Goal: Task Accomplishment & Management: Manage account settings

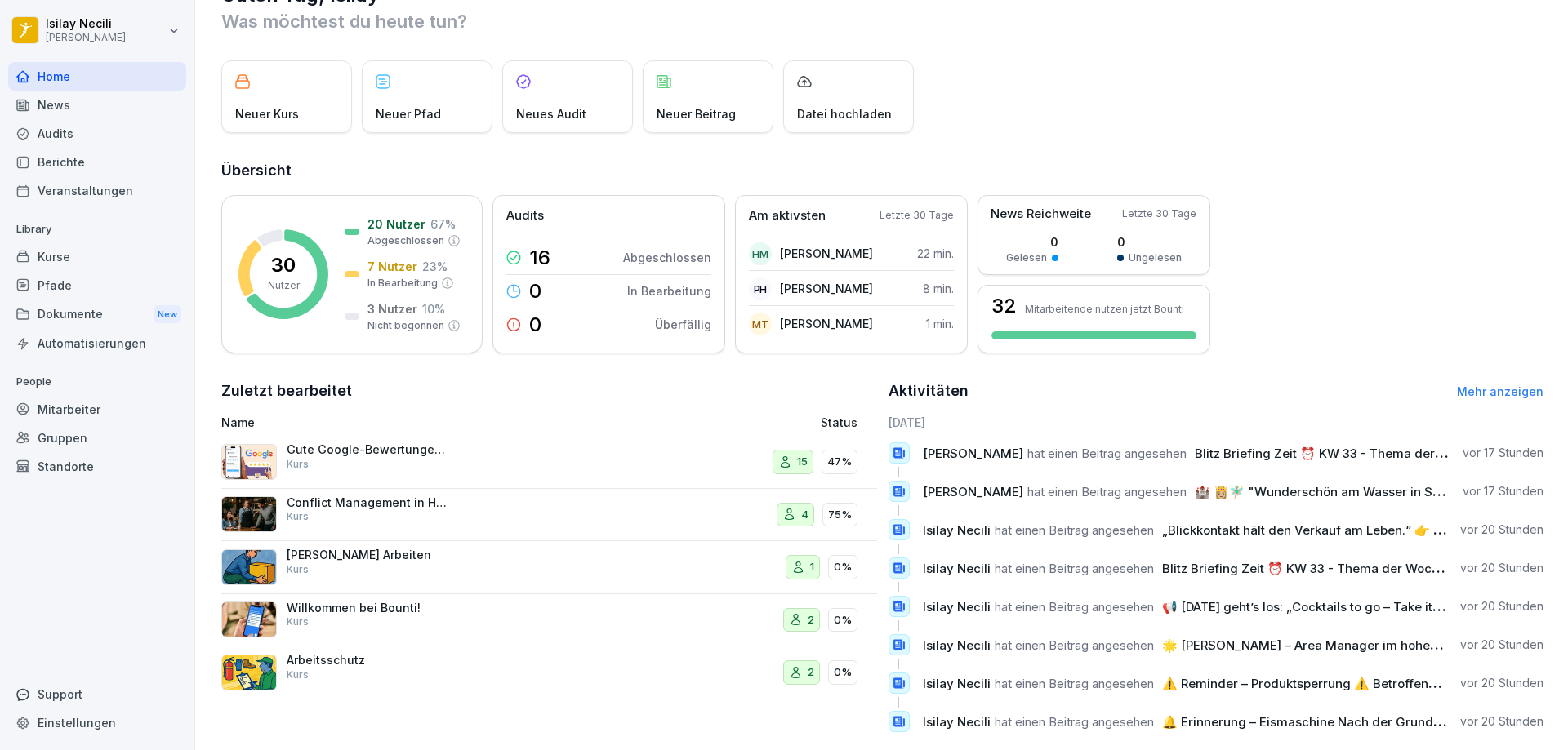
scroll to position [84, 0]
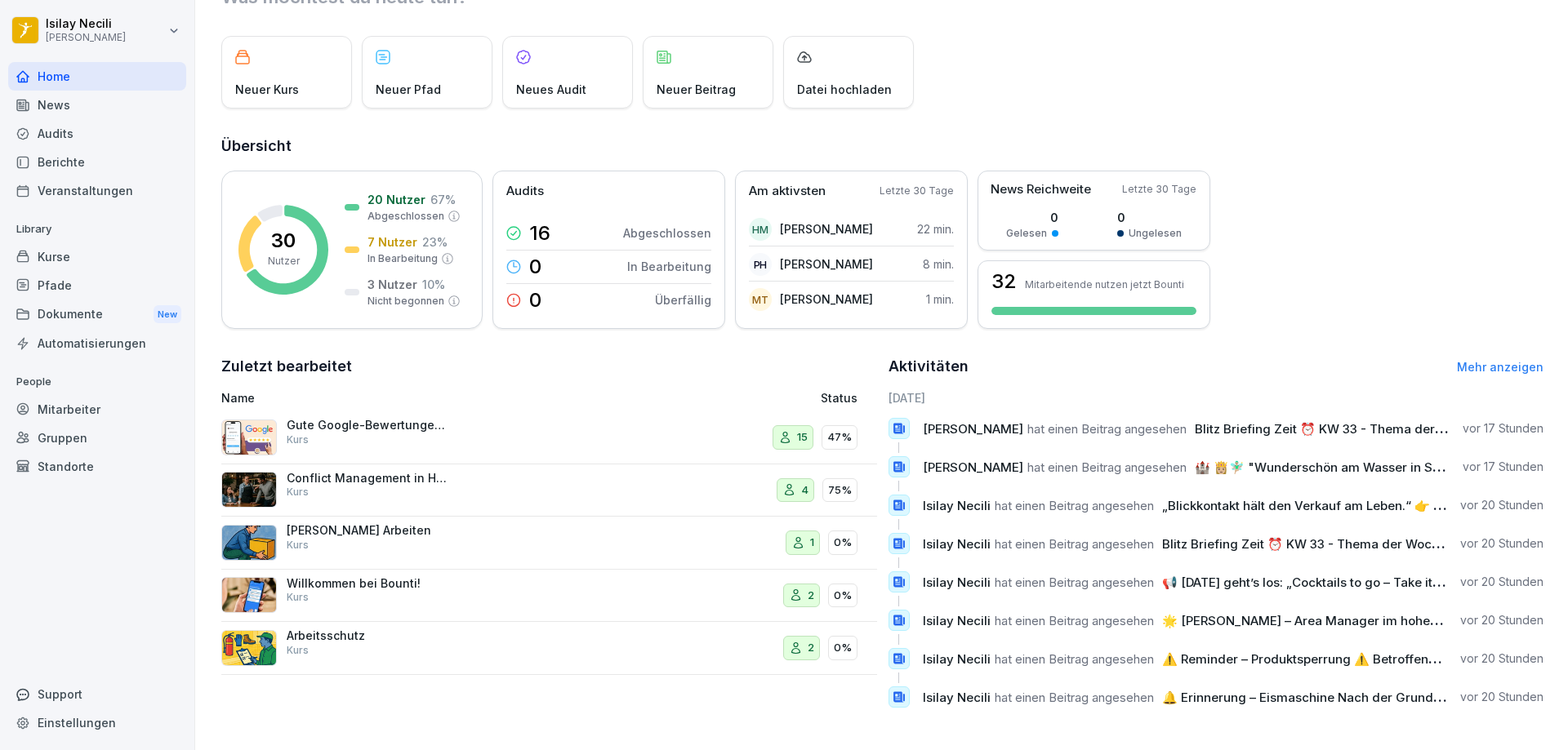
click at [360, 517] on div "[PERSON_NAME] Arbeiten Kurs 1 0%" at bounding box center [549, 543] width 655 height 53
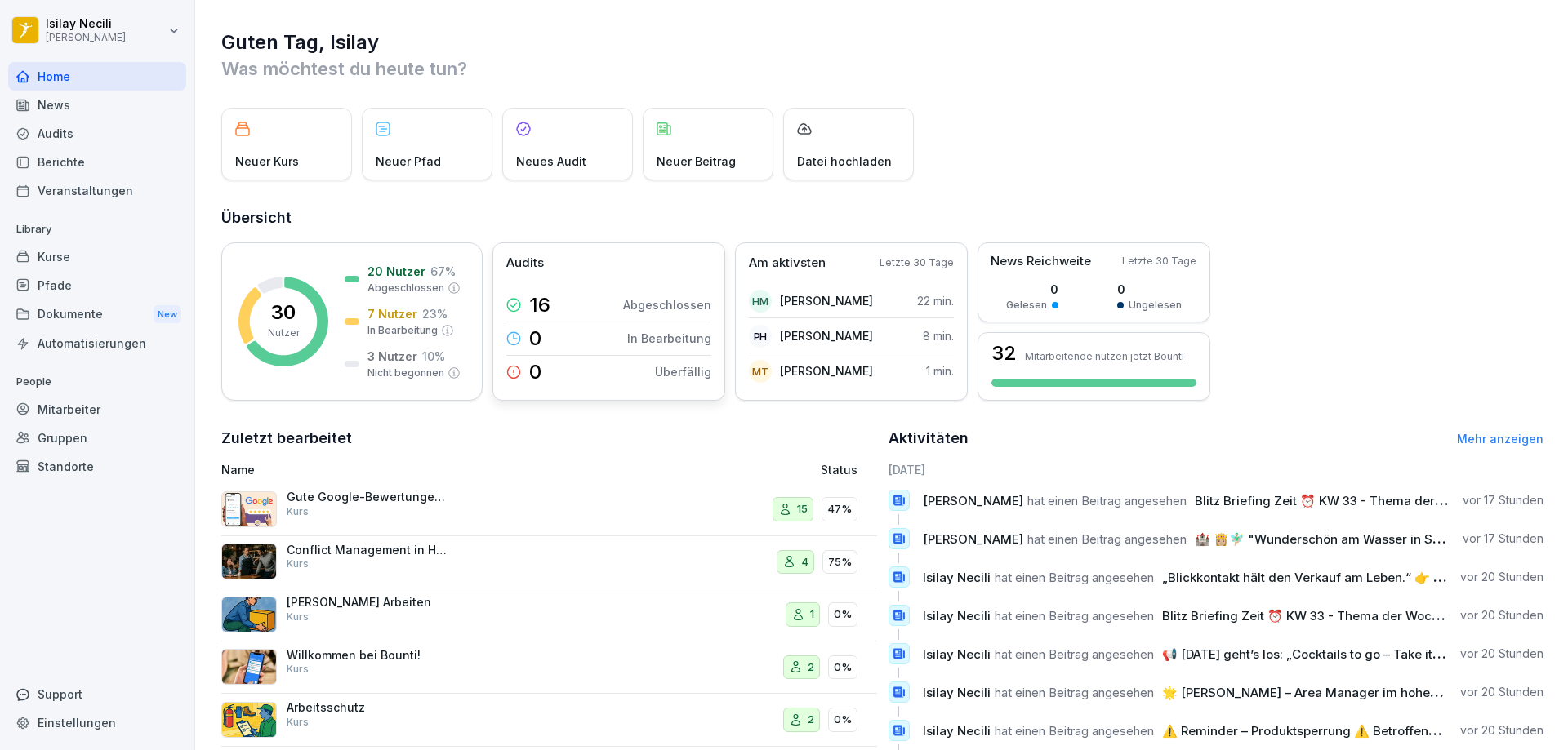
scroll to position [84, 0]
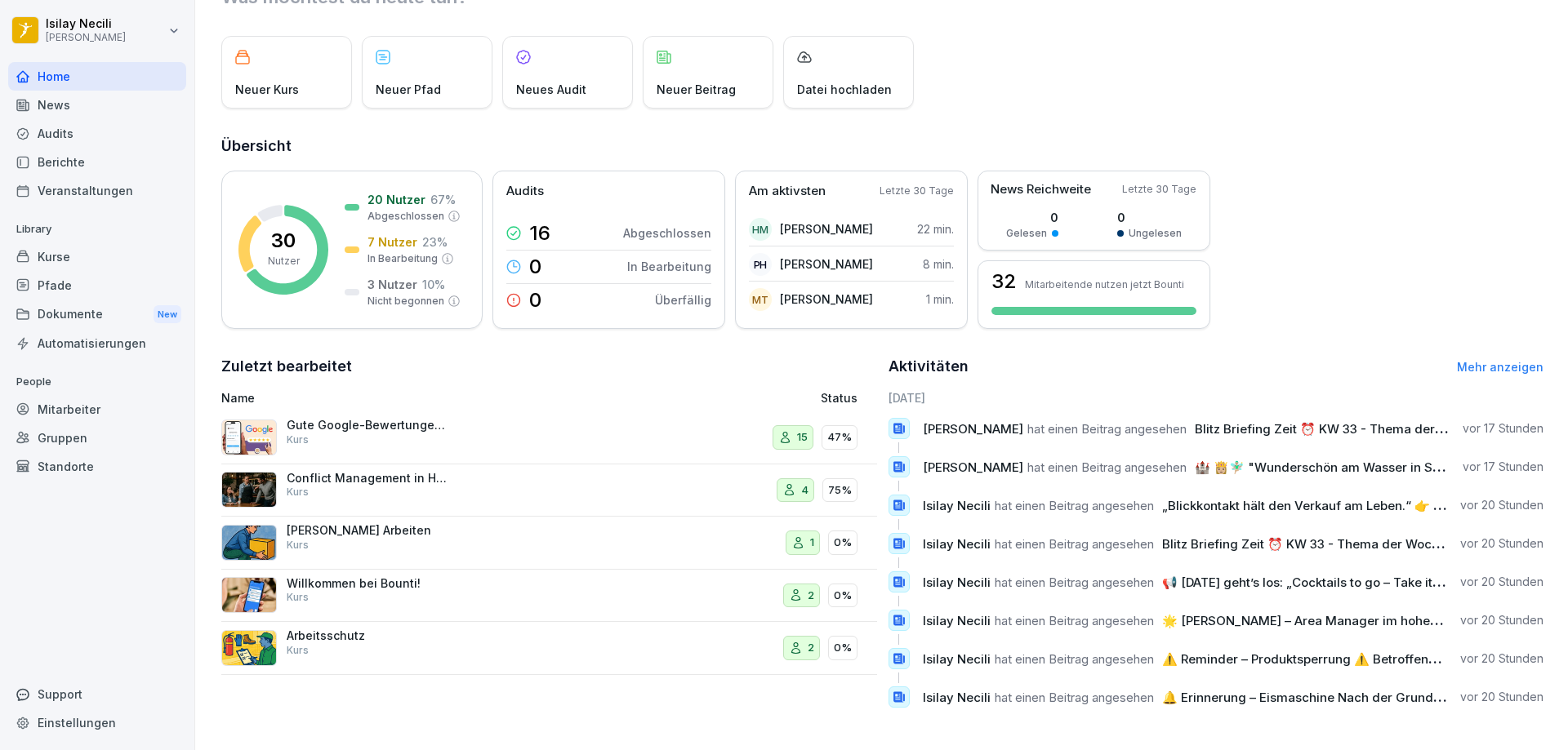
click at [342, 577] on p "Willkommen bei Bounti!" at bounding box center [369, 584] width 163 height 15
click at [395, 278] on p "3 Nutzer" at bounding box center [392, 284] width 50 height 17
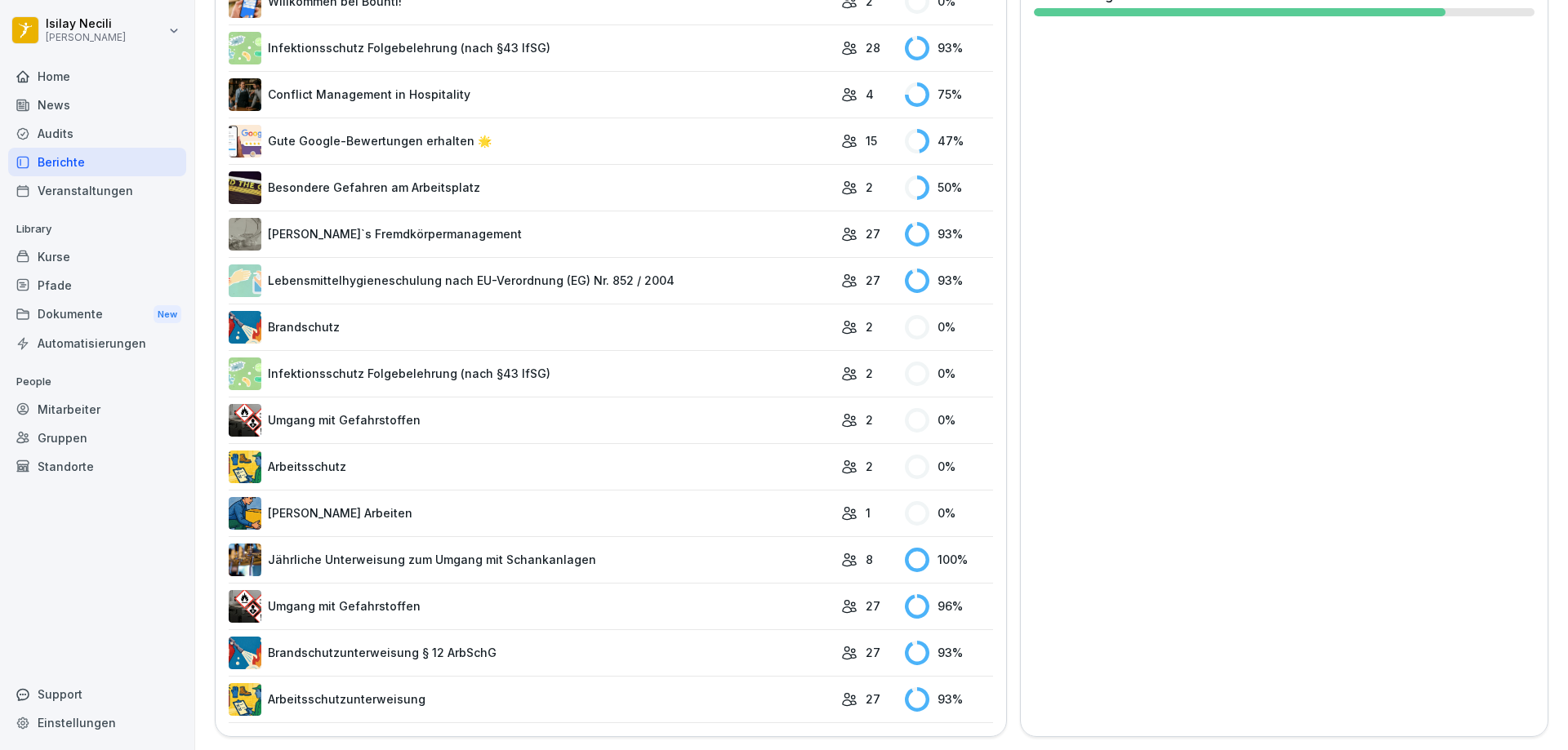
scroll to position [246, 0]
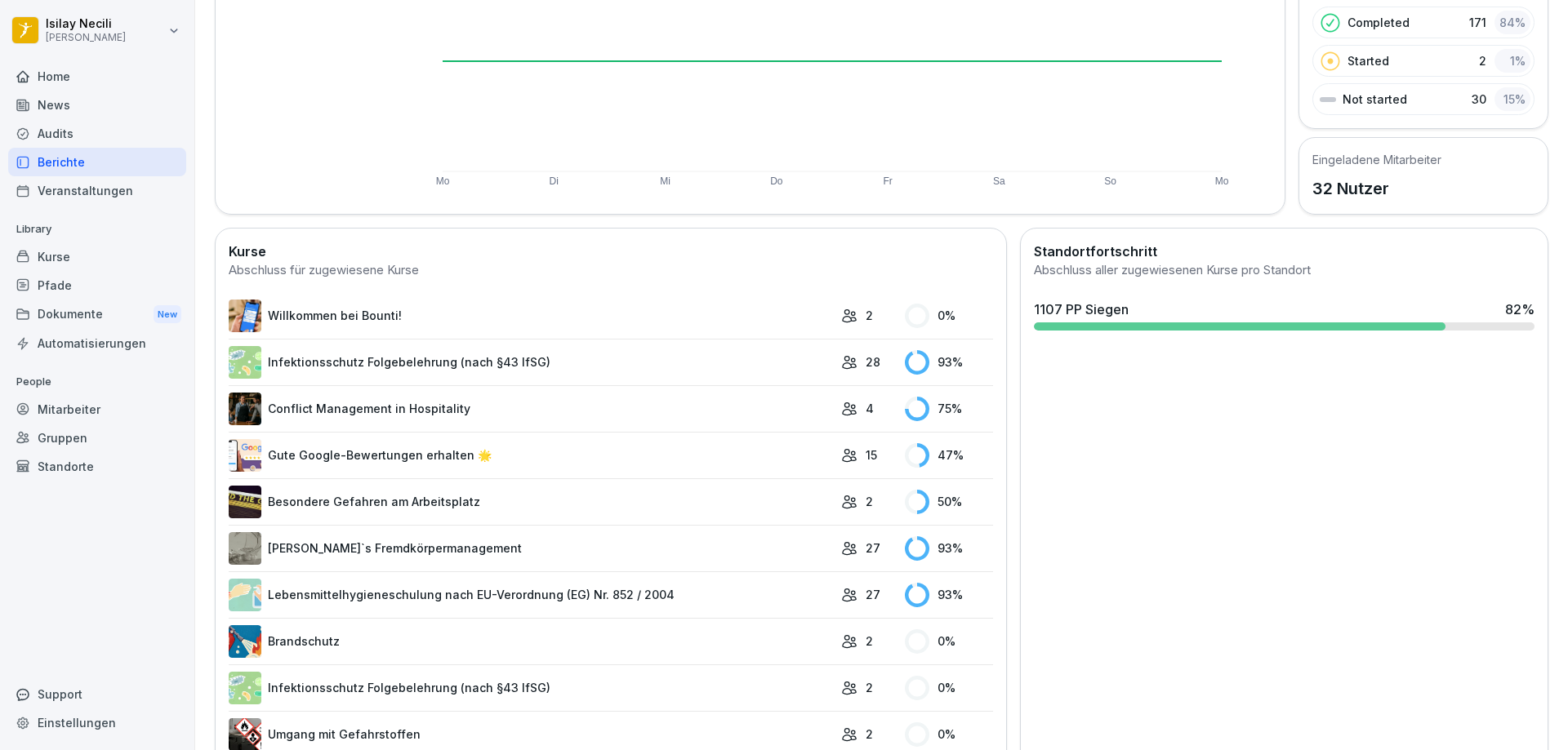
click at [365, 310] on link "Willkommen bei Bounti!" at bounding box center [530, 316] width 605 height 33
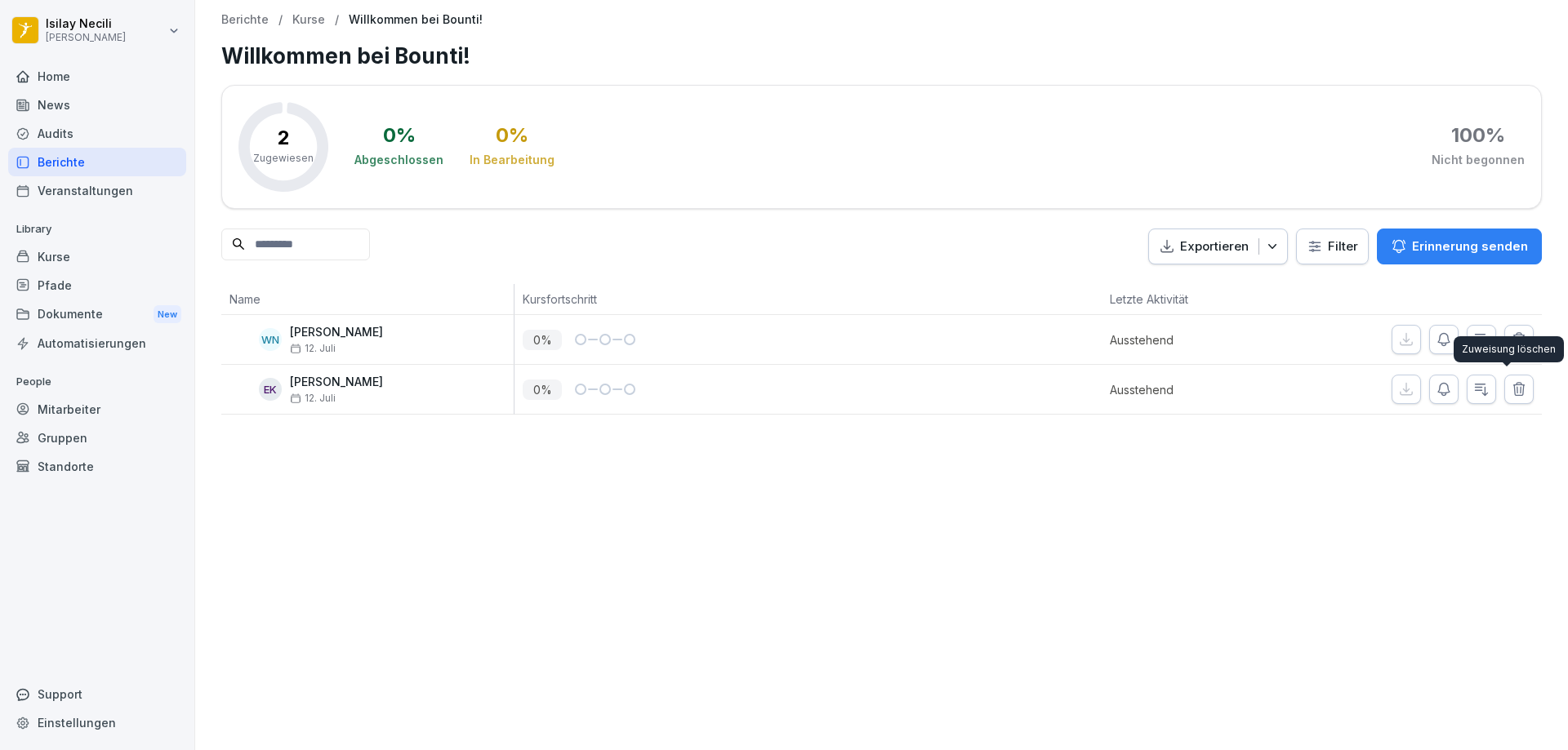
click at [1513, 385] on icon "button" at bounding box center [1518, 388] width 11 height 12
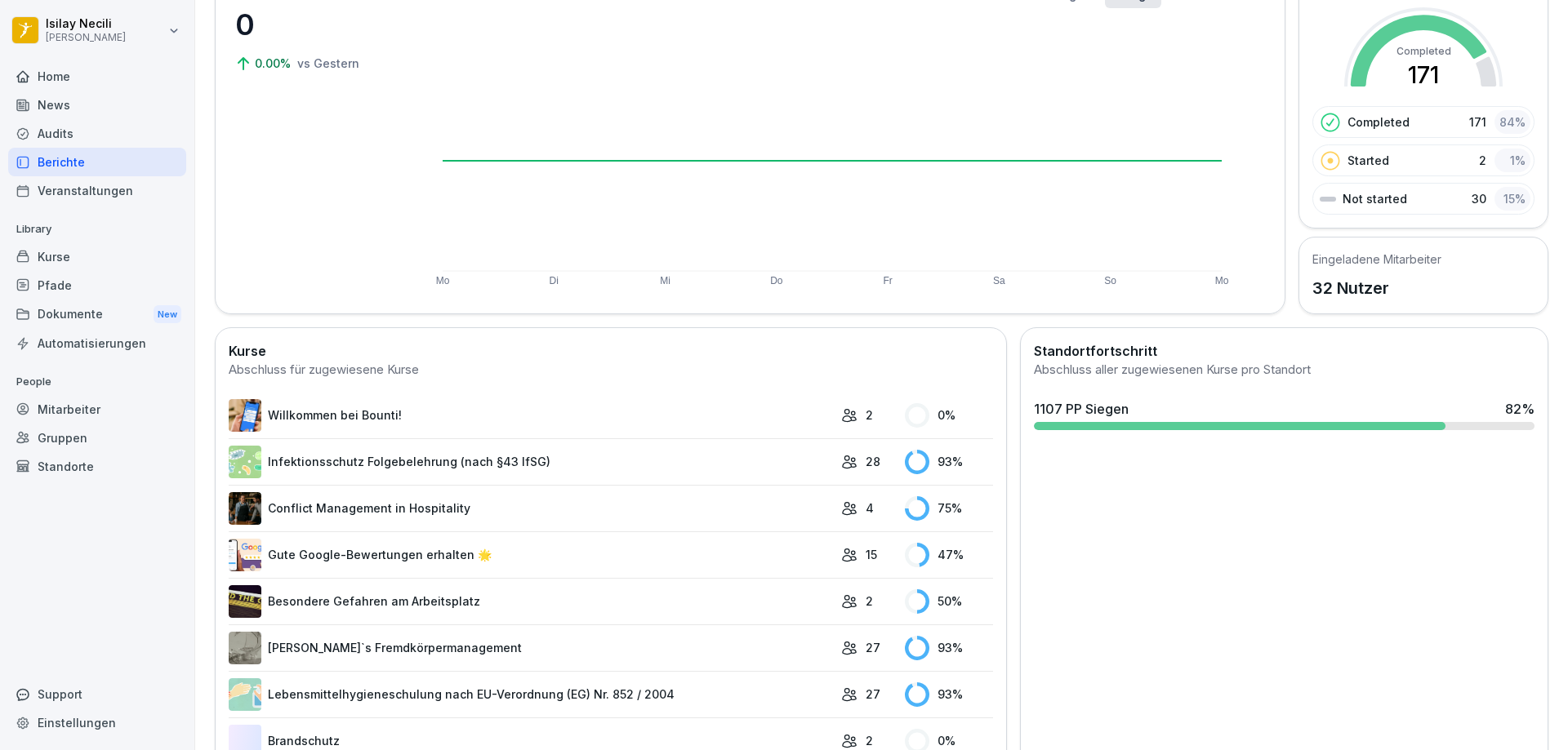
scroll to position [163, 0]
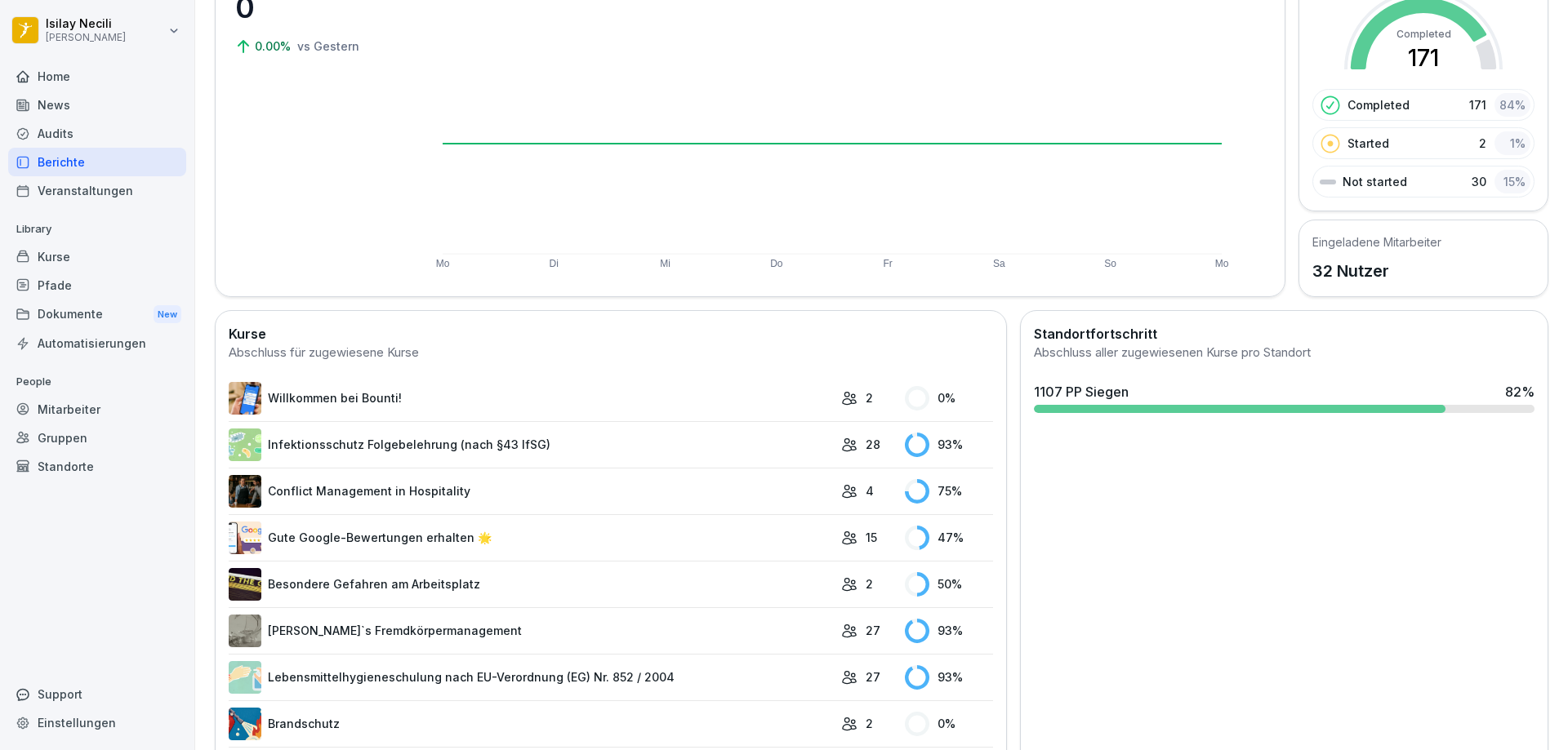
click at [425, 403] on link "Willkommen bei Bounti!" at bounding box center [530, 398] width 605 height 33
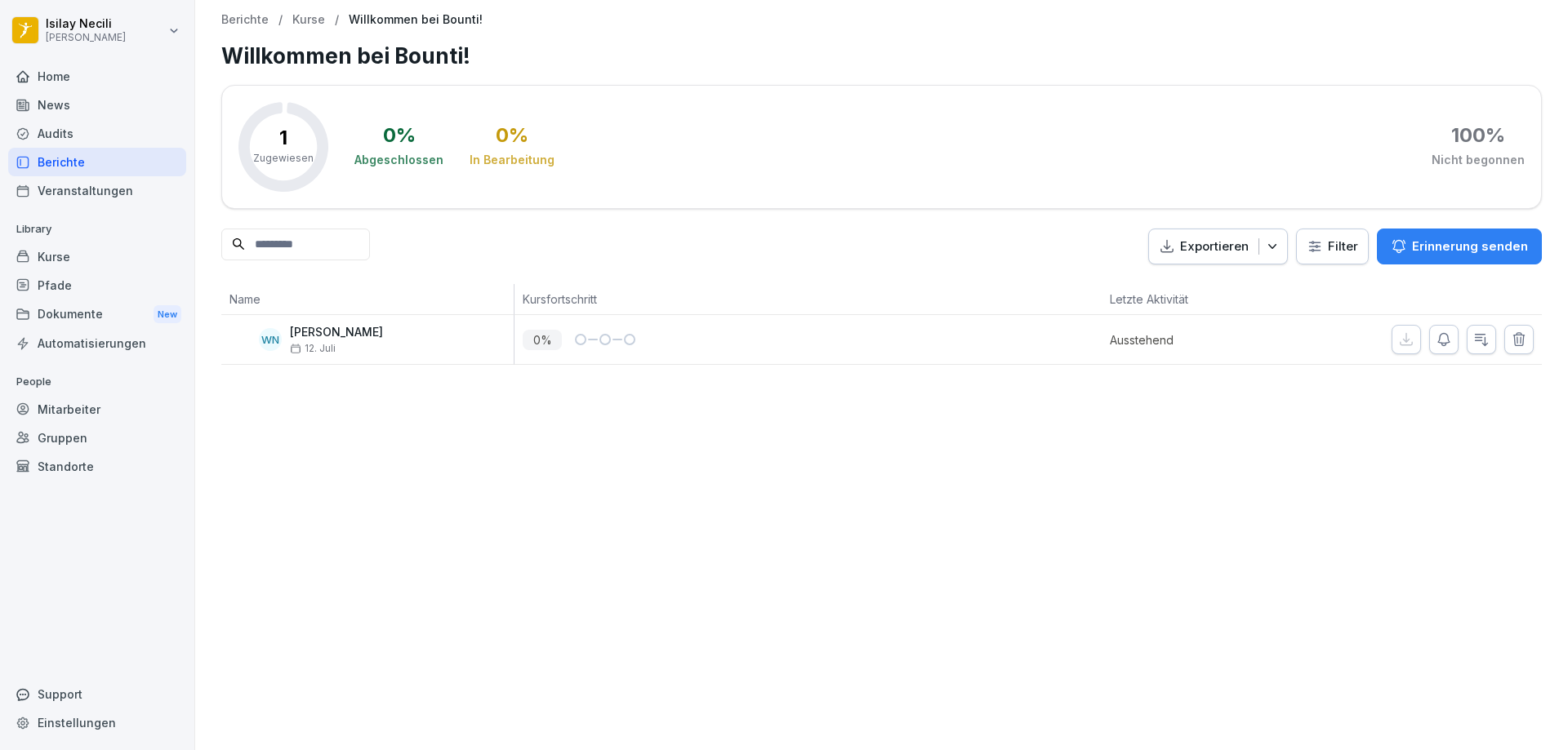
click at [1483, 249] on p "Erinnerung senden" at bounding box center [1469, 247] width 116 height 18
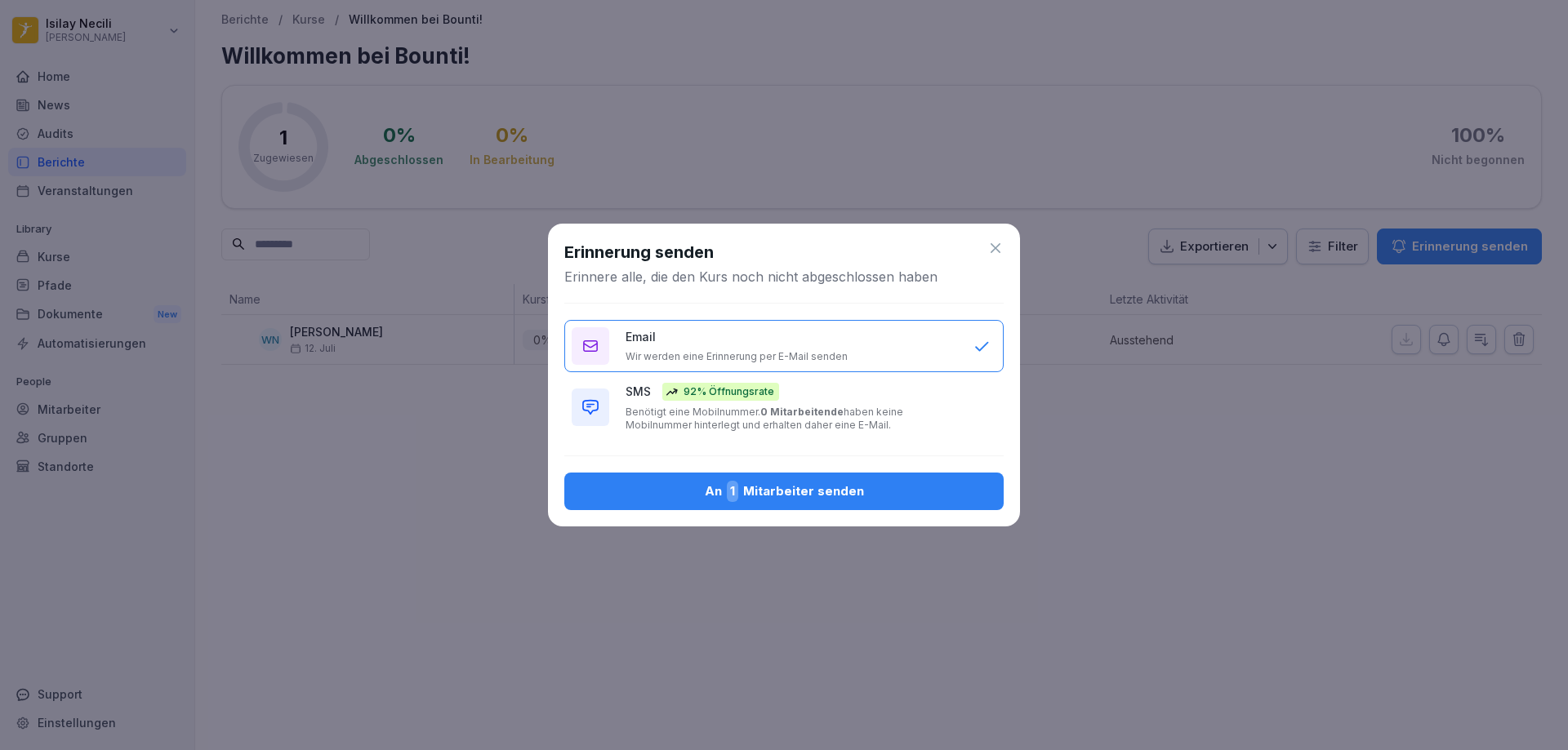
click at [895, 490] on div "An 1 Mitarbeiter senden" at bounding box center [783, 491] width 413 height 21
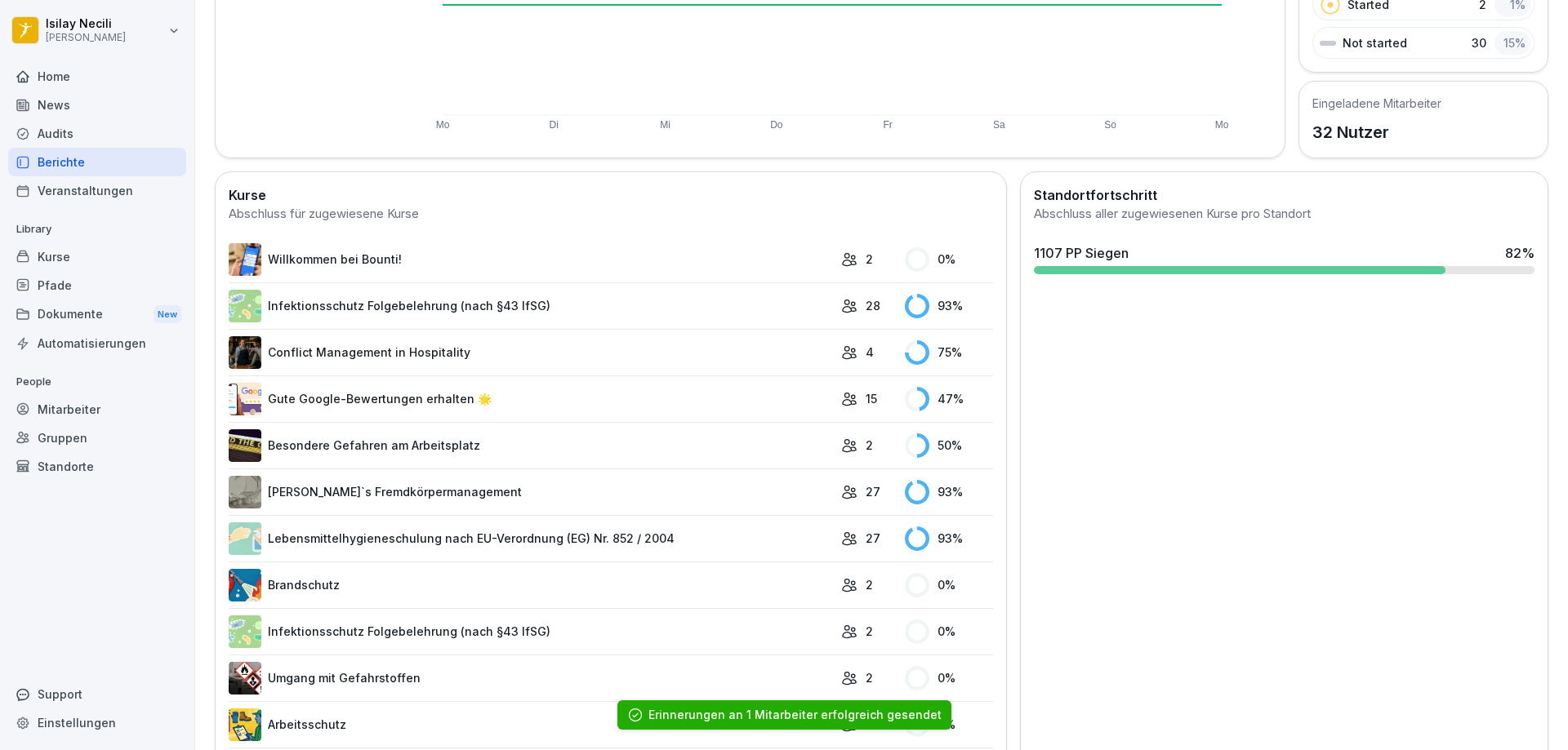
scroll to position [408, 0]
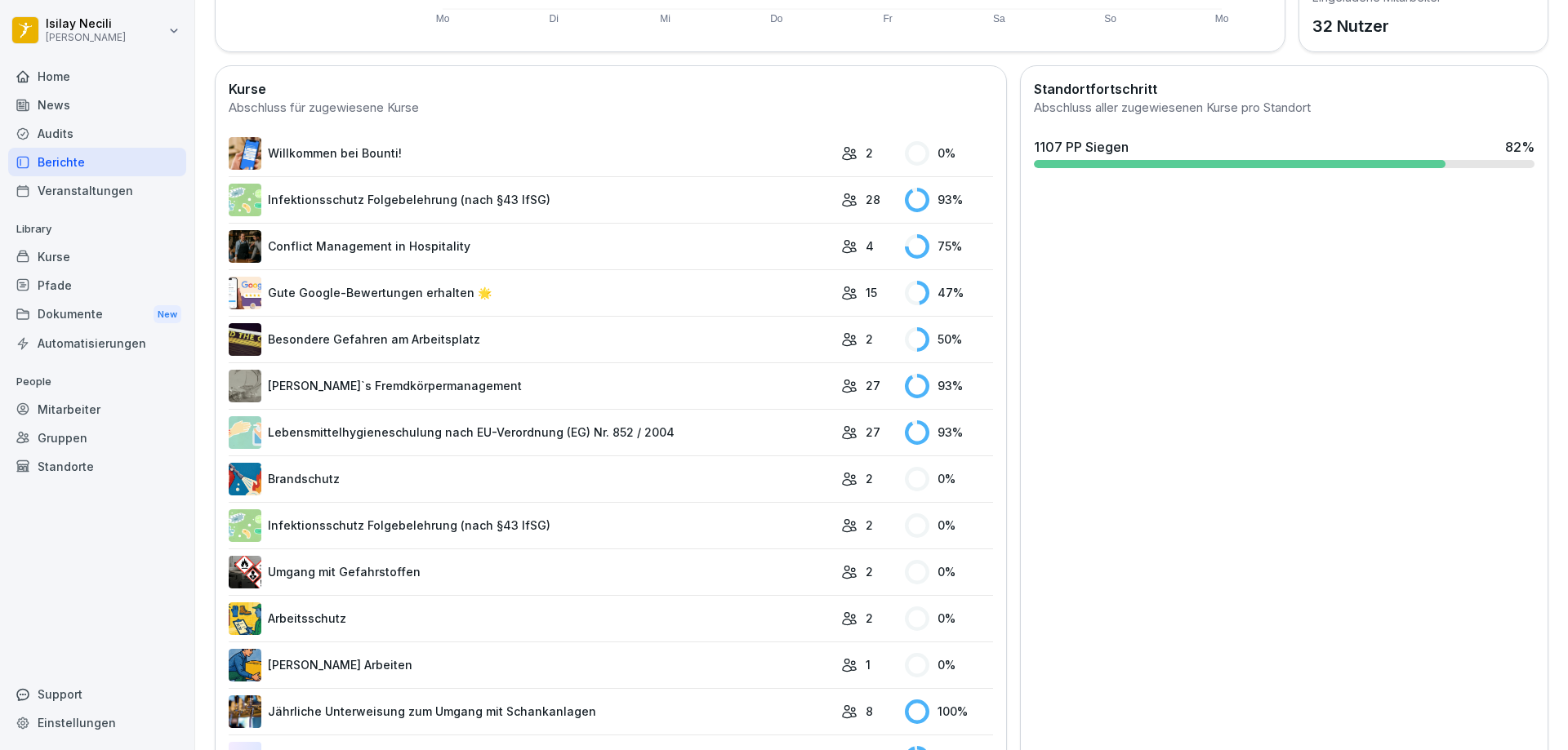
click at [350, 197] on link "Infektionsschutz Folgebelehrung (nach §43 IfSG)" at bounding box center [530, 199] width 605 height 33
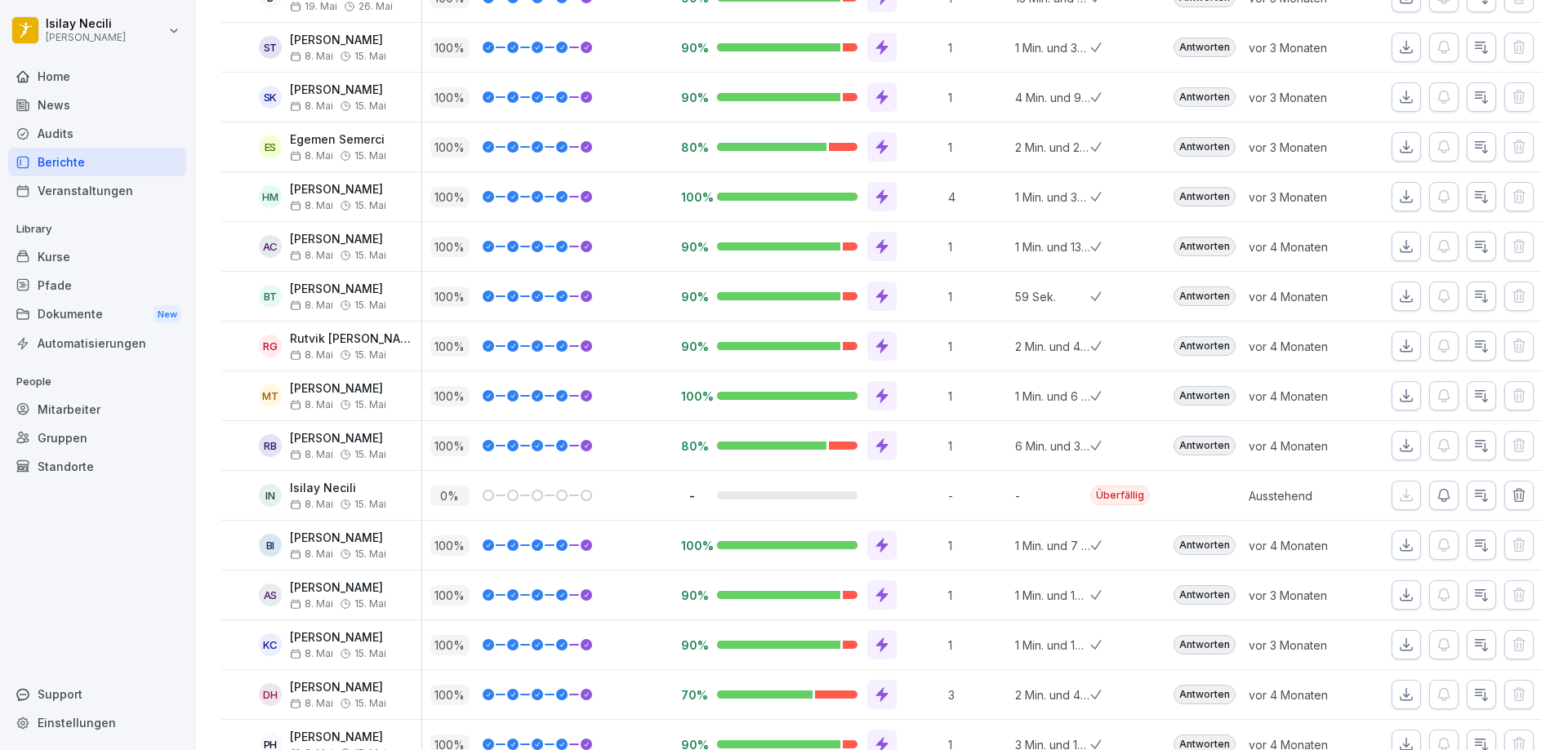
scroll to position [653, 0]
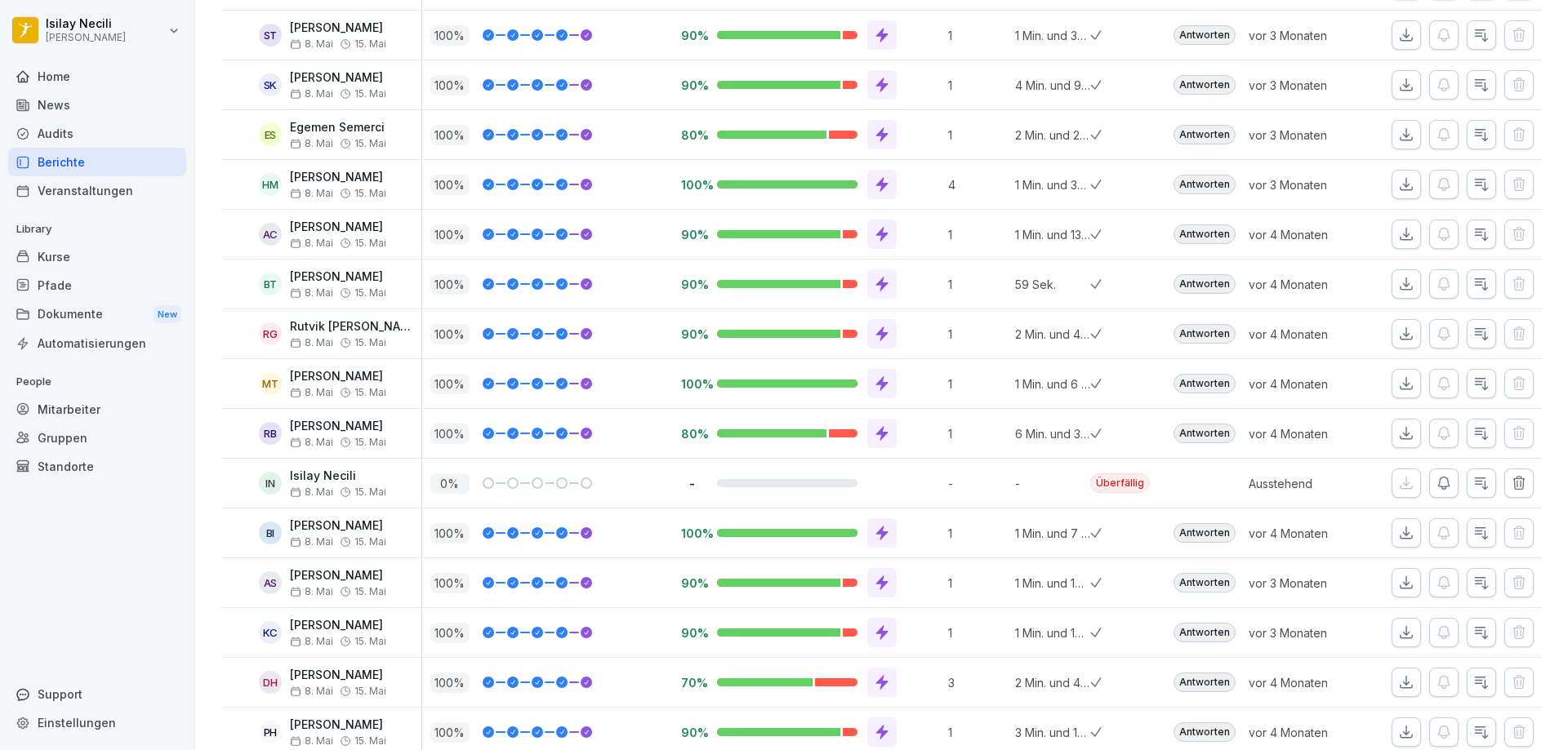
click at [1510, 482] on icon "button" at bounding box center [1518, 483] width 16 height 16
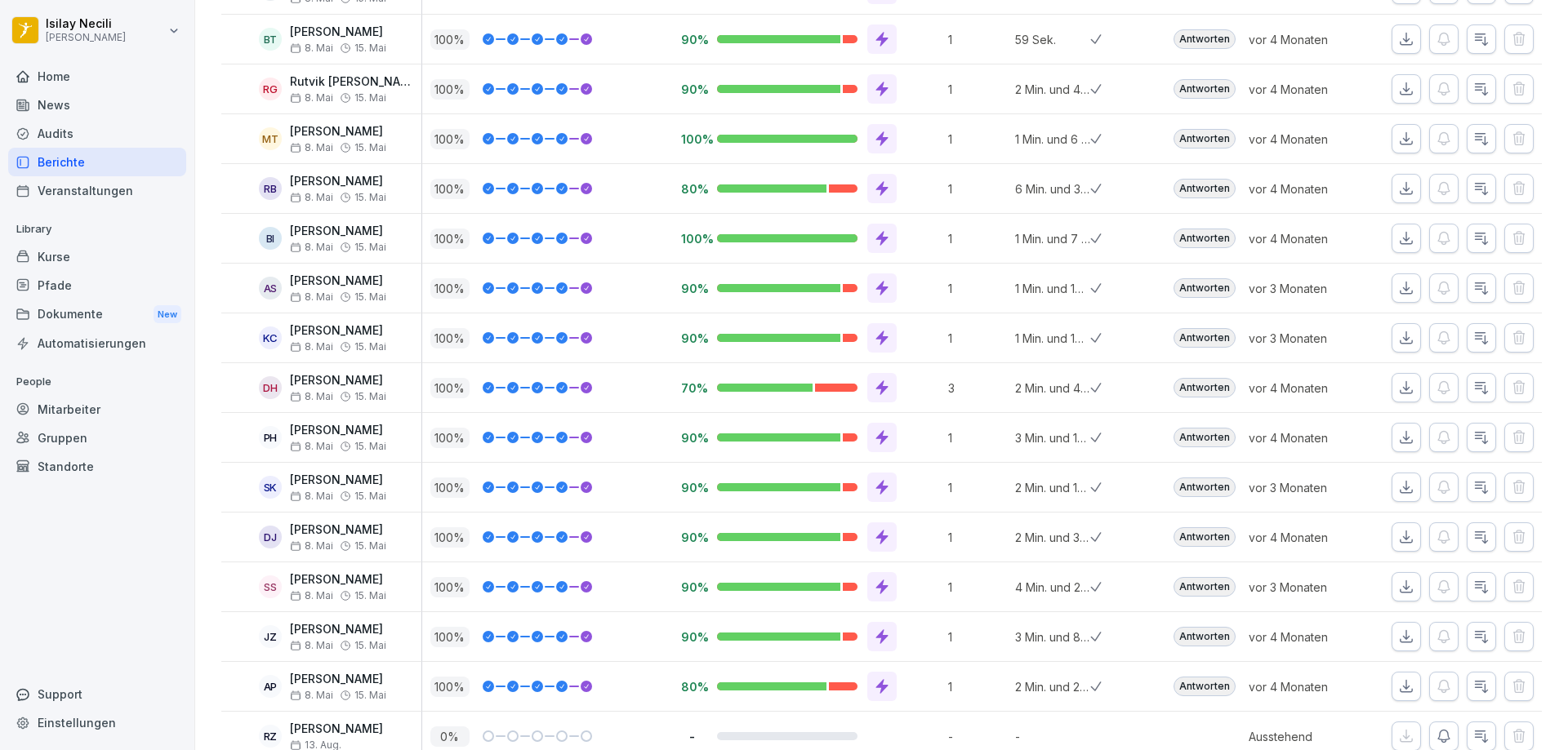
scroll to position [947, 0]
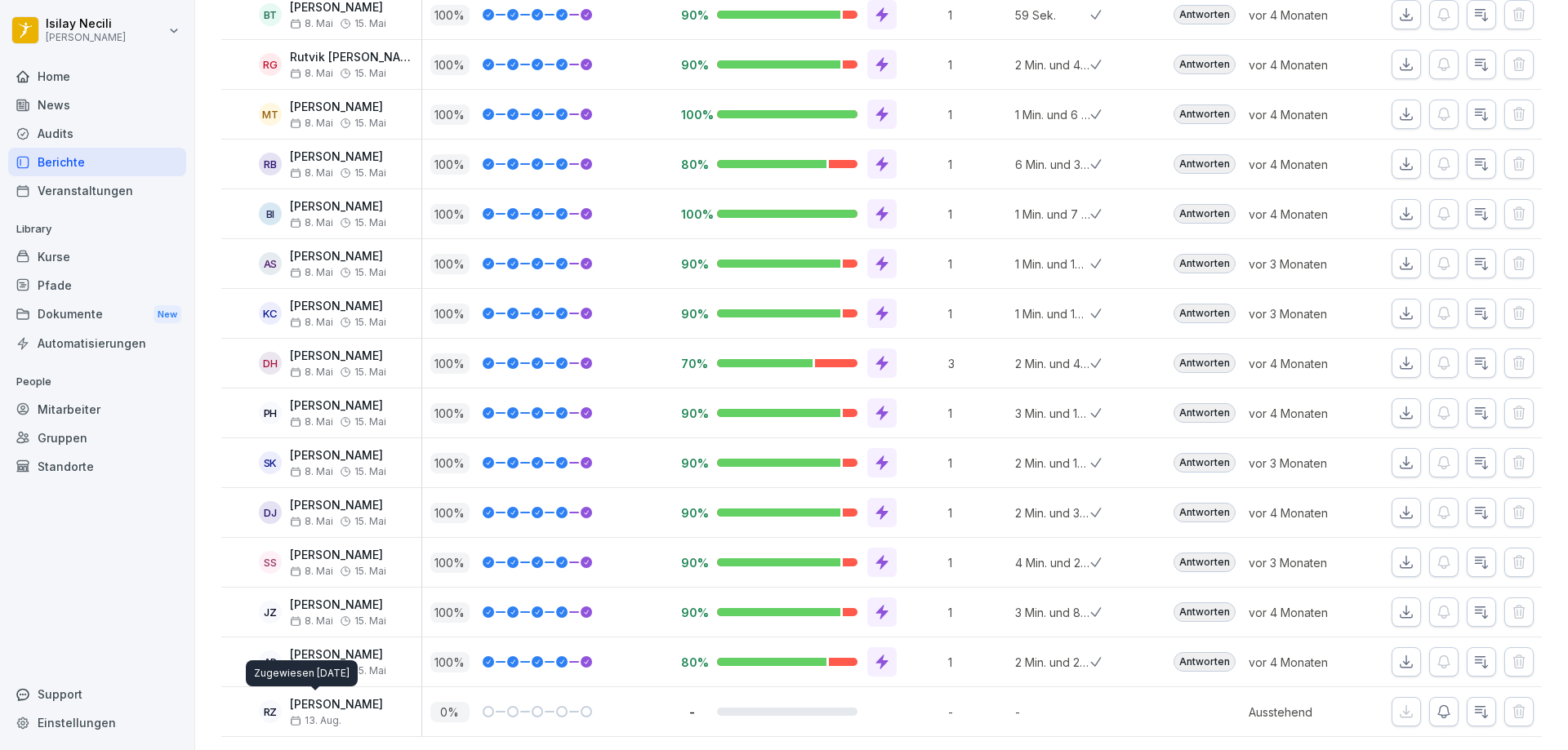
click at [337, 684] on div "Zugewiesen [DATE] Zugewiesen [DATE]" at bounding box center [302, 673] width 112 height 26
click at [1276, 704] on p "Ausstehend" at bounding box center [1307, 712] width 118 height 17
click at [1436, 704] on icon "button" at bounding box center [1443, 712] width 16 height 16
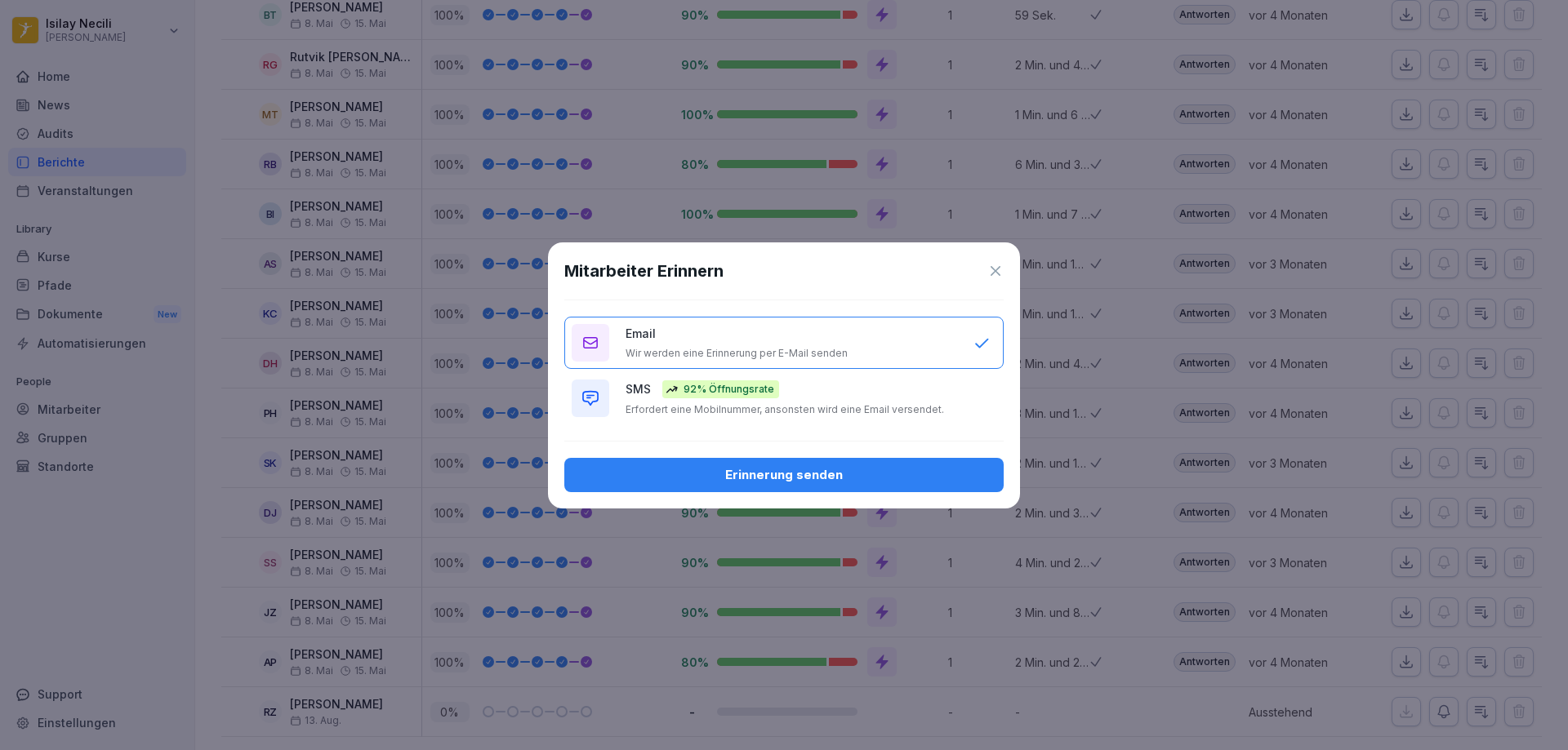
click at [833, 474] on div "Erinnerung senden" at bounding box center [783, 475] width 413 height 18
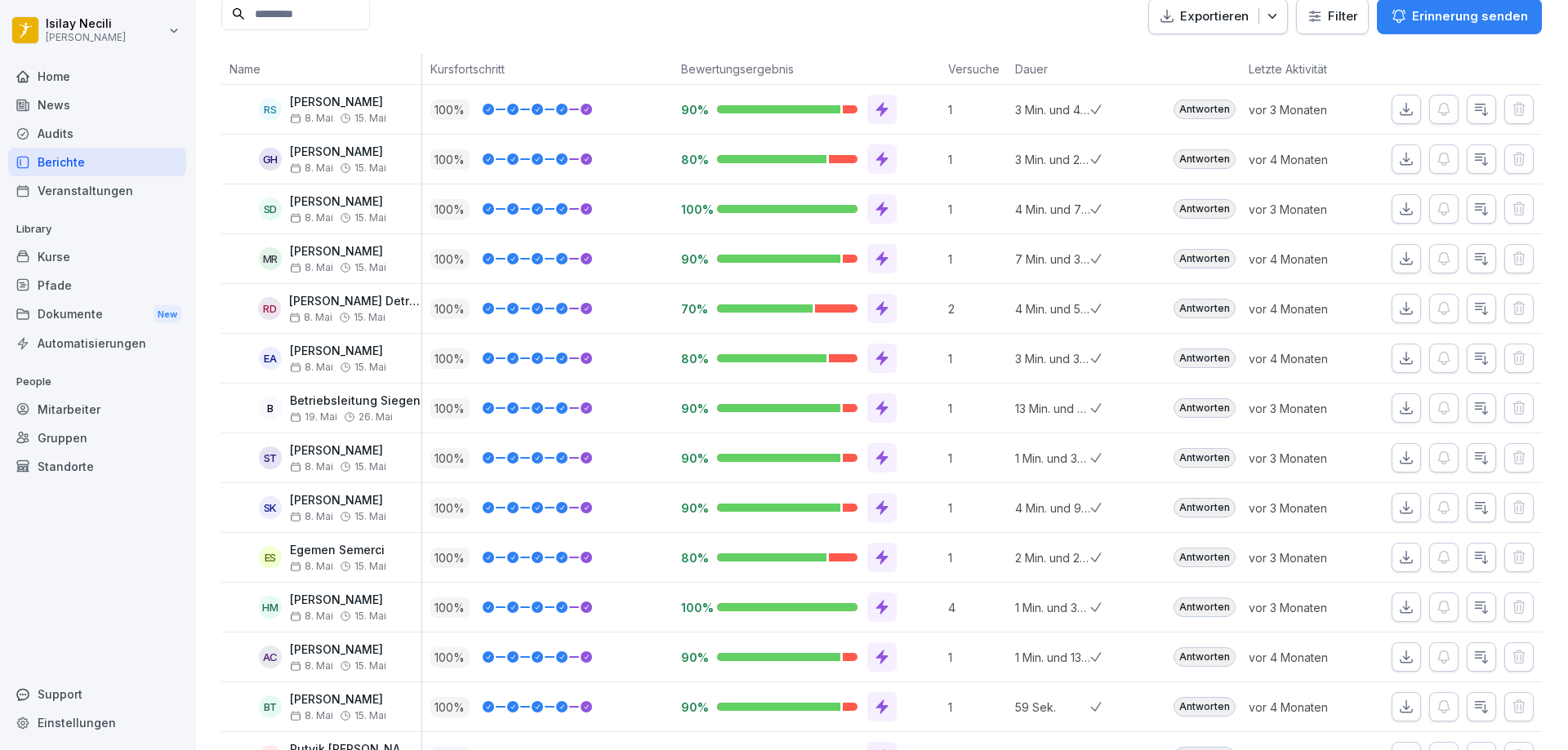
scroll to position [212, 0]
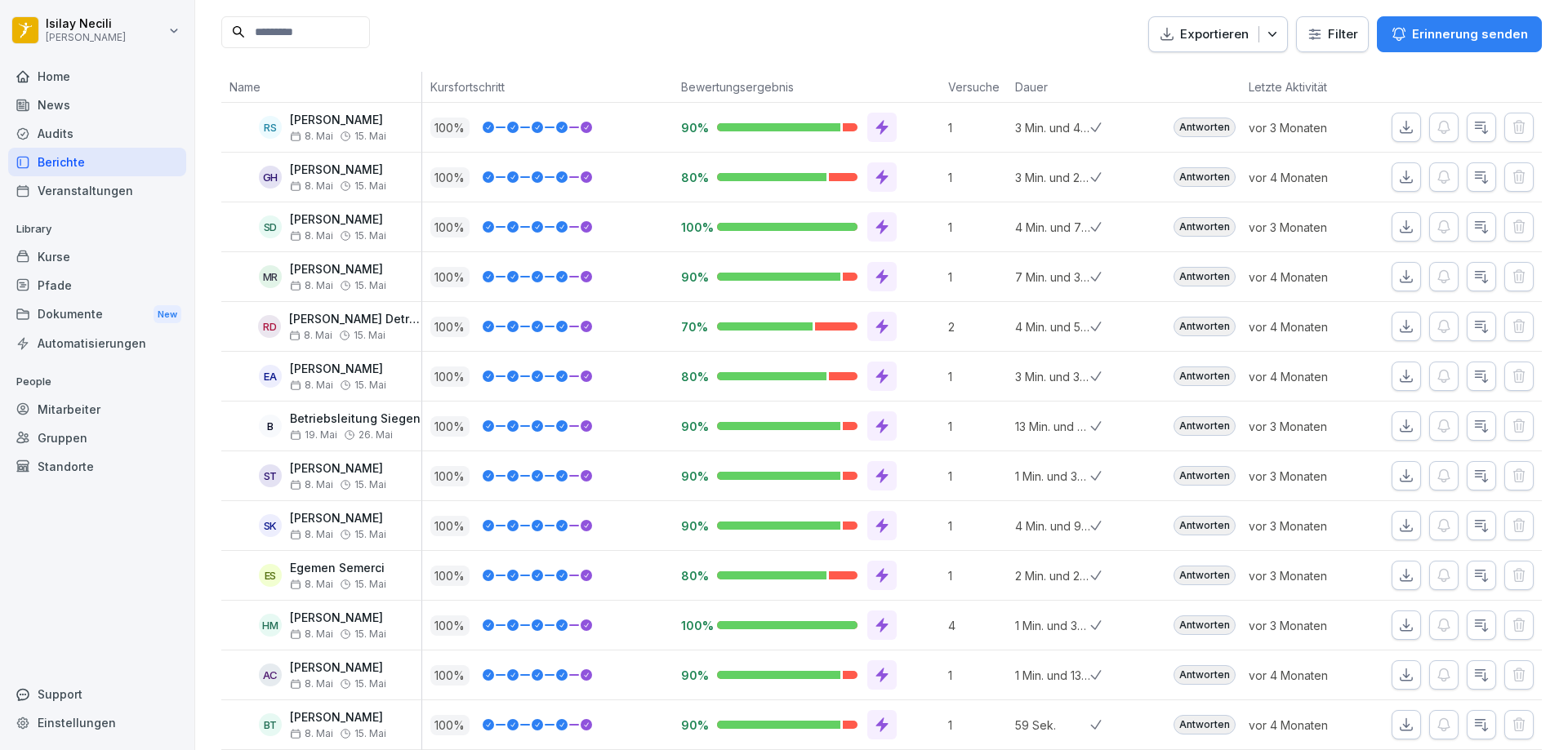
click at [1342, 33] on html "Isilay Necili [PERSON_NAME] Home News Audits Berichte Veranstaltungen Library K…" at bounding box center [784, 375] width 1568 height 750
click at [1197, 32] on p "Exportieren" at bounding box center [1213, 34] width 69 height 19
click at [1050, 25] on div "Exportieren Filter Erinnerung senden" at bounding box center [881, 34] width 1320 height 37
drag, startPoint x: 296, startPoint y: 129, endPoint x: 62, endPoint y: 89, distance: 237.4
click at [62, 89] on div "Home" at bounding box center [97, 76] width 178 height 29
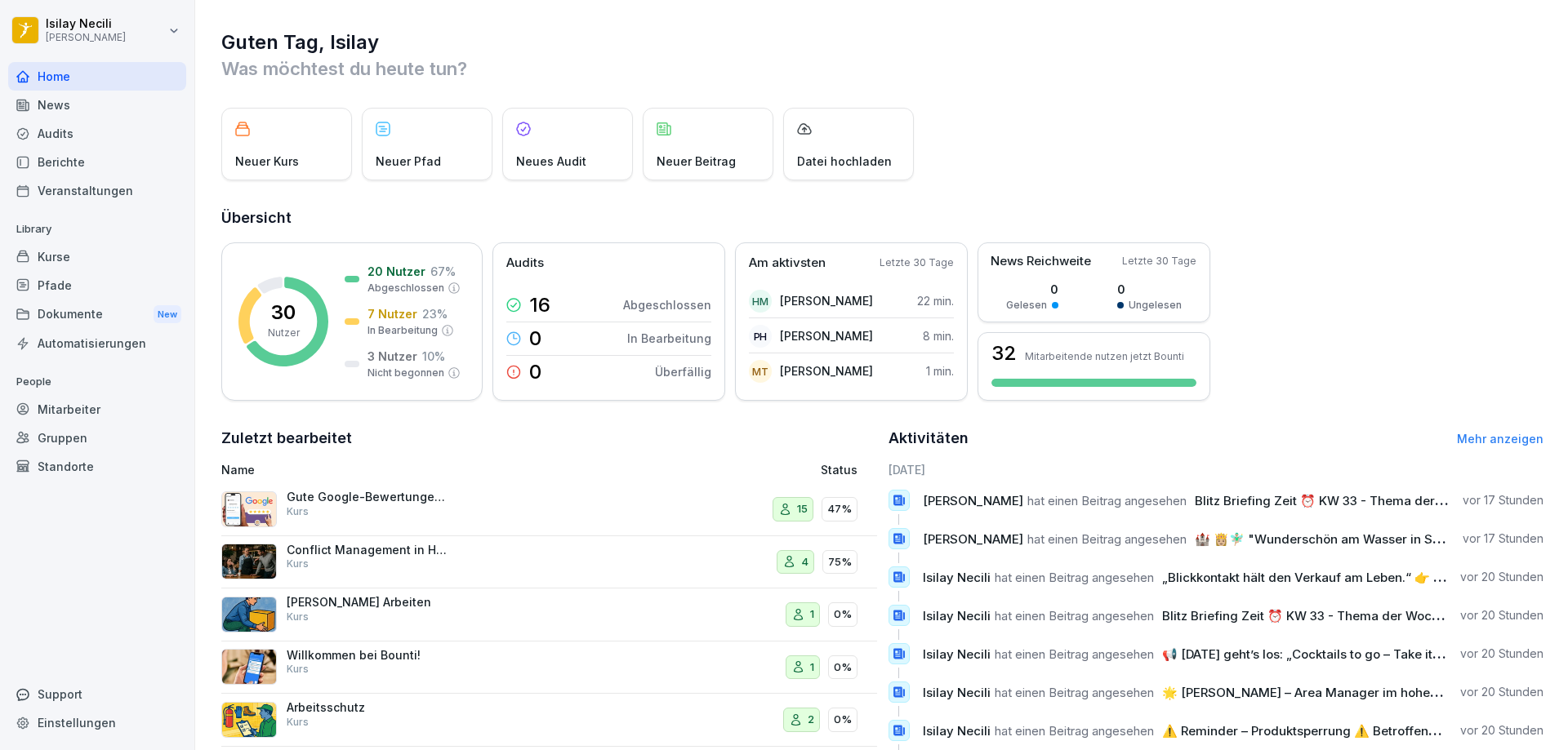
click at [74, 412] on div "Mitarbeiter" at bounding box center [97, 409] width 178 height 29
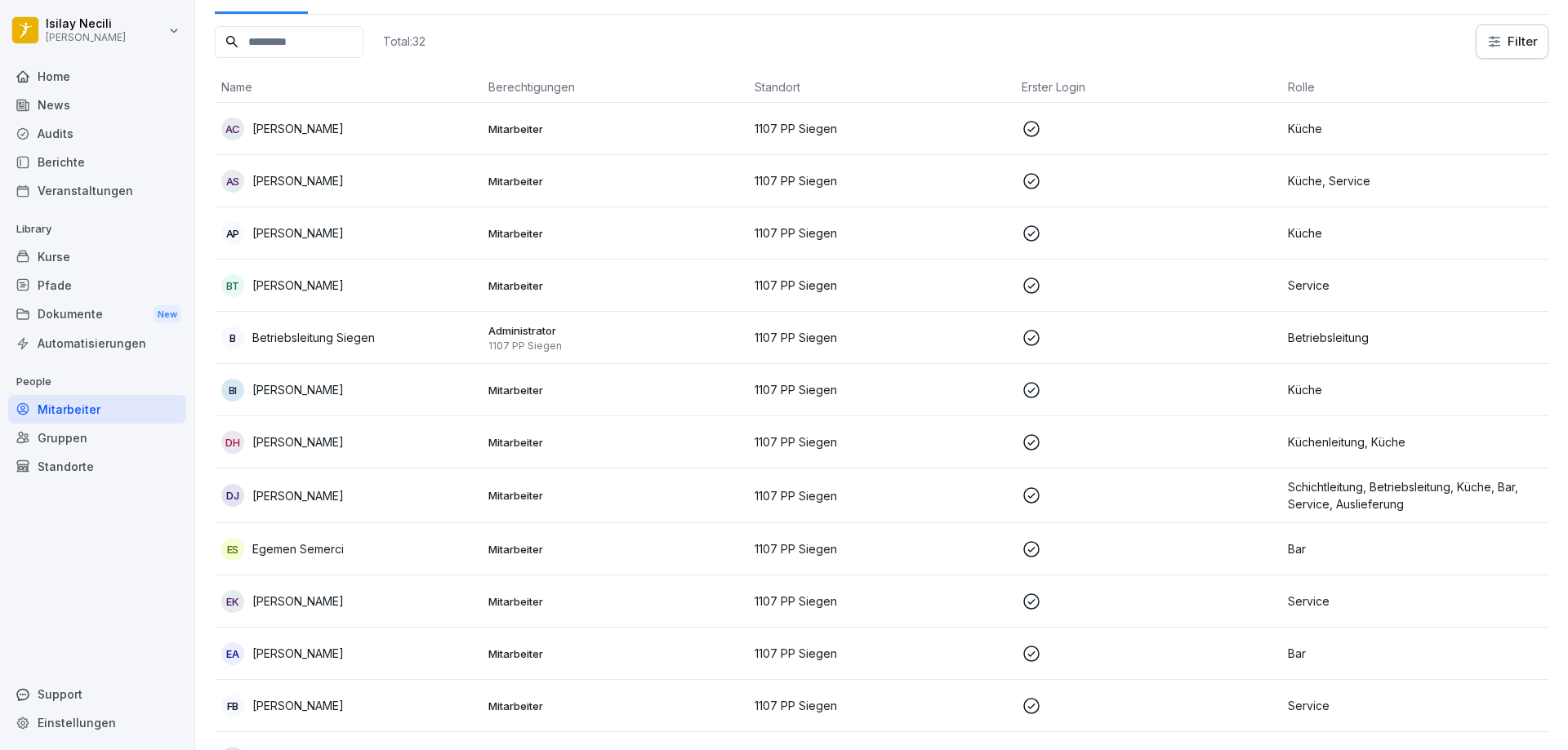
scroll to position [163, 0]
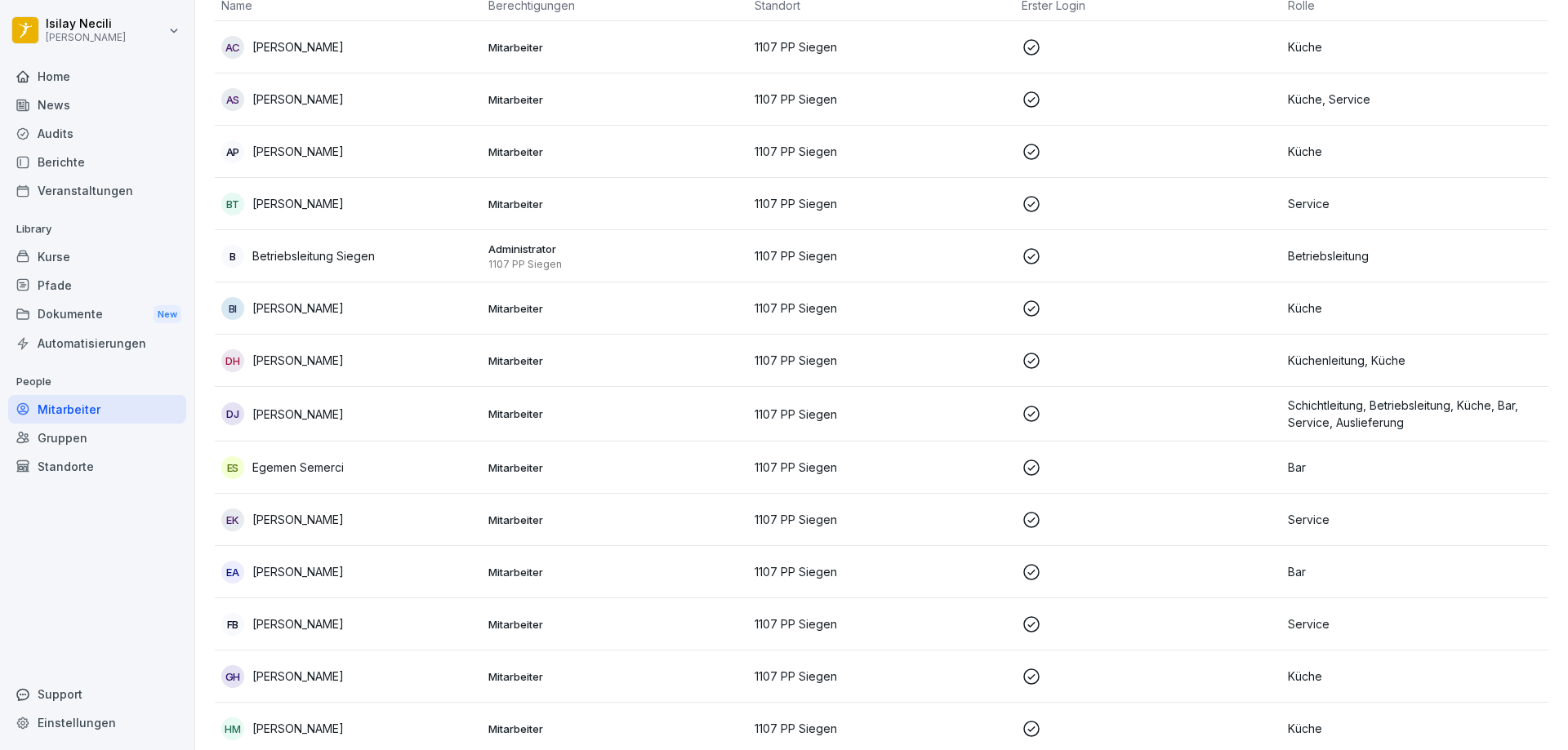
click at [1368, 368] on p "Küchenleitung, Küche" at bounding box center [1415, 360] width 254 height 17
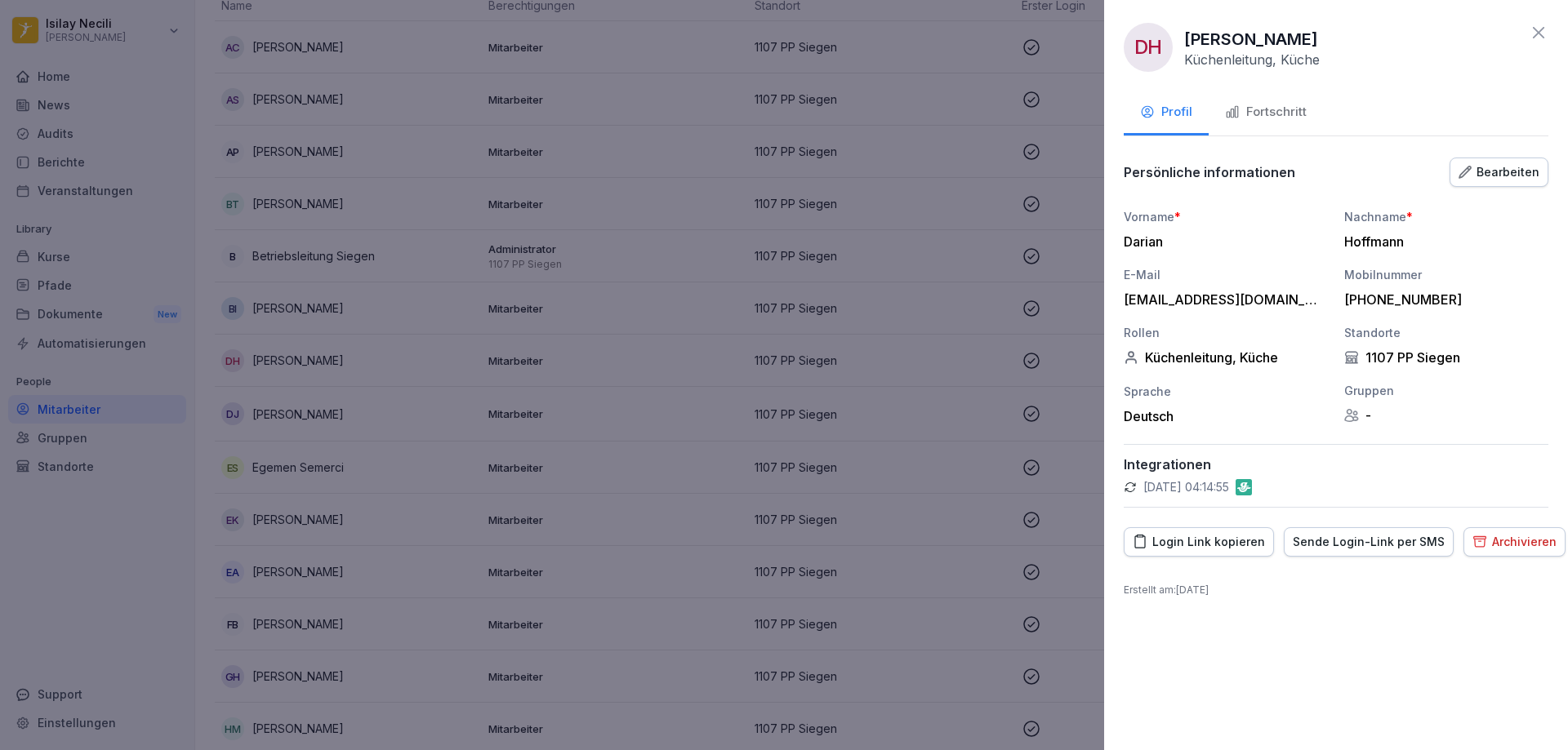
click at [1497, 547] on div "Archivieren" at bounding box center [1514, 542] width 84 height 18
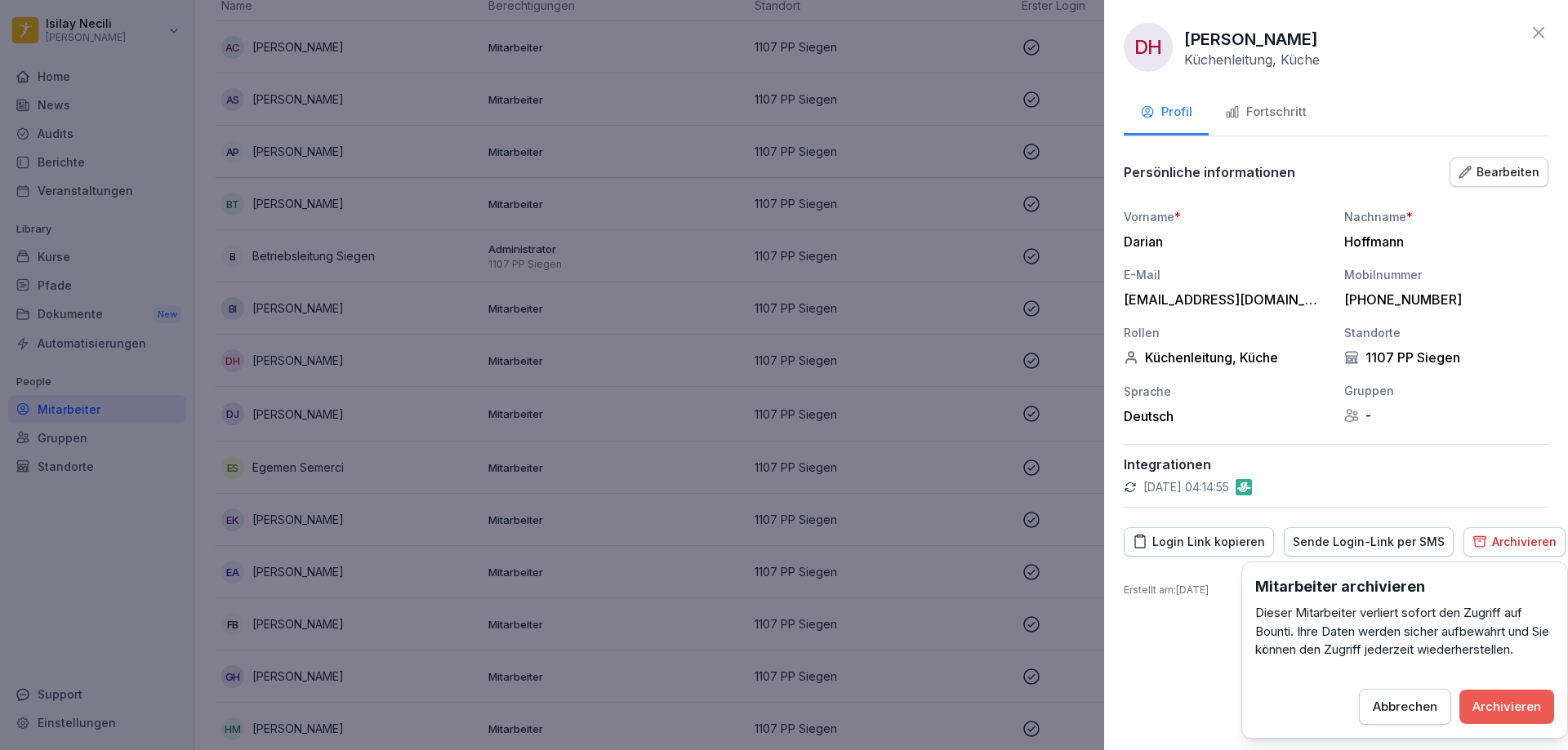
click at [1532, 690] on button "Archivieren" at bounding box center [1506, 707] width 95 height 34
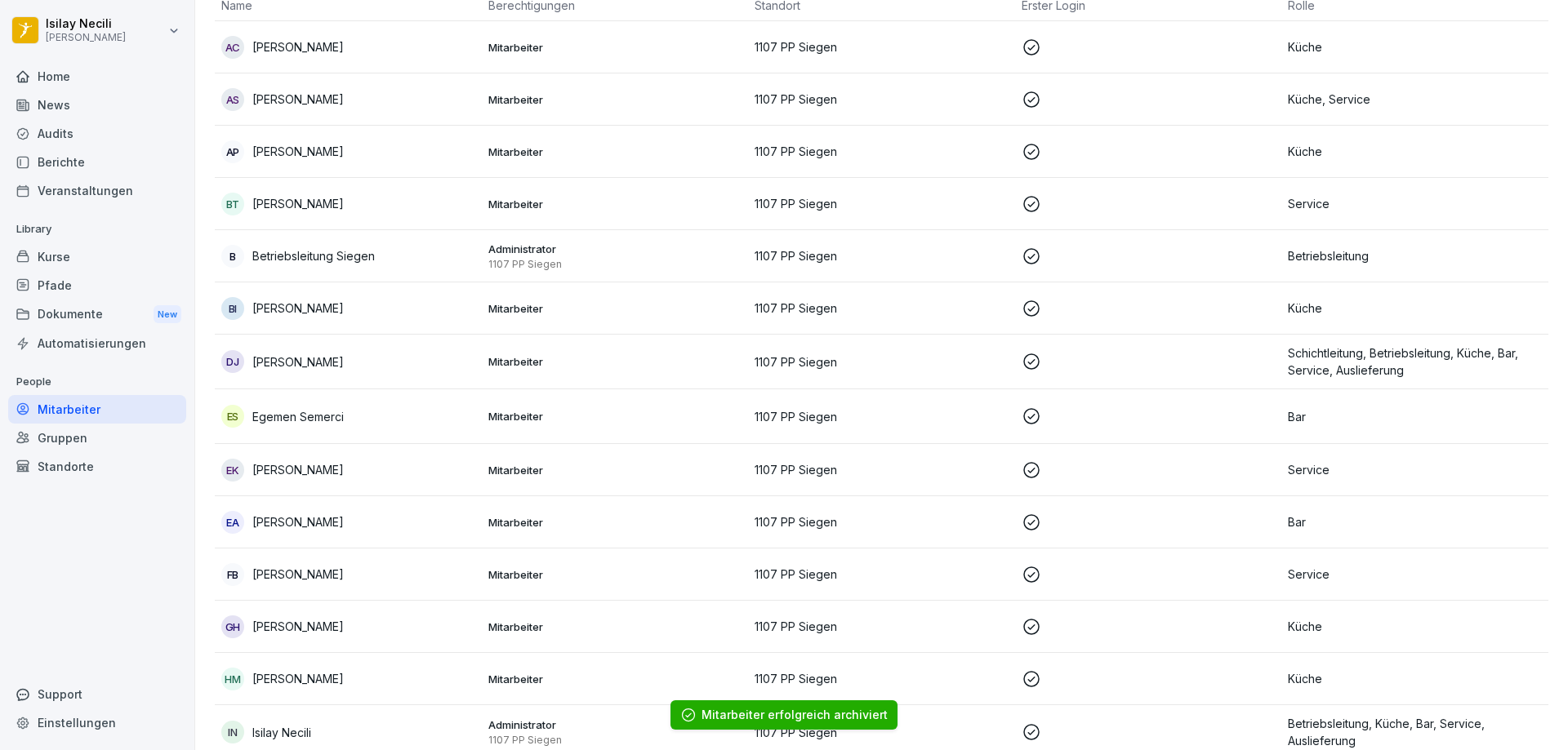
click at [1305, 468] on p "Service" at bounding box center [1415, 469] width 254 height 17
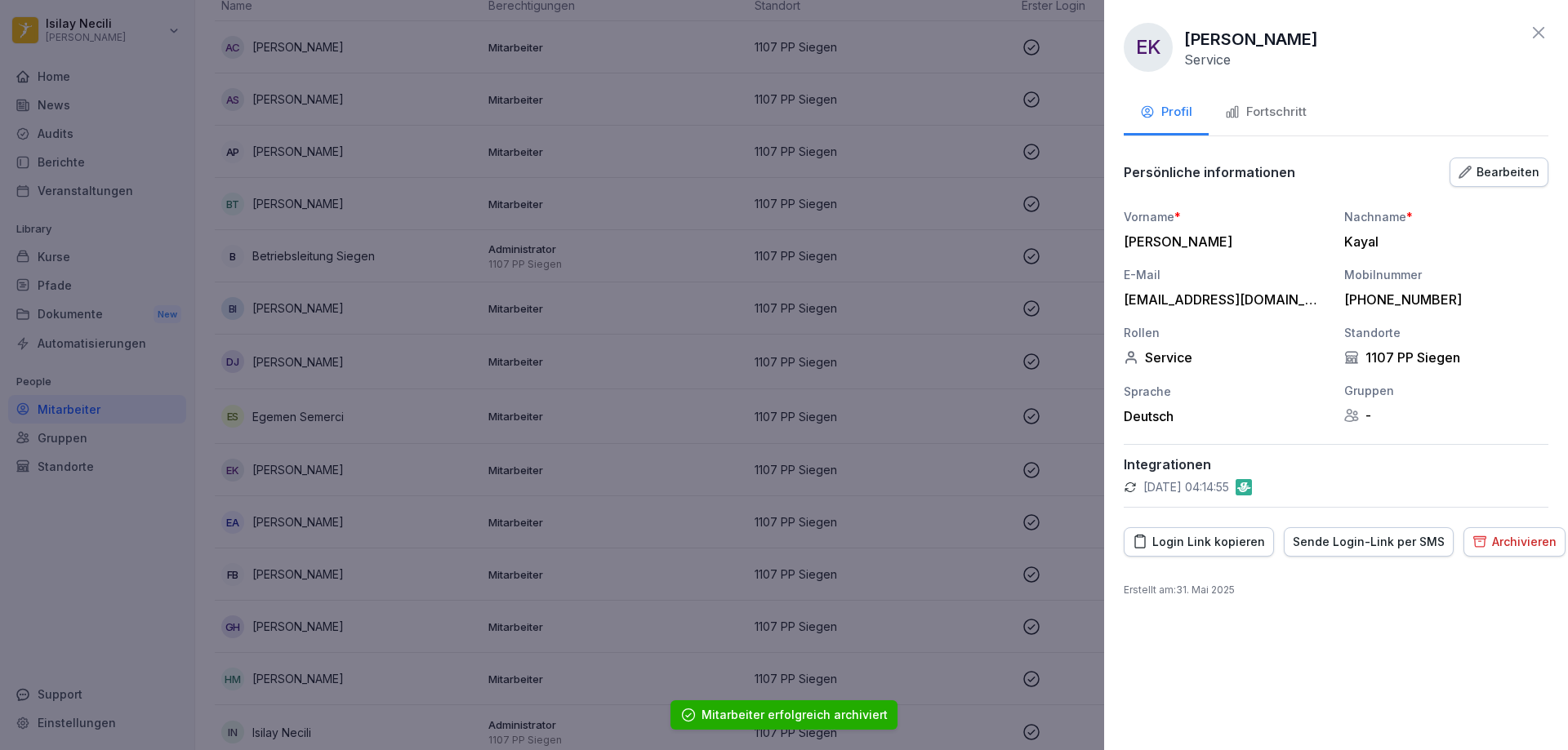
click at [1496, 545] on div "Archivieren" at bounding box center [1514, 542] width 84 height 18
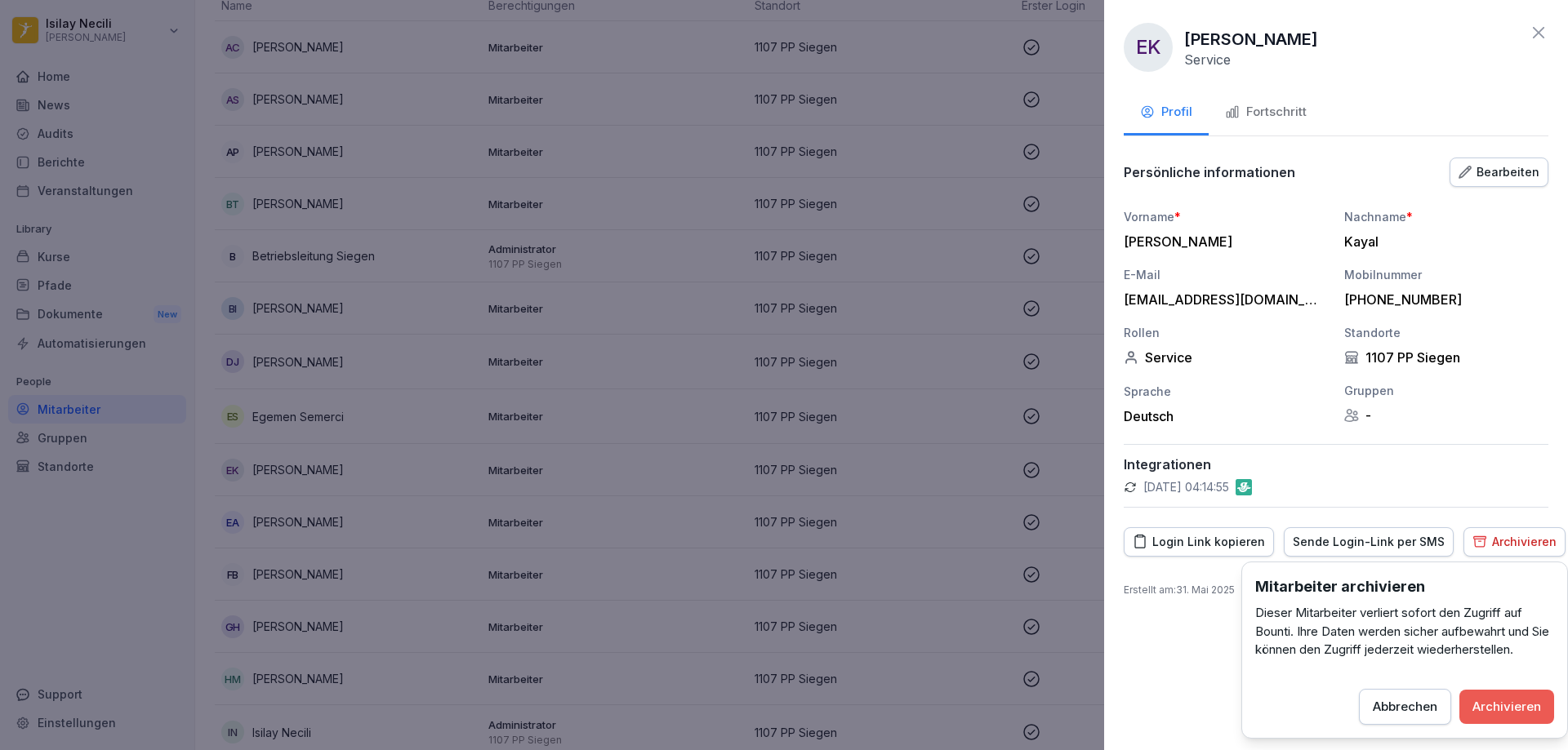
click at [1523, 717] on button "Archivieren" at bounding box center [1506, 707] width 95 height 34
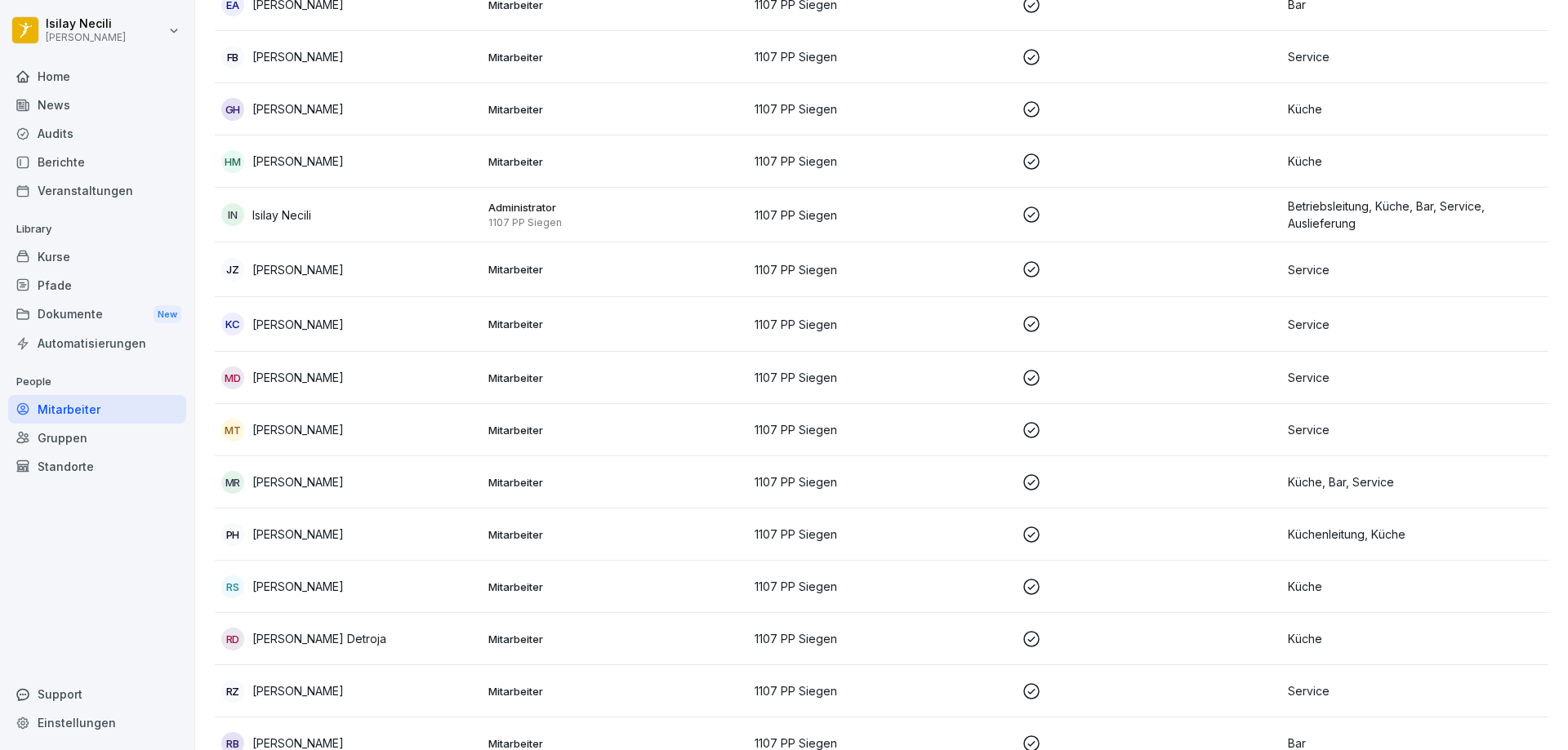
scroll to position [653, 0]
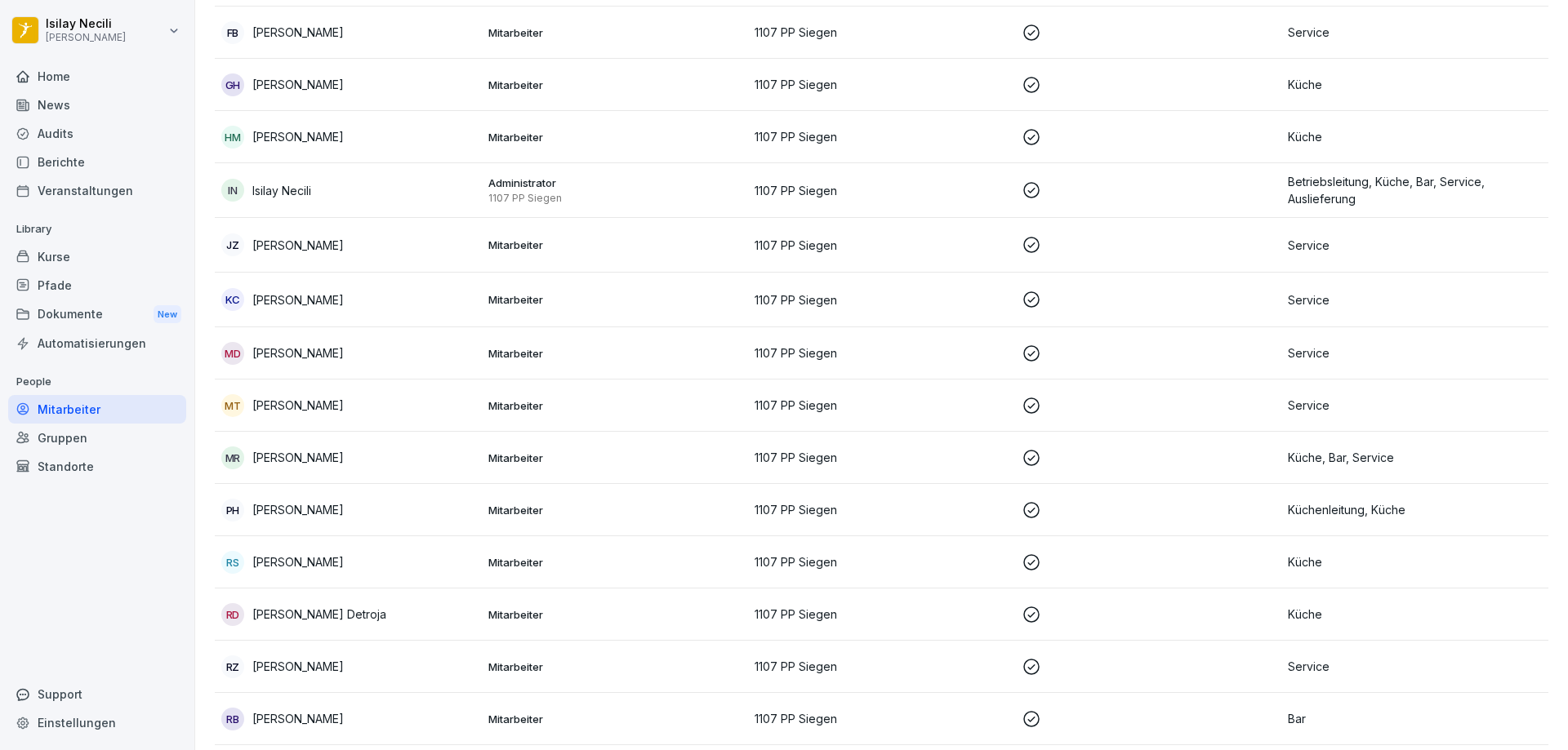
click at [1265, 555] on p at bounding box center [1148, 563] width 254 height 20
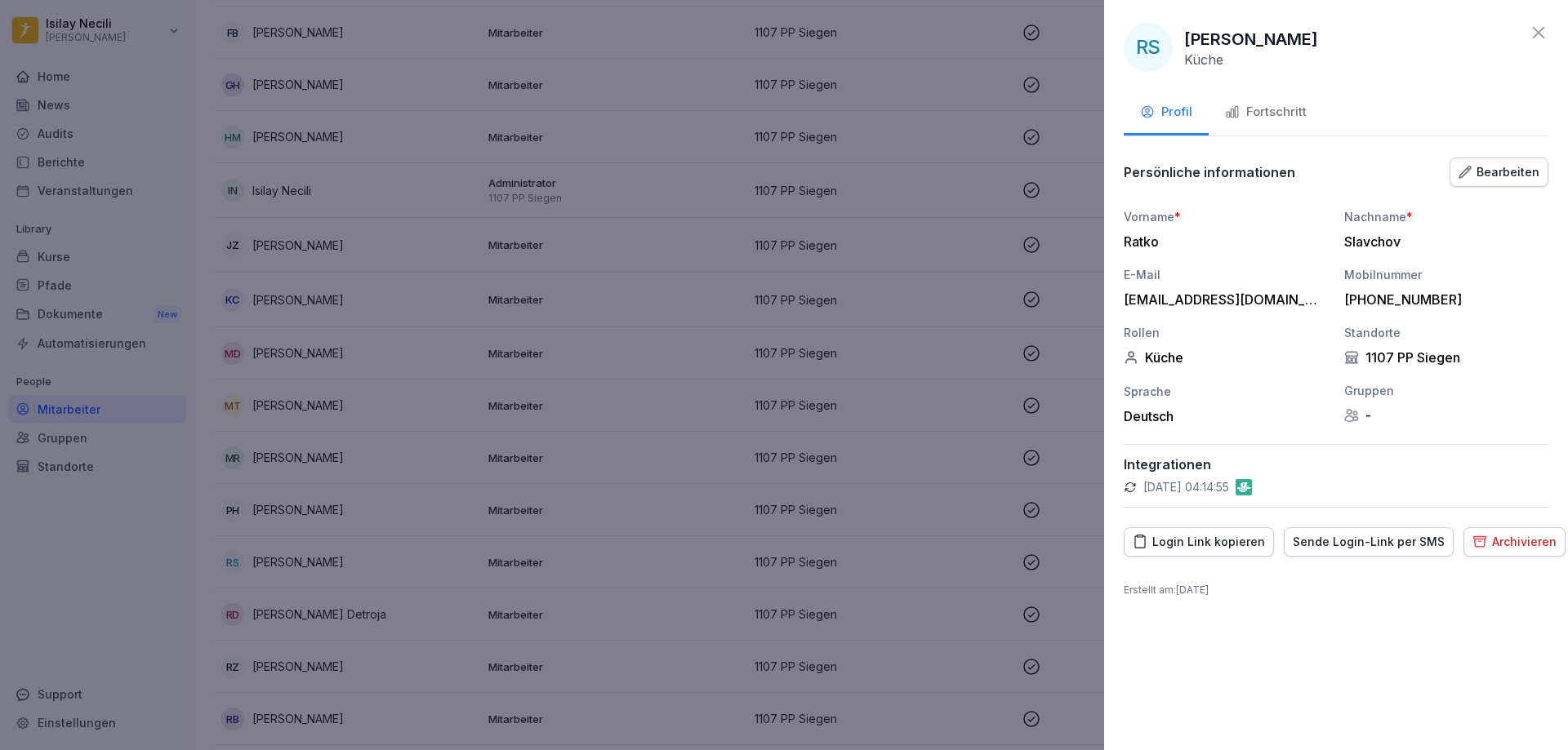
click at [1487, 537] on div "Archivieren" at bounding box center [1514, 542] width 84 height 18
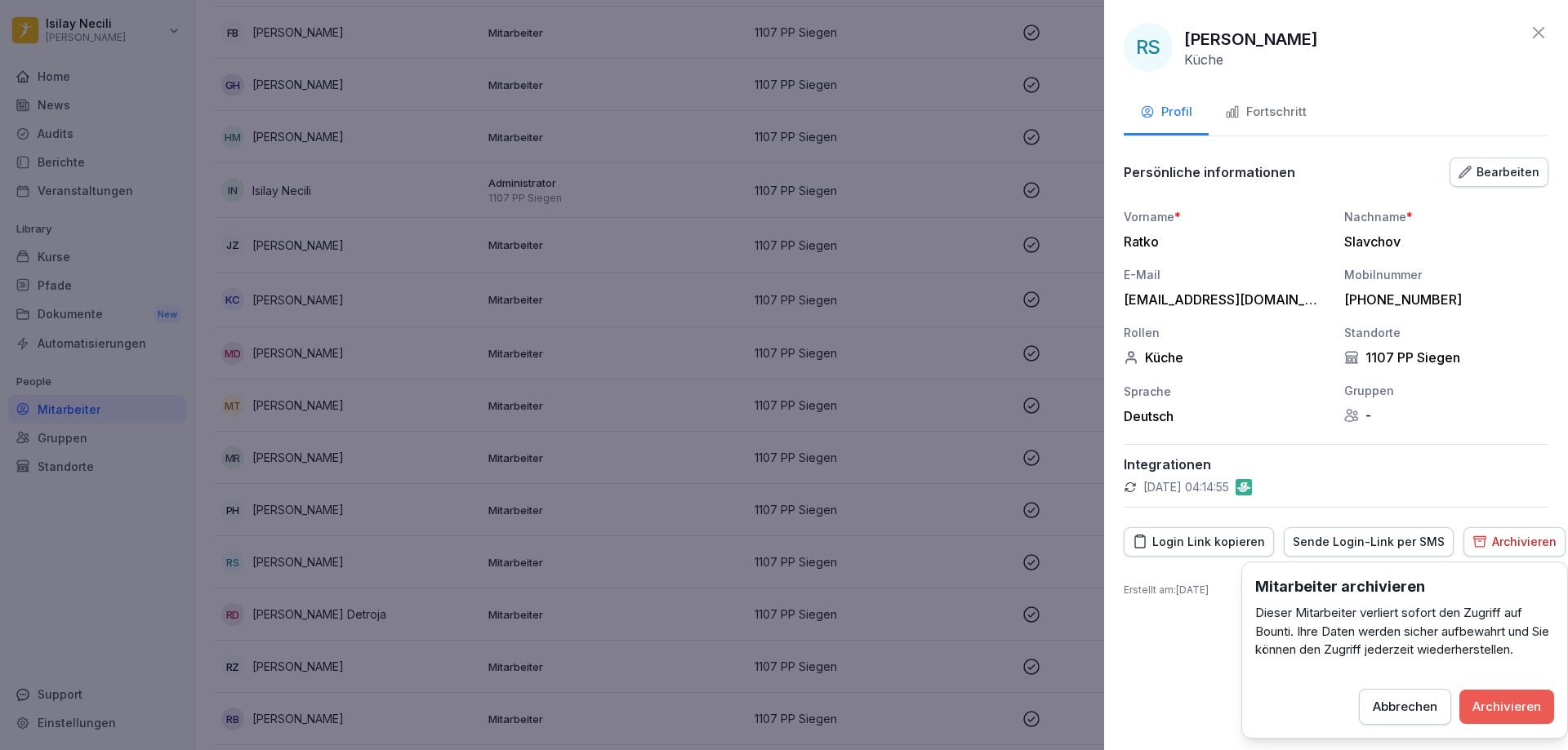
click at [1520, 692] on button "Archivieren" at bounding box center [1506, 707] width 95 height 34
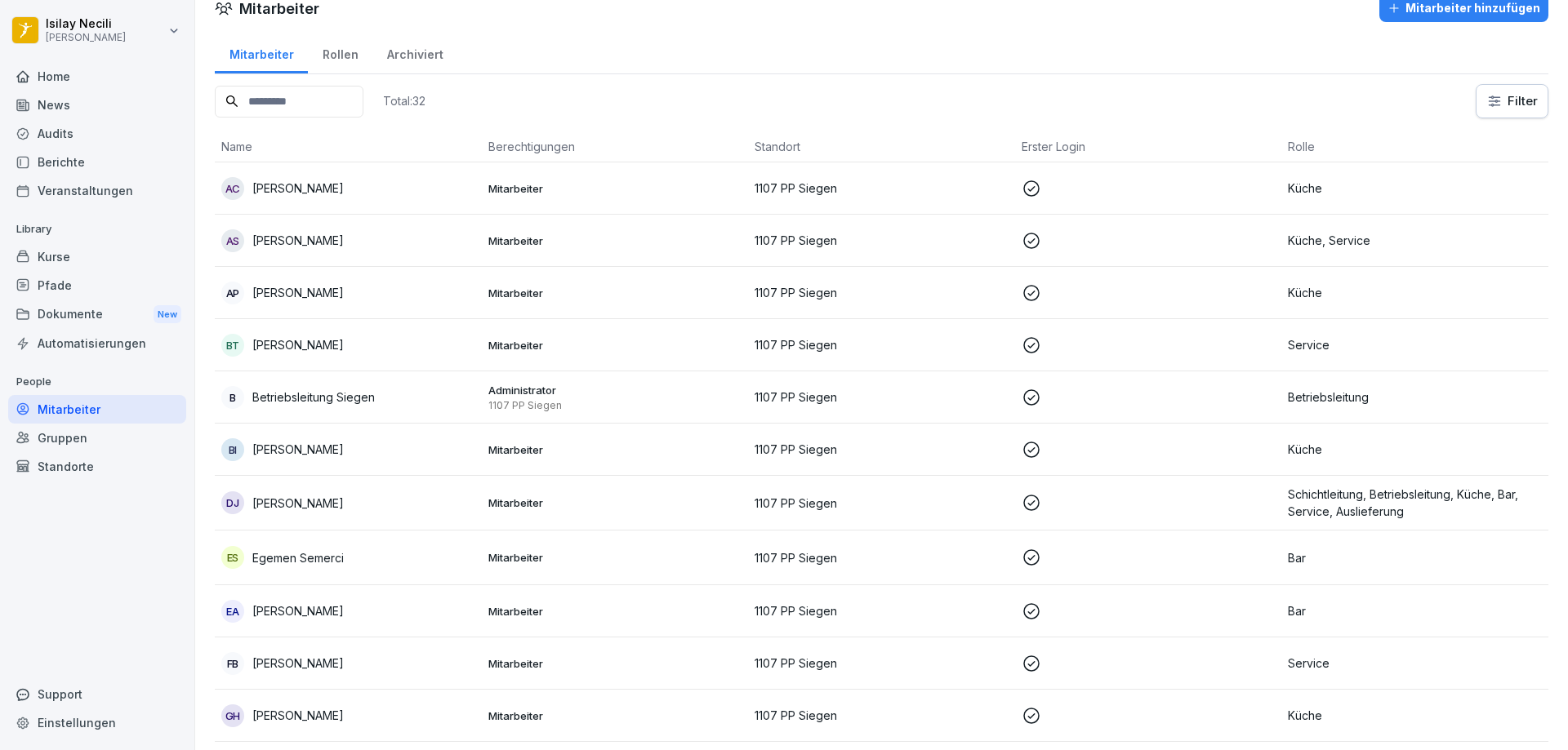
scroll to position [0, 0]
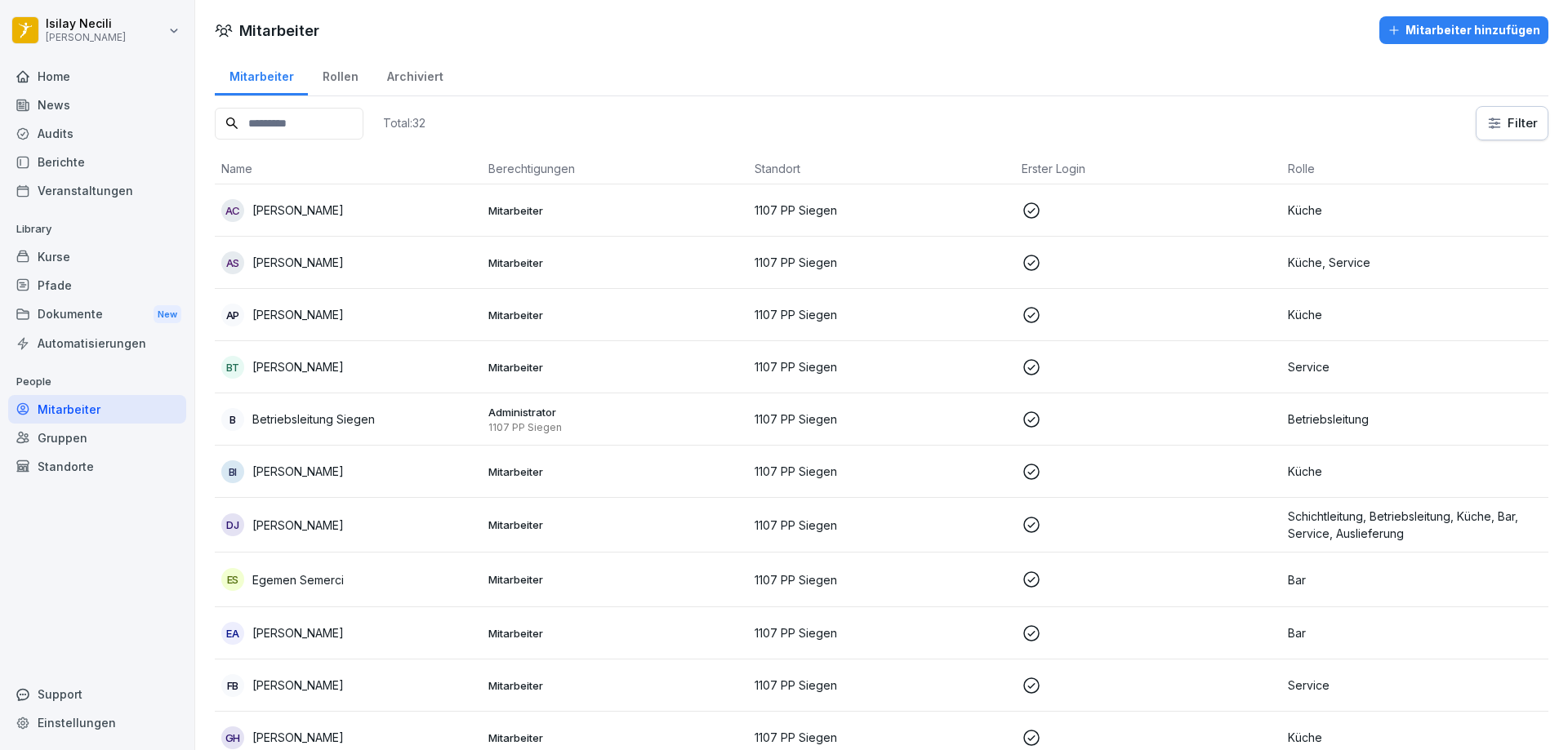
click at [57, 79] on div "Home" at bounding box center [97, 76] width 178 height 29
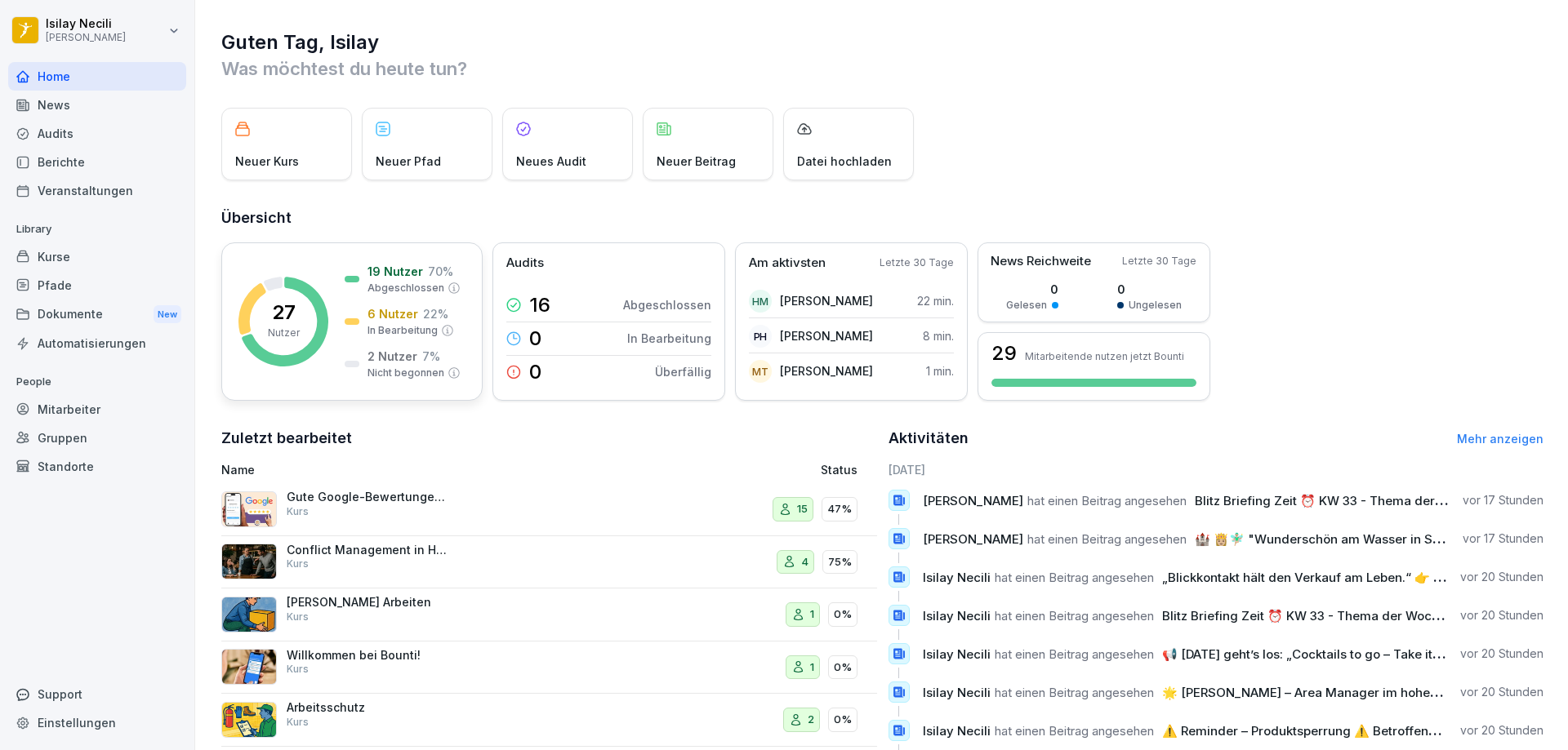
click at [391, 318] on p "6 Nutzer" at bounding box center [392, 314] width 51 height 17
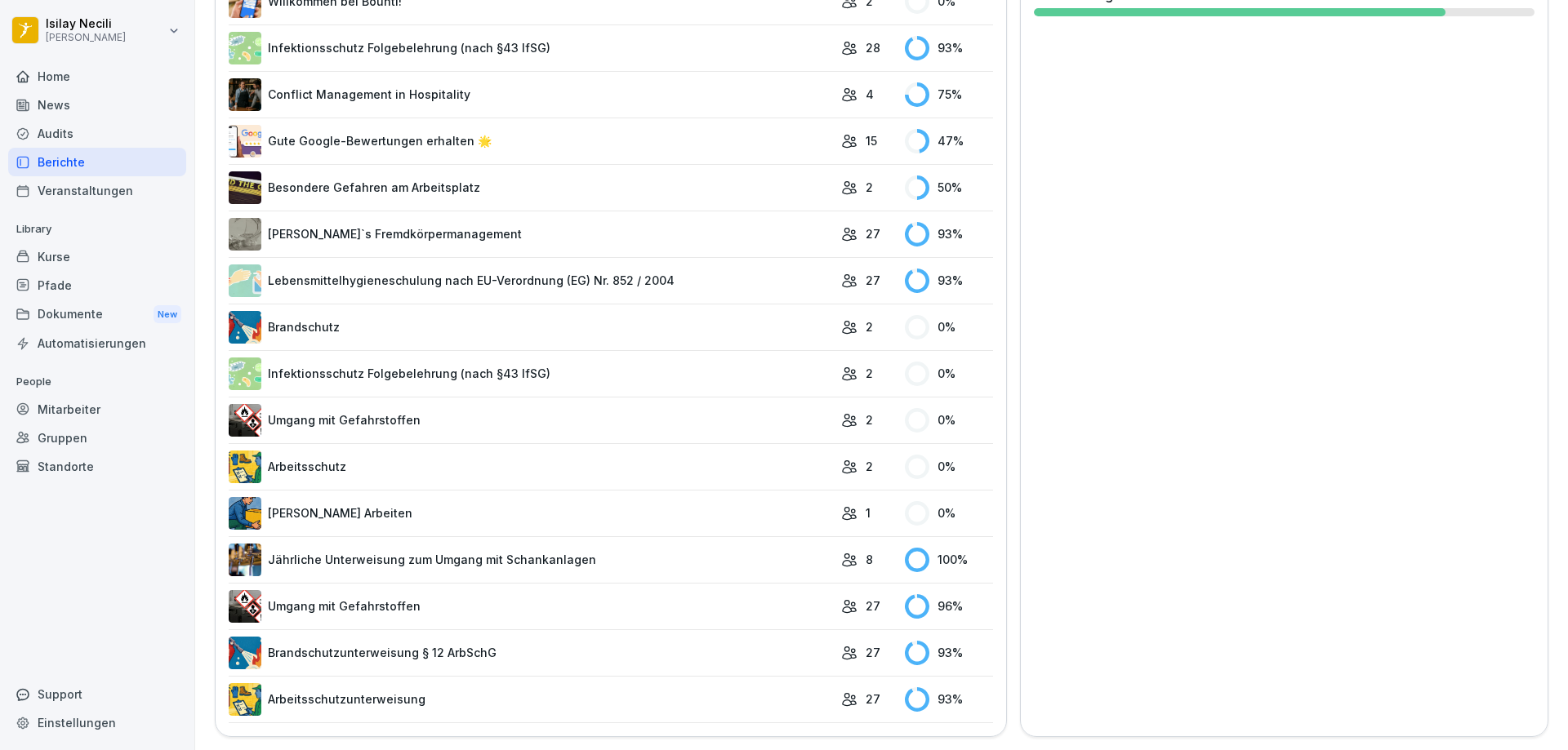
scroll to position [573, 0]
click at [329, 328] on link "Brandschutz" at bounding box center [530, 327] width 605 height 33
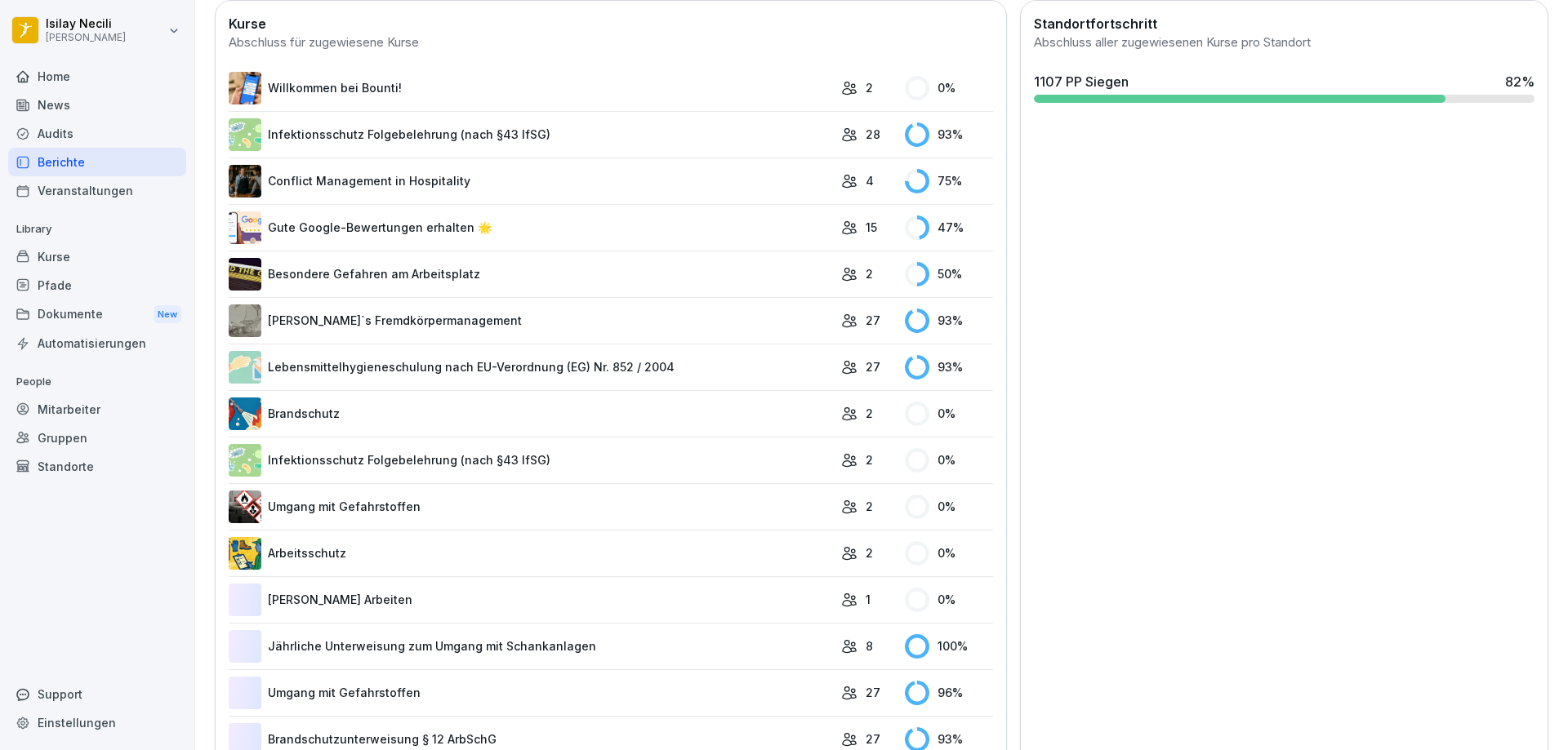
scroll to position [490, 0]
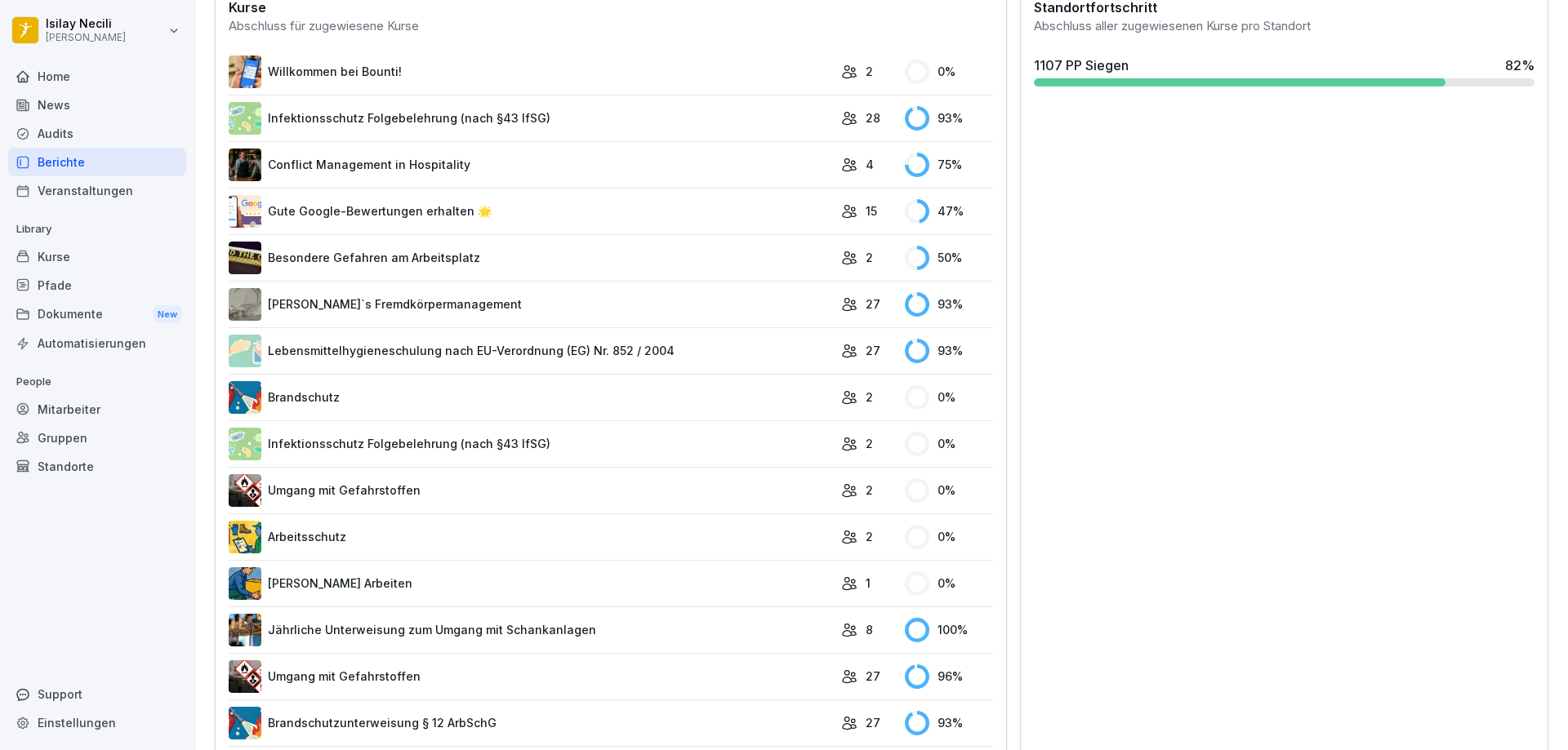
click at [450, 441] on link "Infektionsschutz Folgebelehrung (nach §43 IfSG)" at bounding box center [530, 443] width 605 height 33
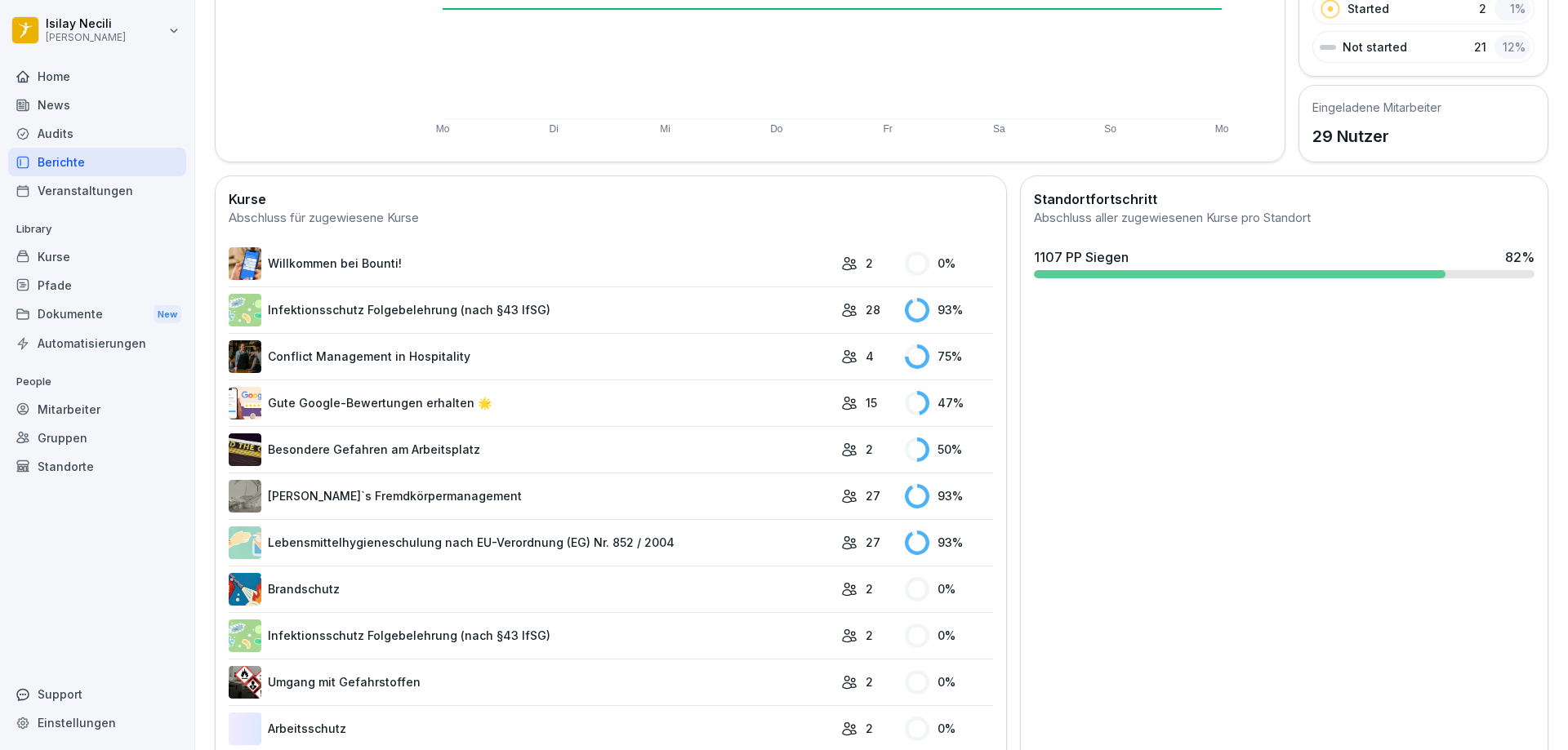
scroll to position [327, 0]
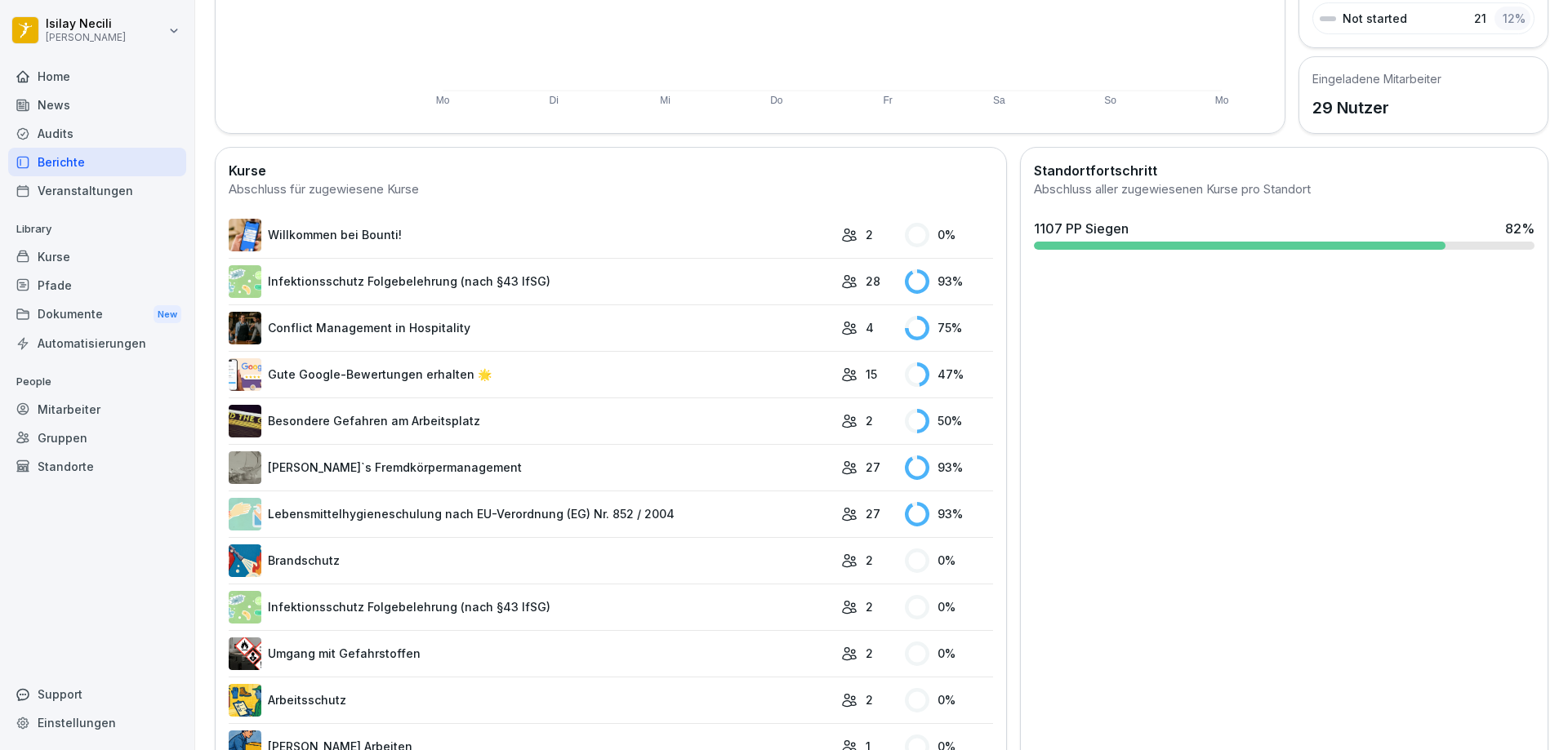
click at [420, 564] on link "Brandschutz" at bounding box center [530, 561] width 605 height 33
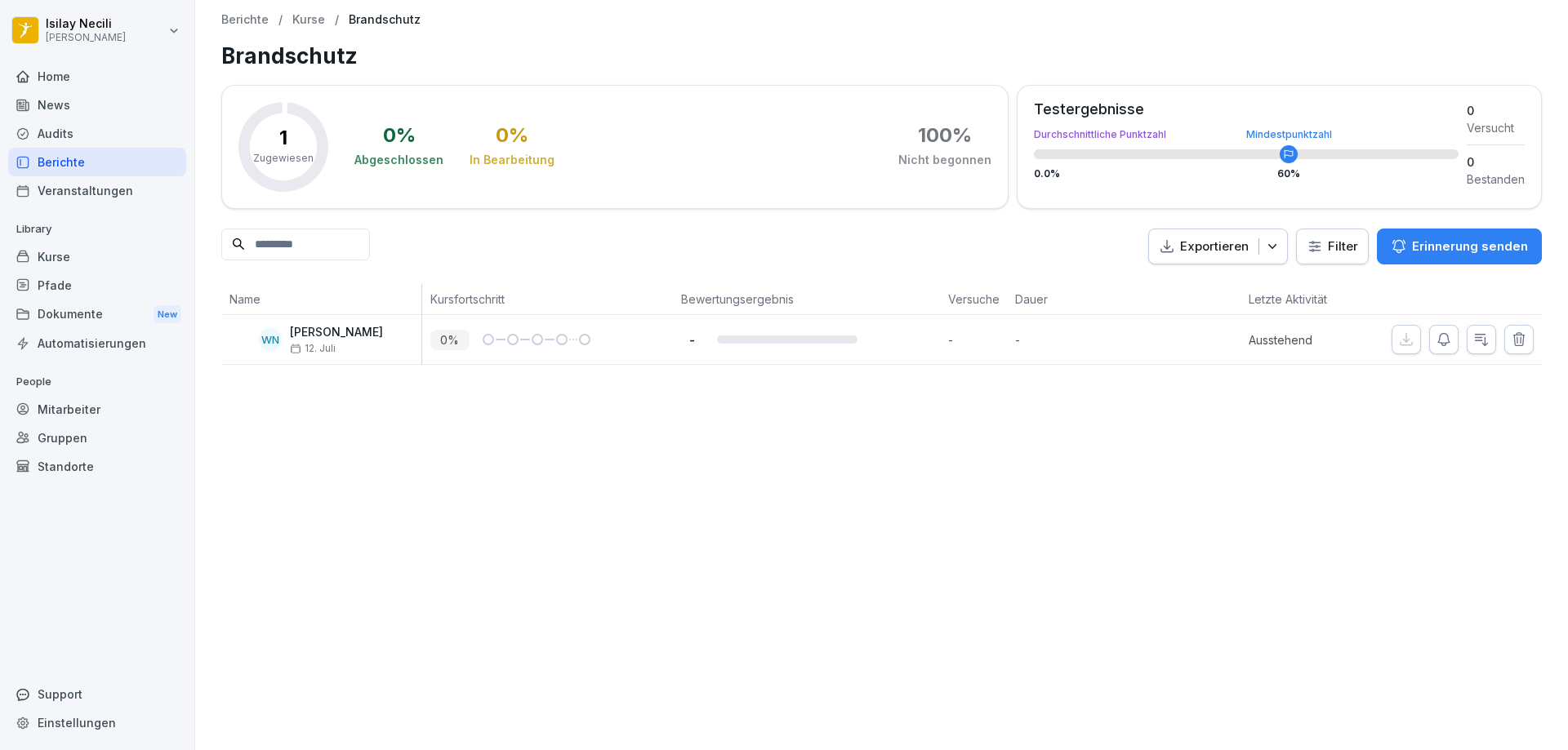
click at [1399, 241] on div "Erinnerung senden" at bounding box center [1459, 247] width 137 height 18
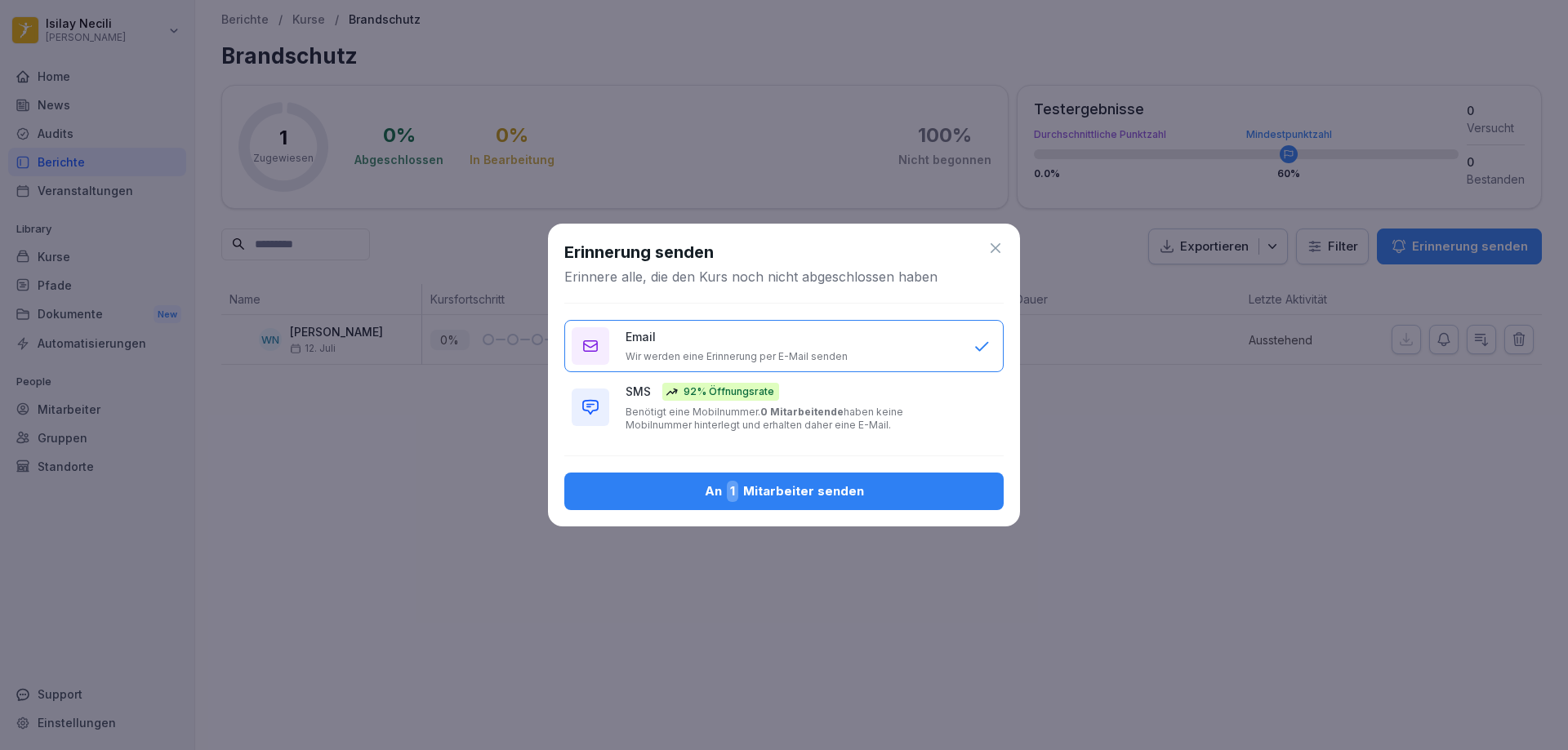
click at [941, 495] on div "An 1 Mitarbeiter senden" at bounding box center [783, 491] width 413 height 21
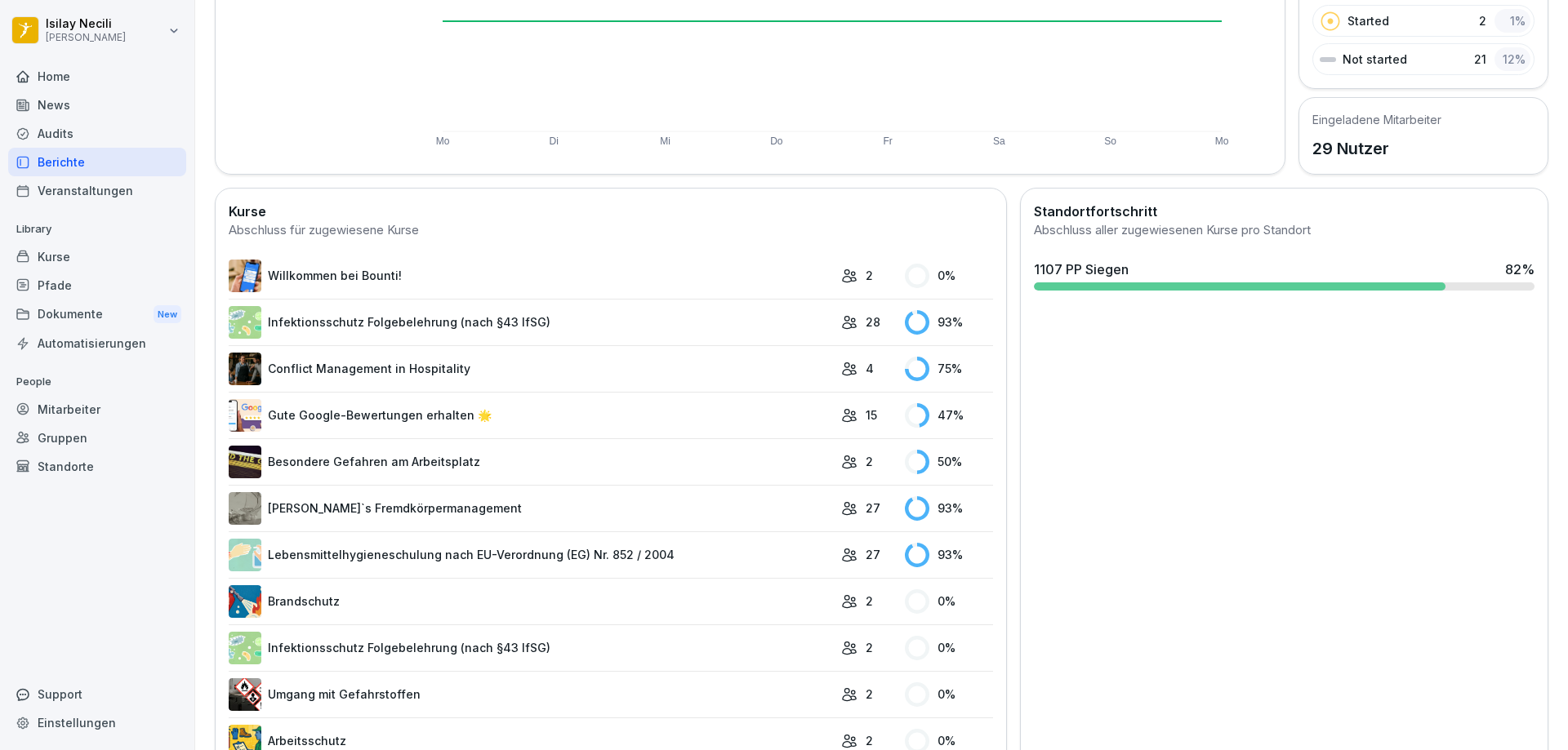
scroll to position [246, 0]
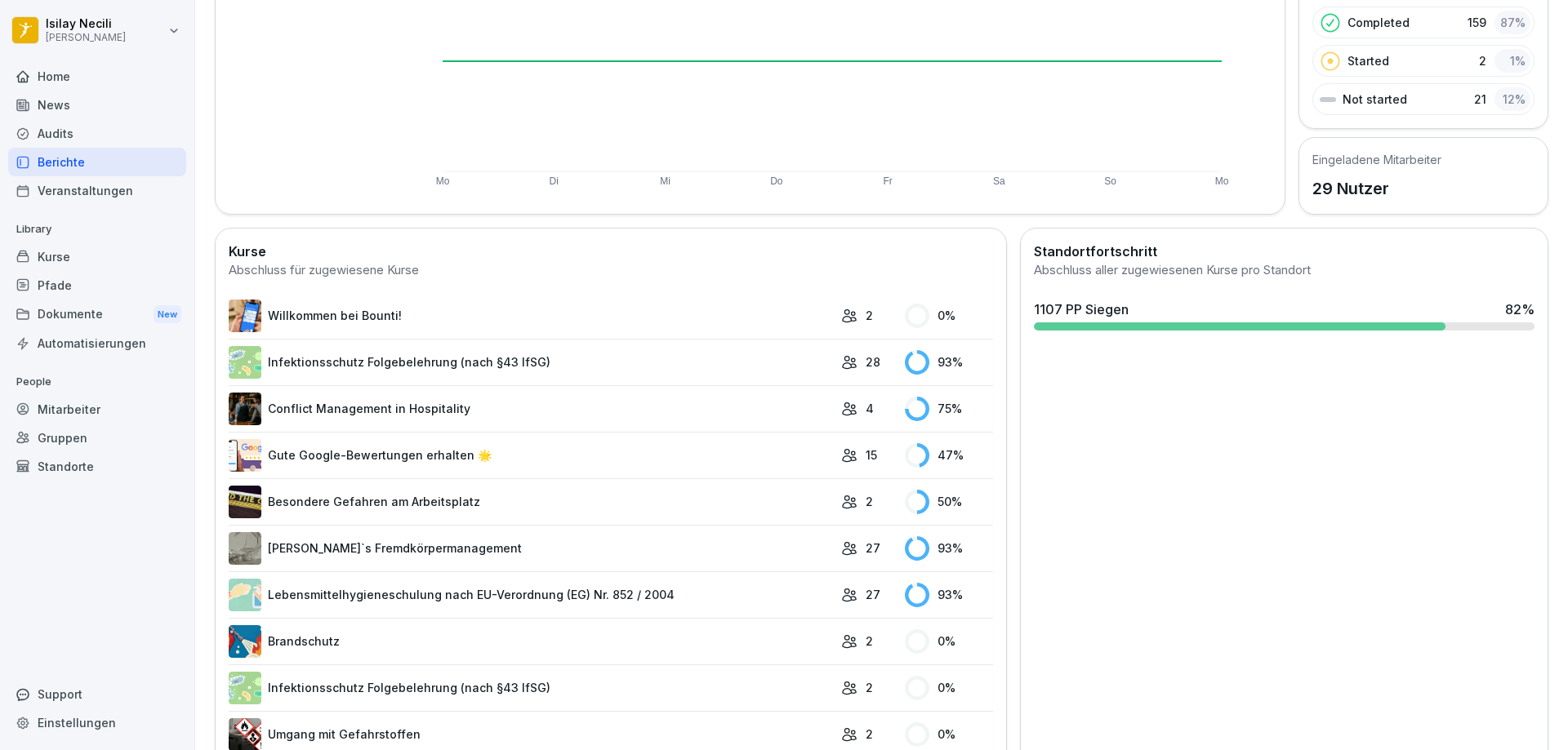
click at [330, 311] on link "Willkommen bei Bounti!" at bounding box center [530, 316] width 605 height 33
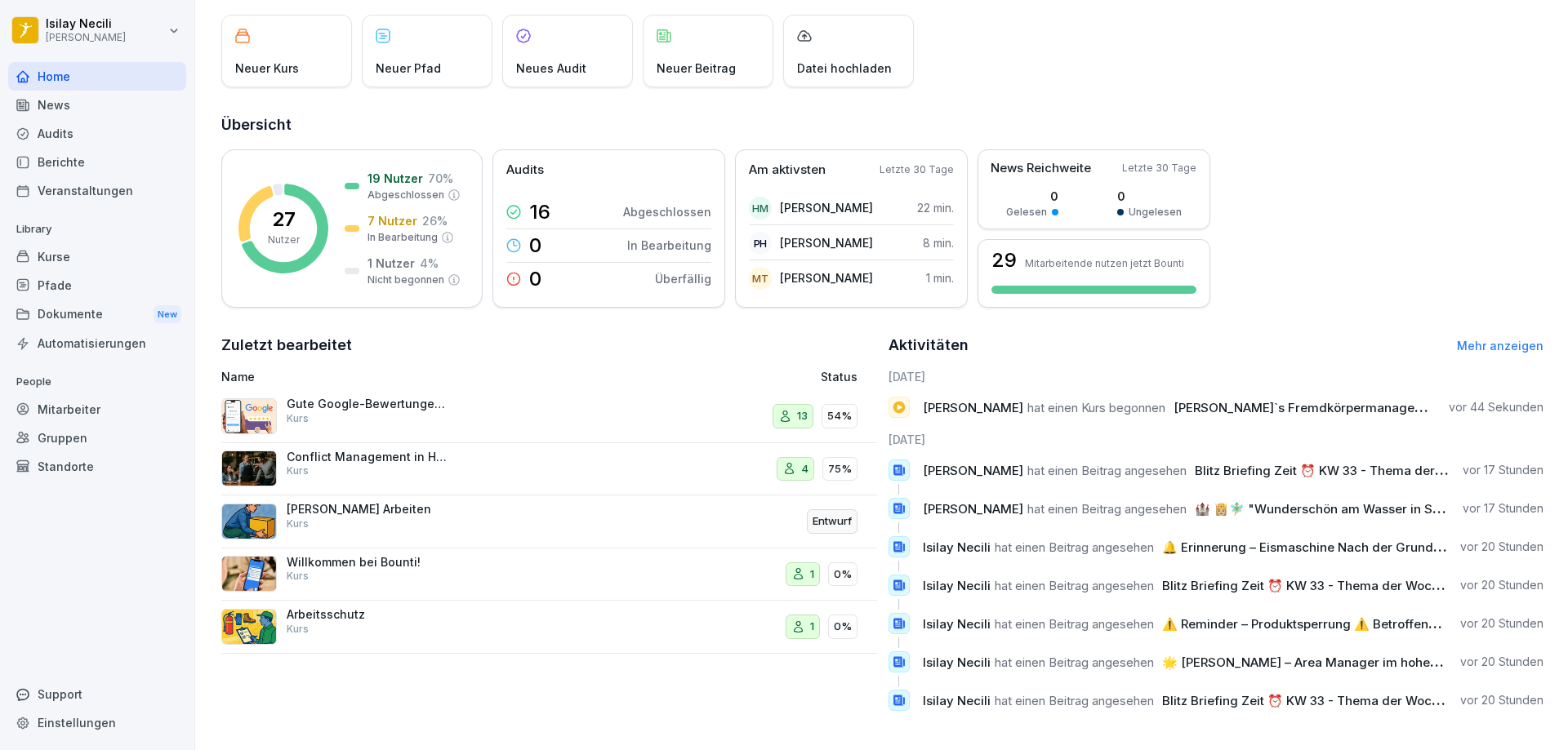
scroll to position [109, 0]
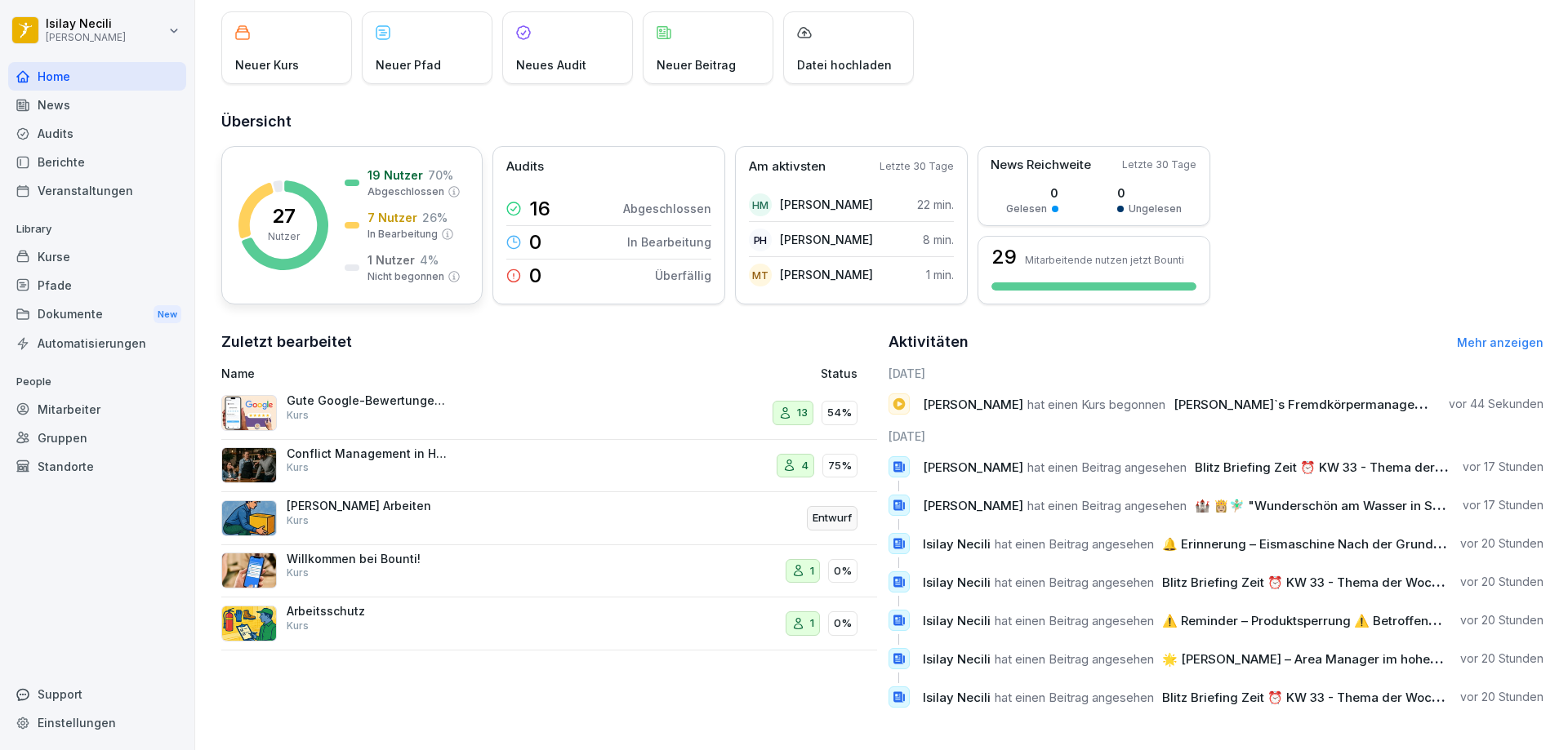
click at [405, 169] on p "19 Nutzer" at bounding box center [395, 174] width 56 height 17
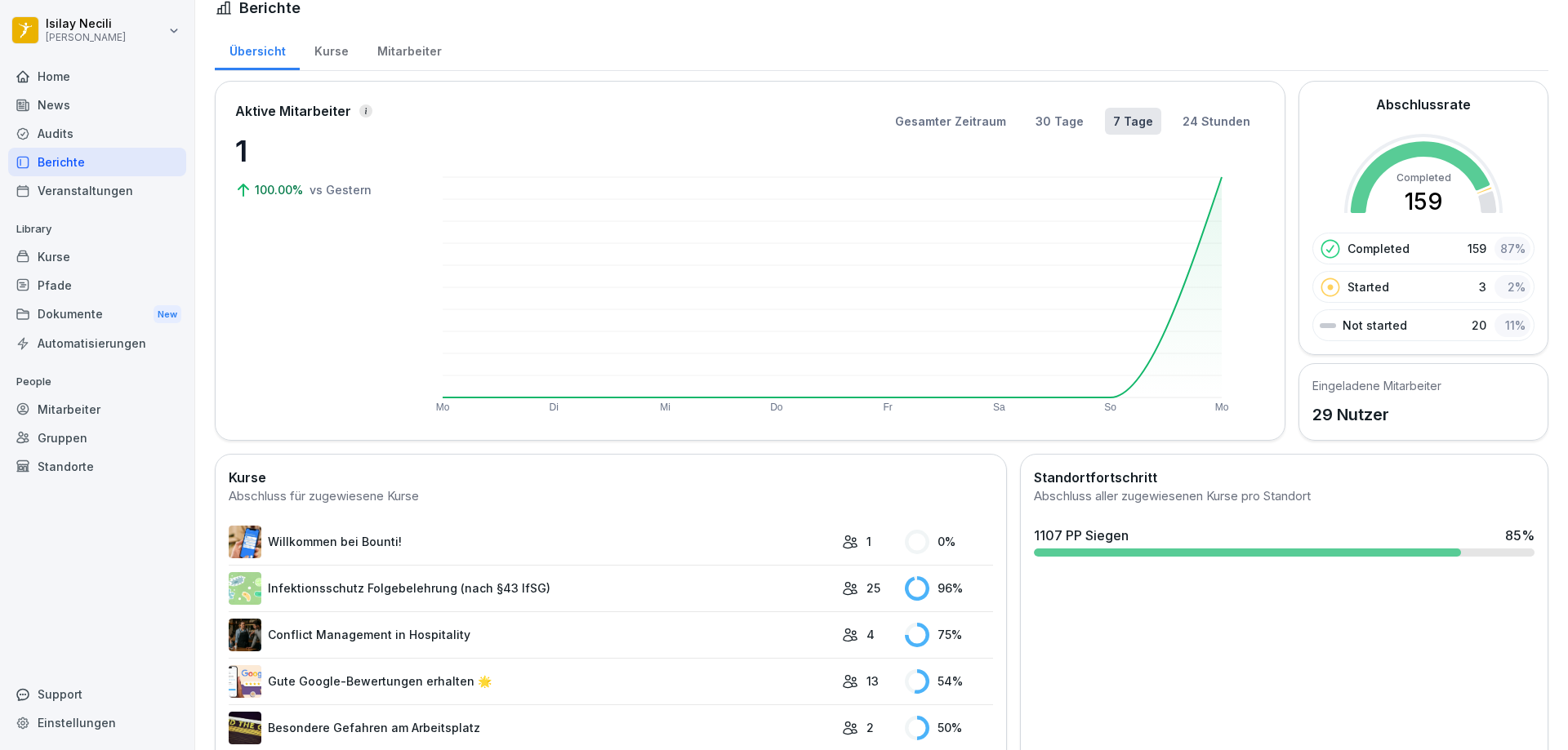
scroll to position [19, 0]
click at [55, 406] on div "Mitarbeiter" at bounding box center [97, 409] width 178 height 29
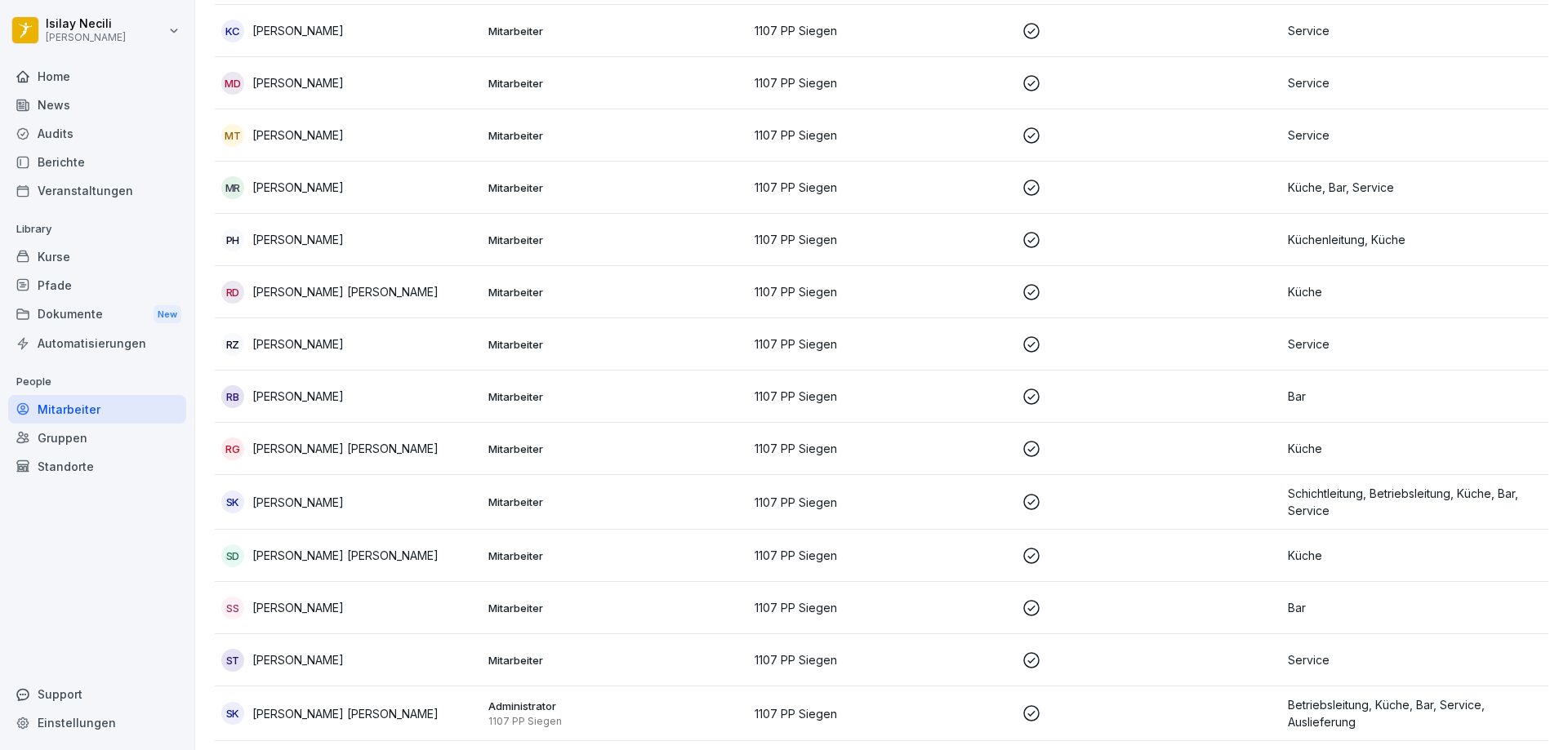
scroll to position [984, 0]
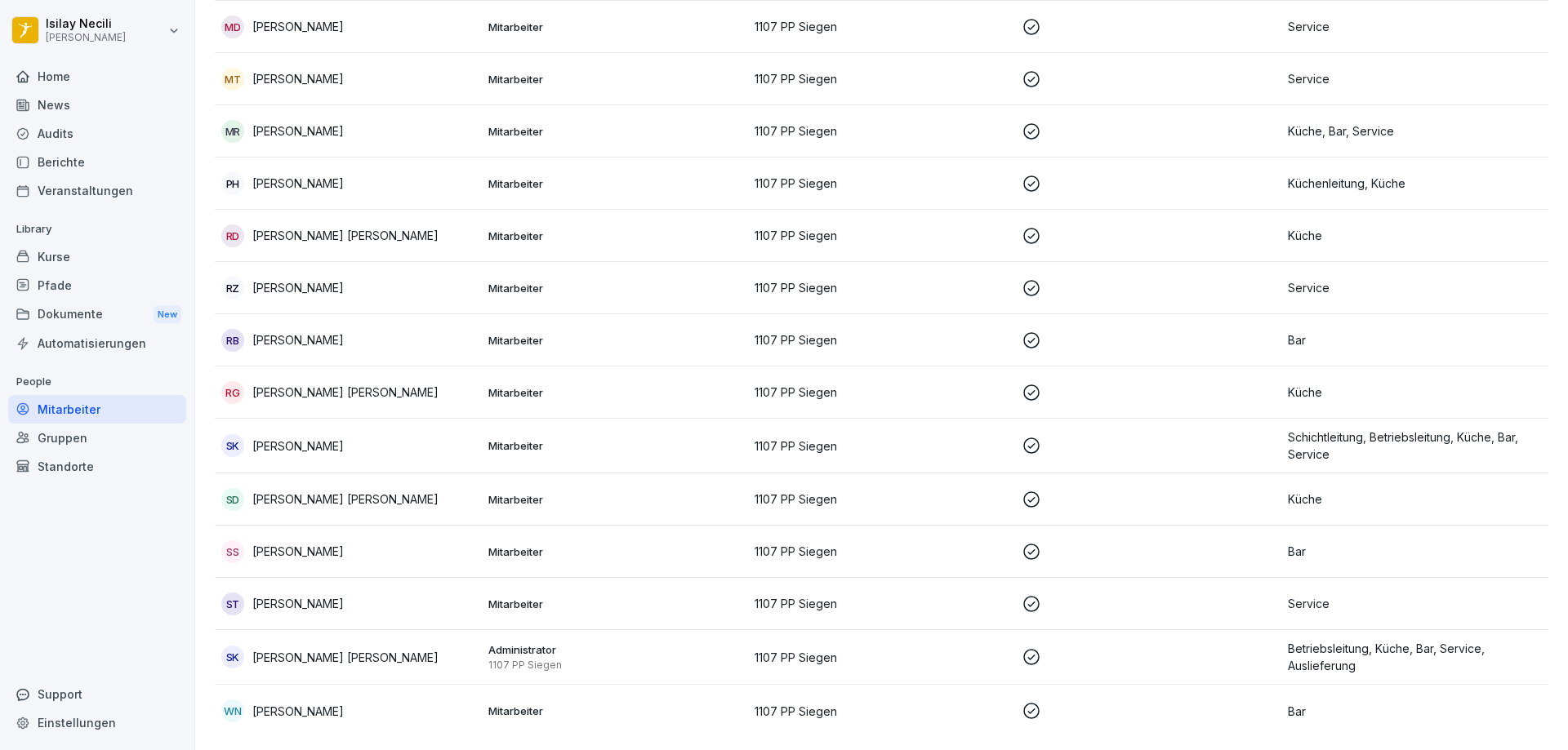
click at [1304, 279] on p "Service" at bounding box center [1415, 287] width 254 height 17
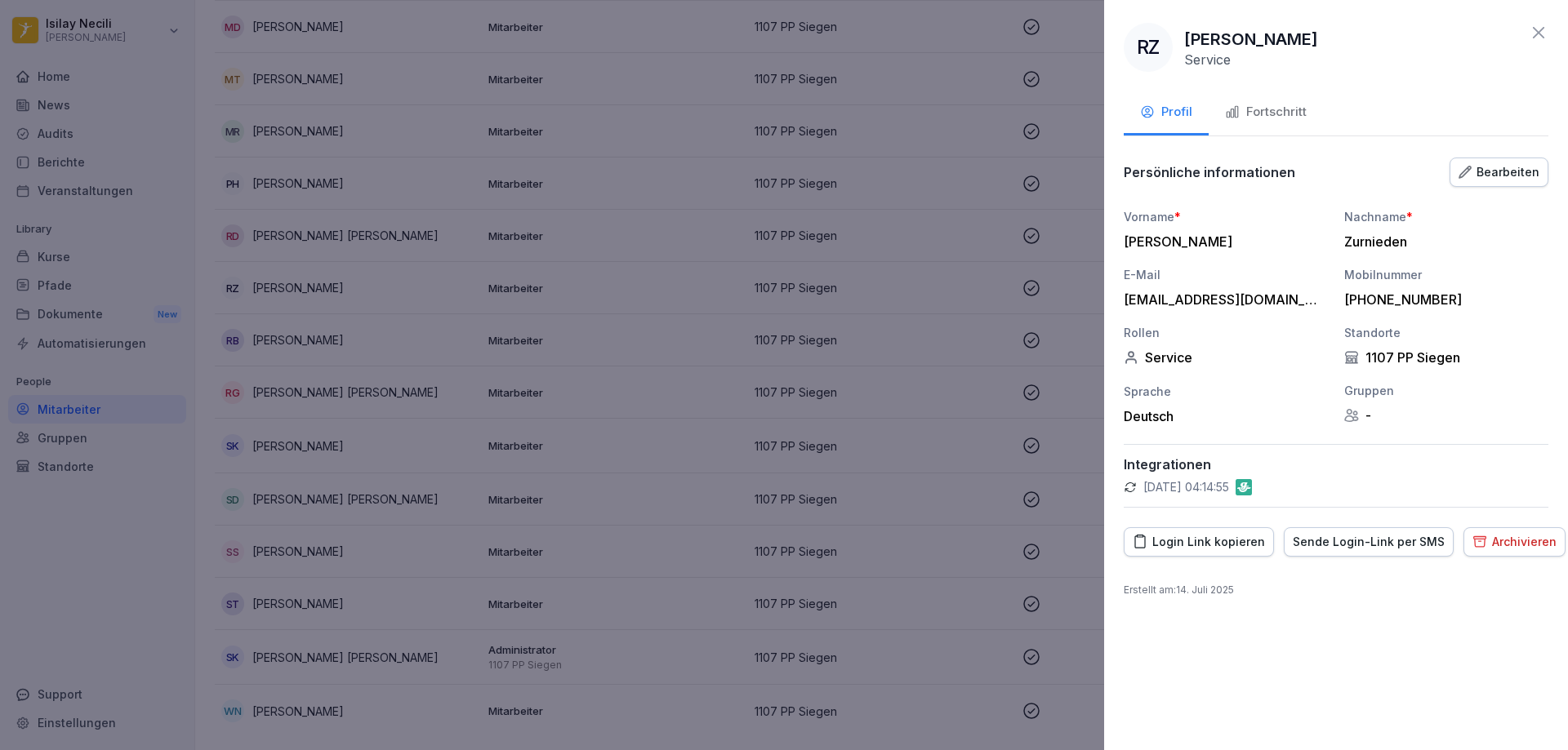
click at [1256, 115] on div "Fortschritt" at bounding box center [1265, 112] width 82 height 19
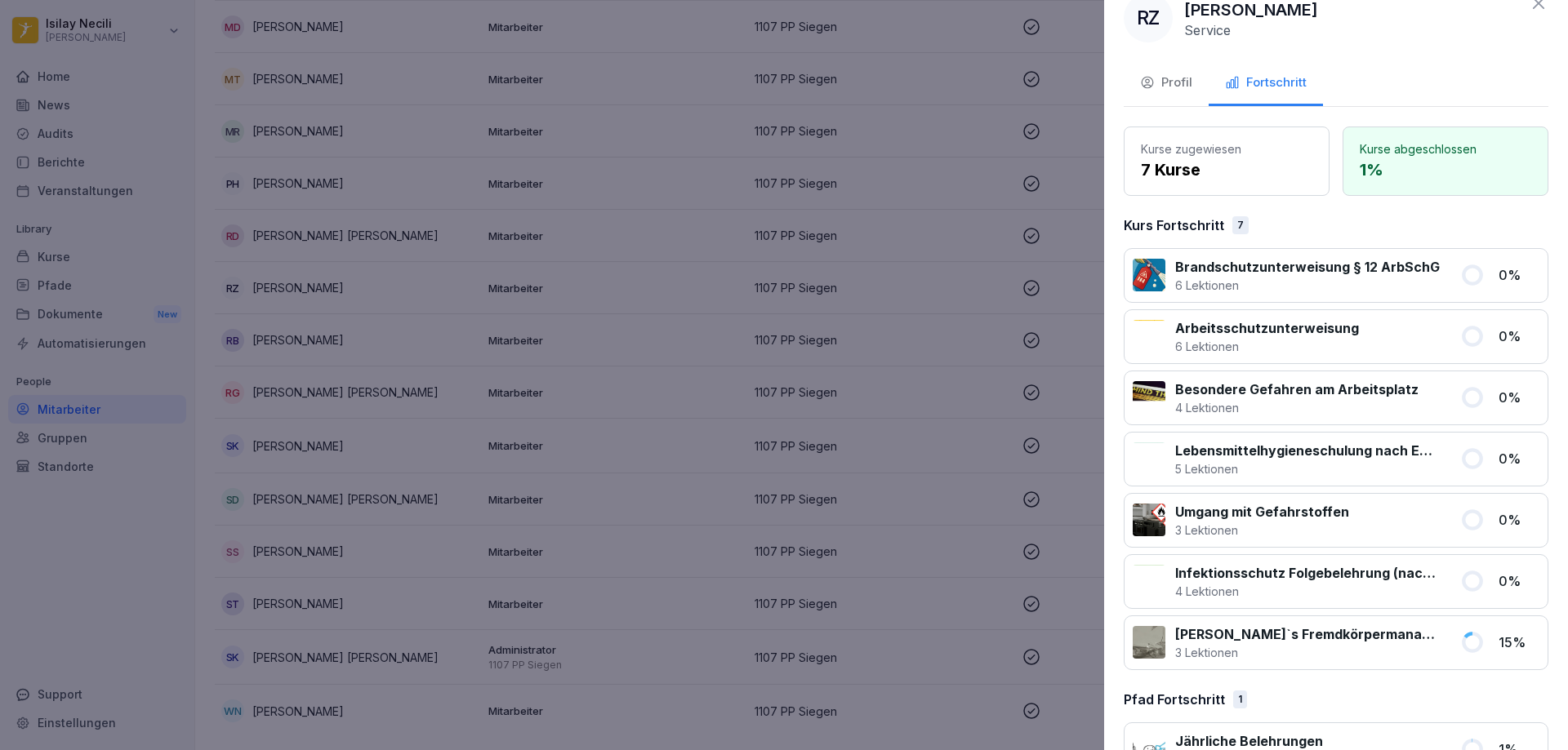
scroll to position [80, 0]
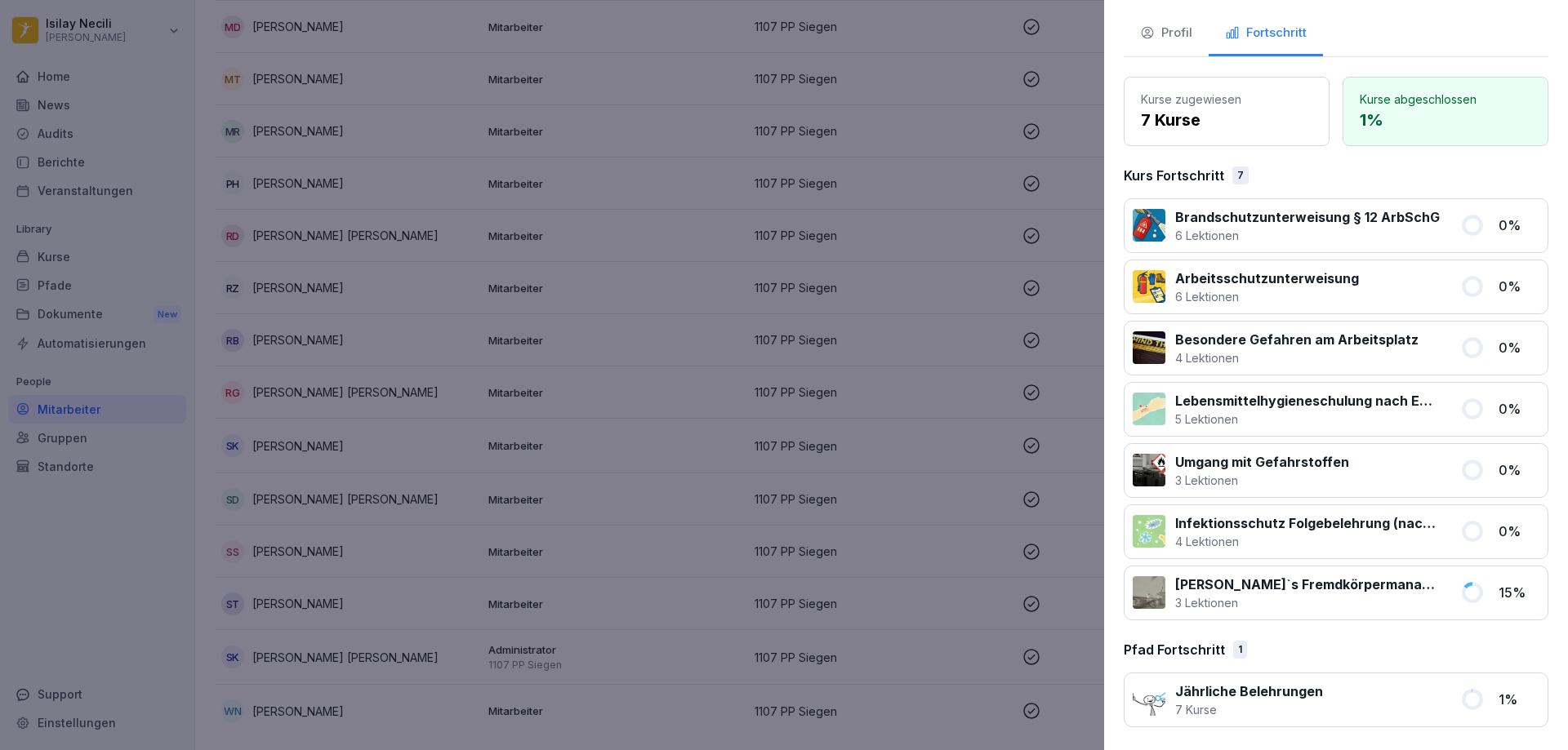
click at [1463, 221] on icon at bounding box center [1471, 224] width 17 height 17
click at [1140, 587] on div at bounding box center [1149, 593] width 33 height 33
click at [1150, 524] on div at bounding box center [1149, 531] width 33 height 33
click at [1365, 514] on p "Infektionsschutz Folgebelehrung (nach §43 IfSG)" at bounding box center [1307, 524] width 265 height 20
click at [1370, 521] on p "Infektionsschutz Folgebelehrung (nach §43 IfSG)" at bounding box center [1307, 524] width 265 height 20
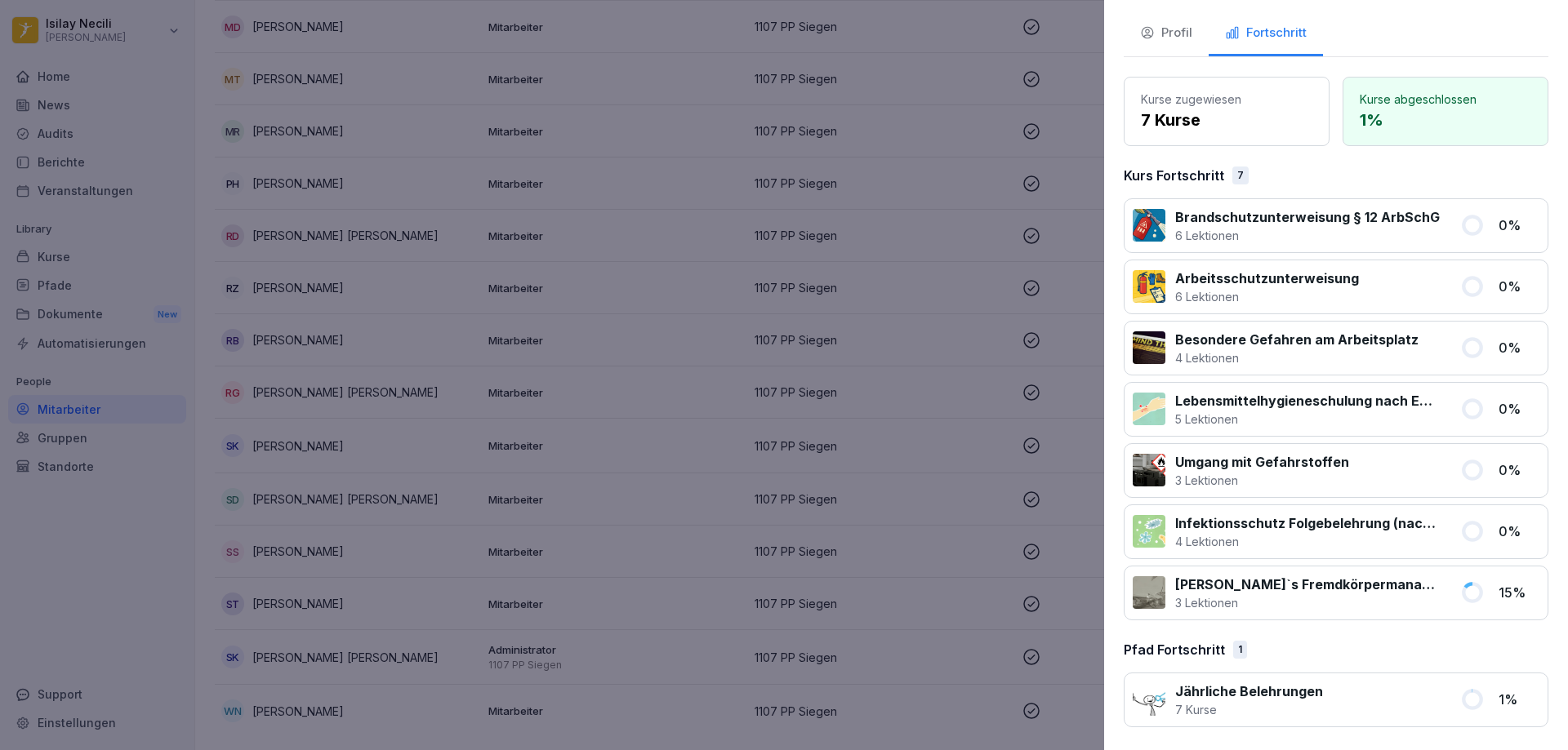
click at [1183, 174] on p "Kurs Fortschritt" at bounding box center [1174, 175] width 101 height 20
click at [1463, 219] on icon at bounding box center [1471, 224] width 17 height 17
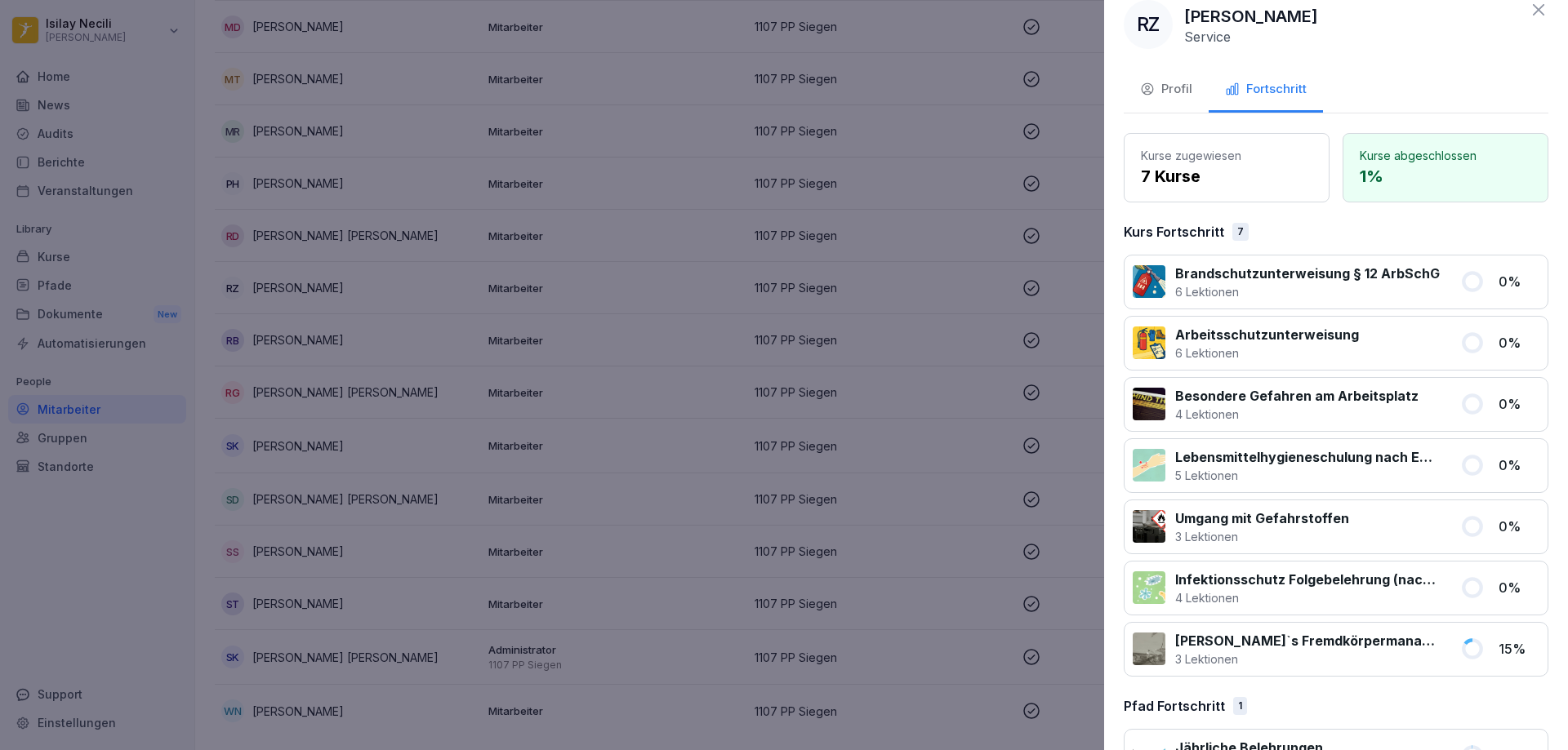
scroll to position [0, 0]
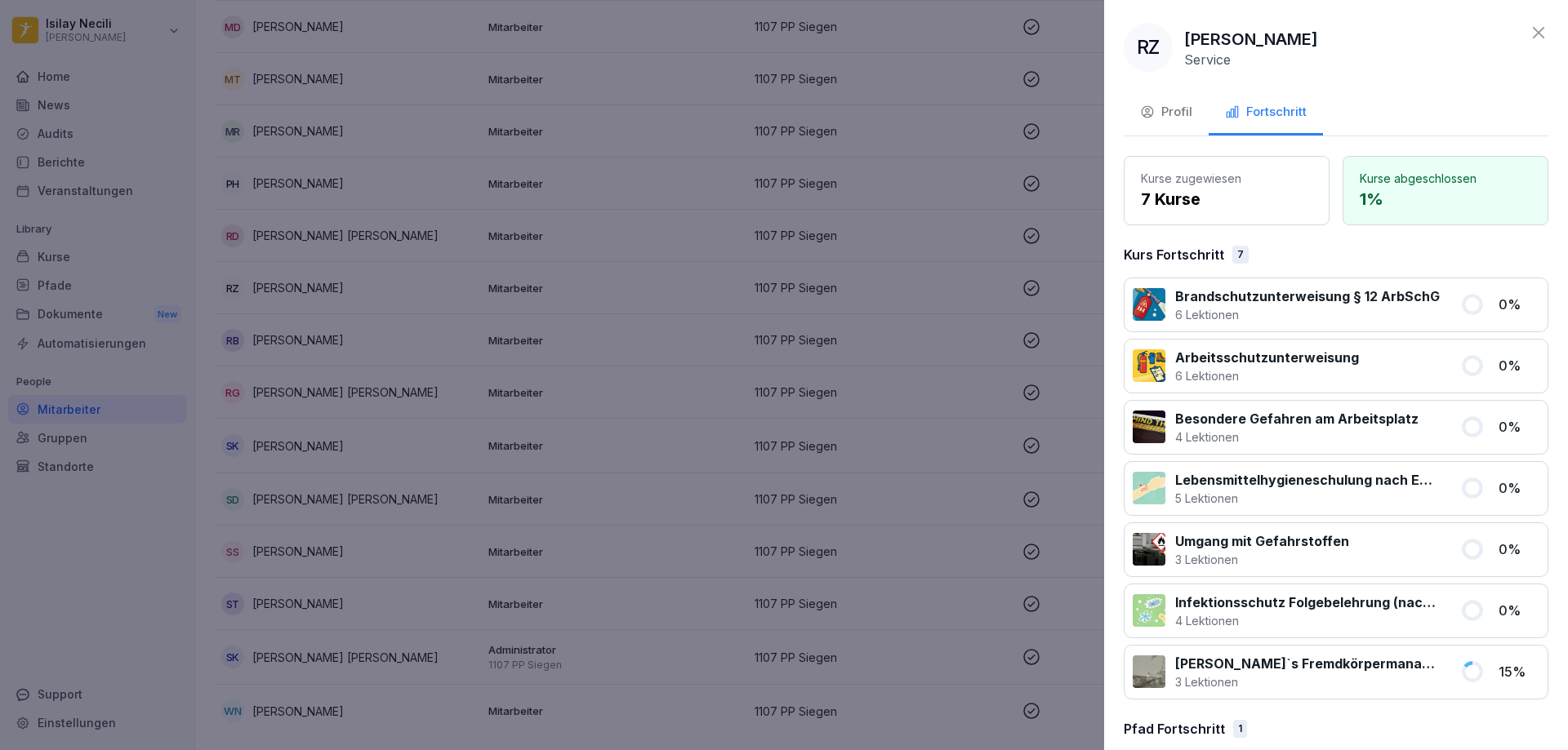
click at [1155, 109] on div "Profil" at bounding box center [1166, 112] width 52 height 19
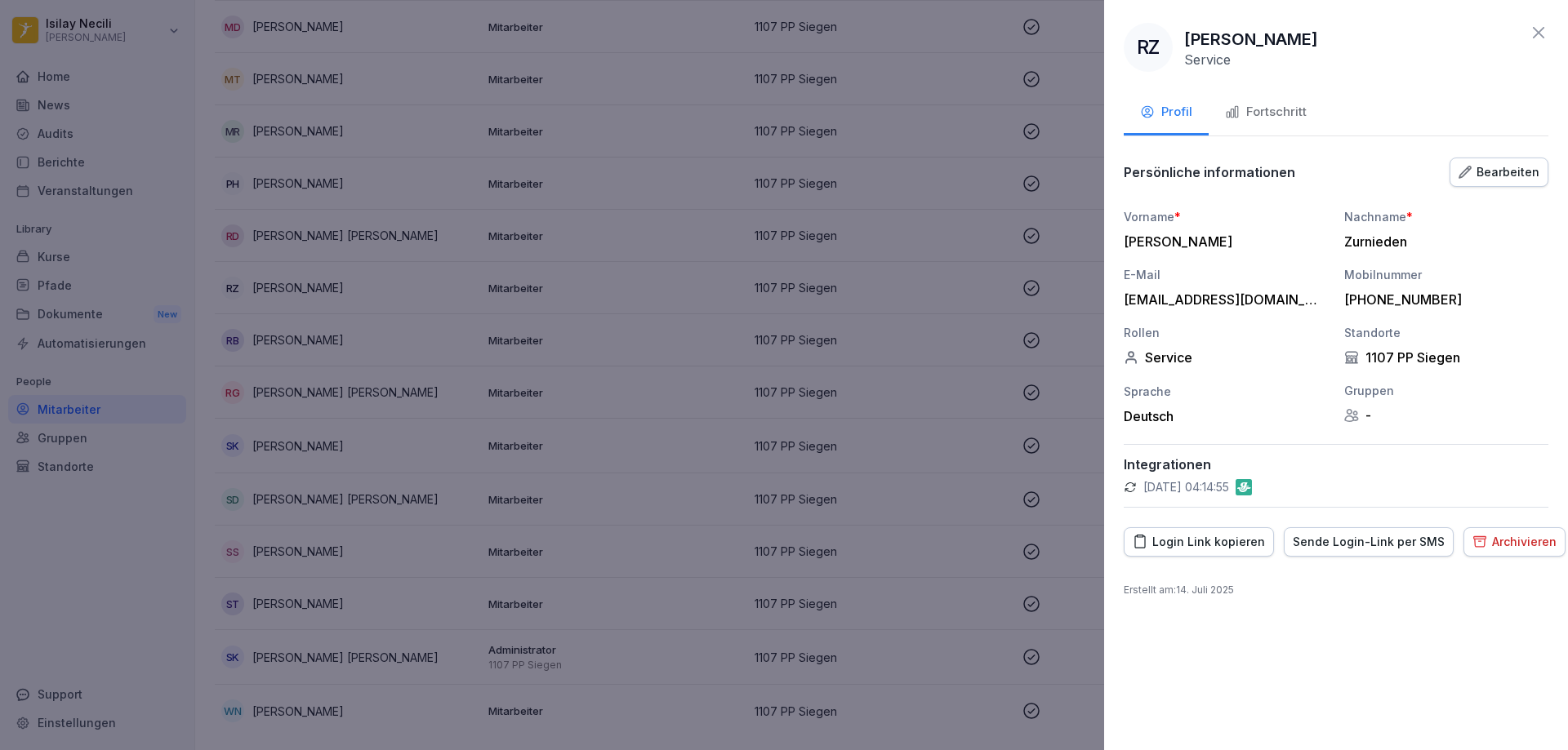
click at [1283, 103] on div "Fortschritt" at bounding box center [1265, 112] width 82 height 19
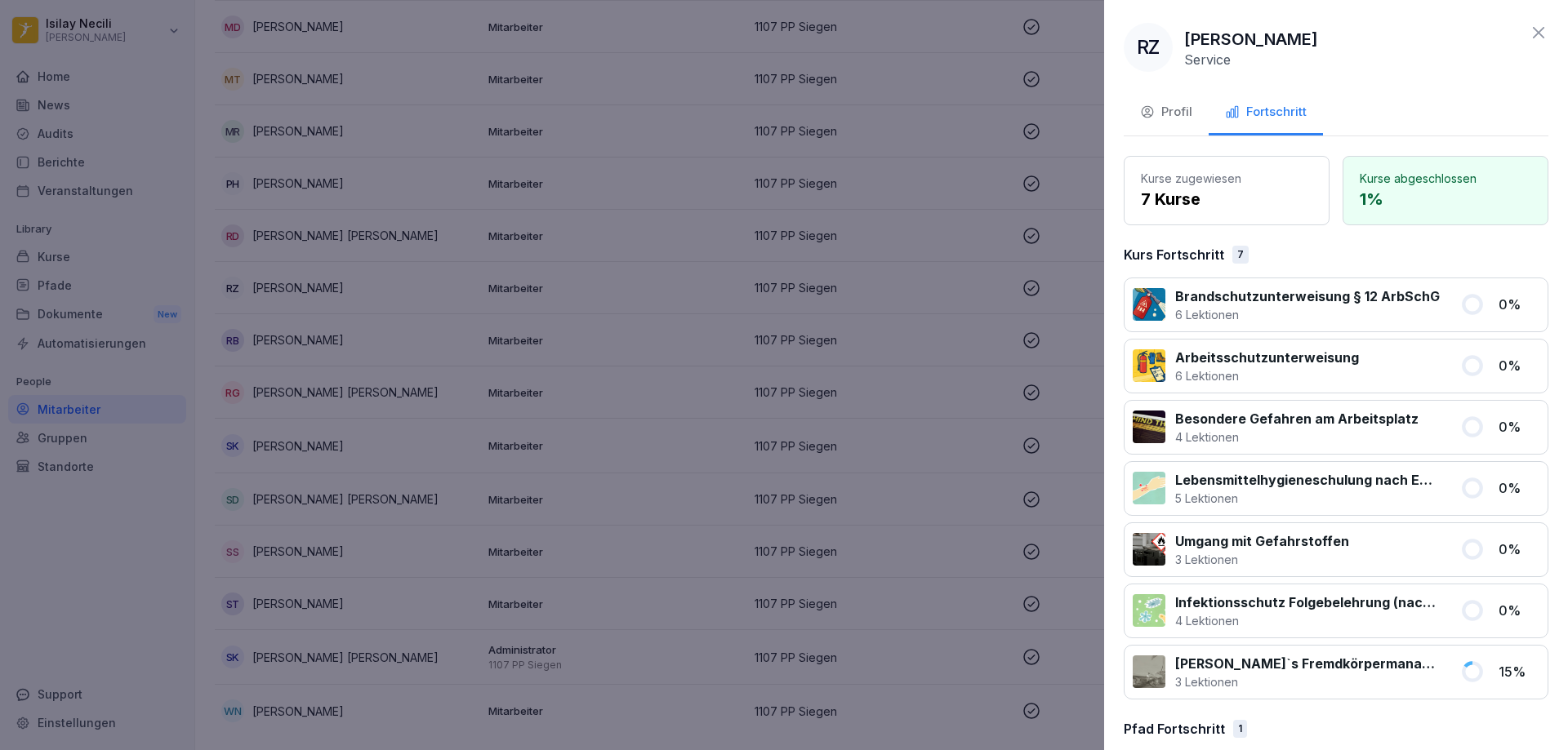
click at [1402, 192] on p "1 %" at bounding box center [1445, 199] width 171 height 25
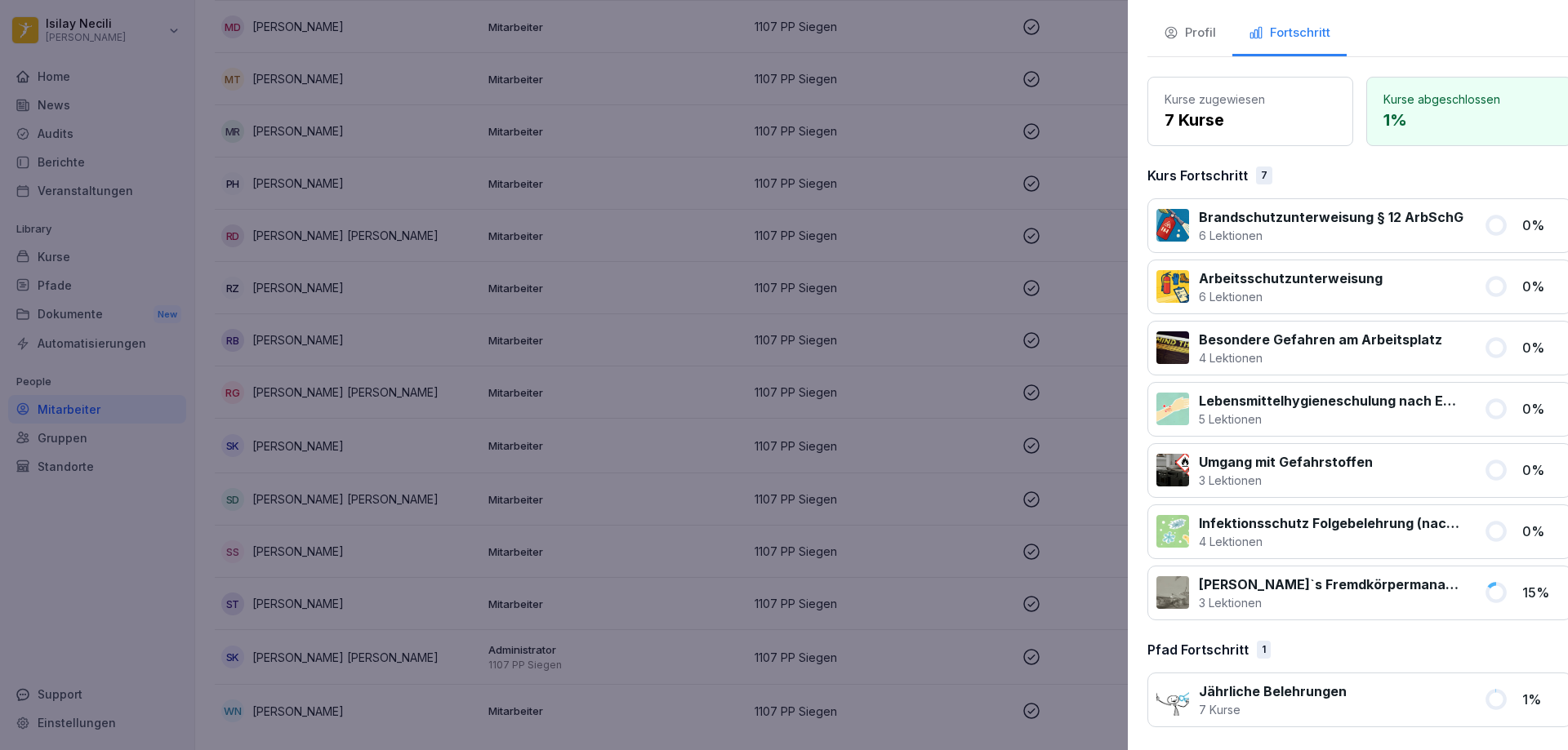
click at [990, 497] on div at bounding box center [784, 375] width 1568 height 750
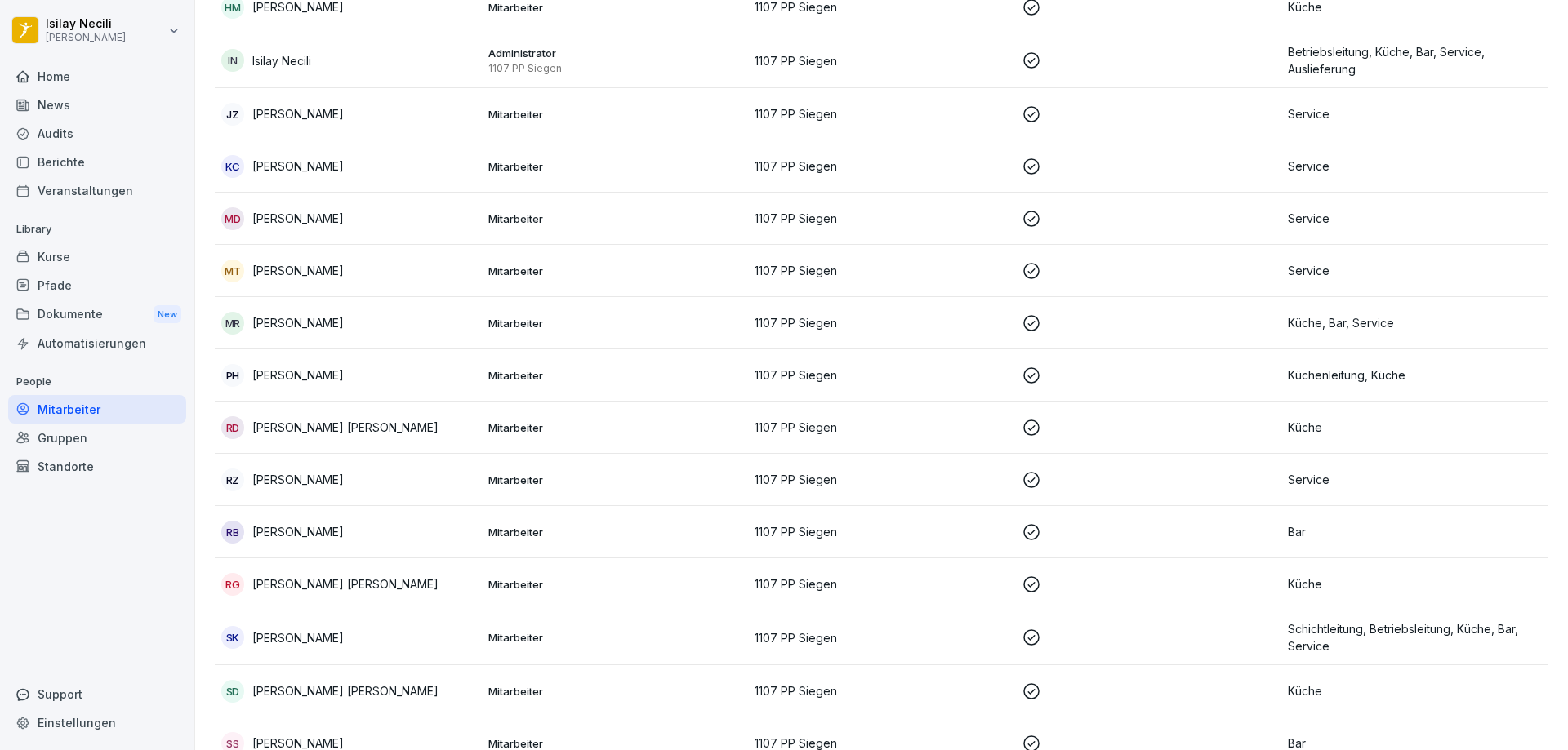
scroll to position [740, 0]
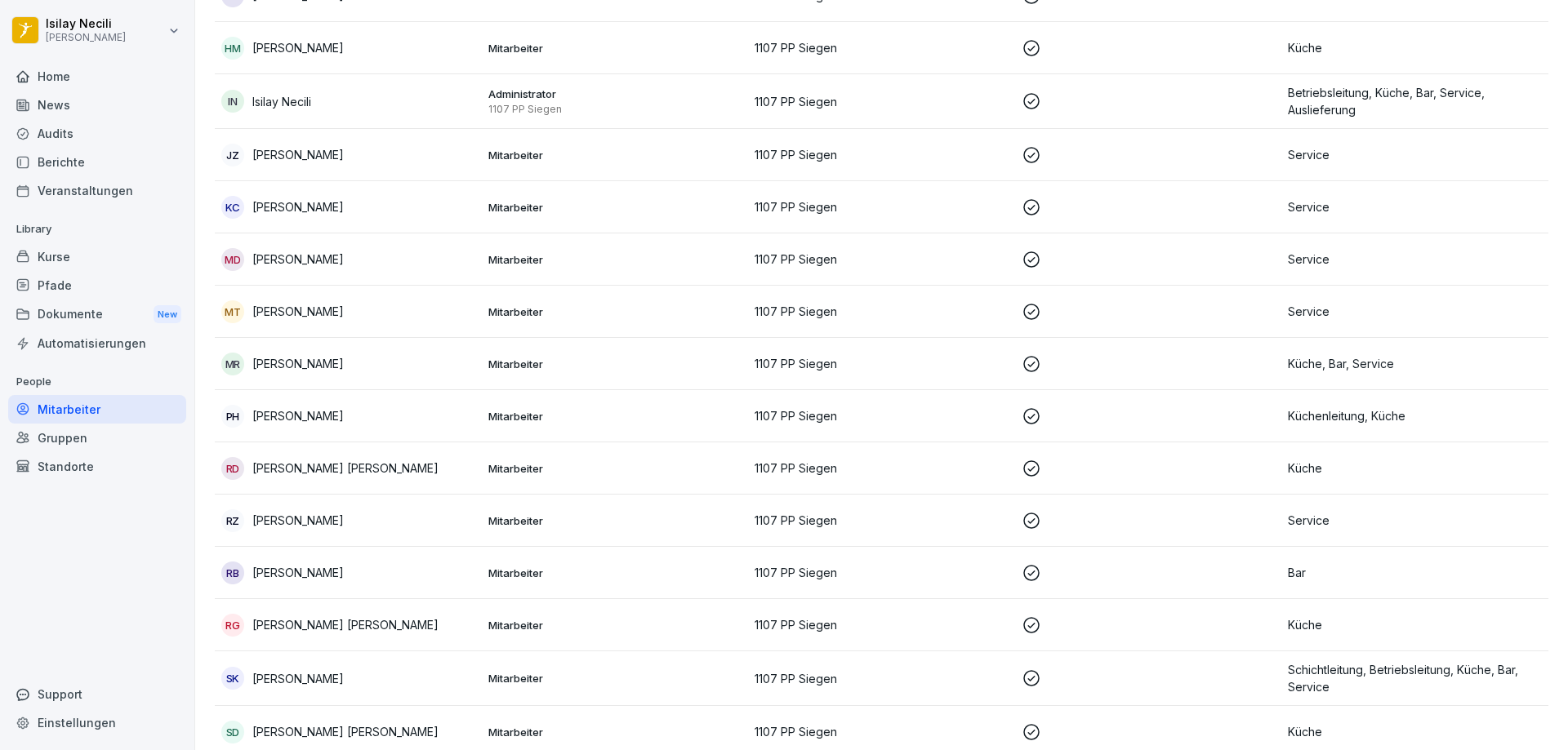
click at [1338, 524] on p "Service" at bounding box center [1415, 520] width 254 height 17
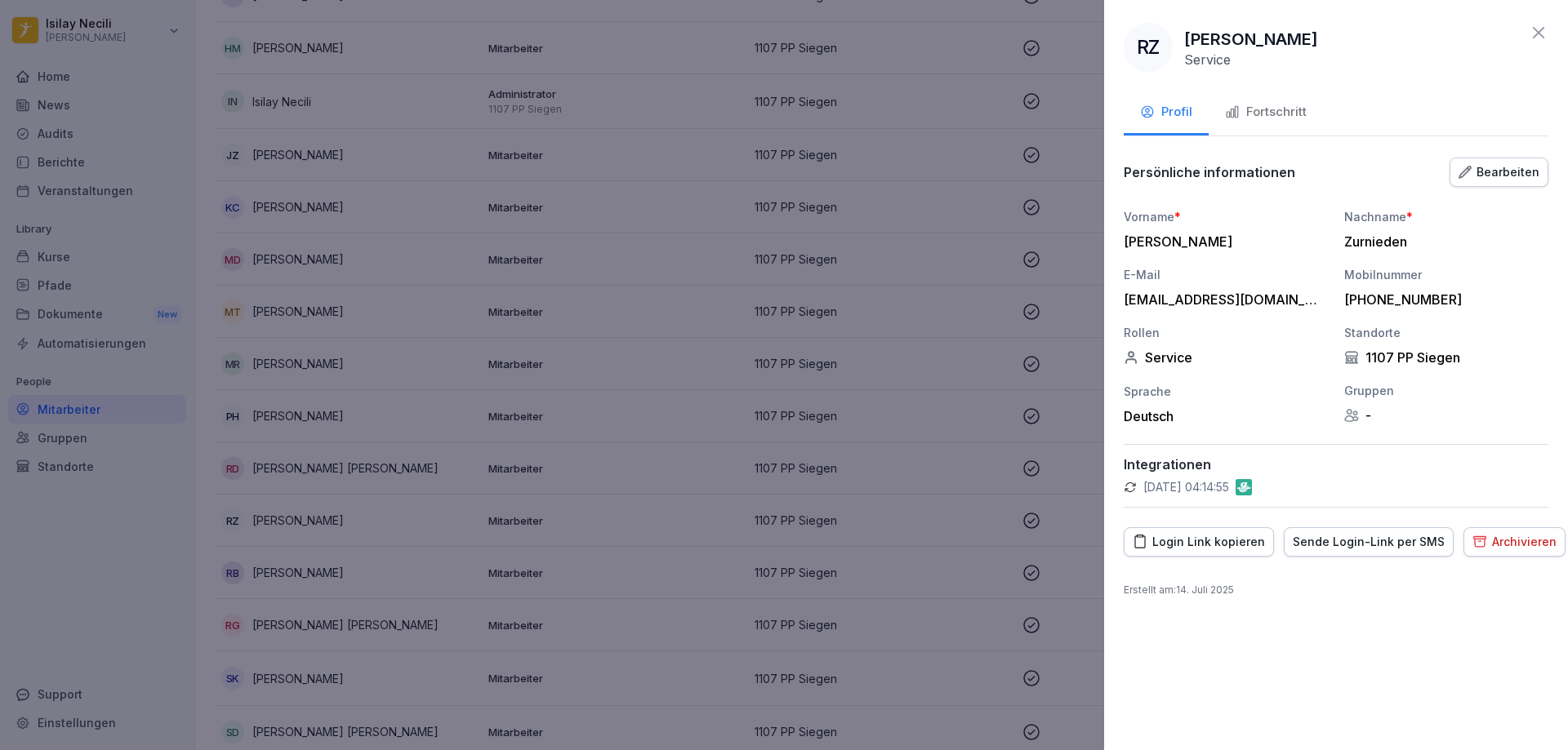
click at [1296, 118] on div "Fortschritt" at bounding box center [1265, 112] width 82 height 19
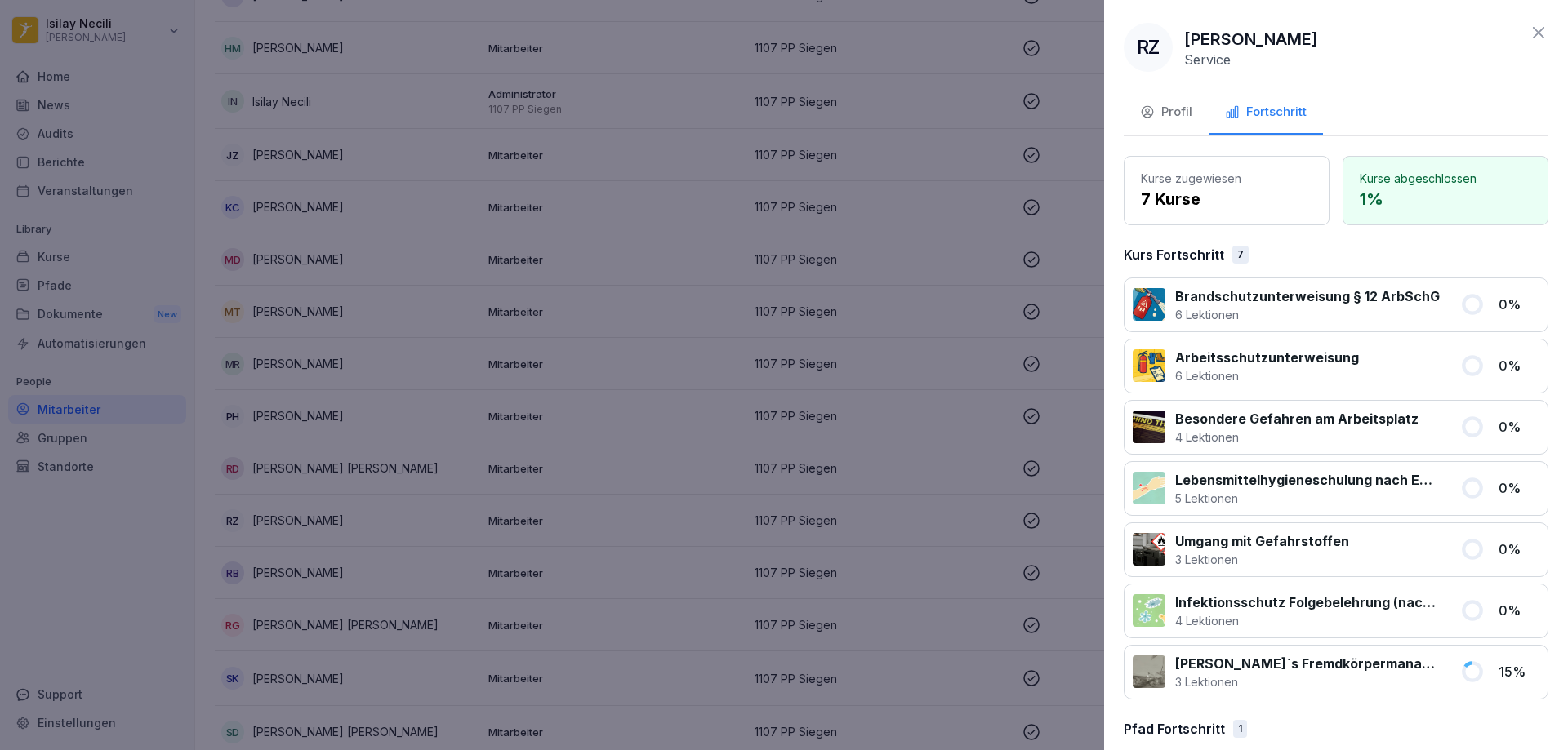
click at [1463, 304] on icon at bounding box center [1471, 304] width 17 height 17
click at [526, 570] on div at bounding box center [784, 375] width 1568 height 750
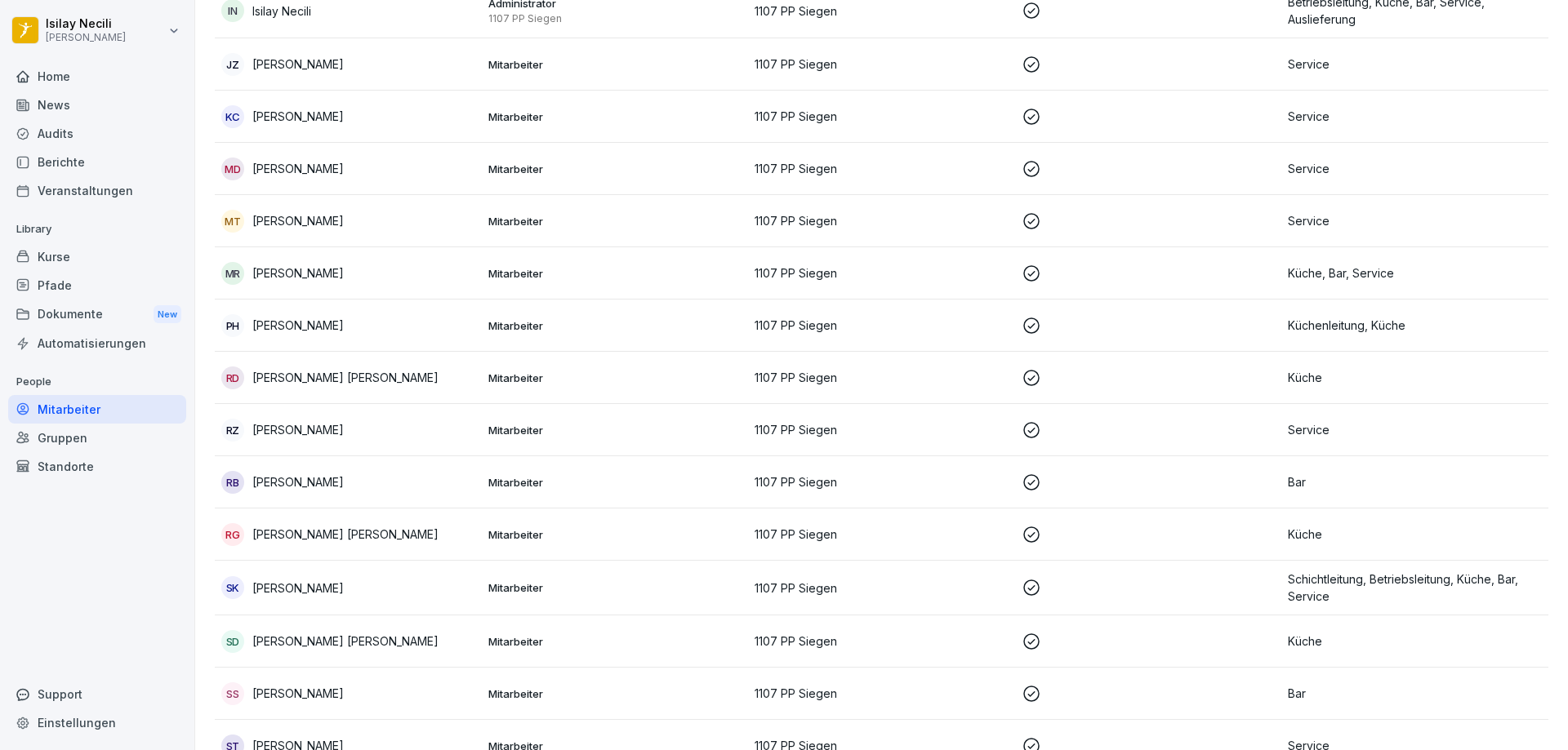
scroll to position [984, 0]
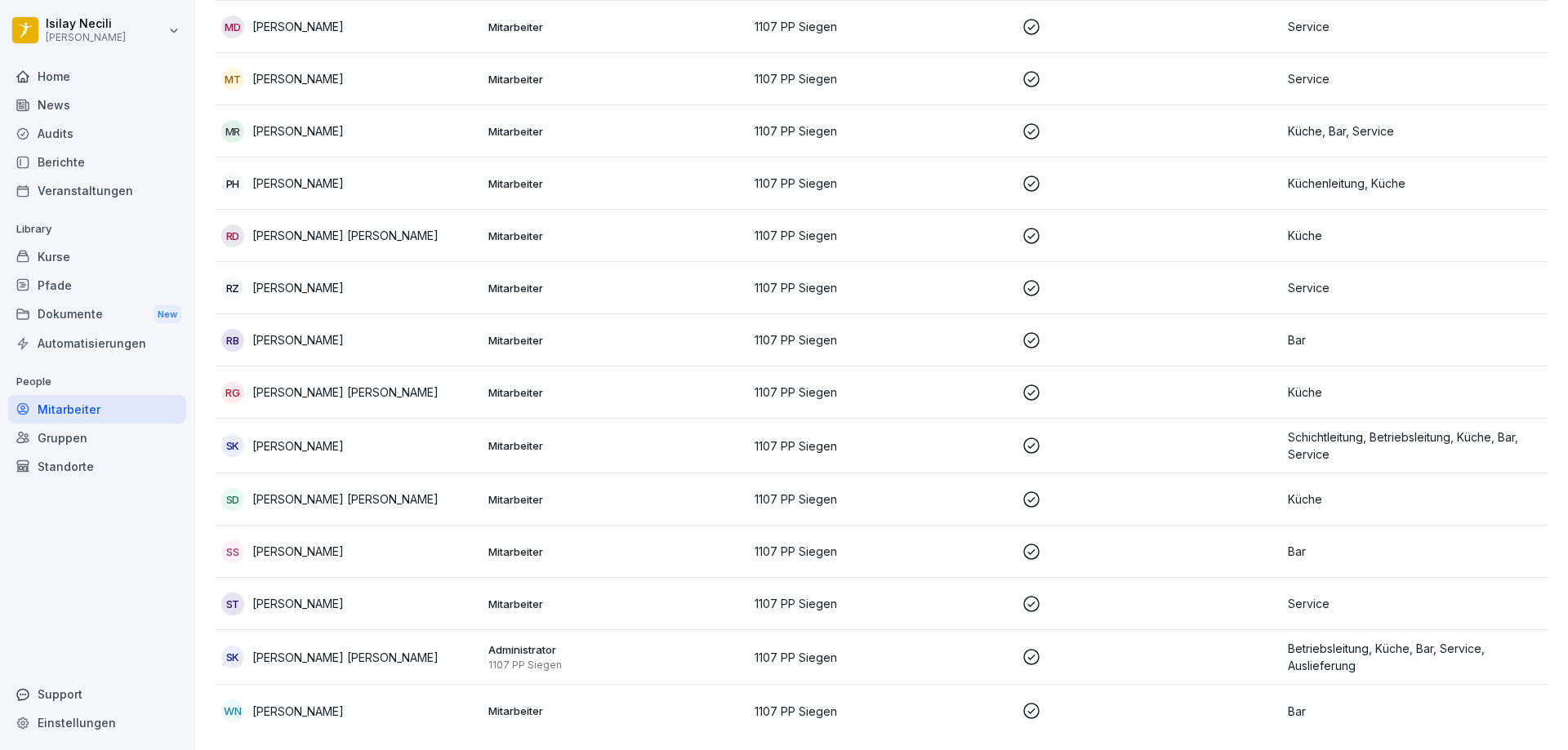
click at [300, 703] on p "[PERSON_NAME]" at bounding box center [298, 711] width 92 height 17
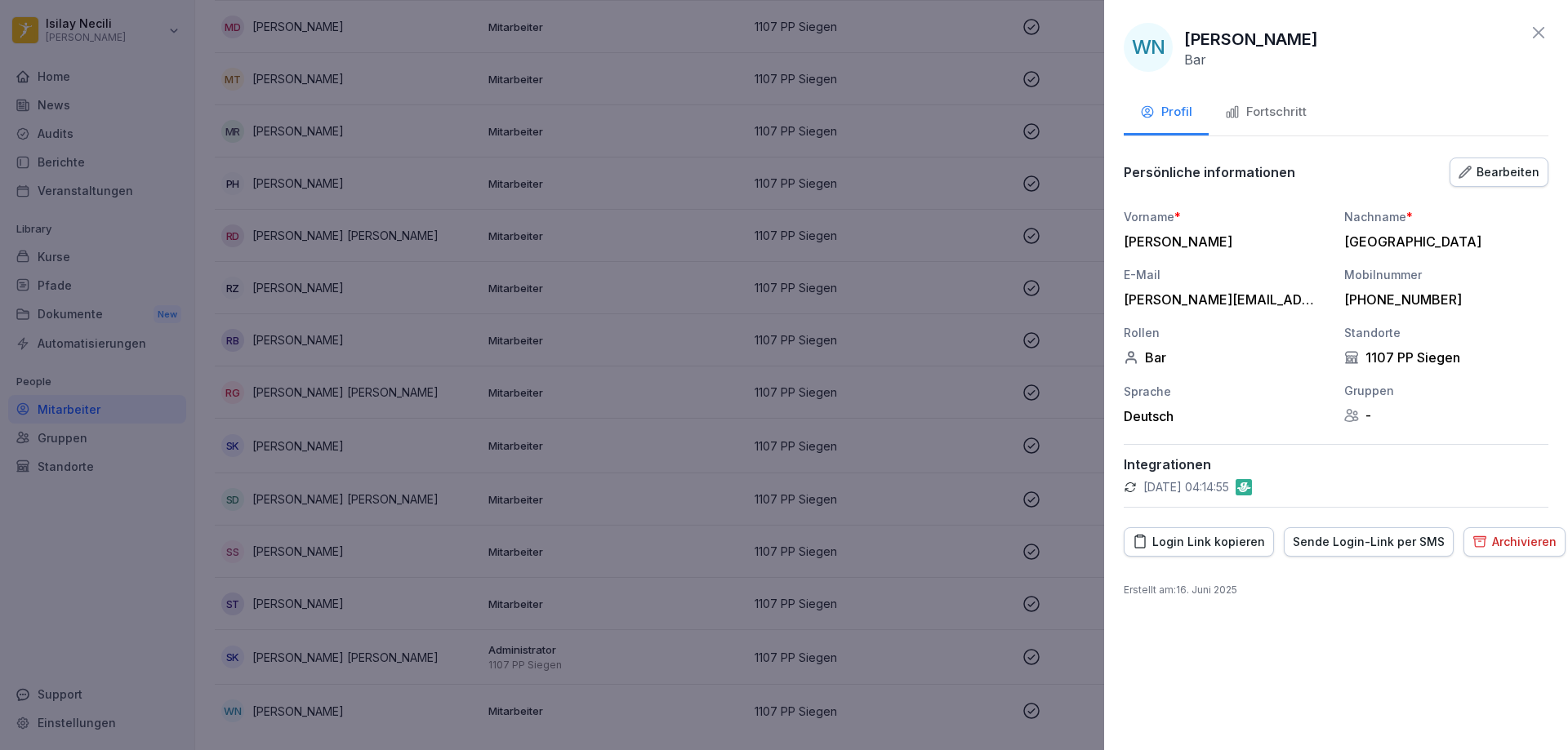
click at [1278, 120] on div "Fortschritt" at bounding box center [1265, 112] width 82 height 19
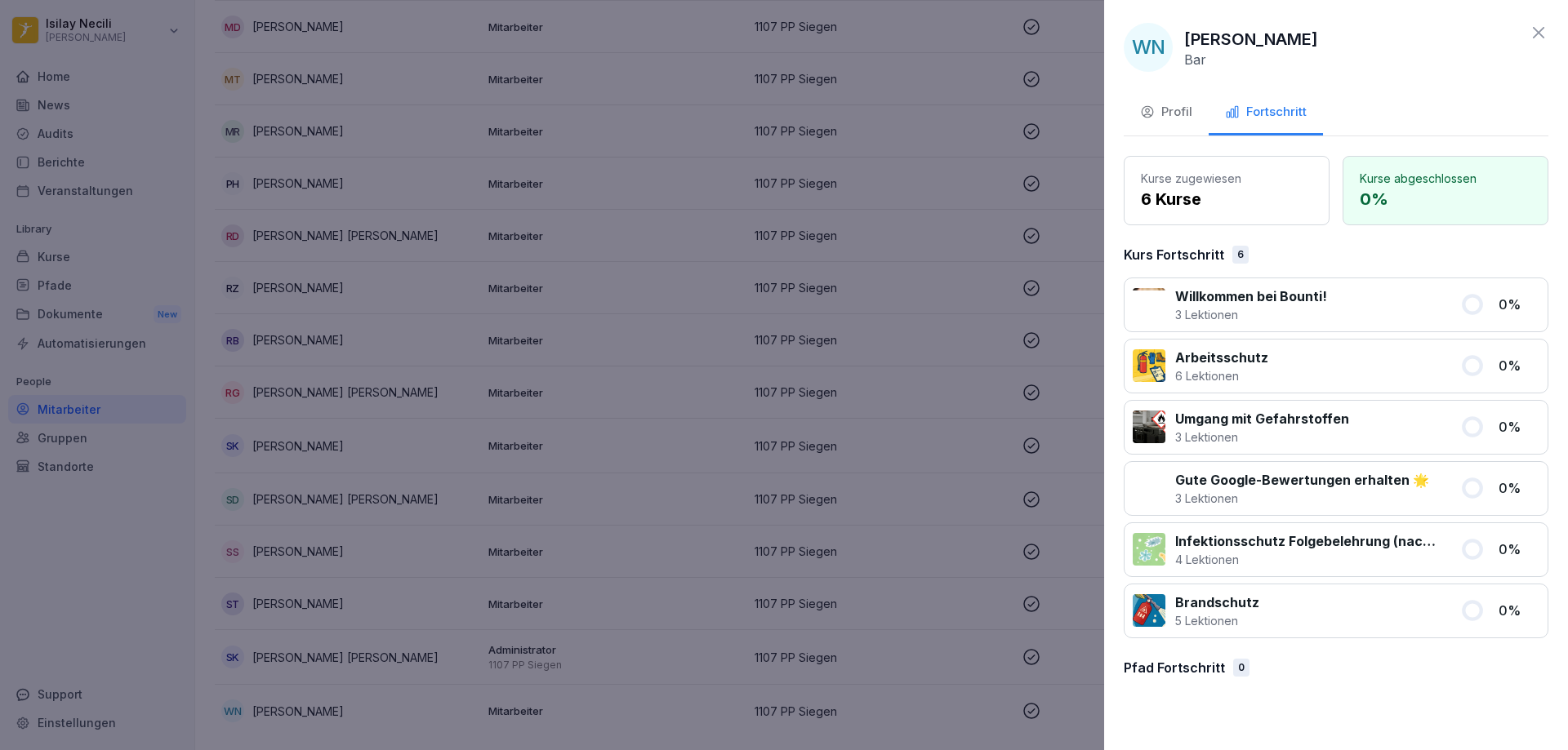
click at [342, 699] on div at bounding box center [784, 375] width 1568 height 750
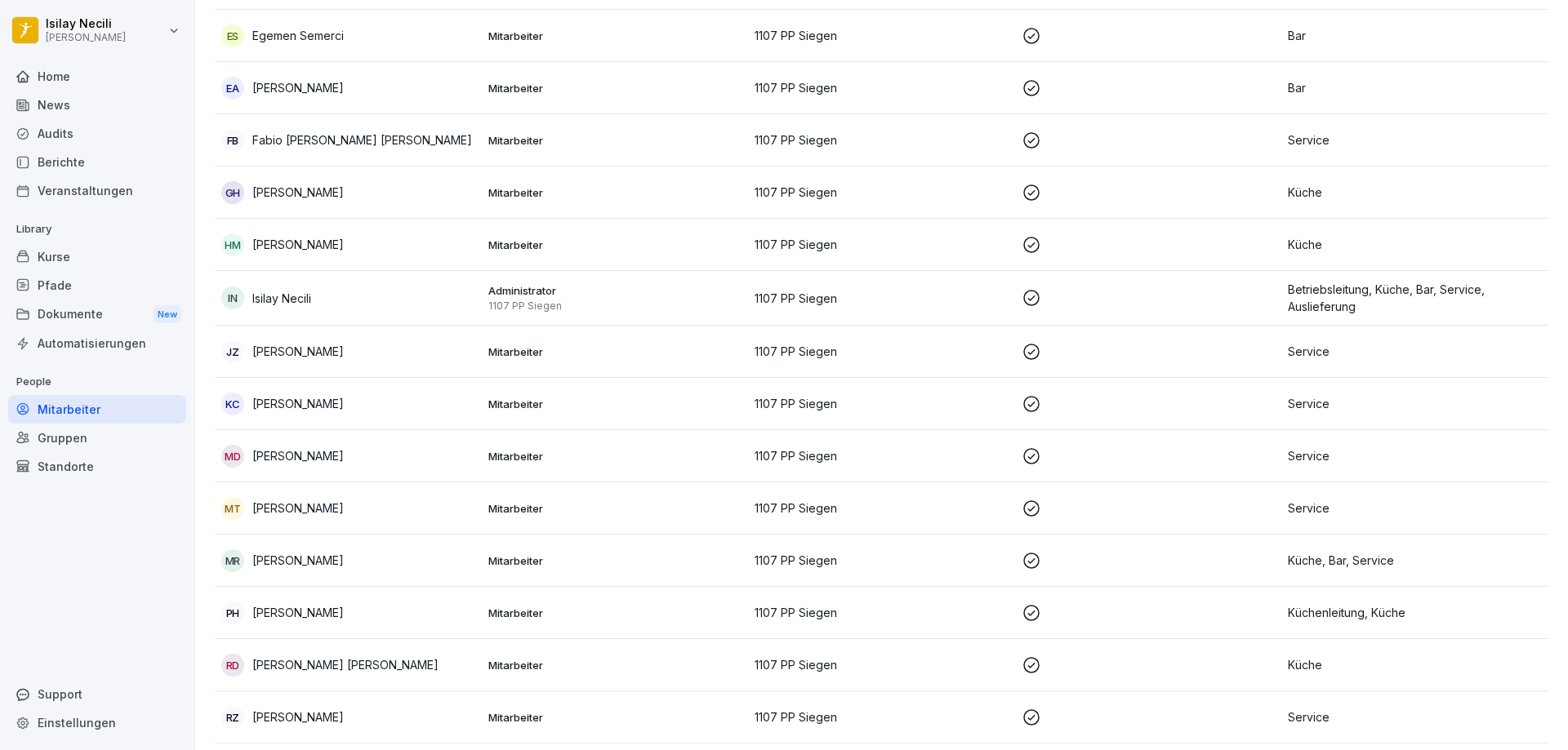
scroll to position [572, 0]
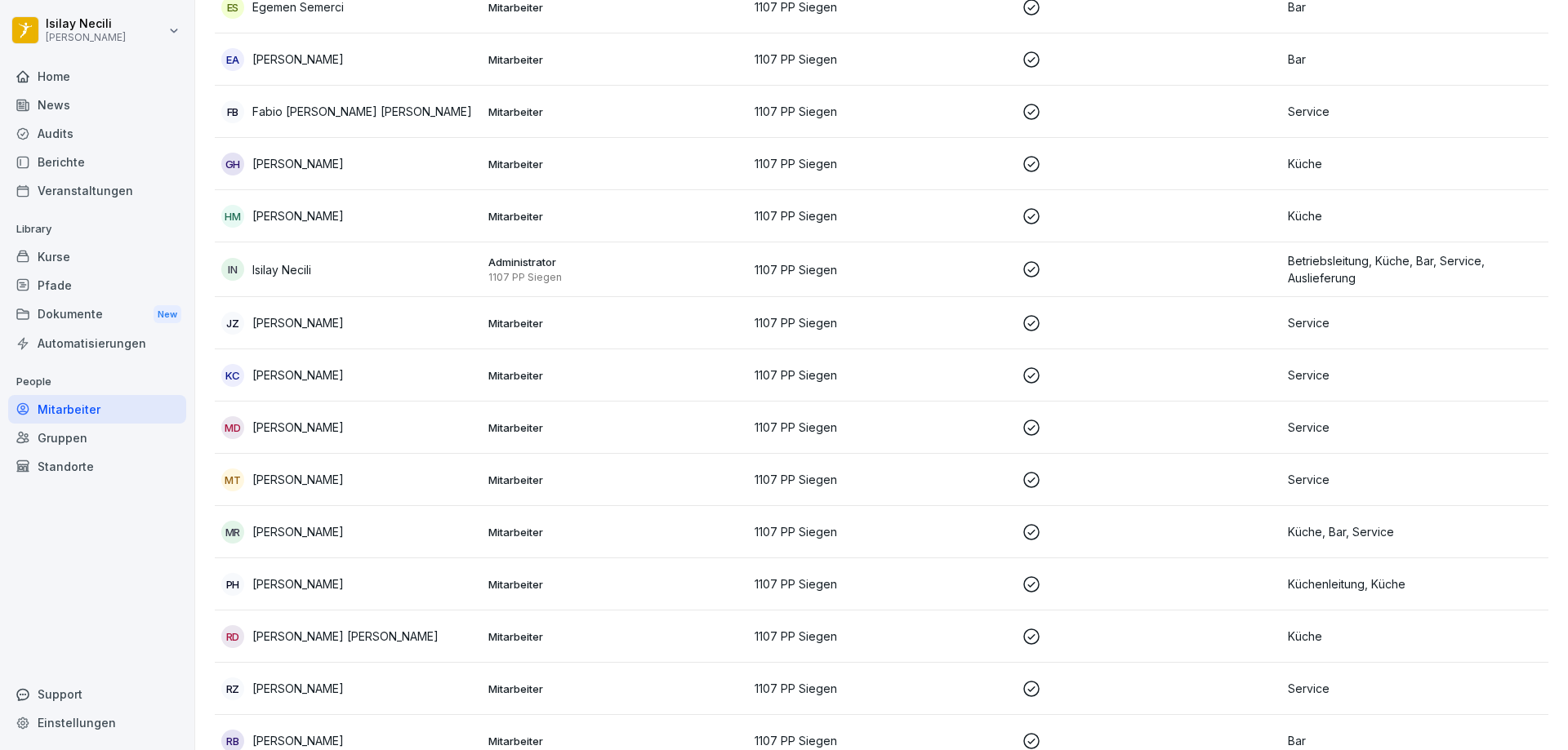
click at [308, 424] on p "[PERSON_NAME]" at bounding box center [298, 426] width 92 height 17
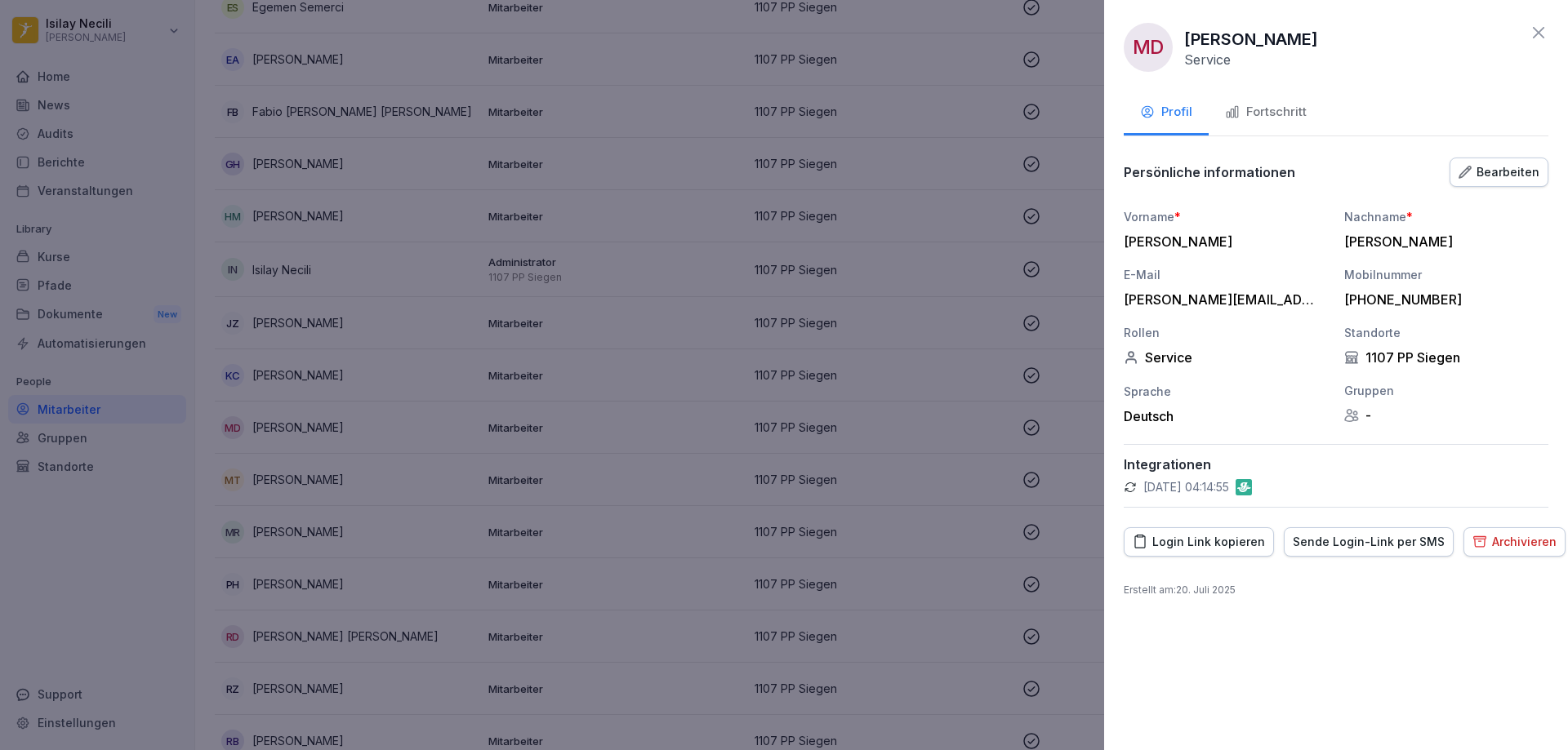
click at [58, 75] on div at bounding box center [784, 375] width 1568 height 750
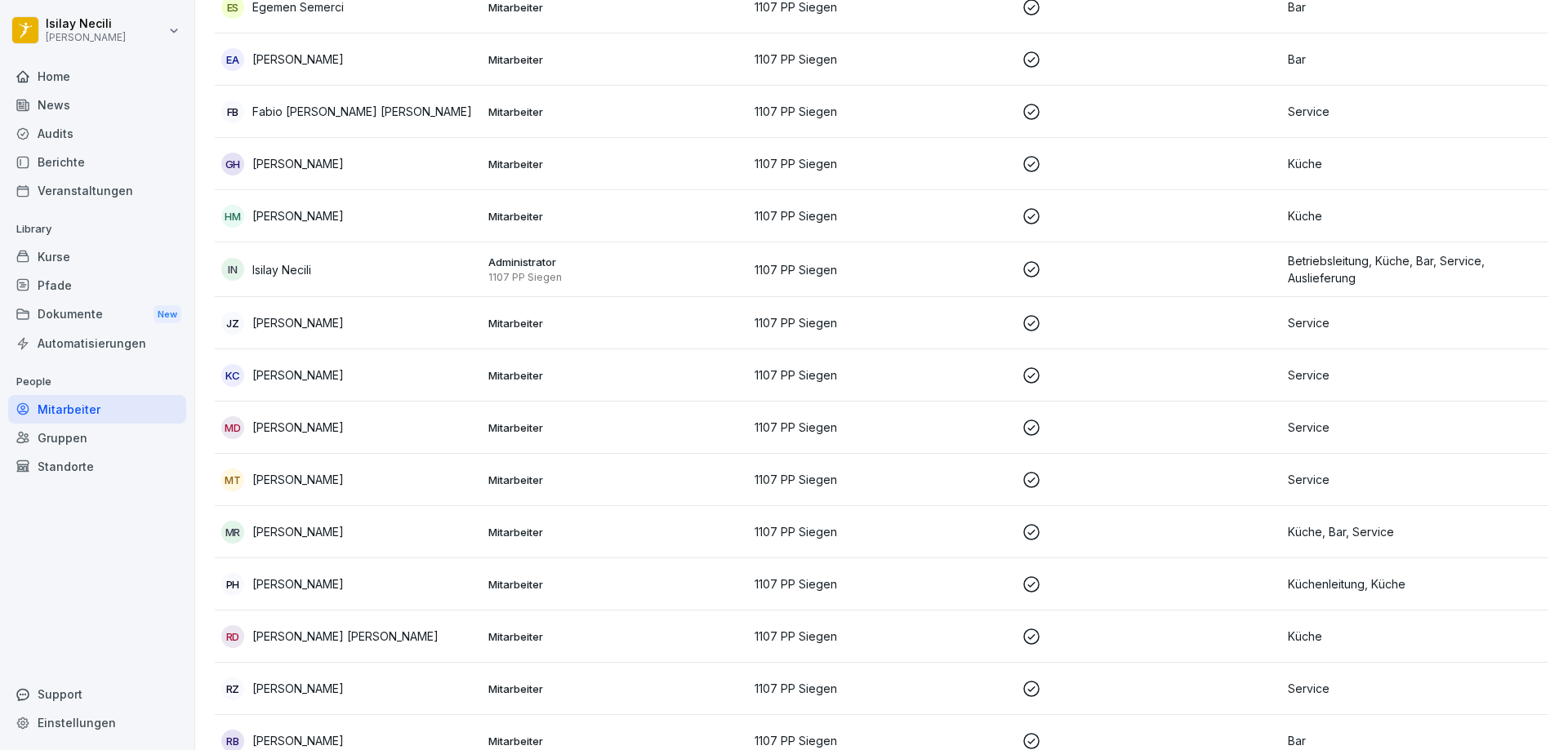
click at [58, 75] on div "Home" at bounding box center [97, 76] width 178 height 29
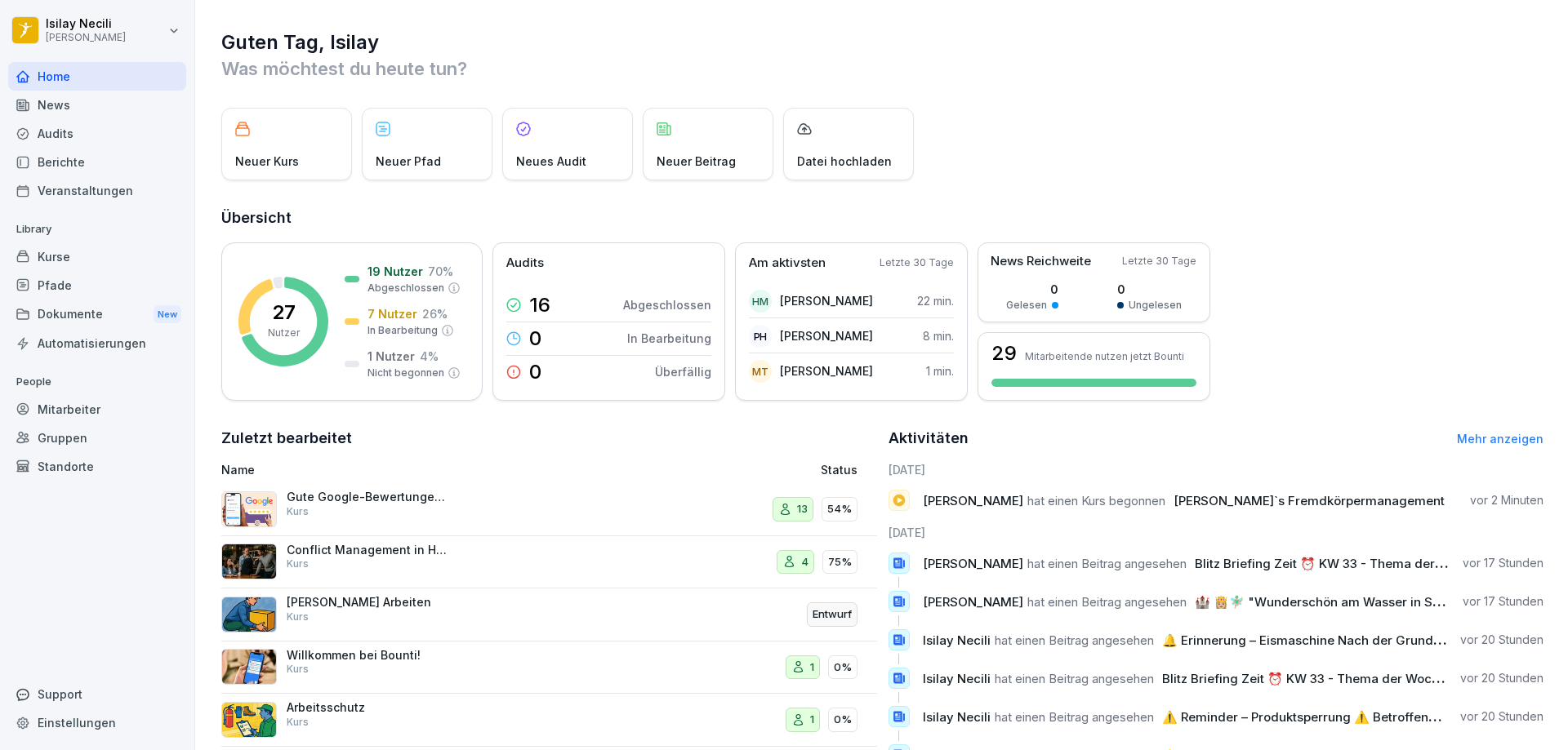
scroll to position [109, 0]
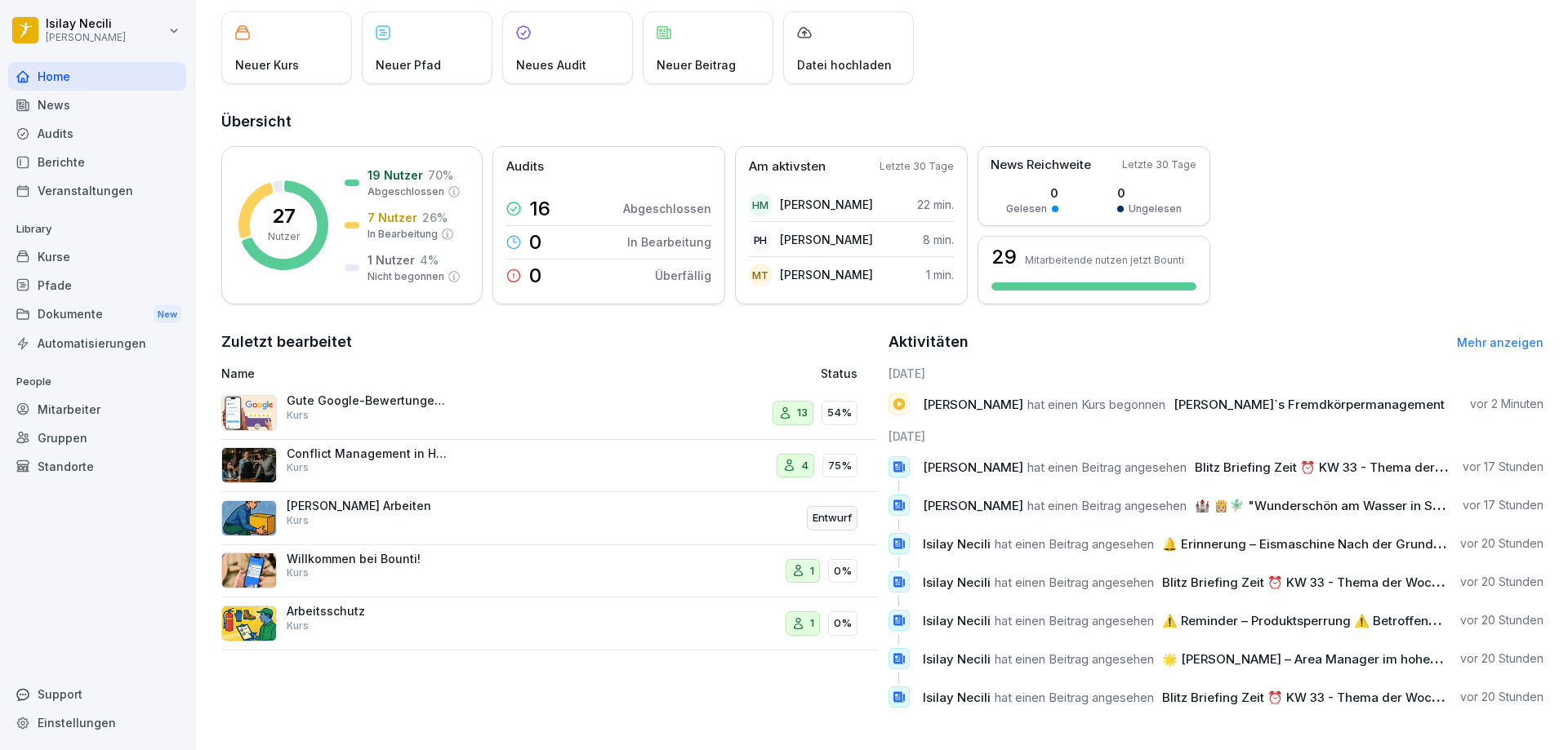
click at [378, 393] on p "Gute Google-Bewertungen erhalten 🌟" at bounding box center [369, 400] width 163 height 15
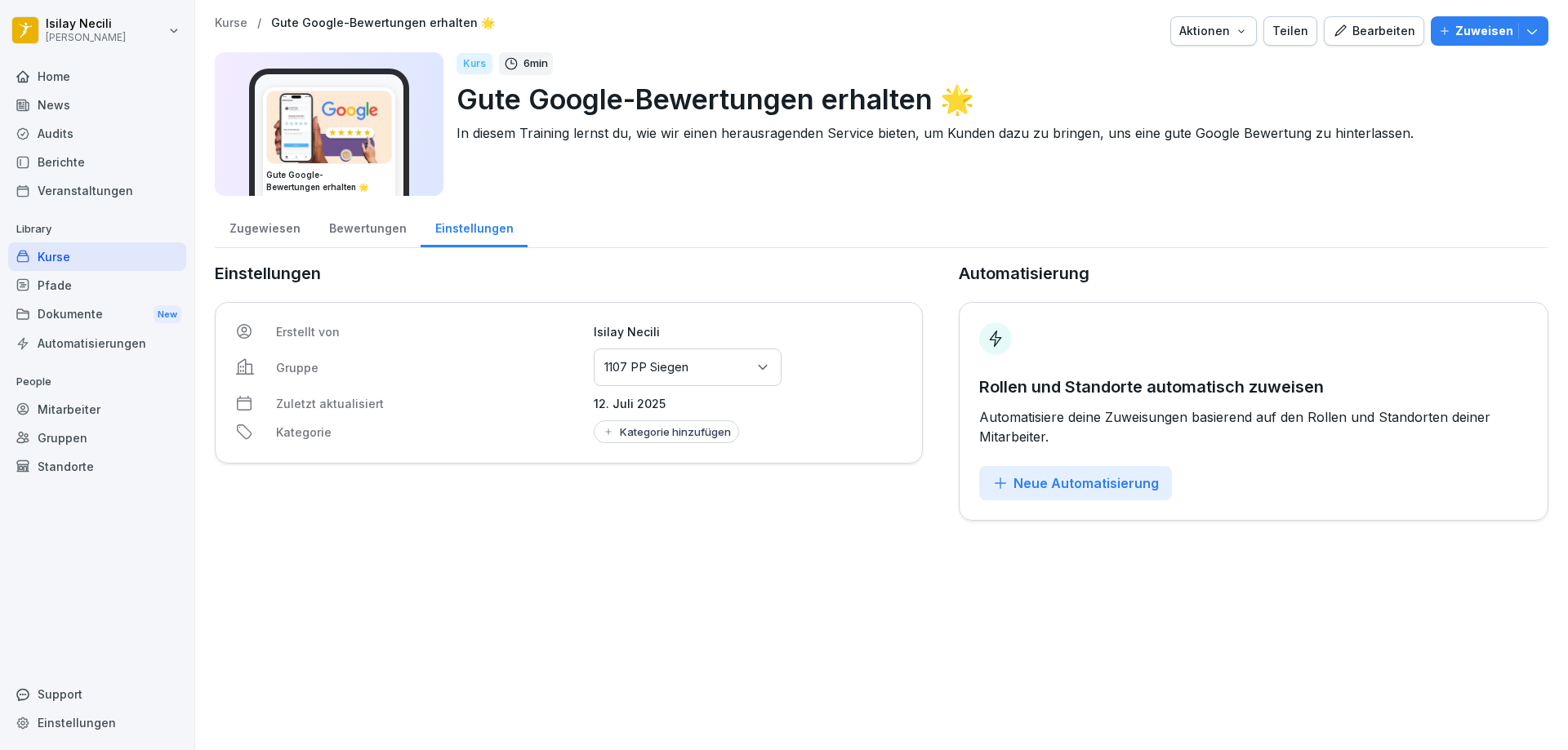
click at [748, 374] on div "Gruppen oder Standorte auswählen 1107 PP Siegen" at bounding box center [687, 368] width 188 height 38
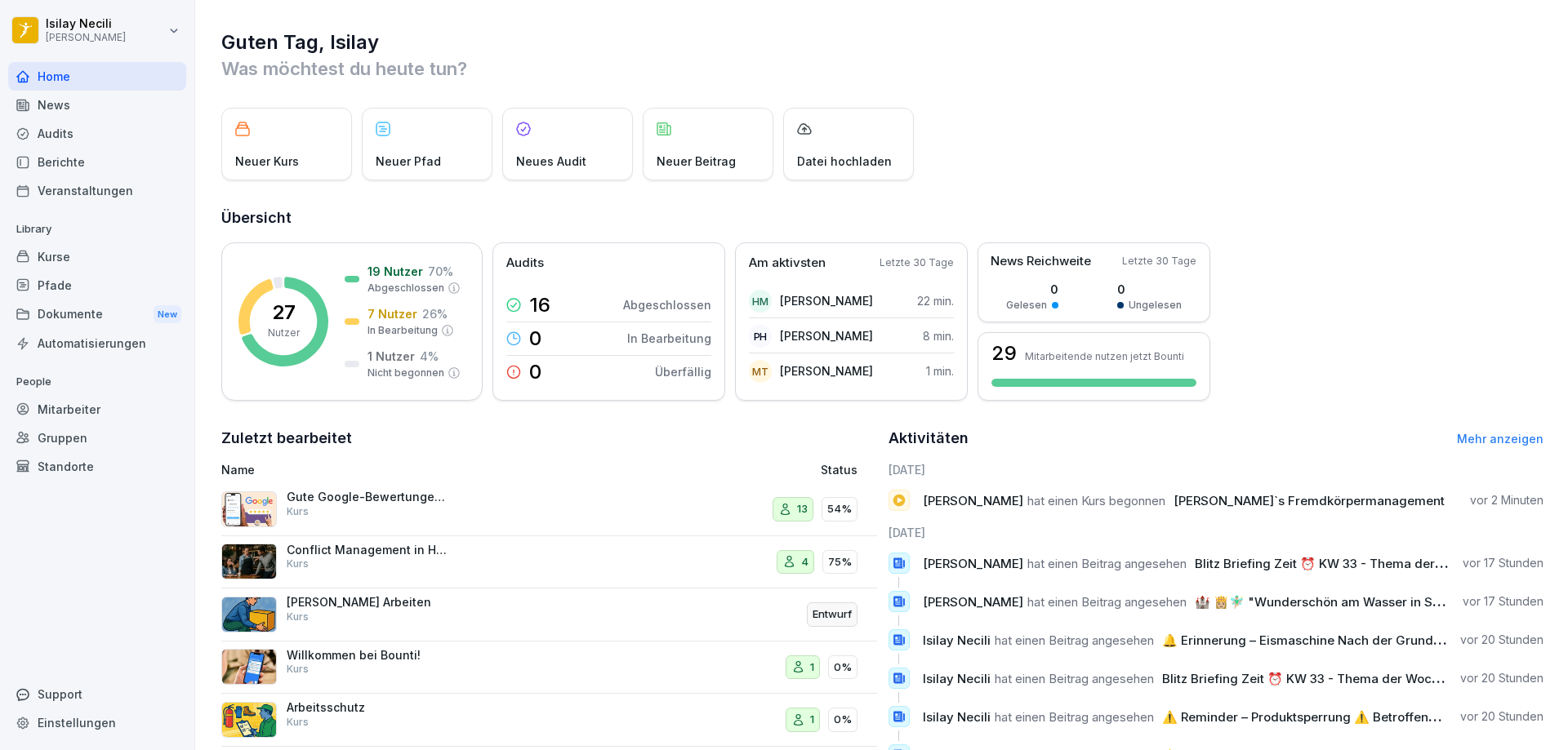
click at [405, 566] on div "Conflict Management in Hospitality Kurs" at bounding box center [369, 558] width 163 height 30
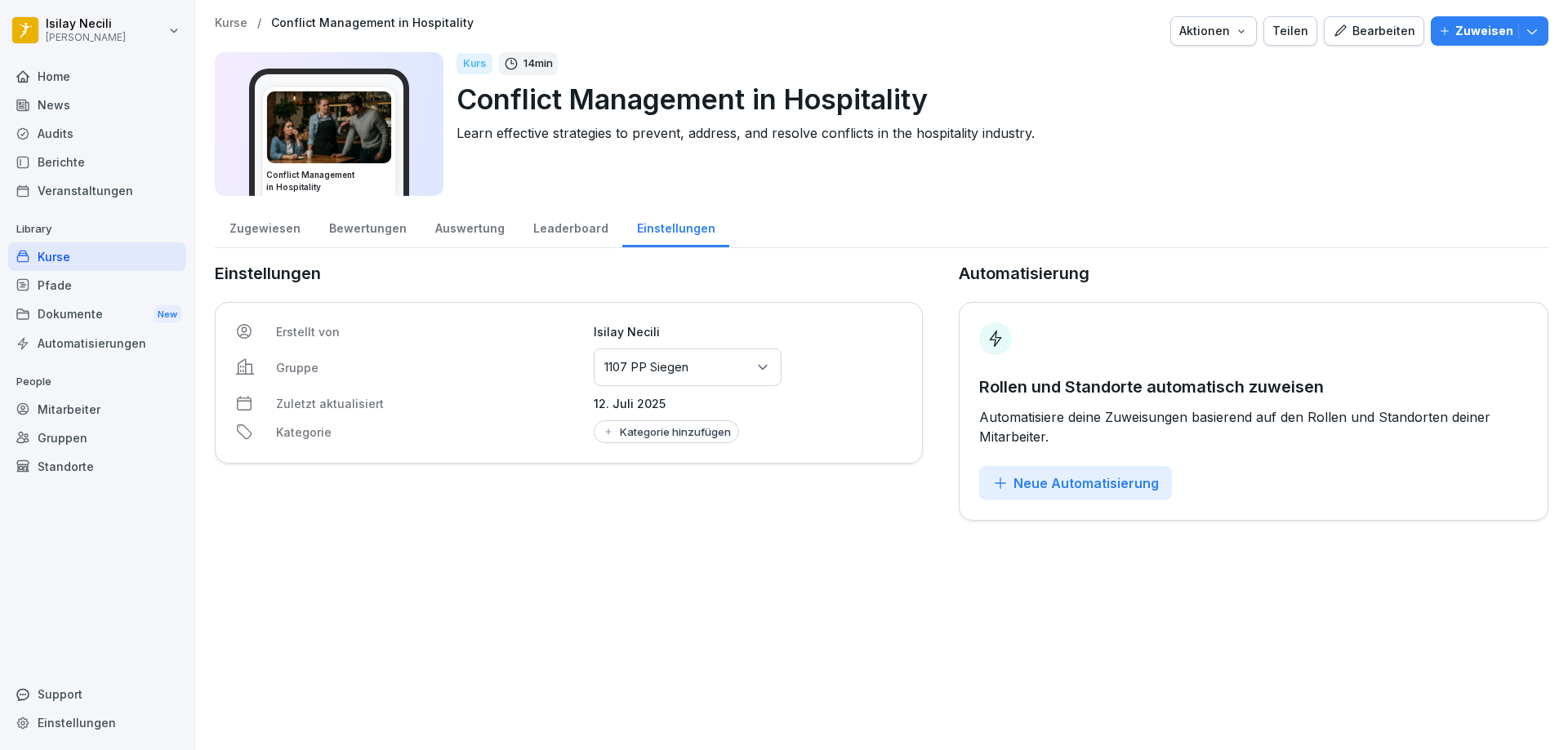
click at [558, 226] on div "Leaderboard" at bounding box center [570, 227] width 104 height 42
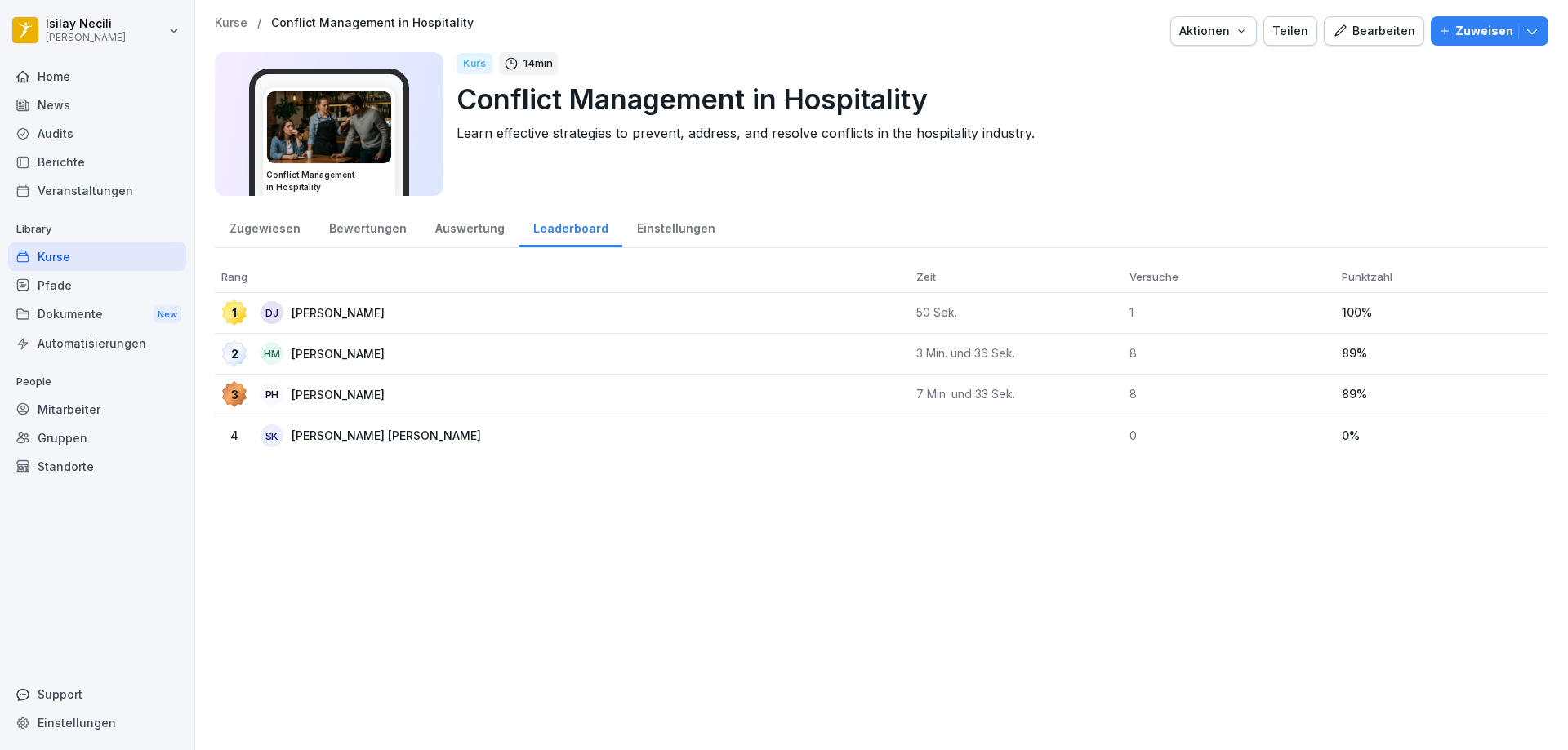
click at [496, 228] on div "Auswertung" at bounding box center [469, 227] width 98 height 42
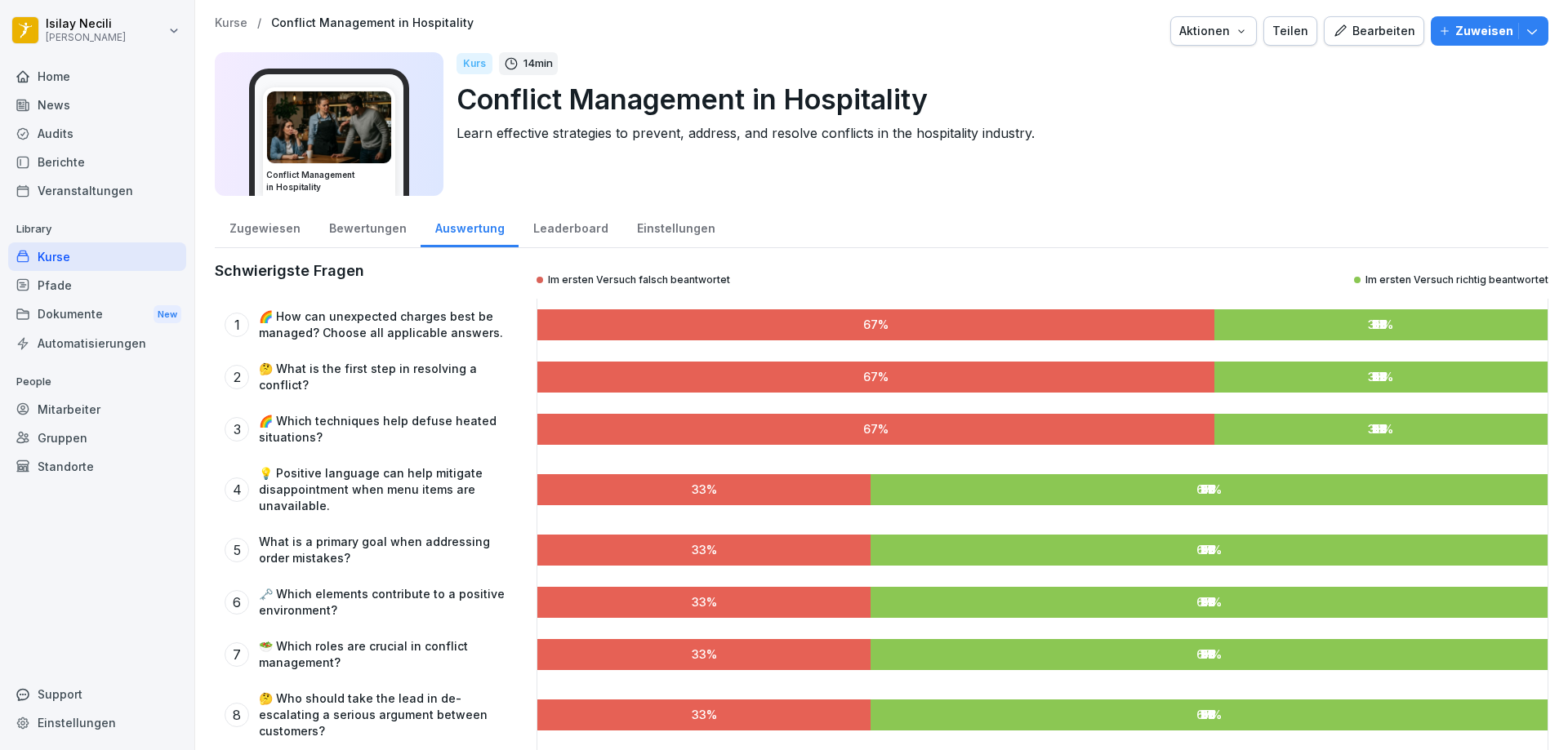
click at [294, 226] on div "Zugewiesen" at bounding box center [265, 227] width 100 height 42
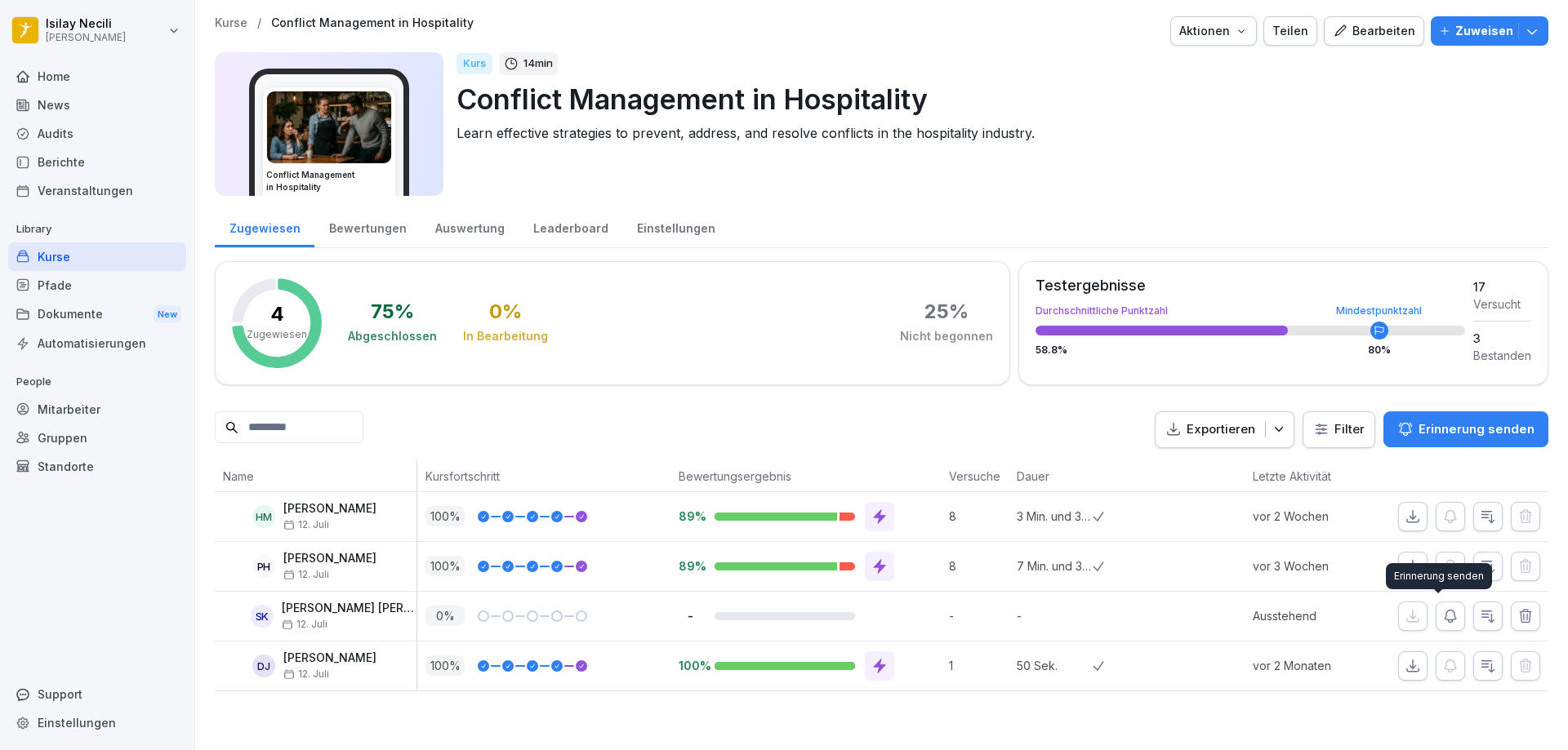
click at [1441, 613] on icon "button" at bounding box center [1449, 617] width 16 height 16
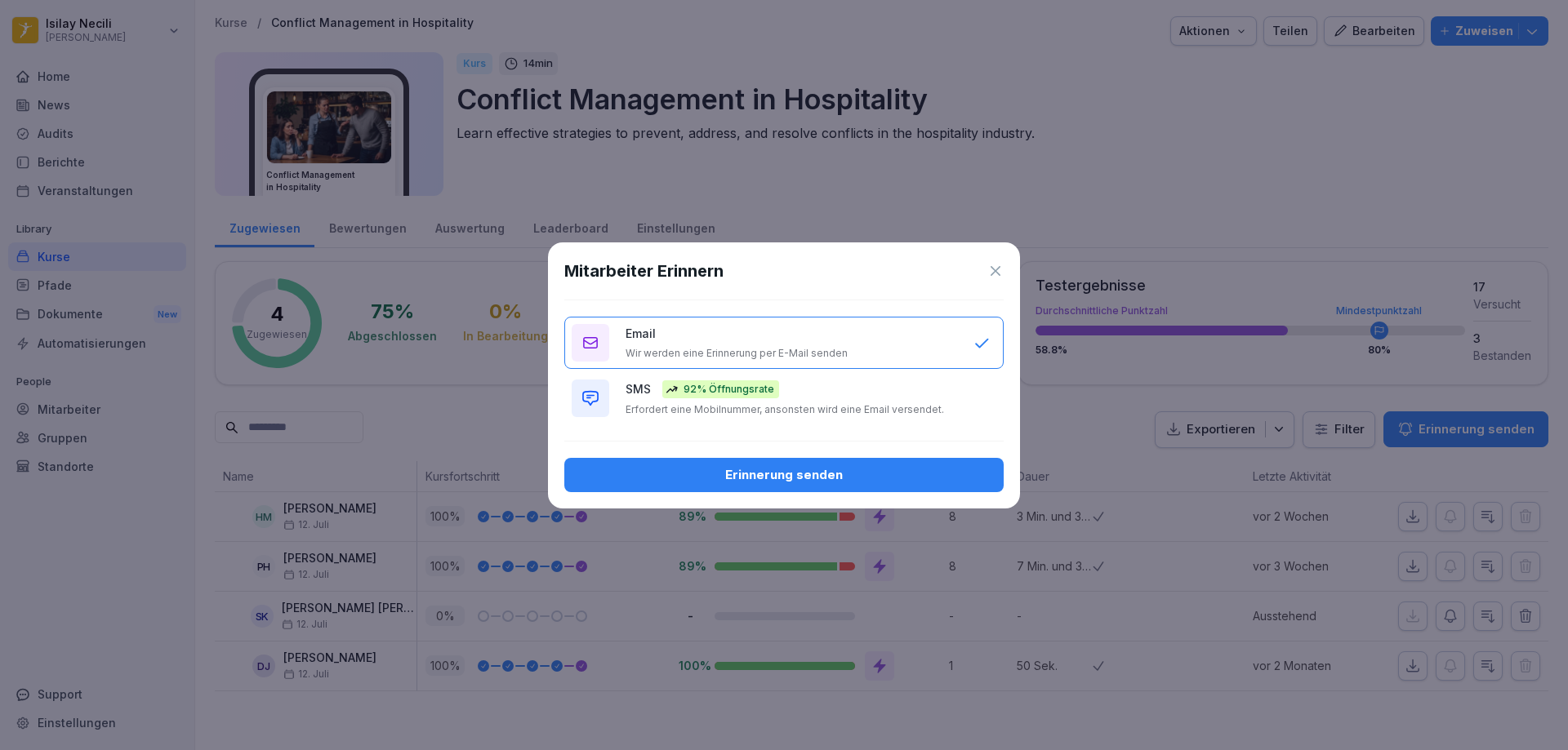
click at [866, 474] on div "Erinnerung senden" at bounding box center [783, 475] width 413 height 18
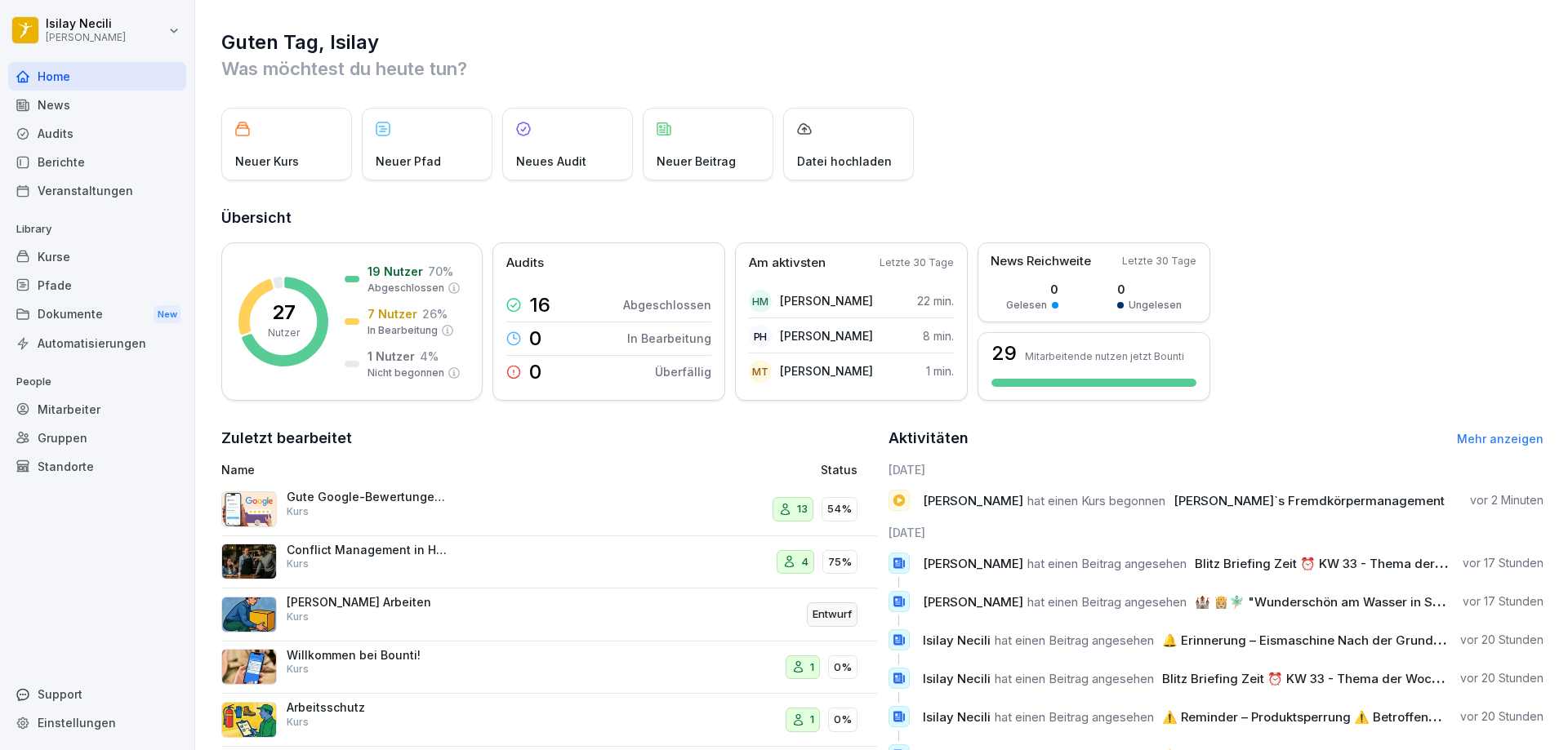
click at [416, 502] on p "Gute Google-Bewertungen erhalten 🌟" at bounding box center [369, 497] width 163 height 15
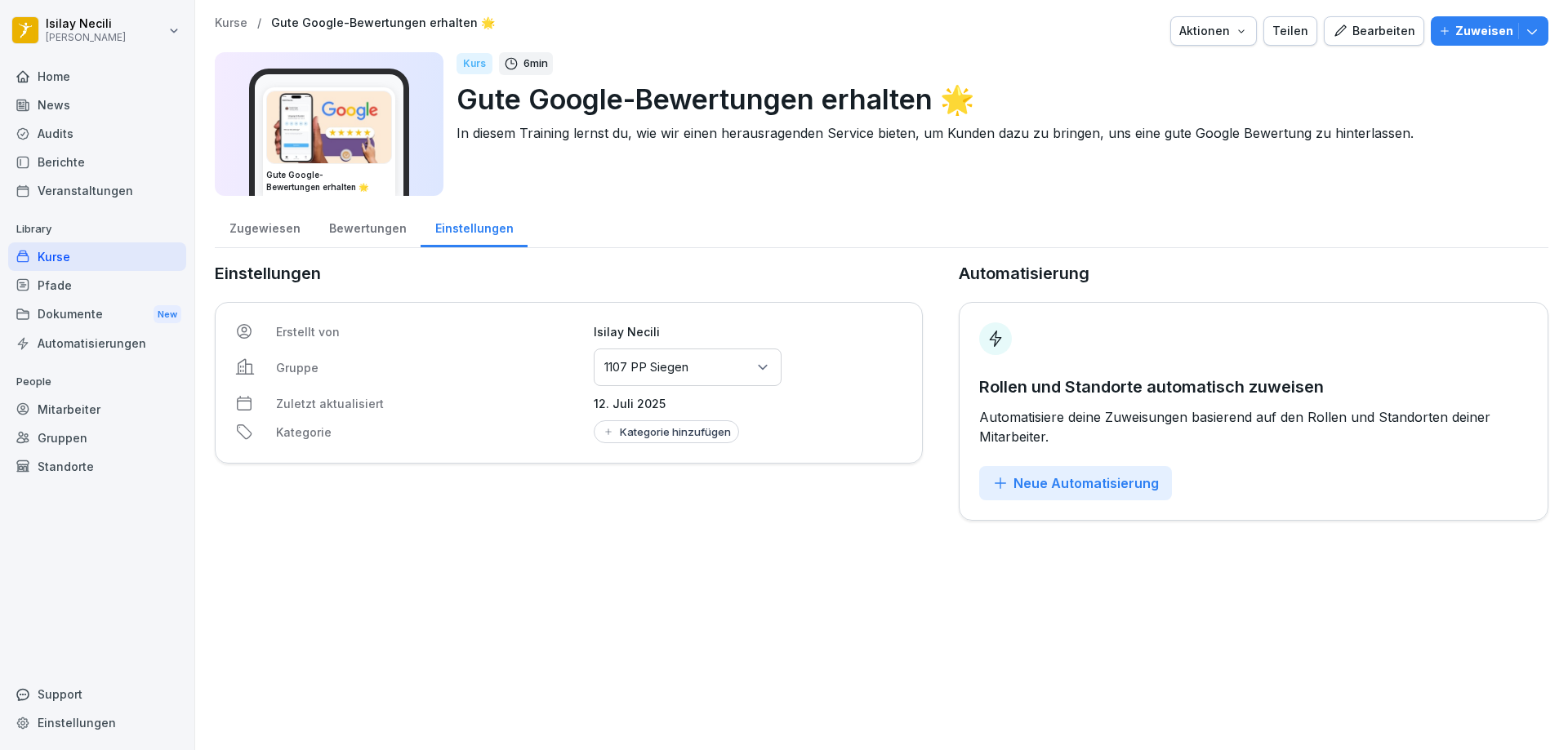
click at [253, 225] on div "Zugewiesen" at bounding box center [265, 227] width 100 height 42
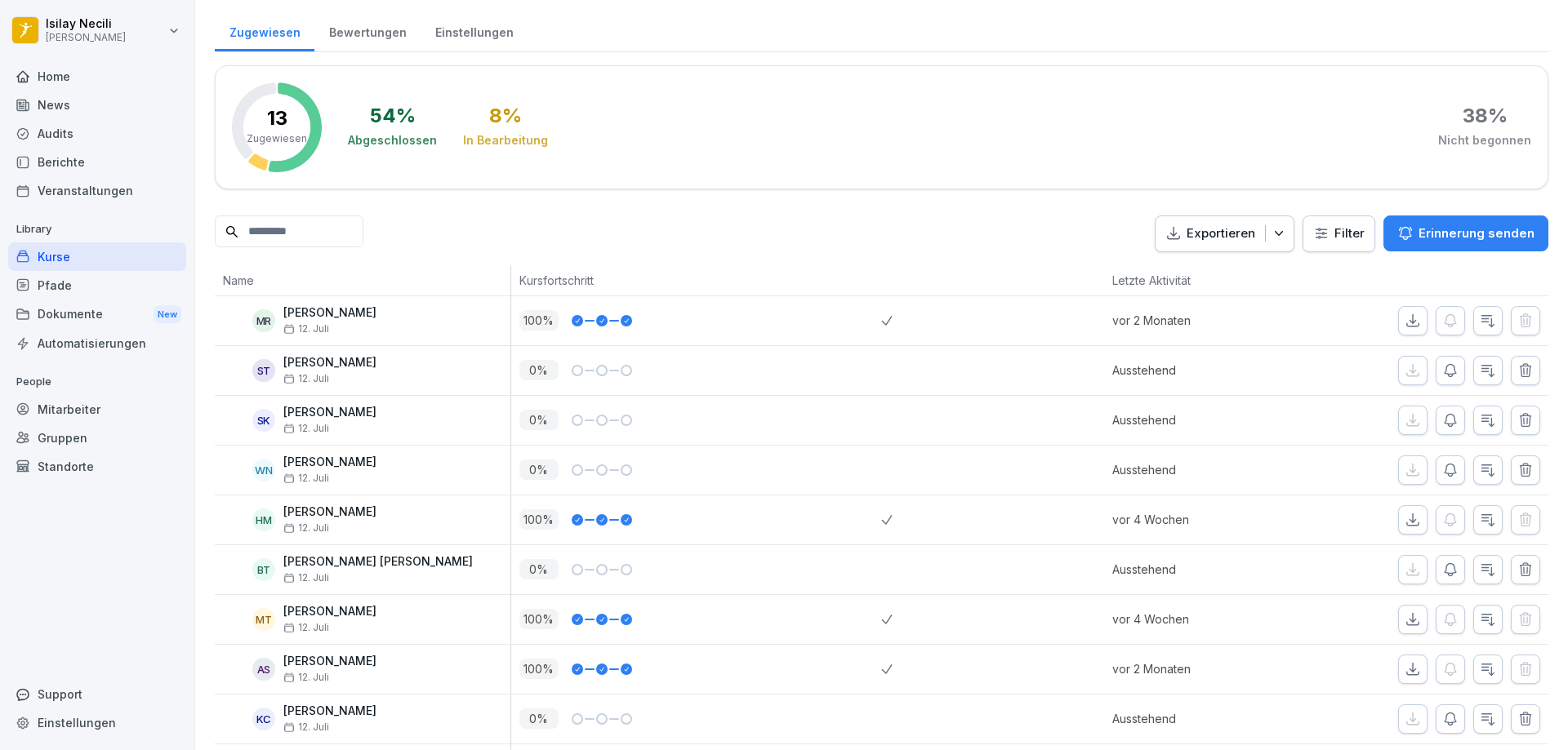
scroll to position [245, 0]
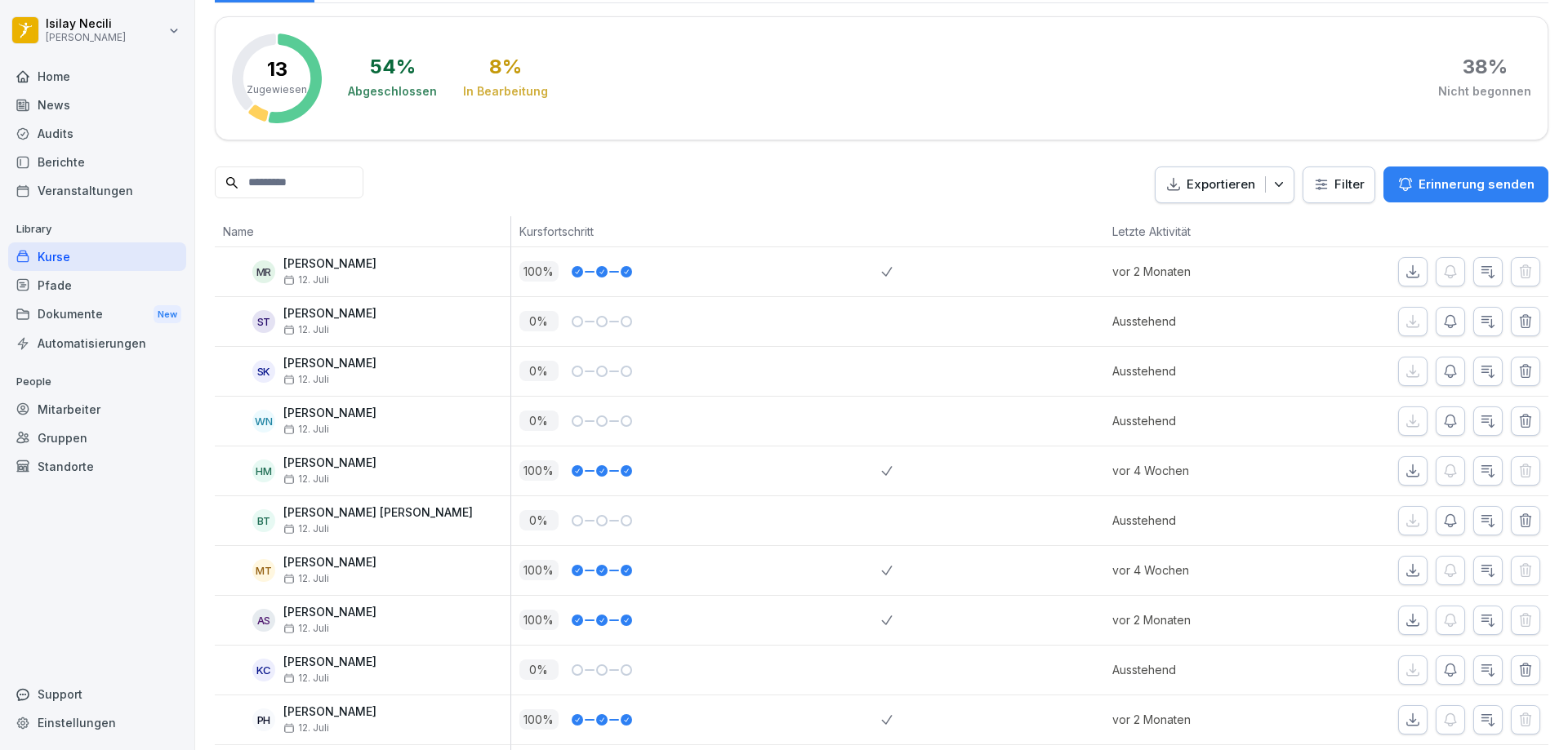
click at [1427, 174] on button "Erinnerung senden" at bounding box center [1465, 184] width 165 height 36
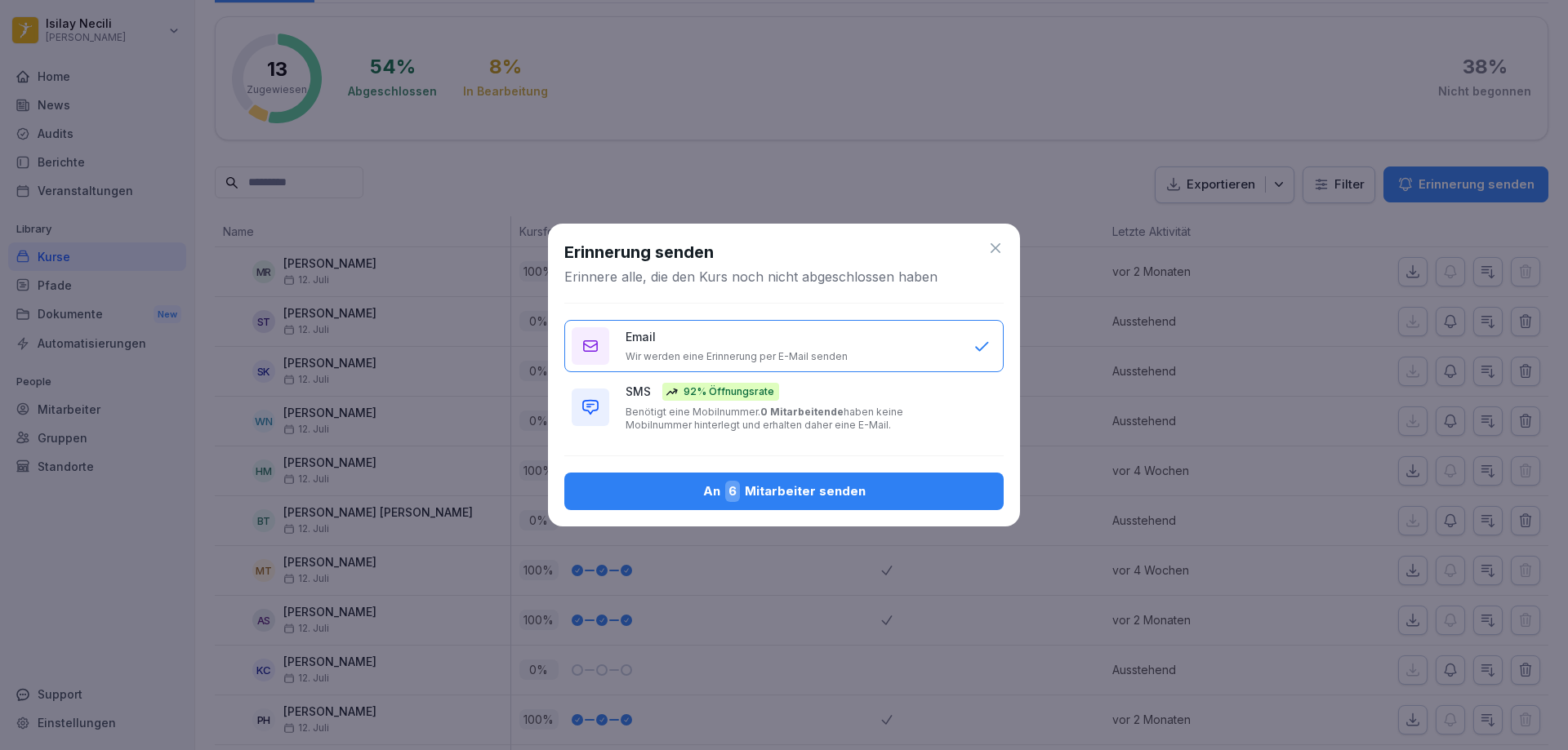
click at [888, 490] on div "An 6 Mitarbeiter senden" at bounding box center [783, 491] width 413 height 21
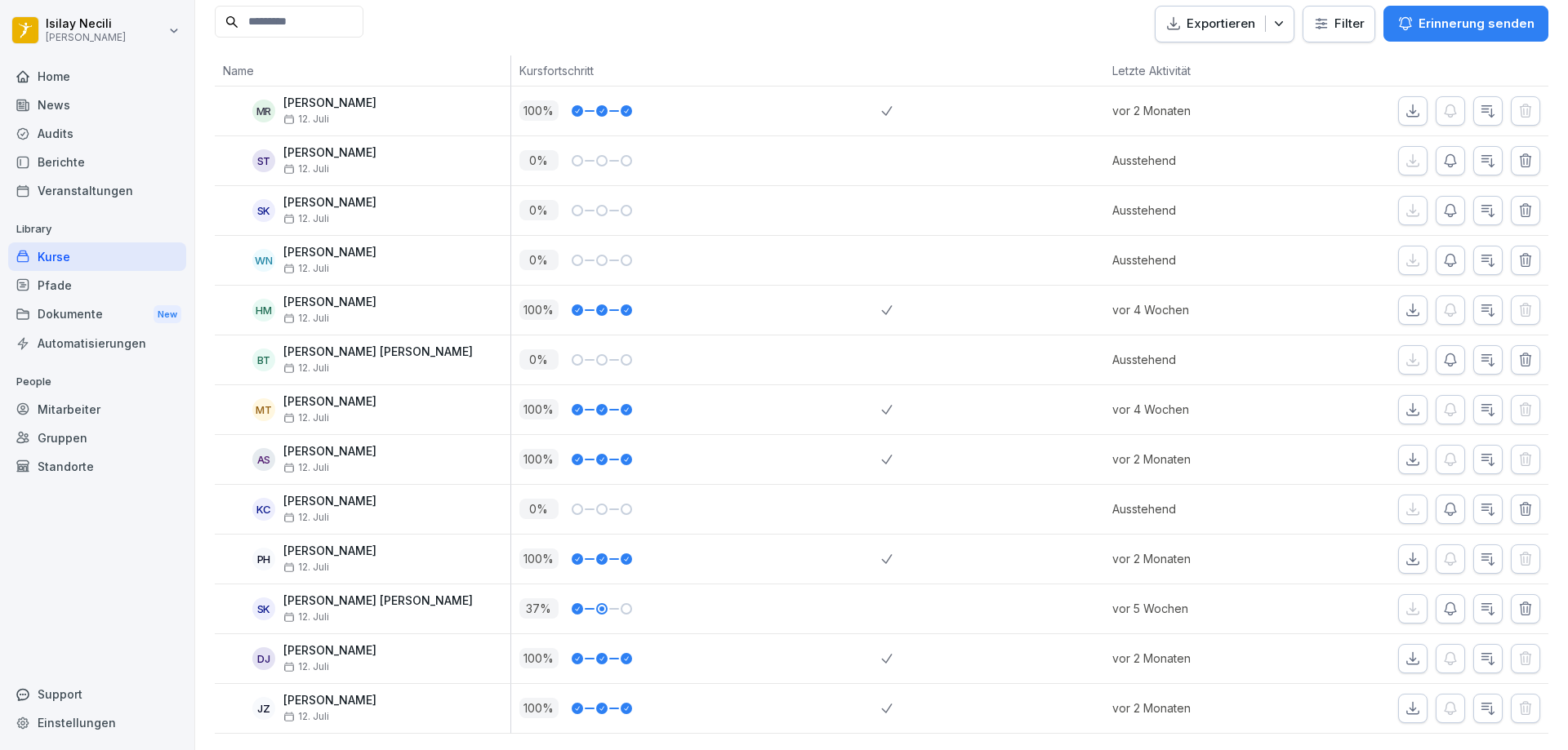
scroll to position [267, 0]
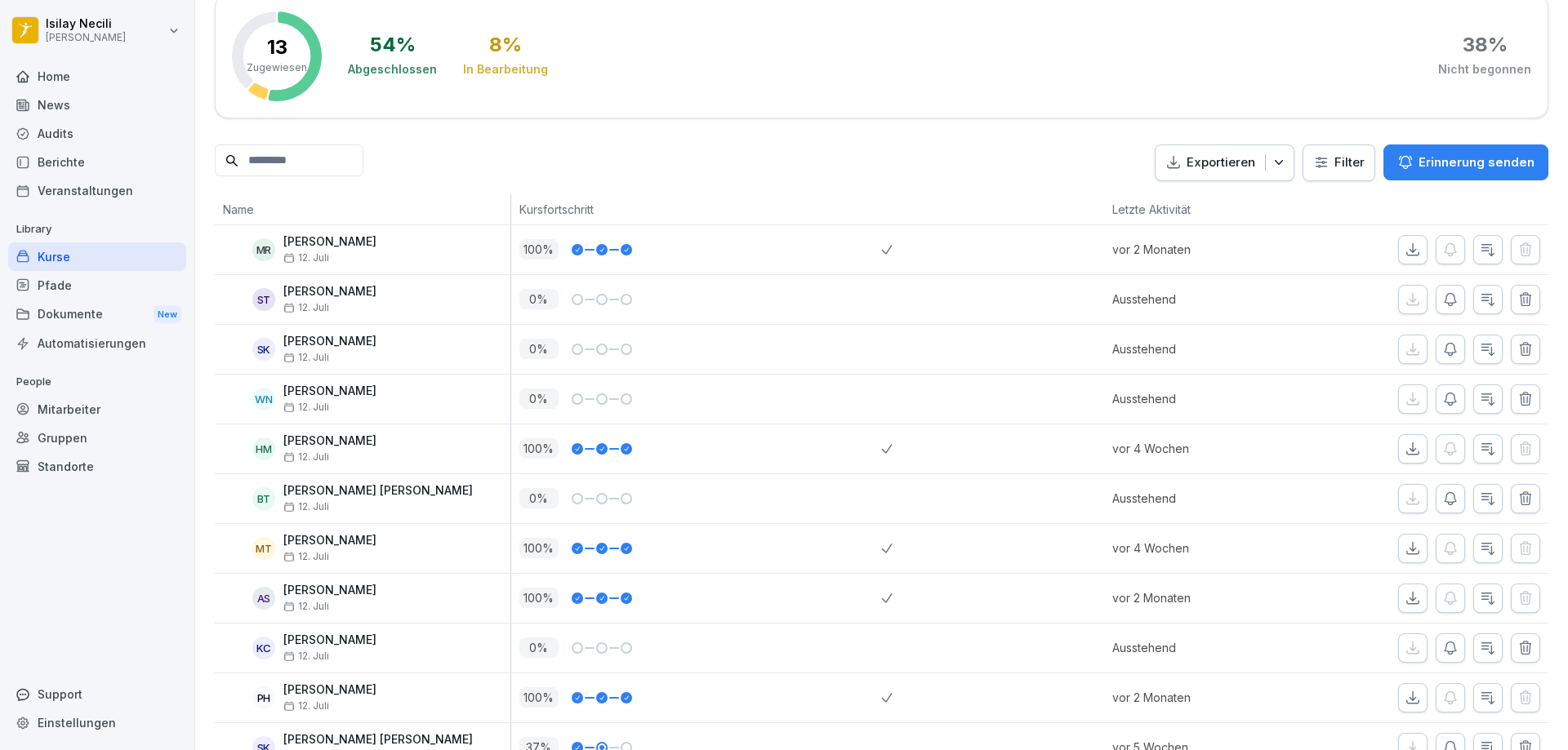
click at [1441, 498] on icon "button" at bounding box center [1449, 499] width 16 height 16
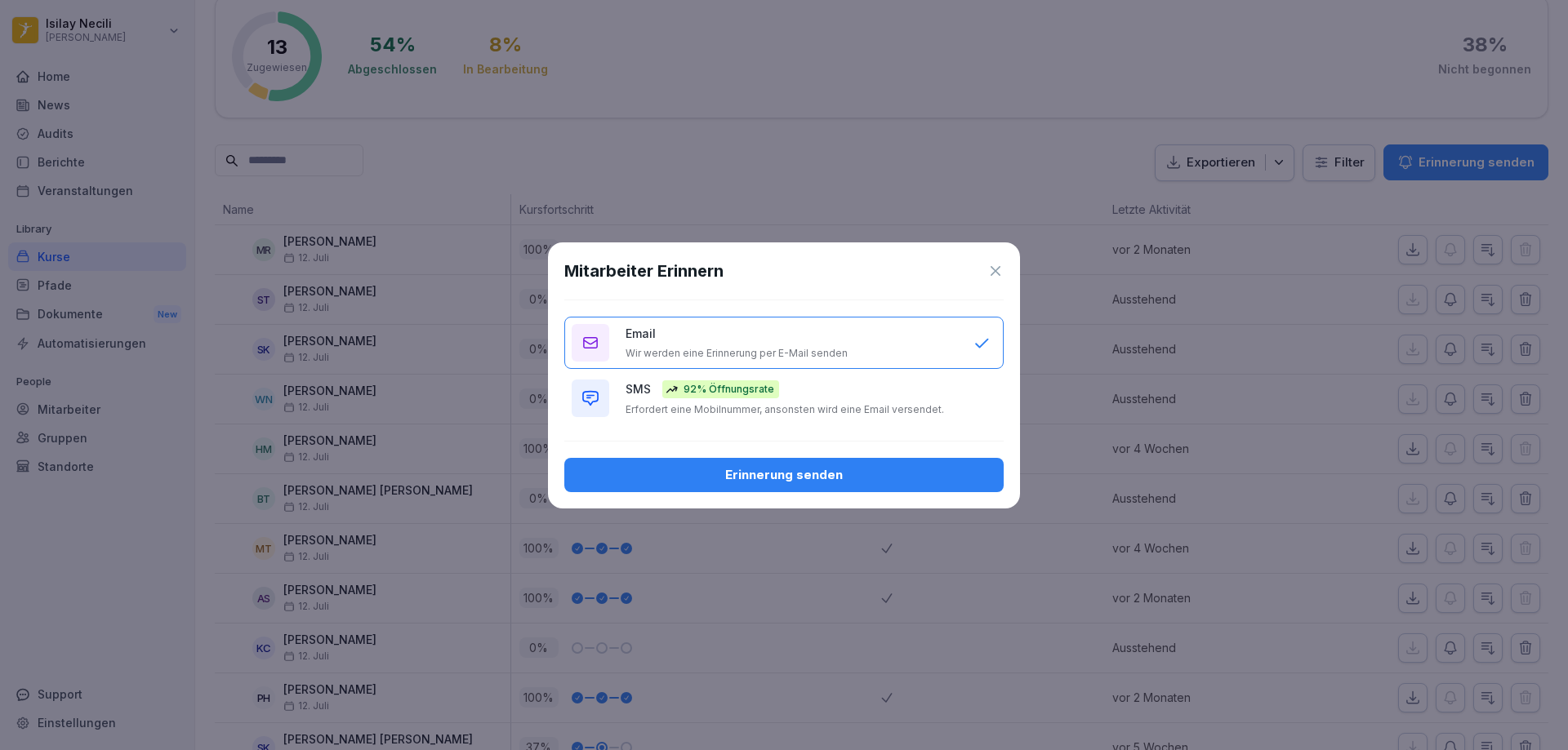
click at [807, 472] on div "Erinnerung senden" at bounding box center [783, 475] width 413 height 18
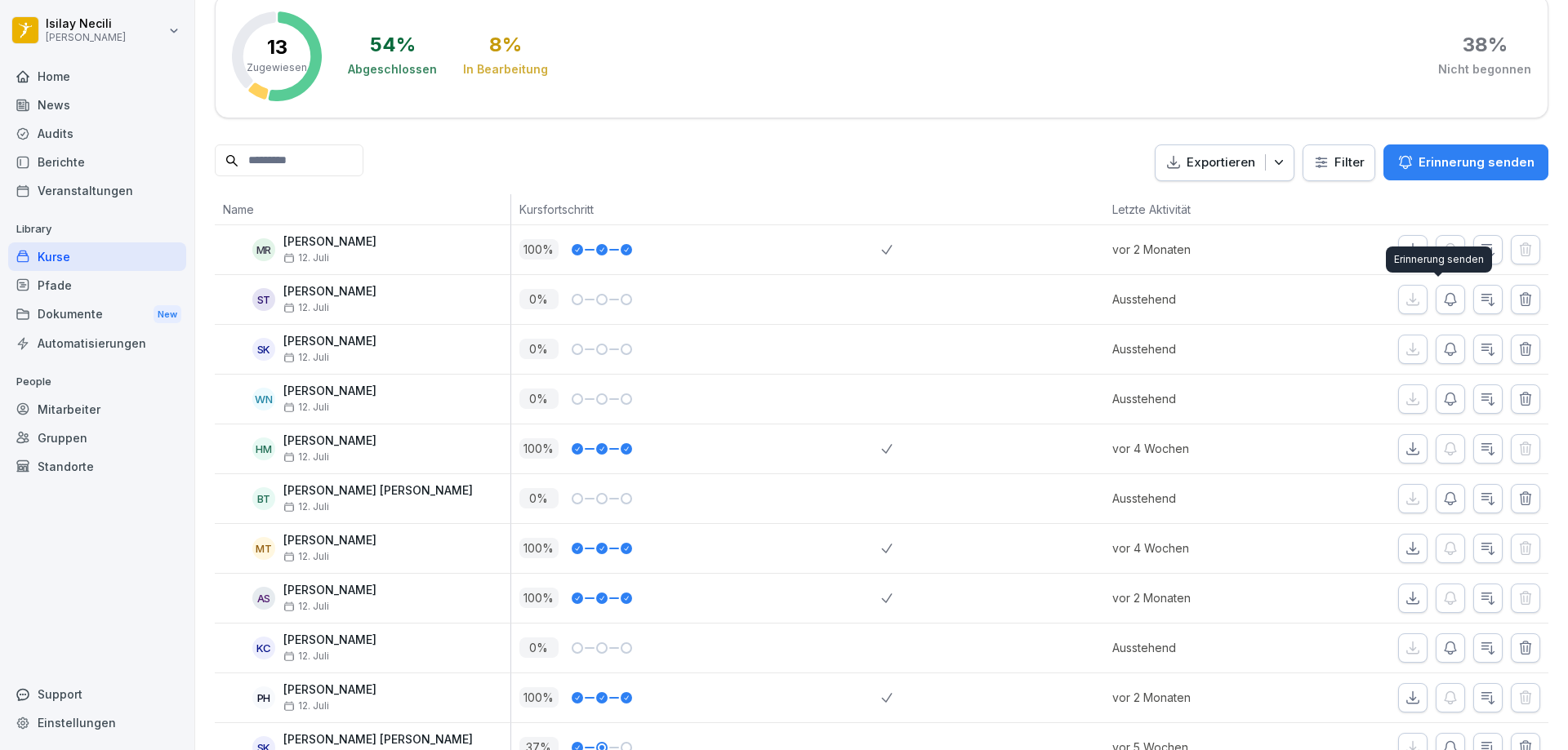
click at [1441, 301] on icon "button" at bounding box center [1449, 300] width 16 height 16
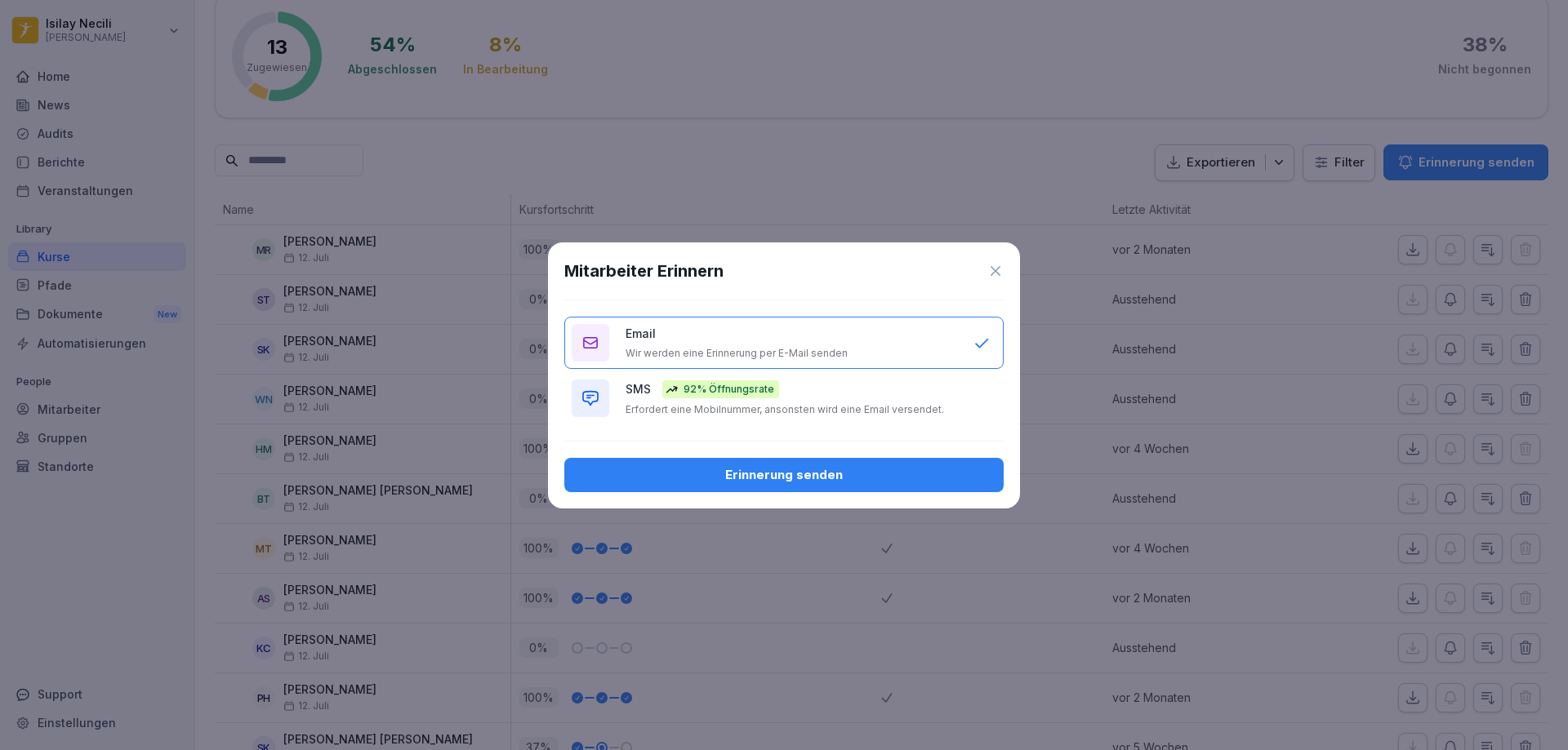
click at [873, 478] on div "Erinnerung senden" at bounding box center [783, 475] width 413 height 18
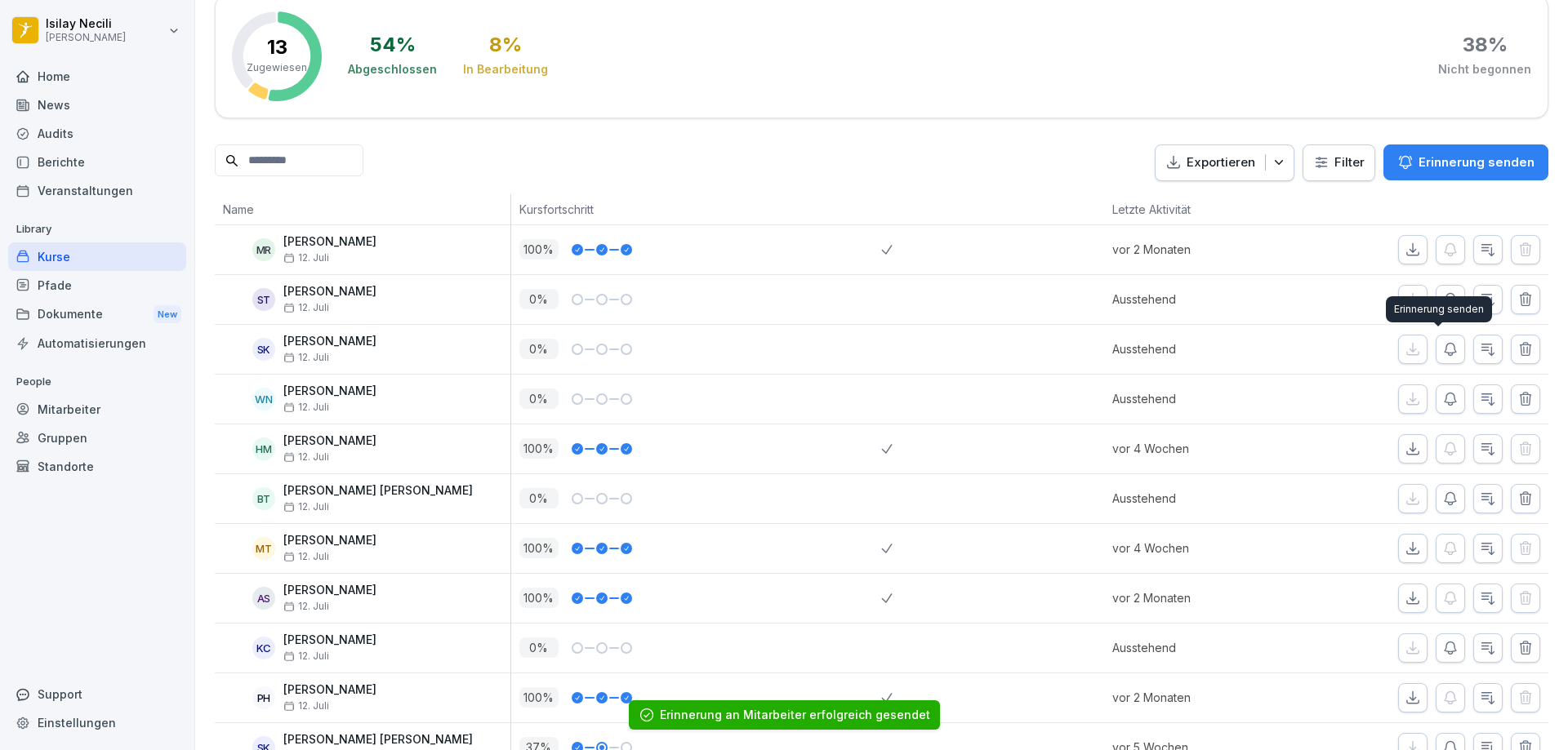
click at [1444, 350] on icon "button" at bounding box center [1449, 349] width 11 height 12
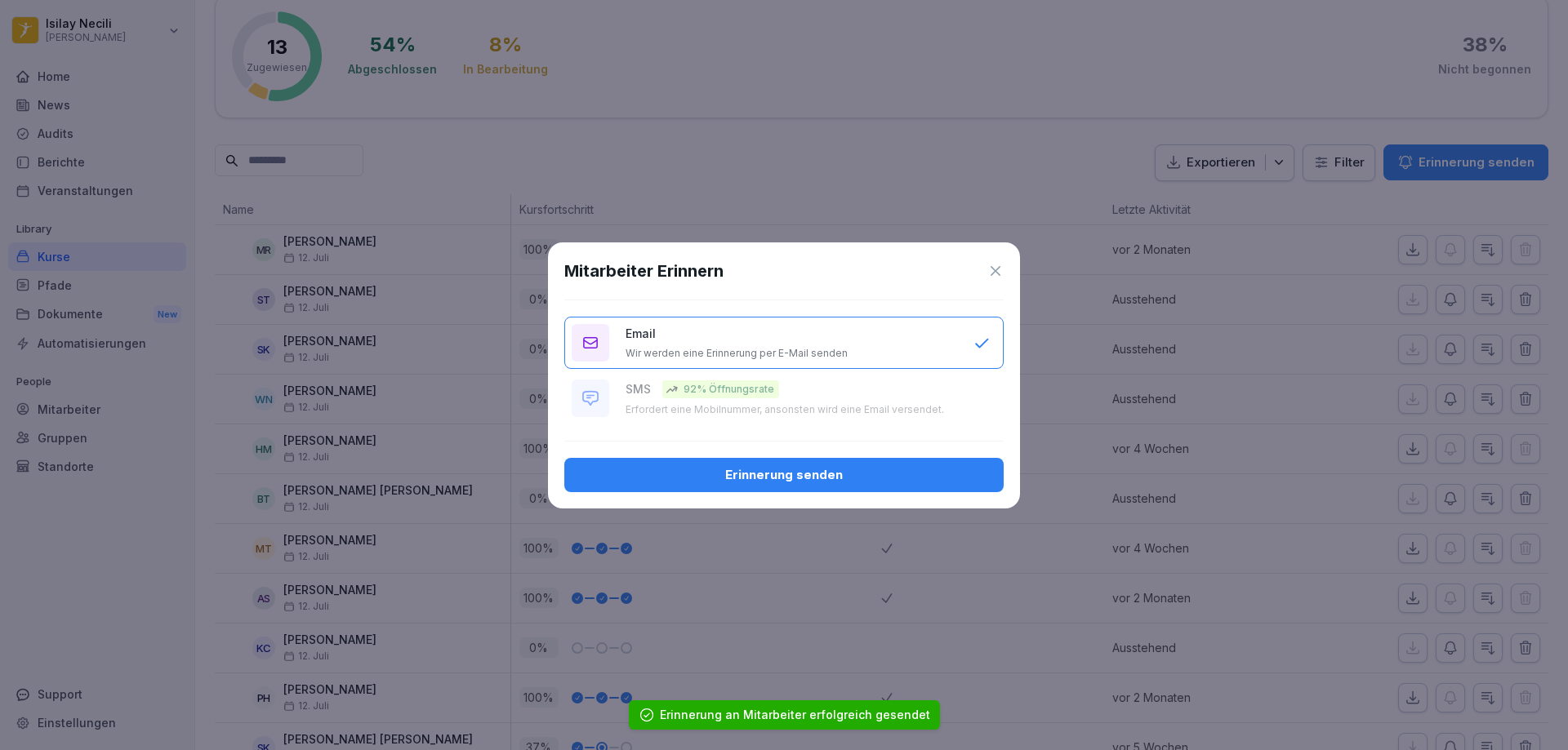
click at [840, 484] on button "Erinnerung senden" at bounding box center [783, 475] width 439 height 34
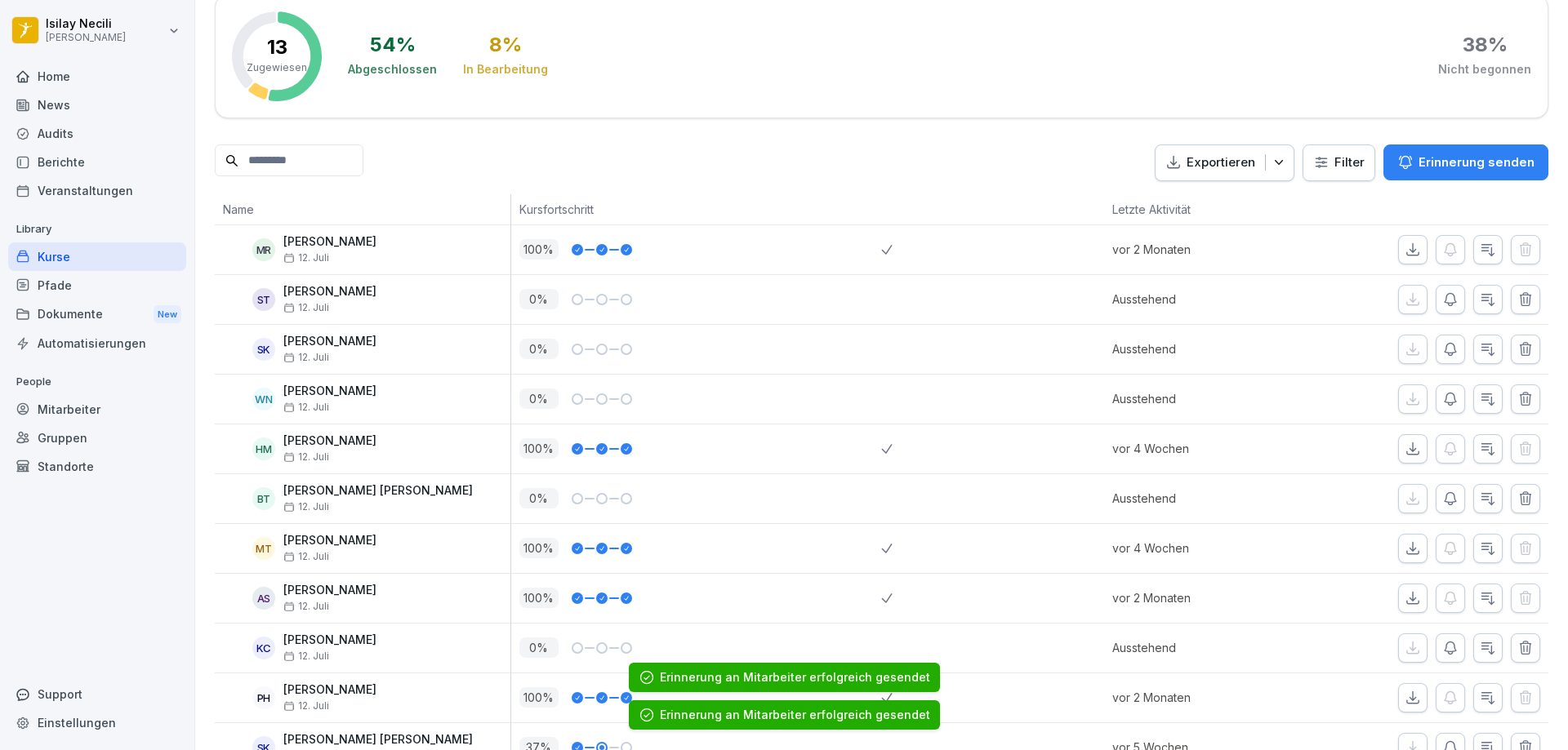
click at [1443, 395] on icon "button" at bounding box center [1449, 399] width 16 height 16
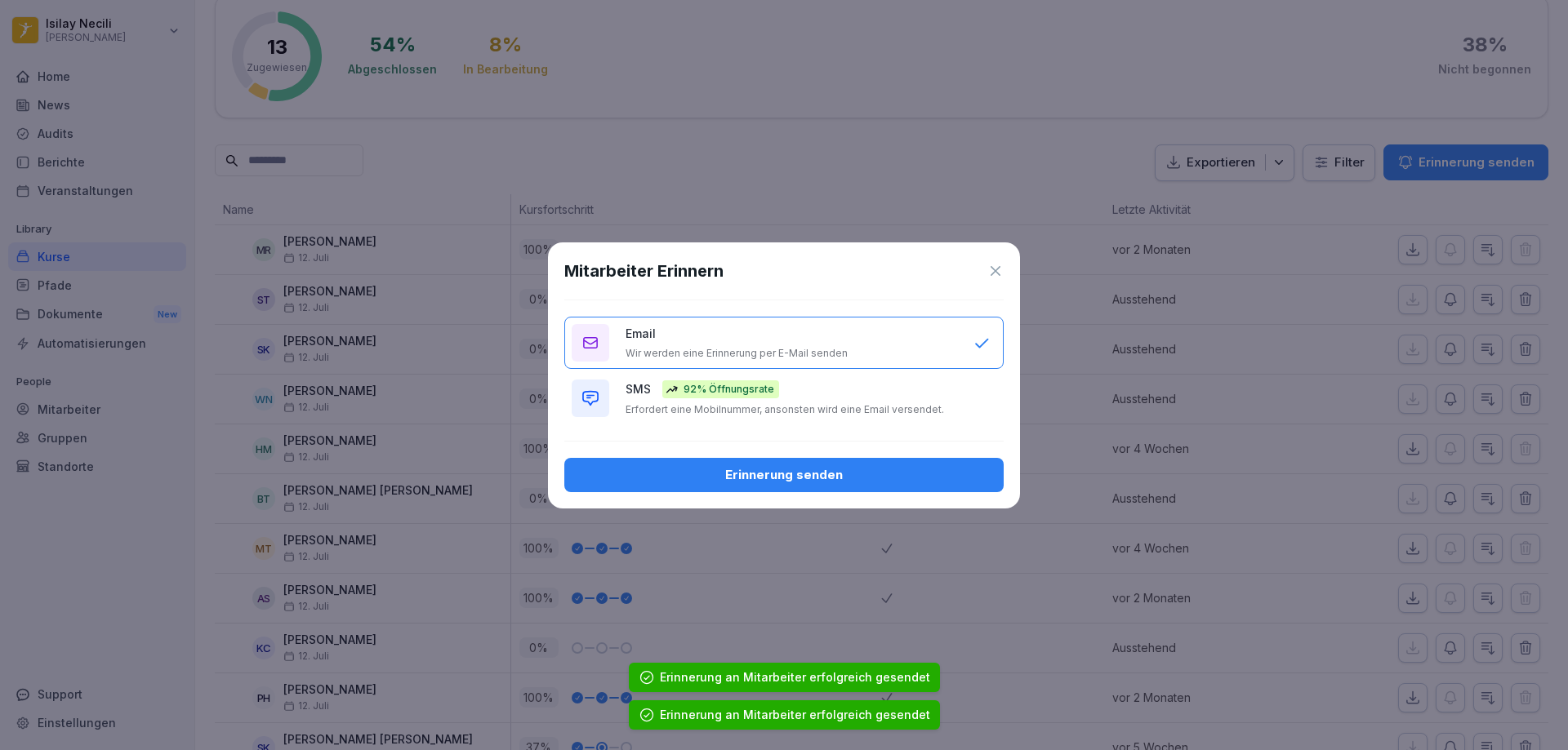
click at [939, 466] on div "Erinnerung senden" at bounding box center [783, 475] width 413 height 18
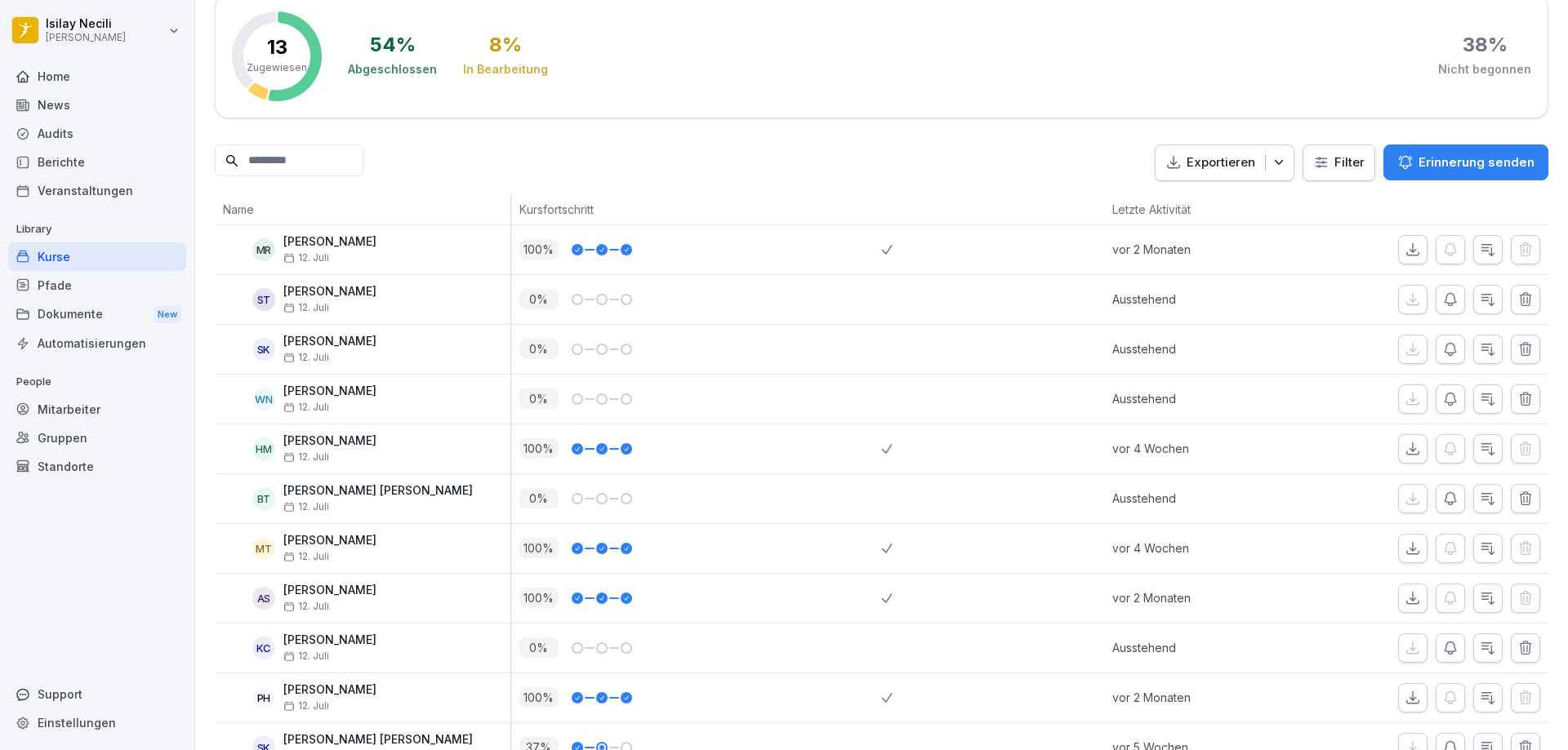
click at [1441, 497] on icon "button" at bounding box center [1449, 499] width 16 height 16
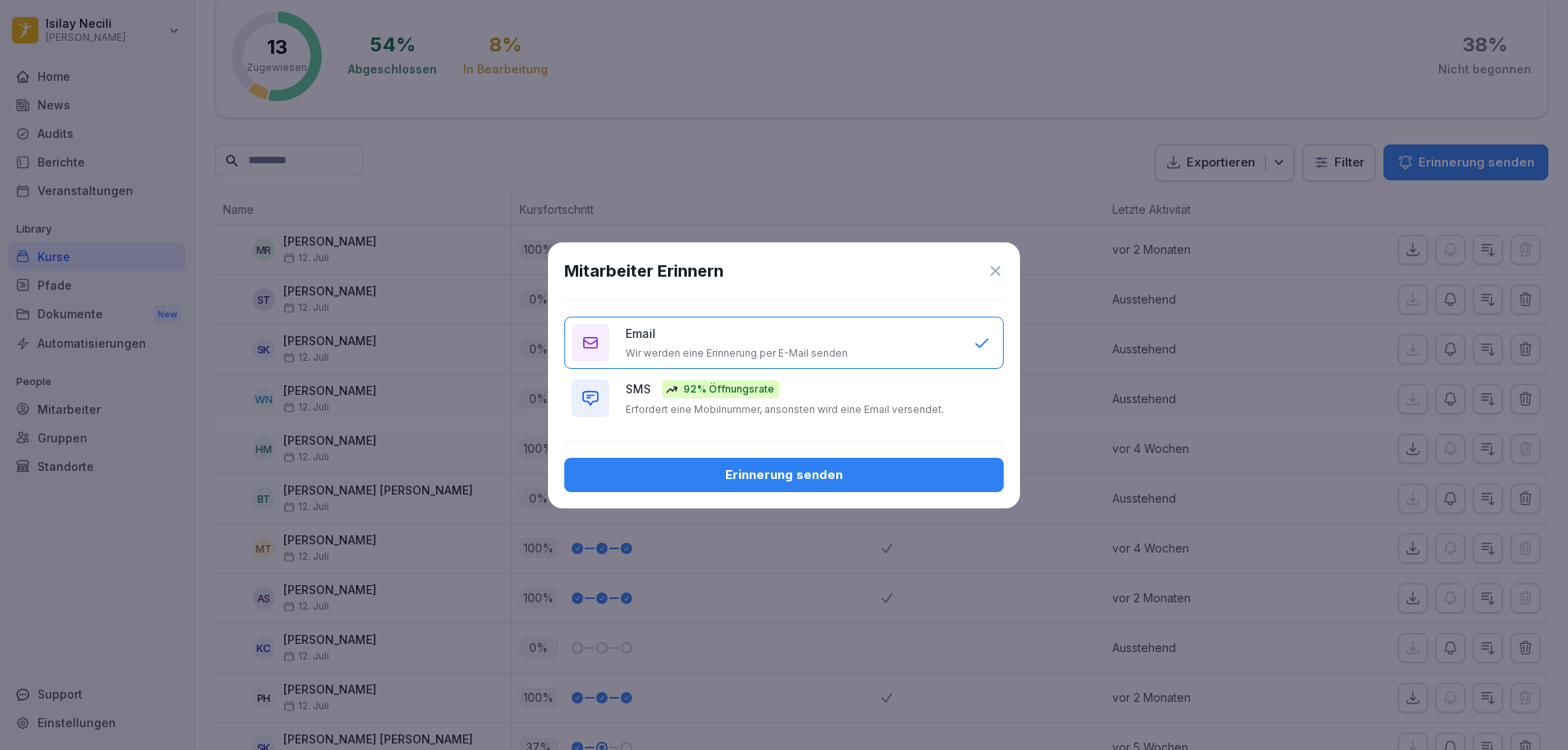
click at [845, 482] on div "Erinnerung senden" at bounding box center [783, 475] width 413 height 18
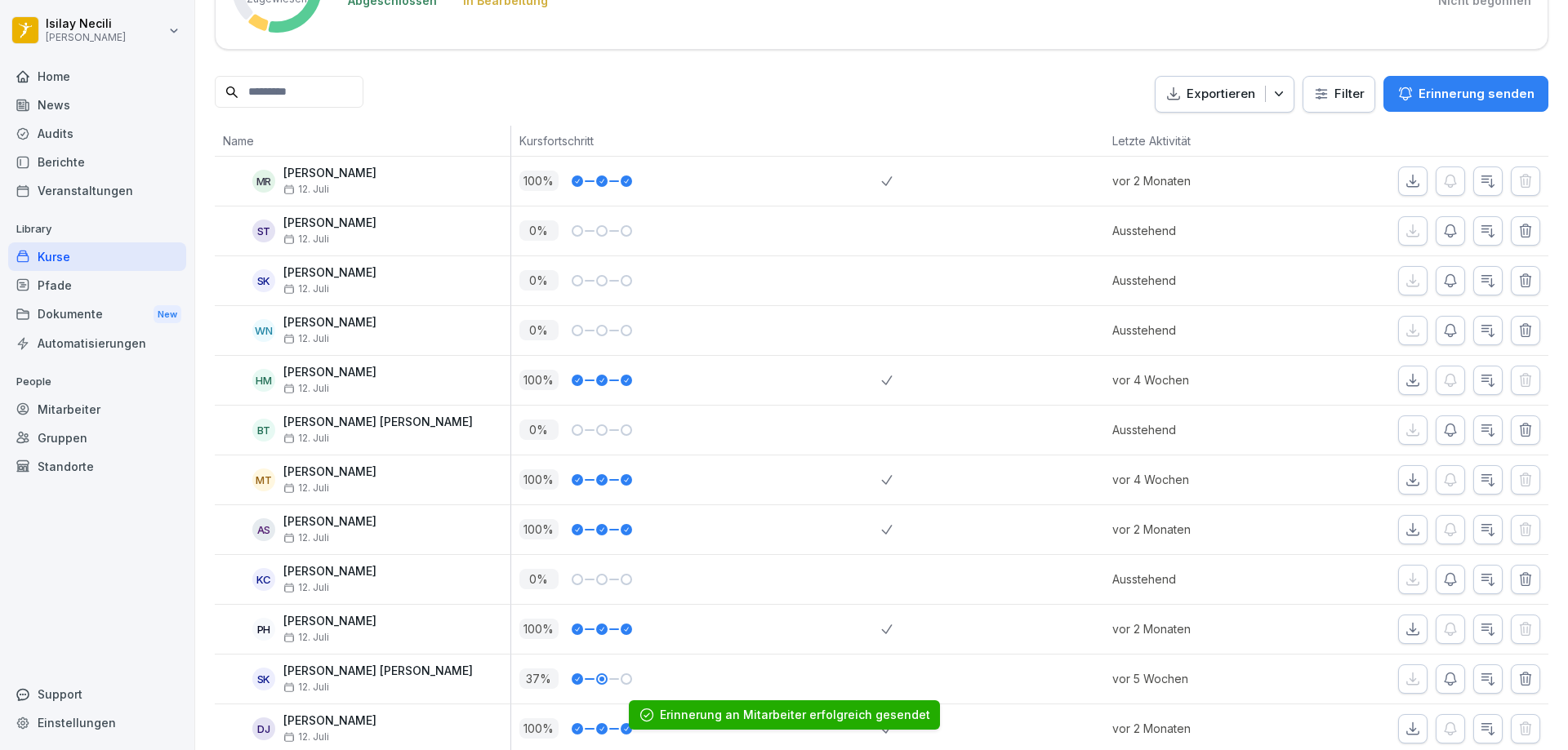
scroll to position [430, 0]
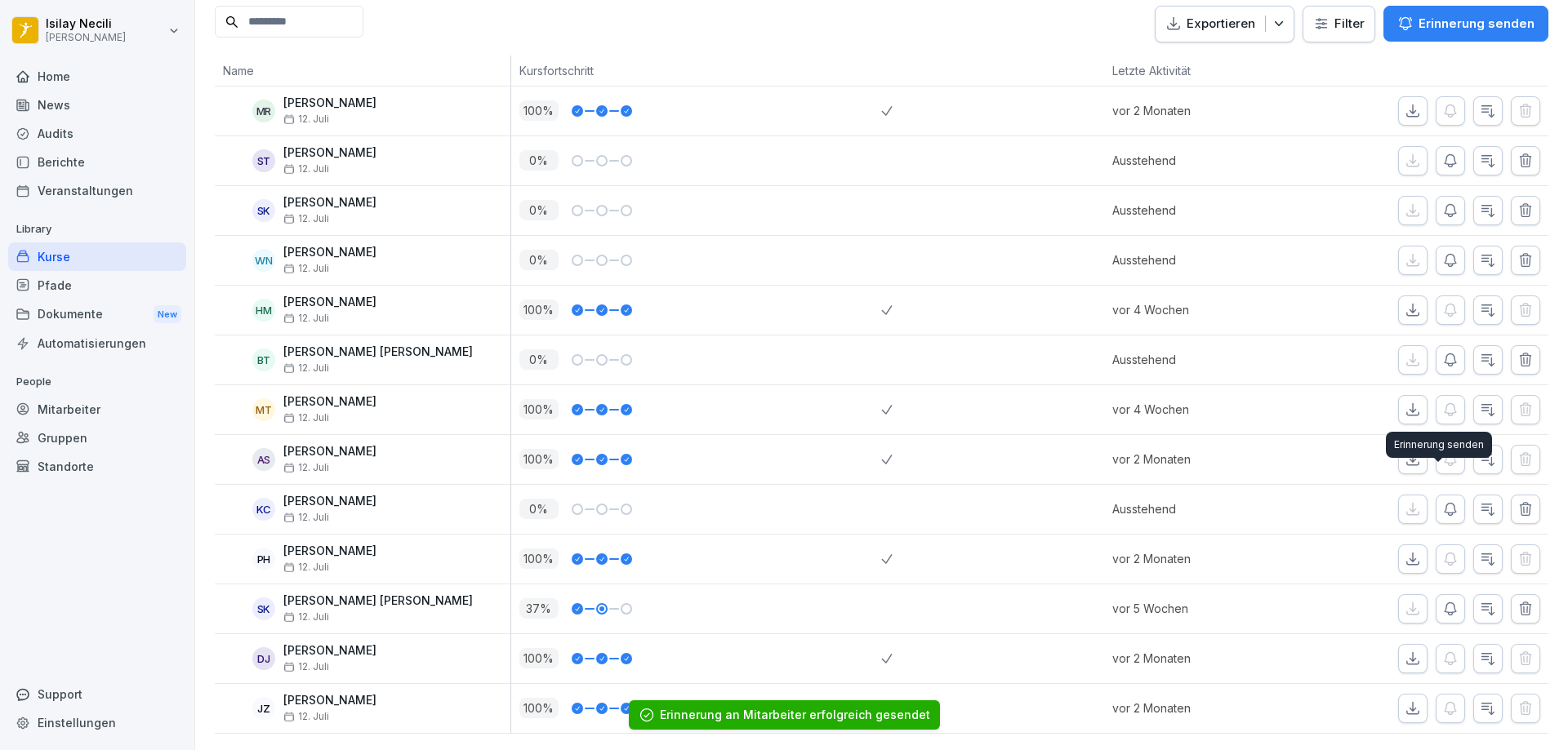
click at [1441, 501] on icon "button" at bounding box center [1449, 509] width 16 height 16
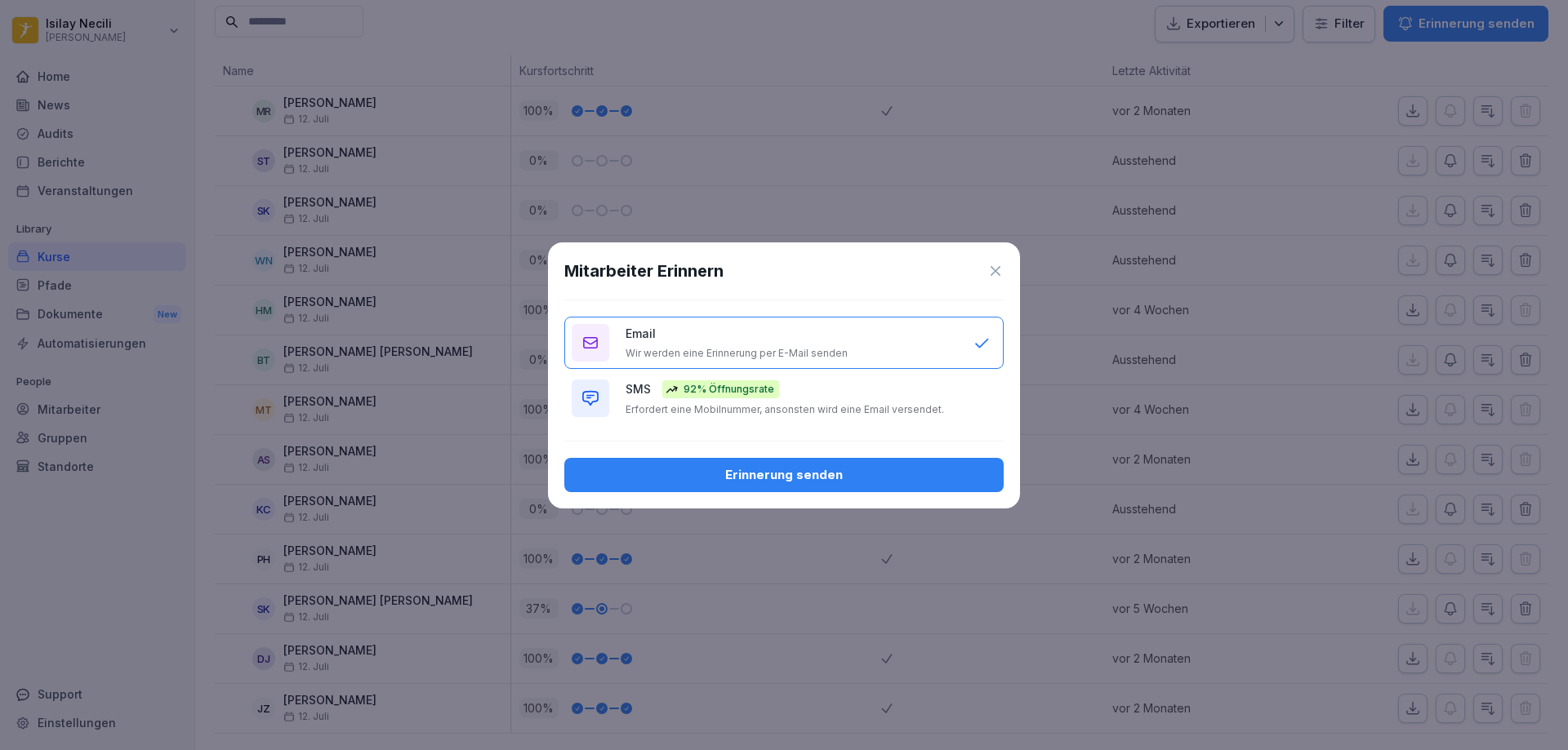
click at [942, 467] on div "Erinnerung senden" at bounding box center [783, 475] width 413 height 18
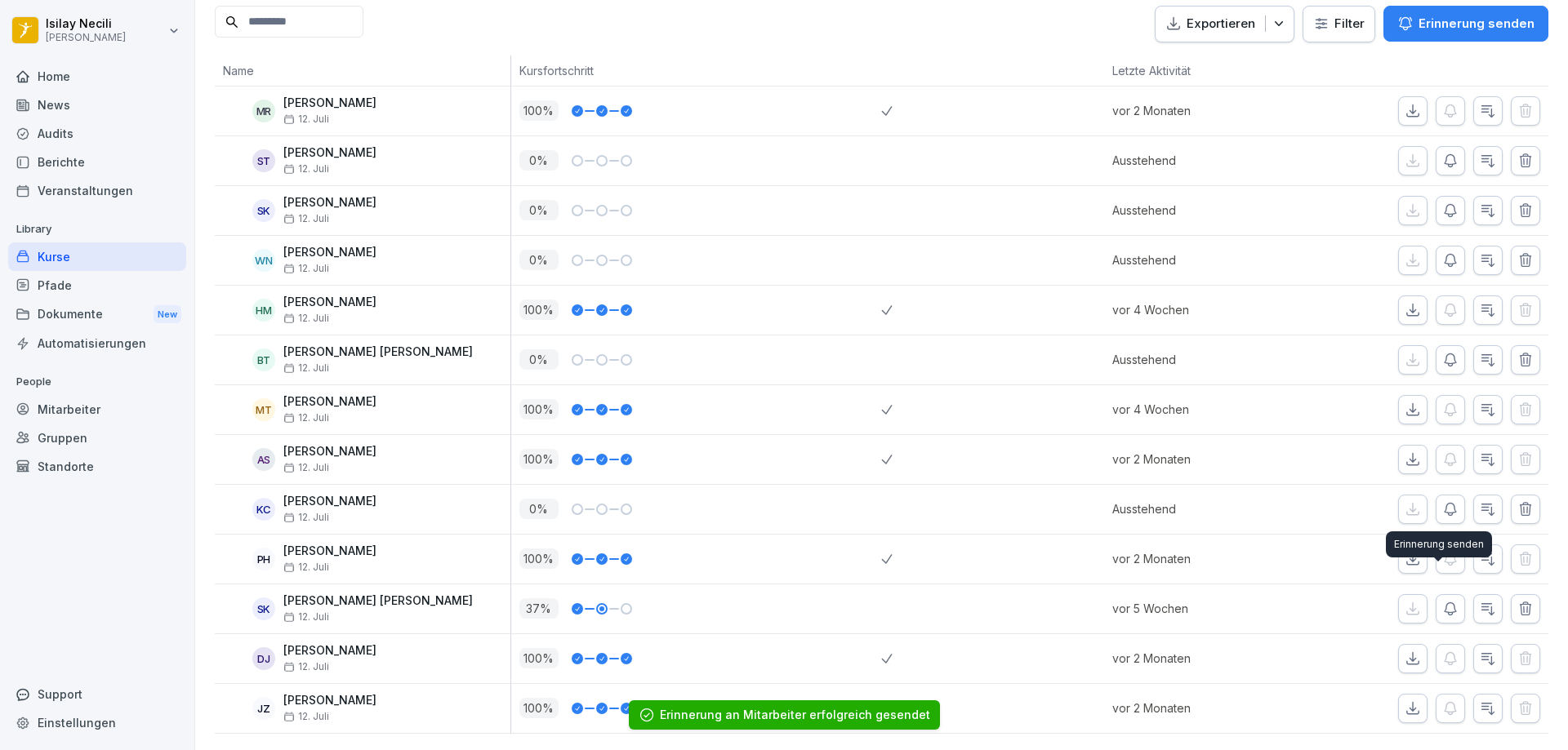
click at [1444, 603] on icon "button" at bounding box center [1449, 609] width 11 height 12
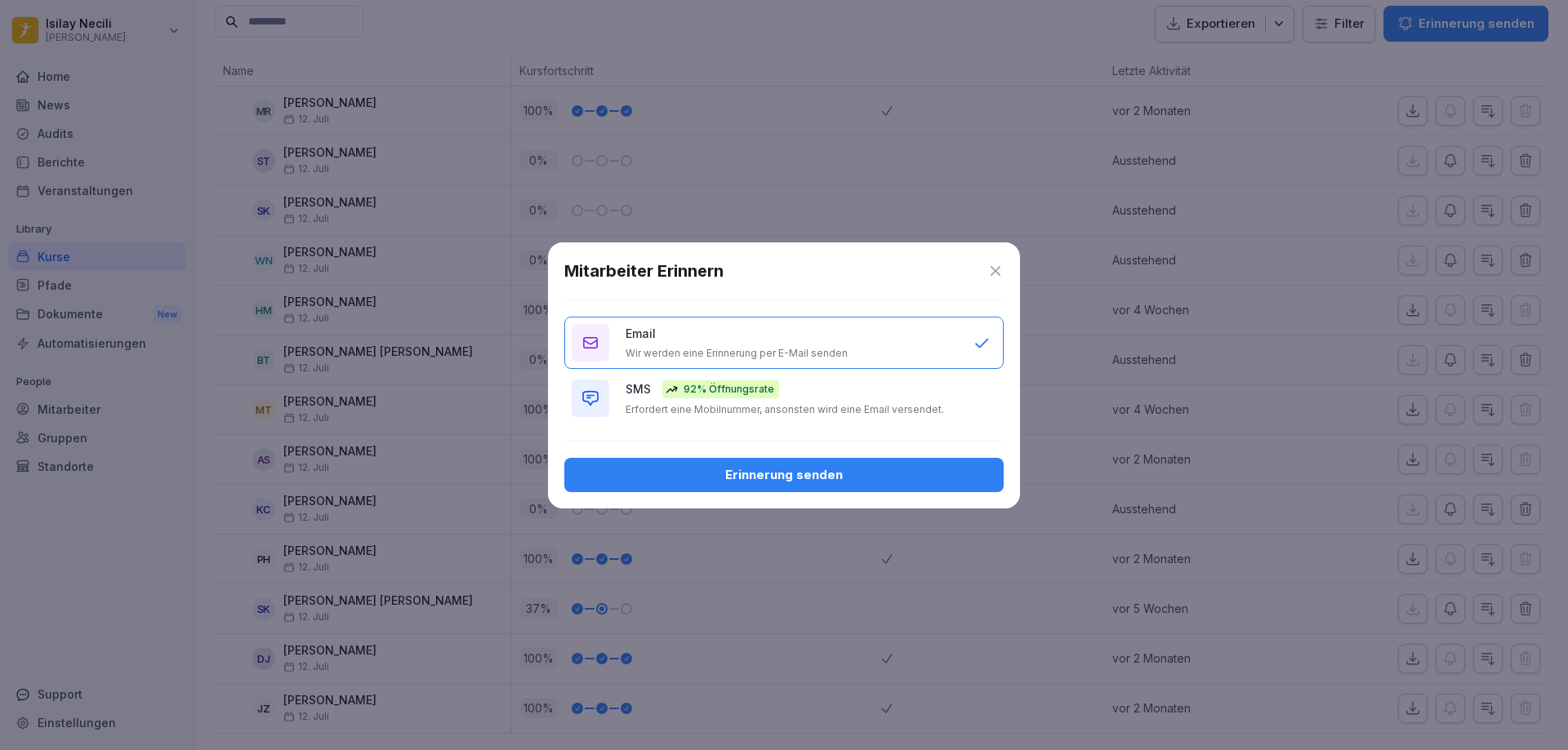
click at [897, 479] on div "Erinnerung senden" at bounding box center [783, 475] width 413 height 18
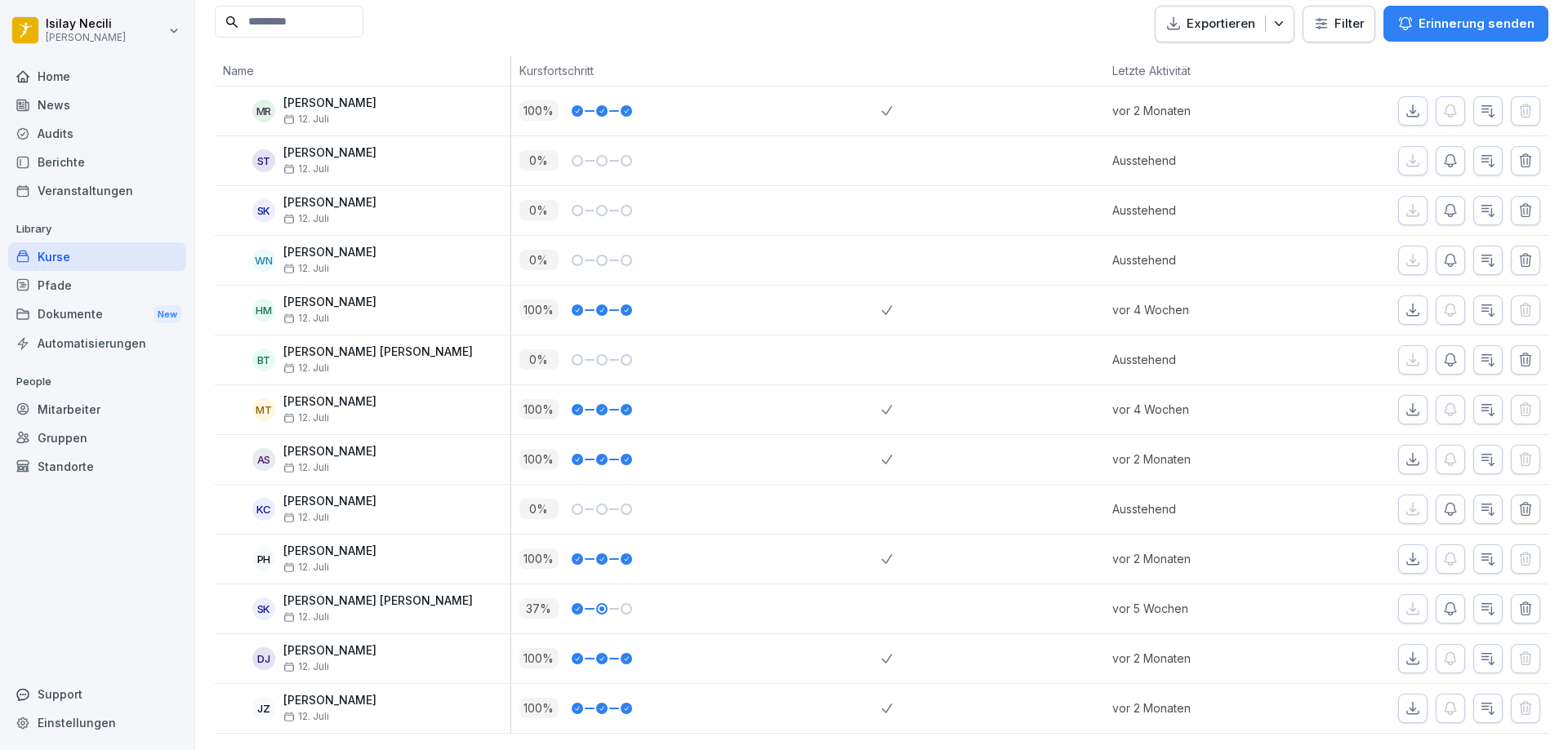
click at [1441, 501] on icon "button" at bounding box center [1449, 509] width 16 height 16
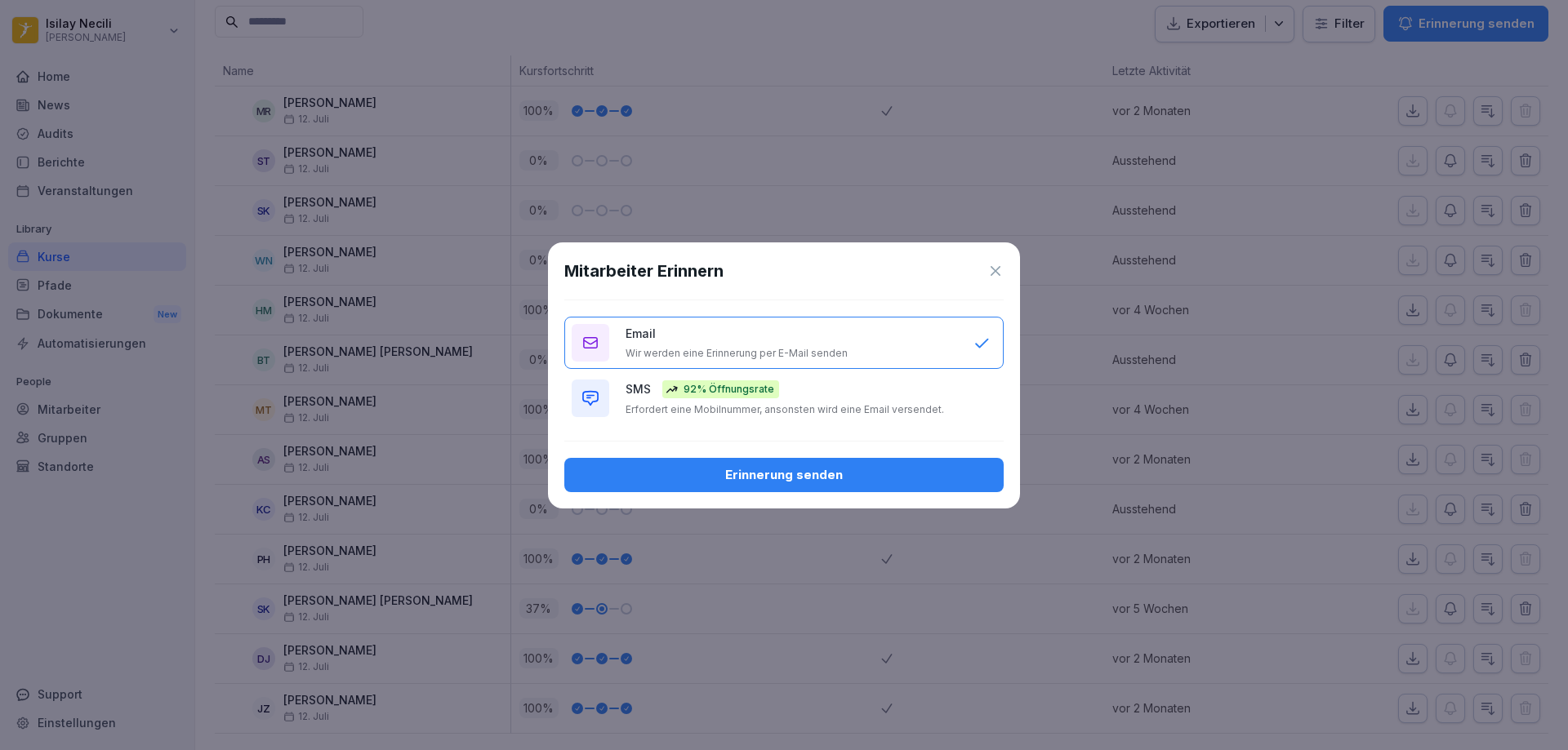
click at [933, 473] on div "Erinnerung senden" at bounding box center [783, 475] width 413 height 18
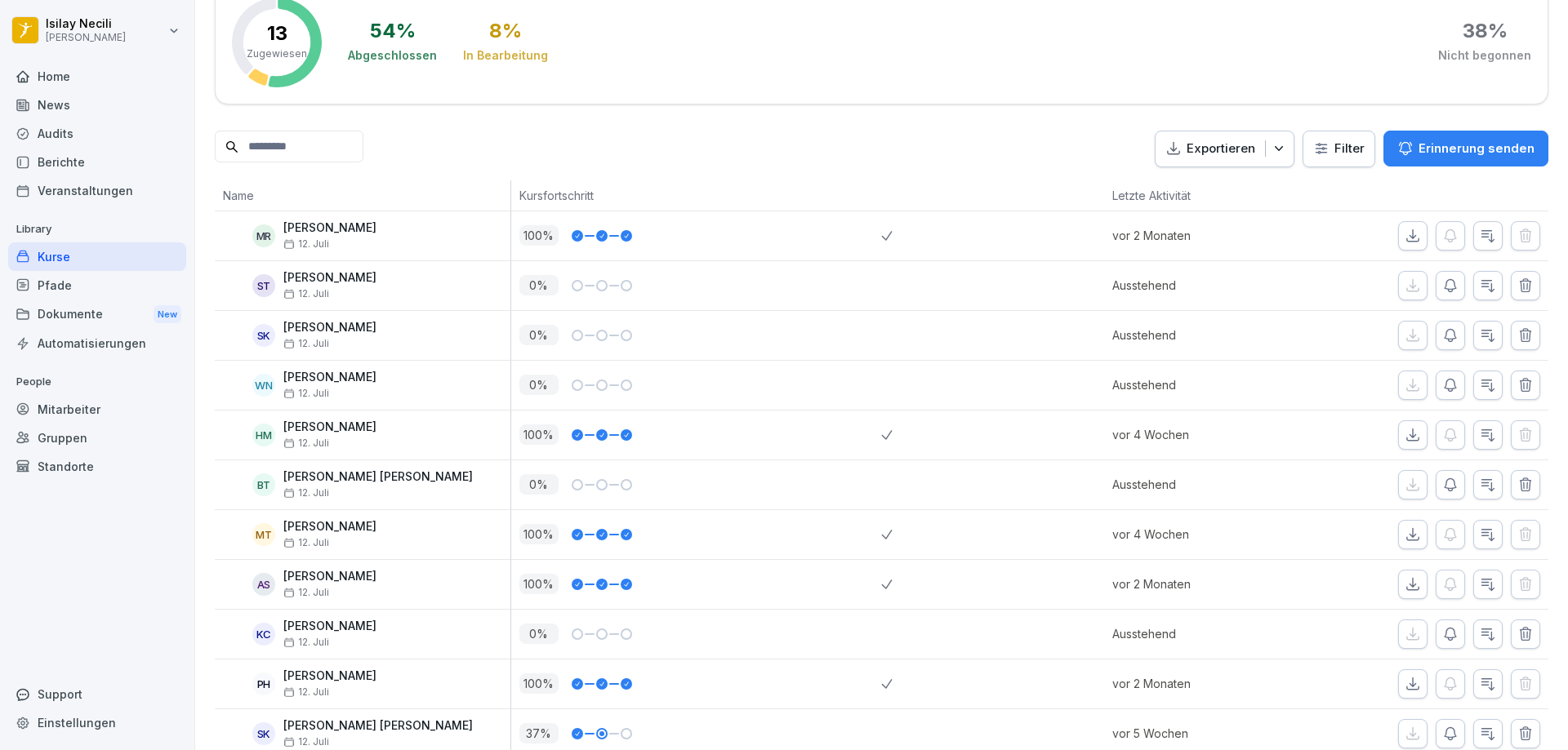
scroll to position [104, 0]
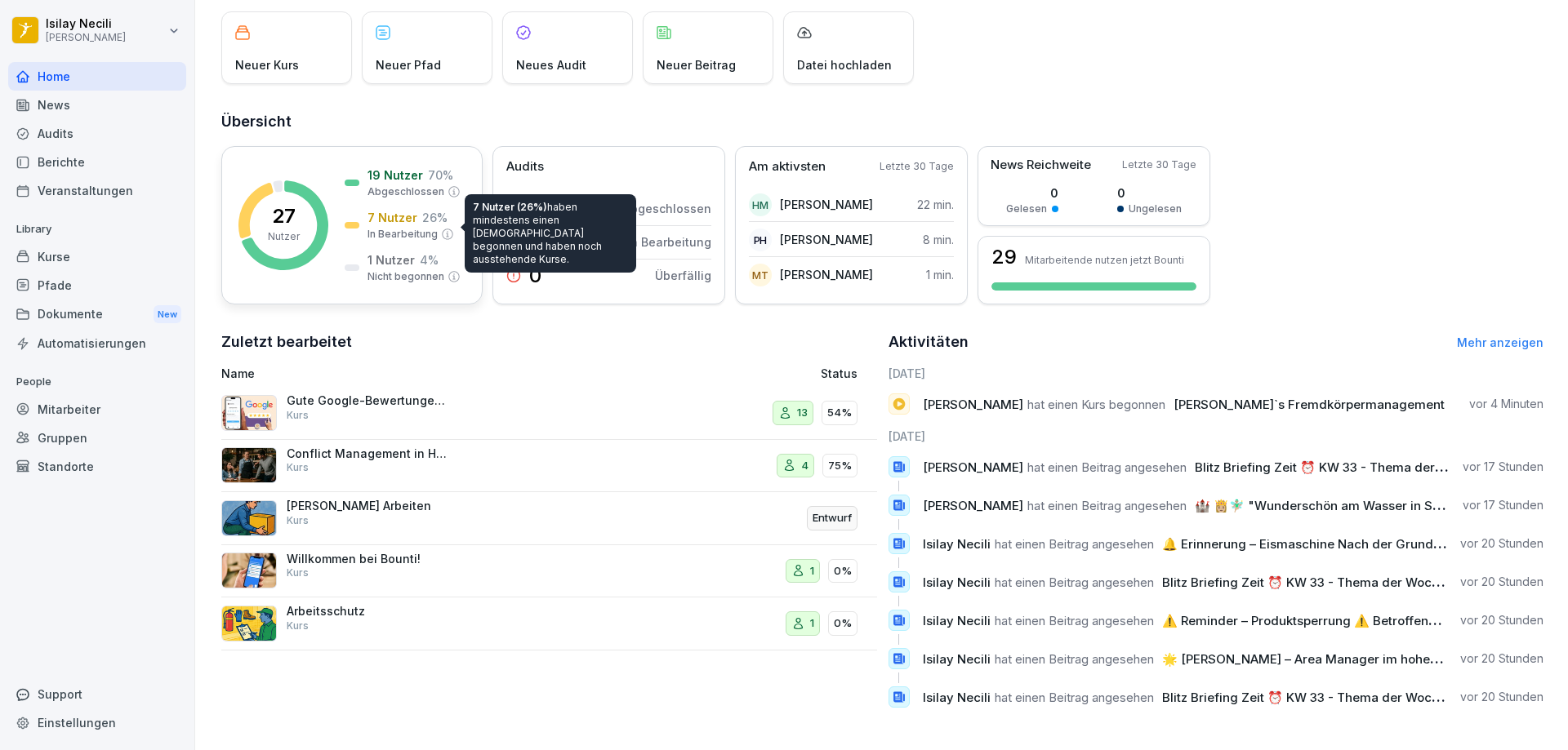
click at [395, 215] on p "7 Nutzer" at bounding box center [392, 217] width 50 height 17
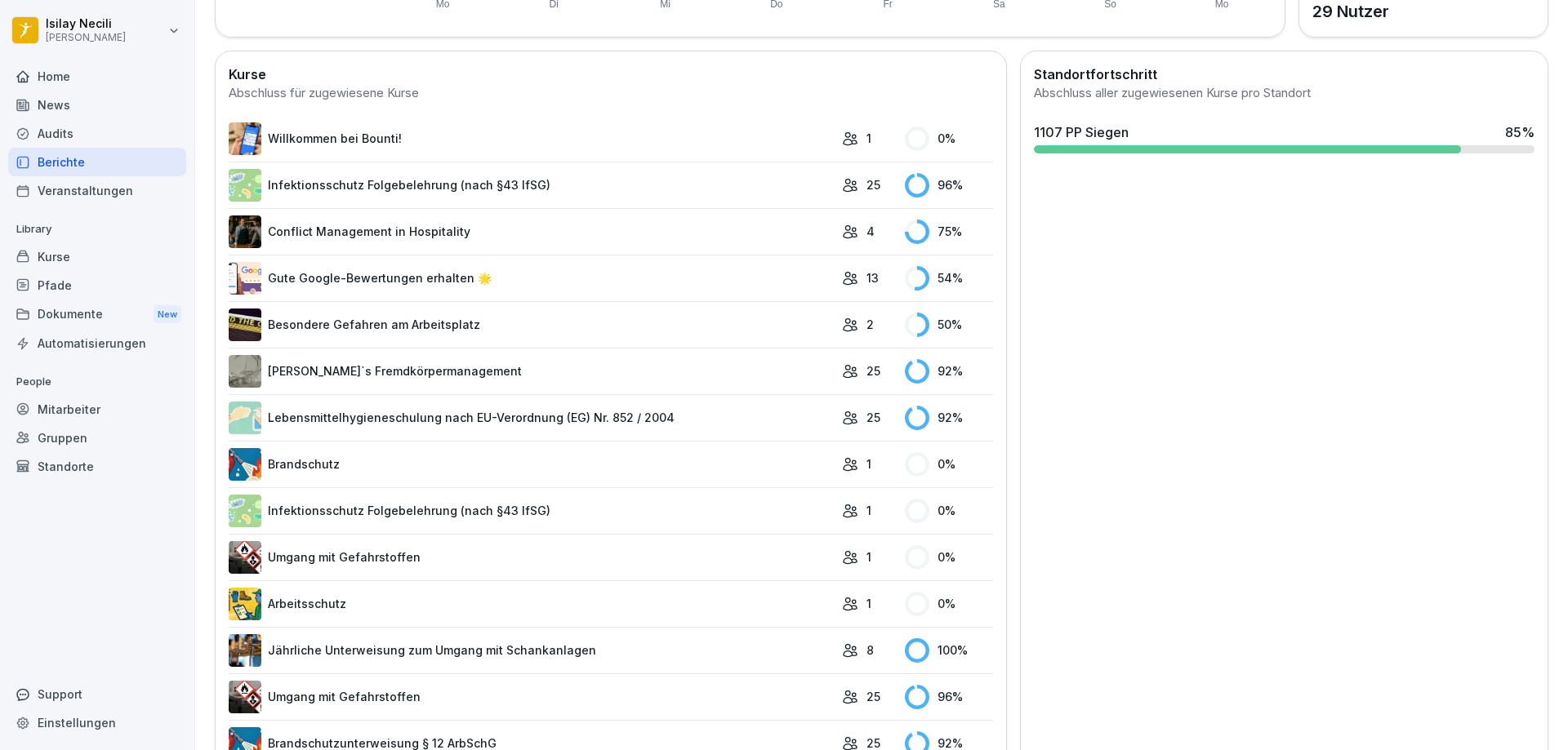
scroll to position [427, 0]
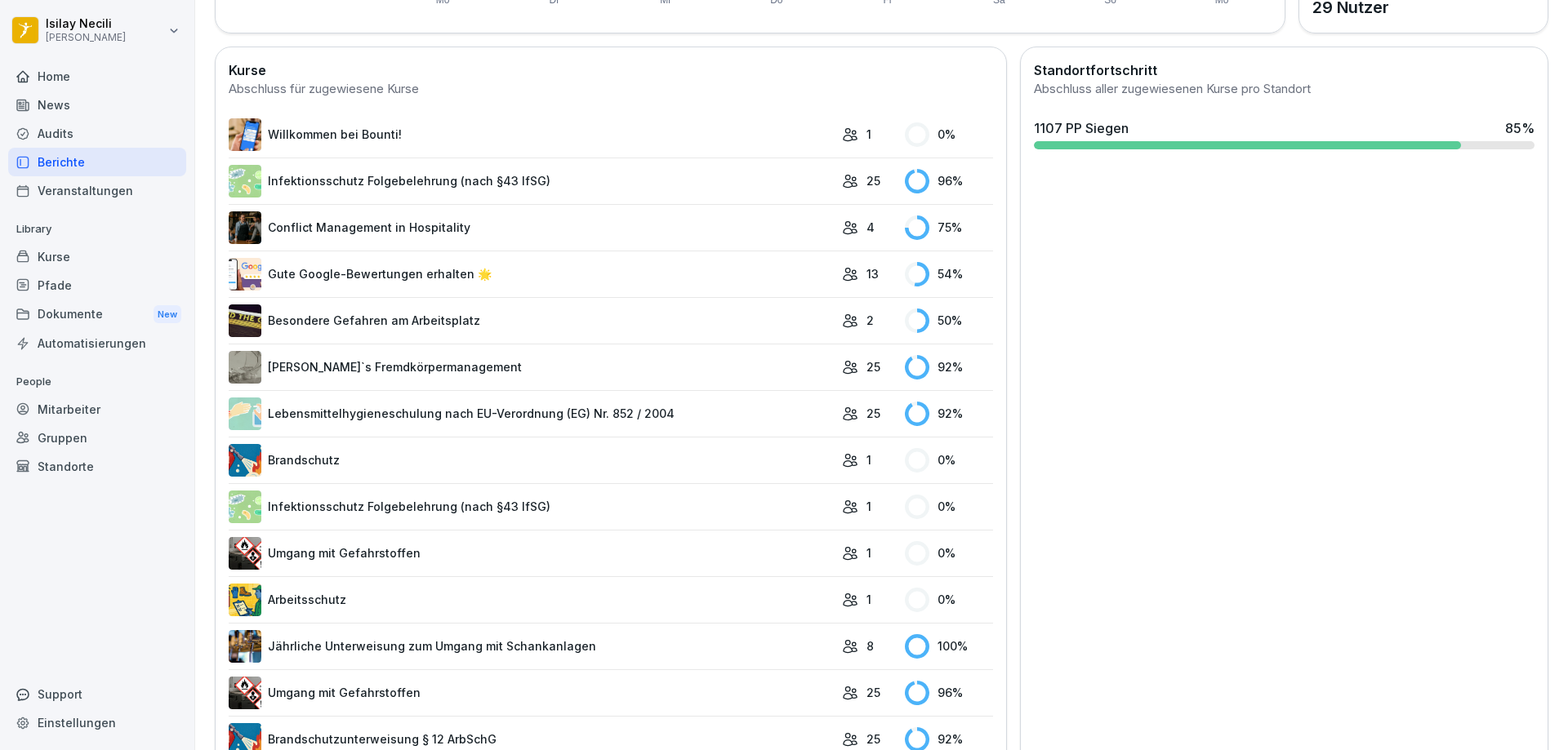
click at [578, 129] on link "Willkommen bei Bounti!" at bounding box center [530, 134] width 605 height 33
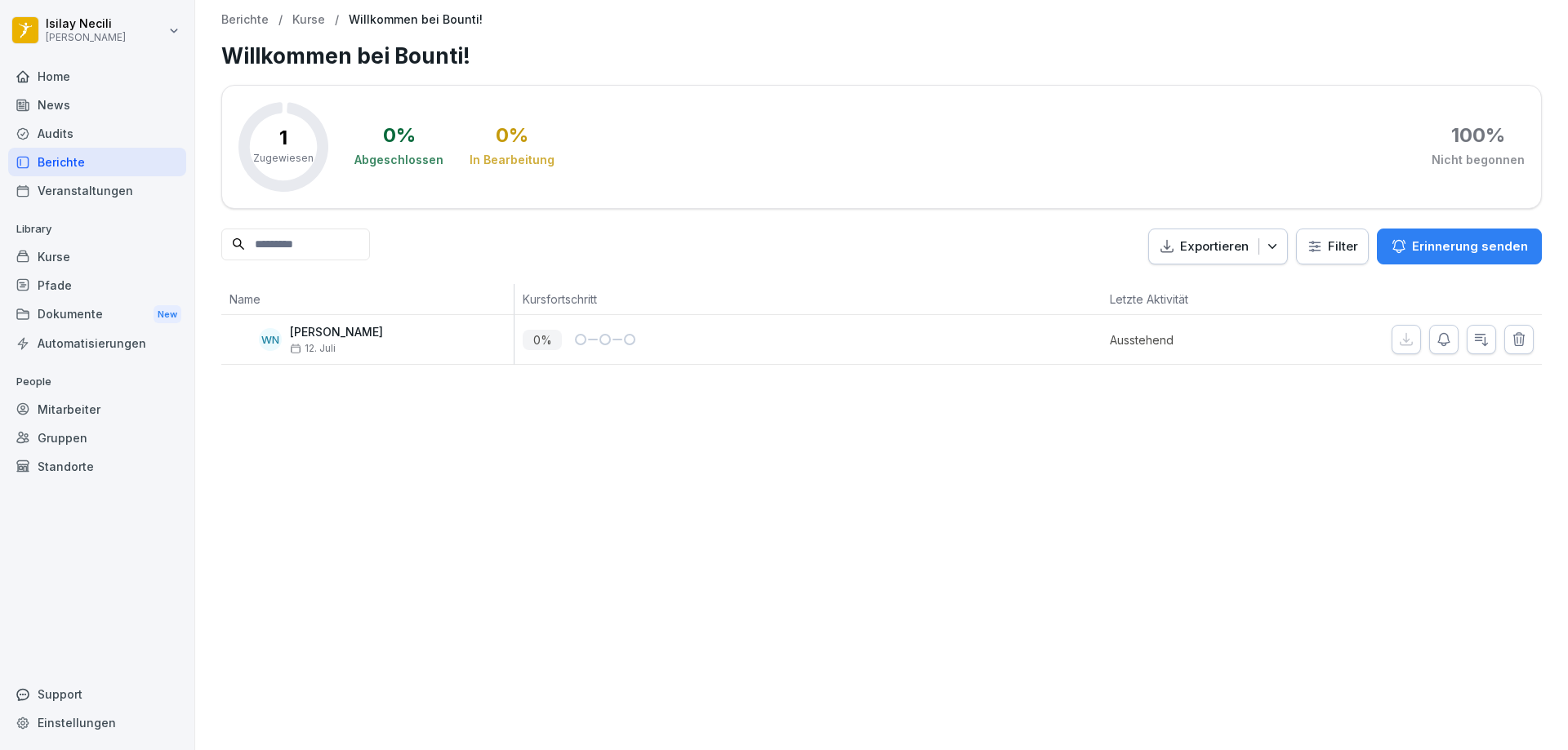
click at [1454, 252] on p "Erinnerung senden" at bounding box center [1469, 247] width 116 height 18
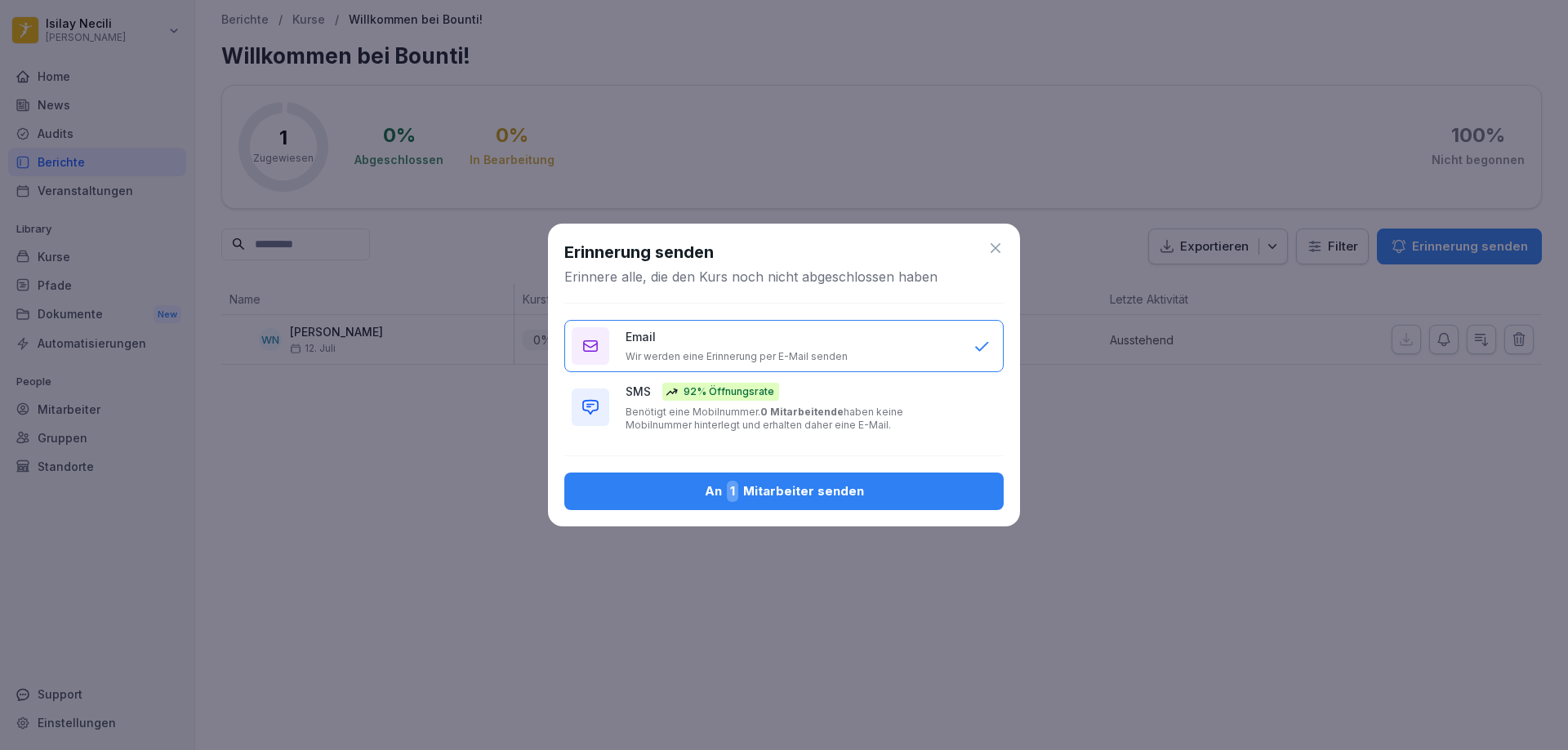
click at [865, 481] on div "An 1 Mitarbeiter senden" at bounding box center [783, 491] width 413 height 21
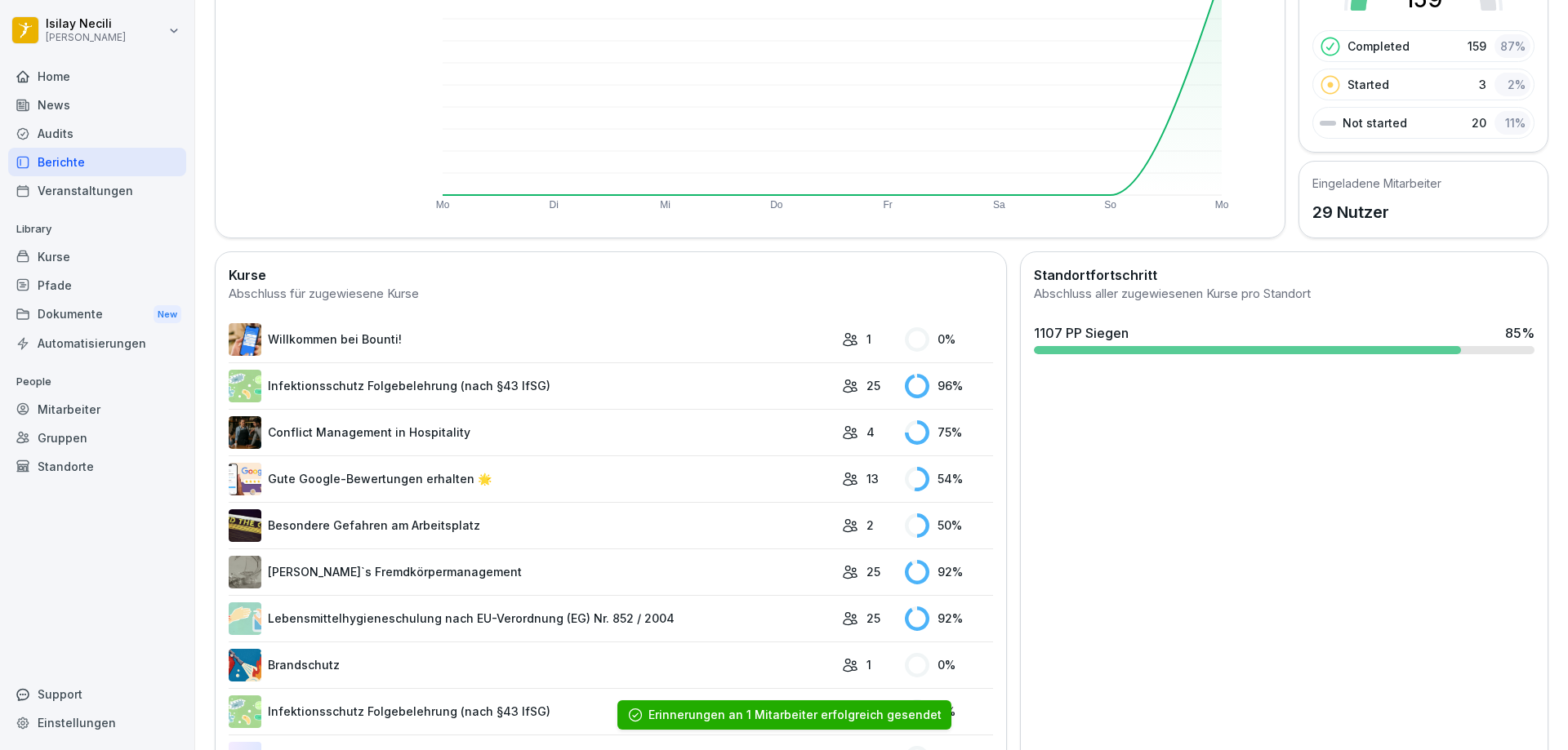
scroll to position [245, 0]
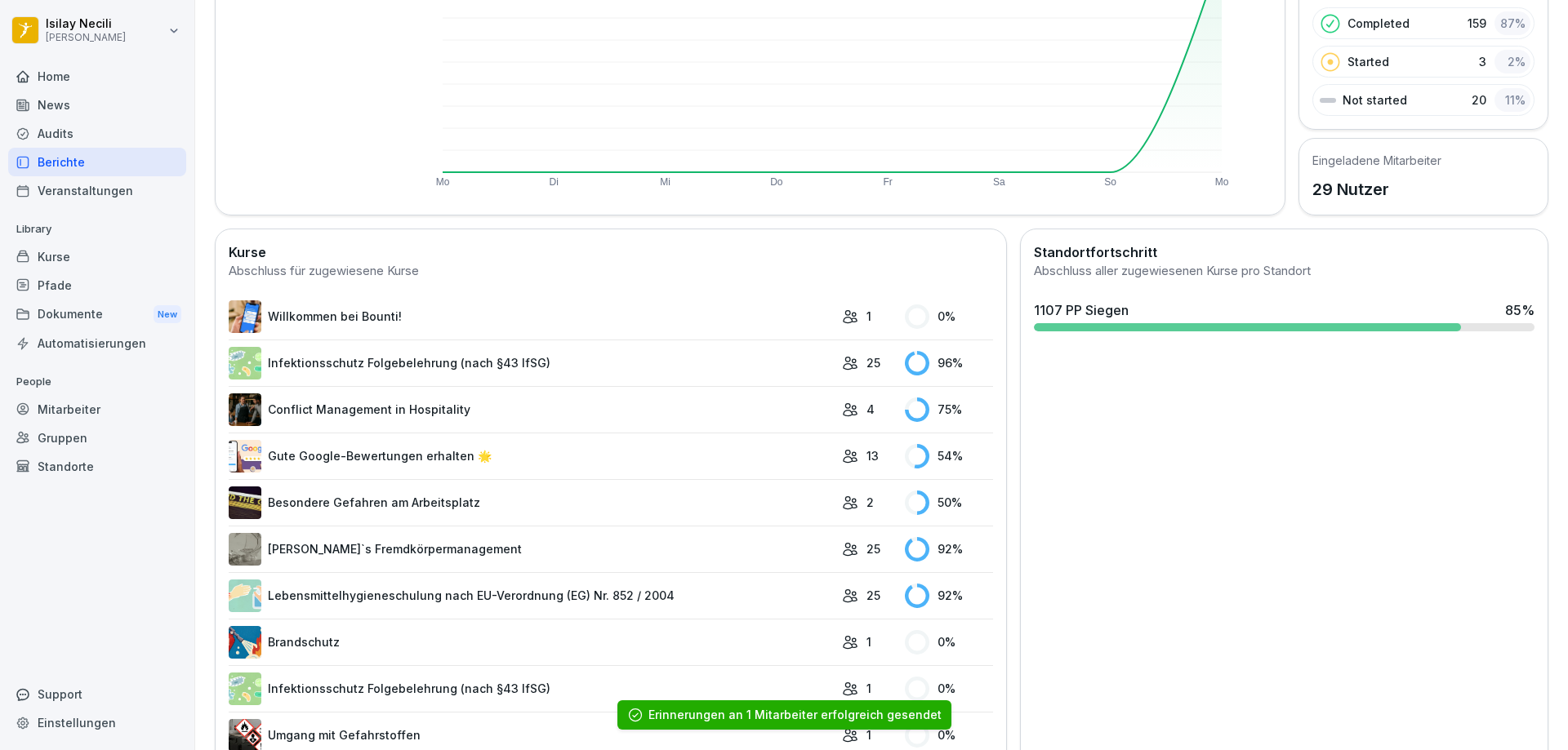
click at [450, 418] on link "Conflict Management in Hospitality" at bounding box center [530, 409] width 605 height 33
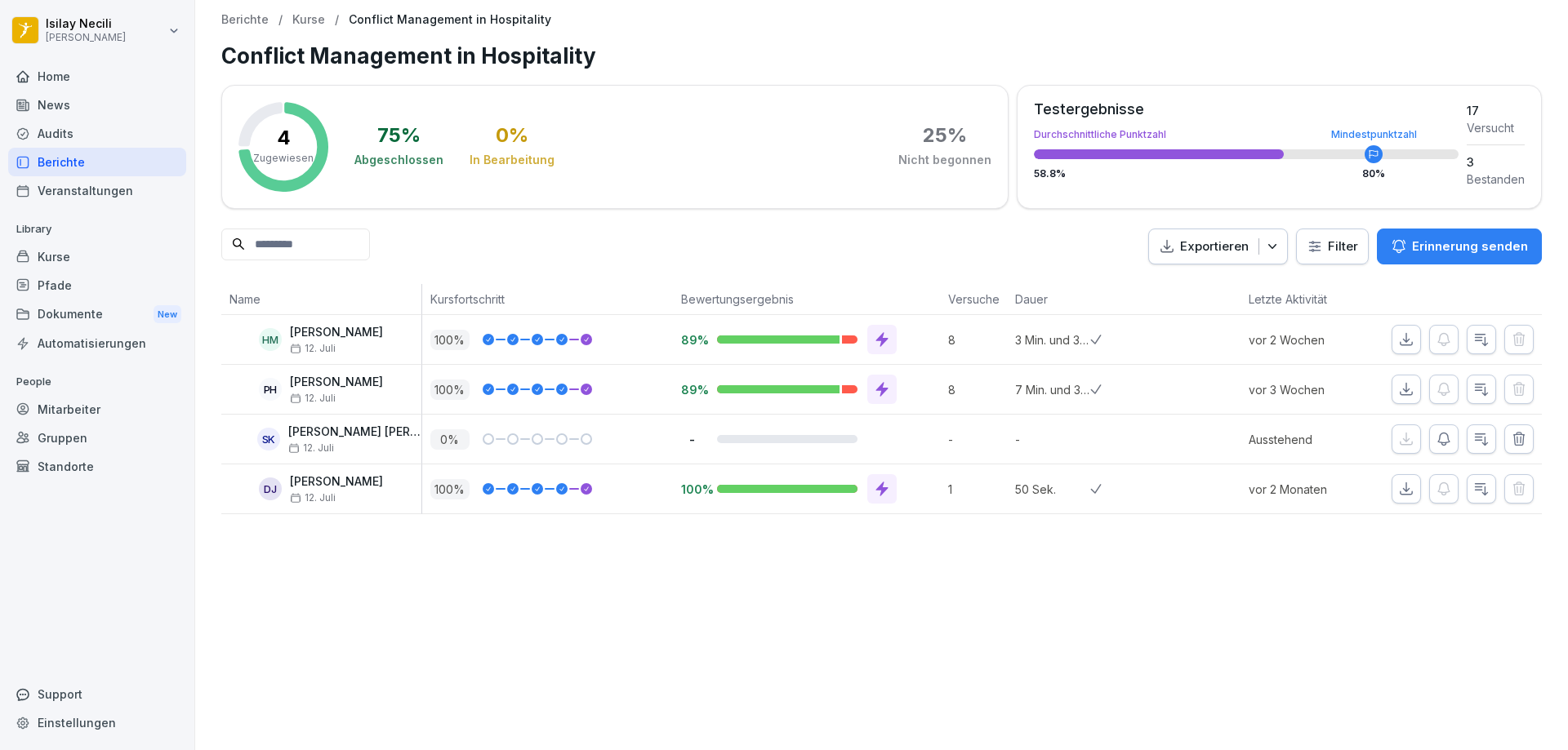
click at [1436, 444] on icon "button" at bounding box center [1443, 439] width 16 height 16
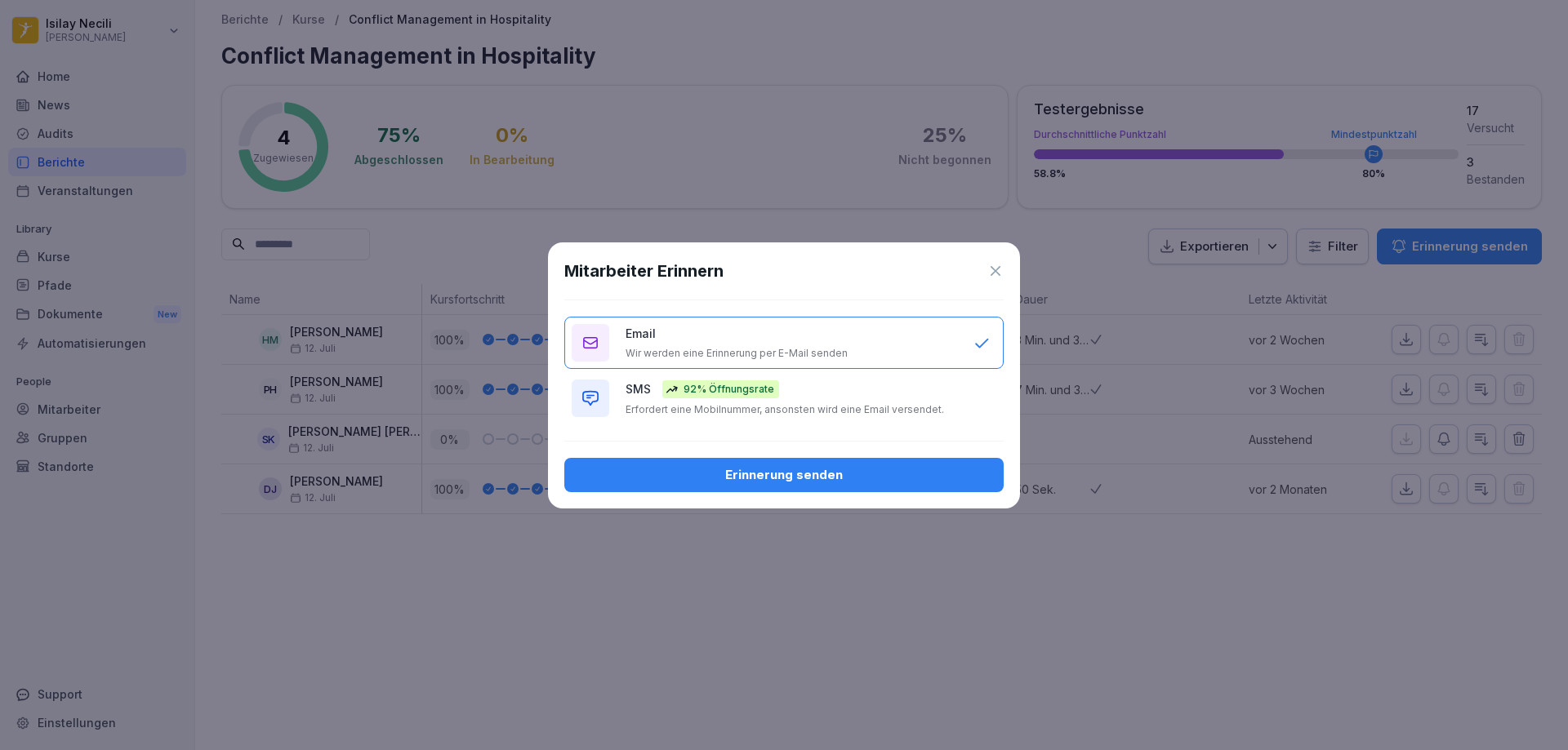
click at [934, 479] on div "Erinnerung senden" at bounding box center [783, 475] width 413 height 18
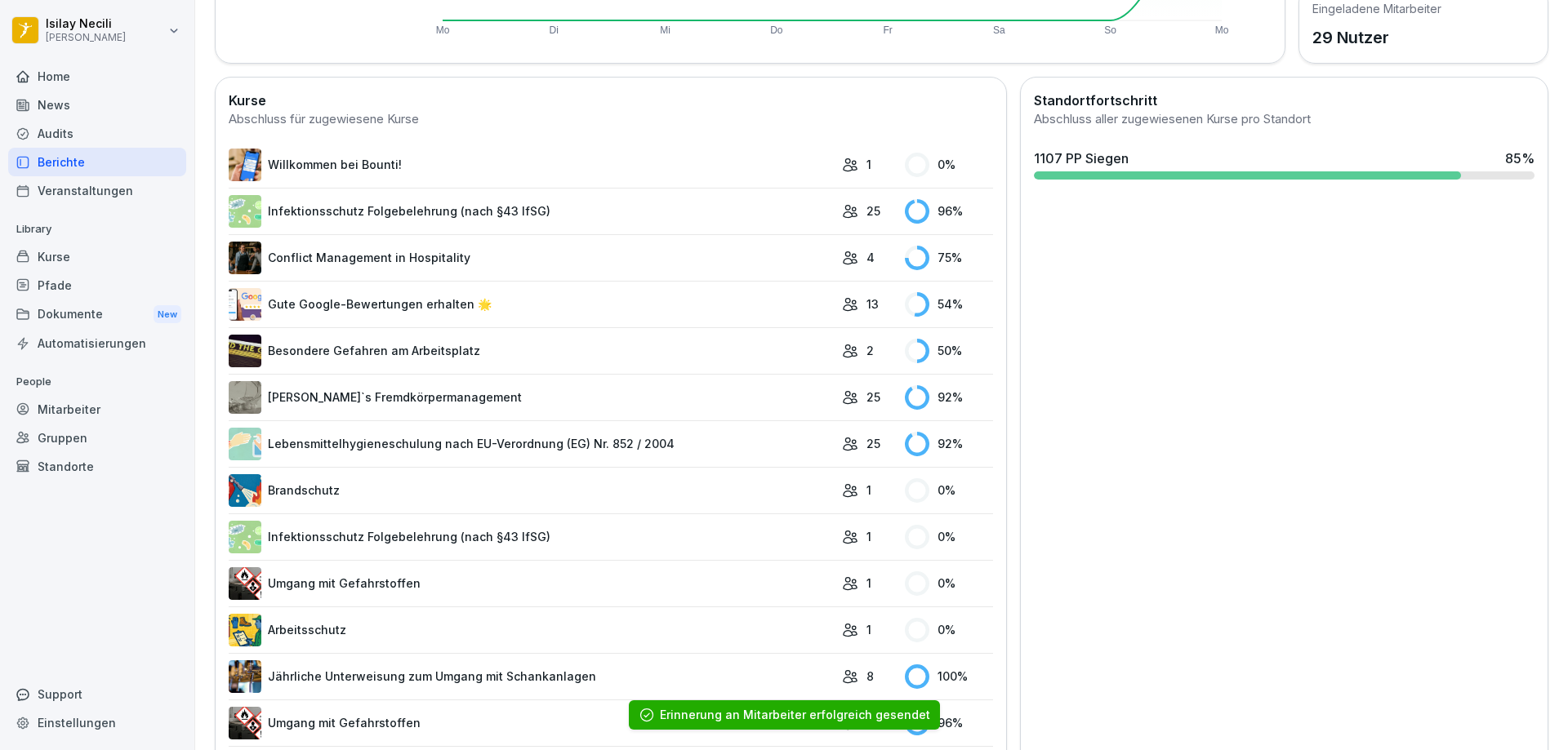
scroll to position [408, 0]
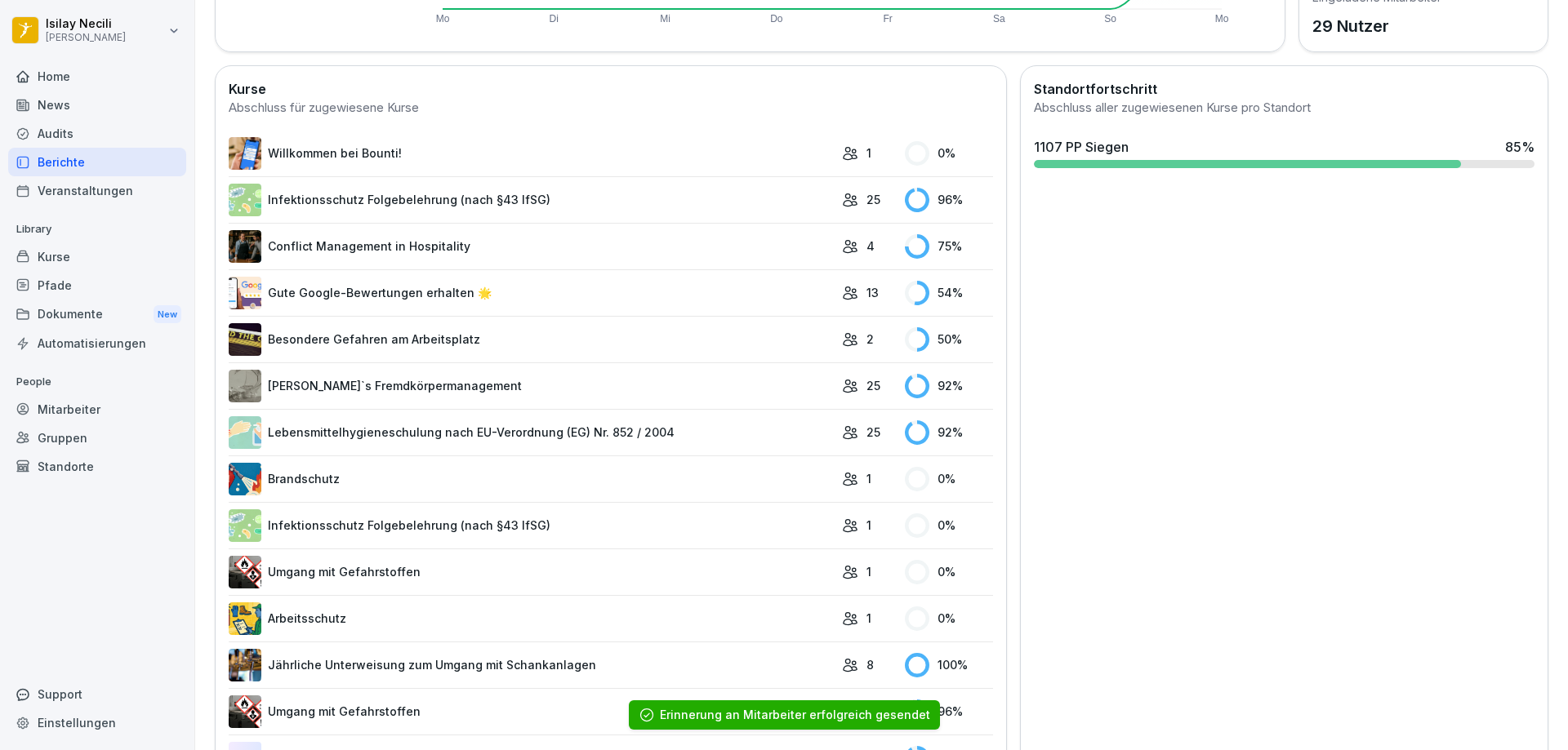
click at [464, 470] on link "Brandschutz" at bounding box center [530, 479] width 605 height 33
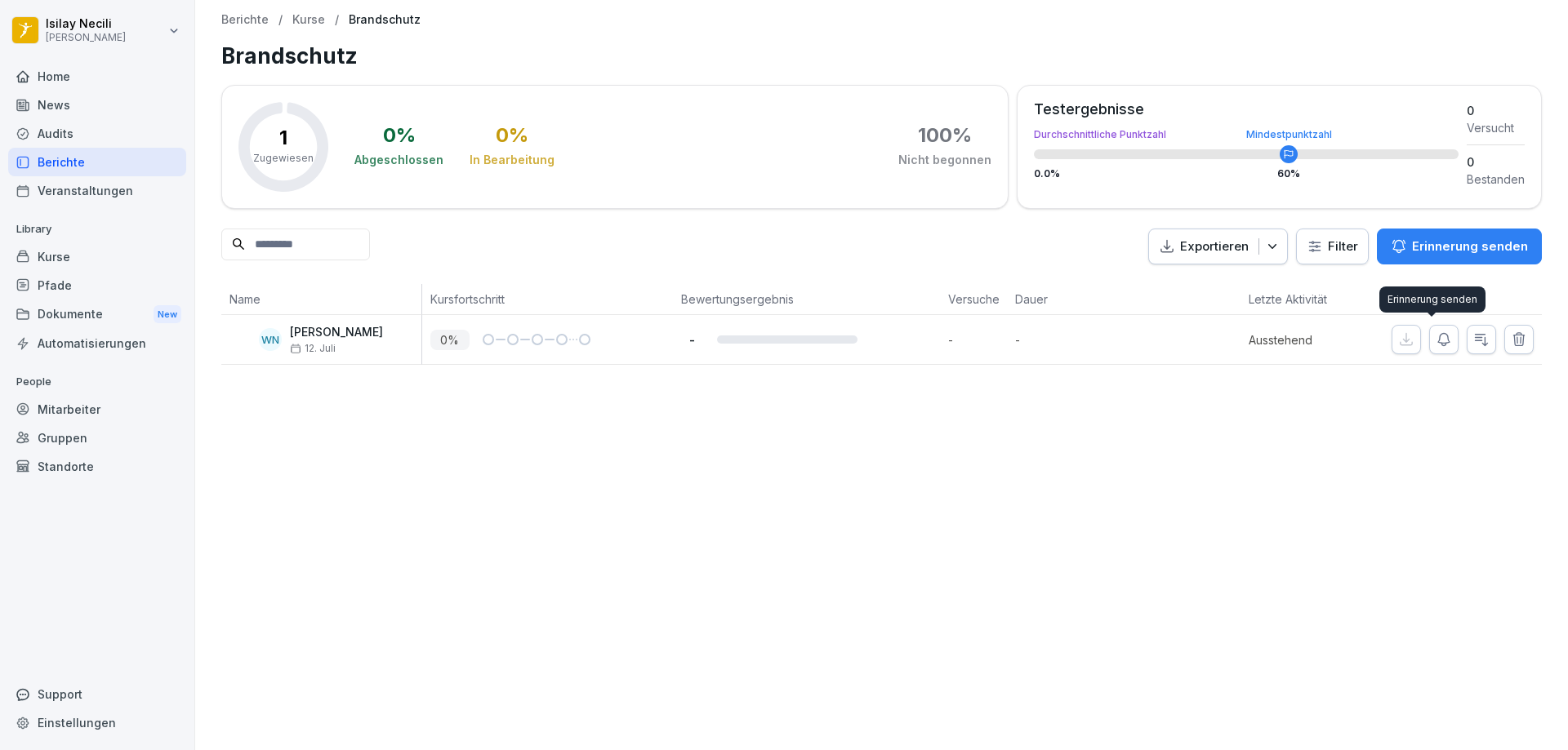
click at [1436, 336] on icon "button" at bounding box center [1443, 340] width 16 height 16
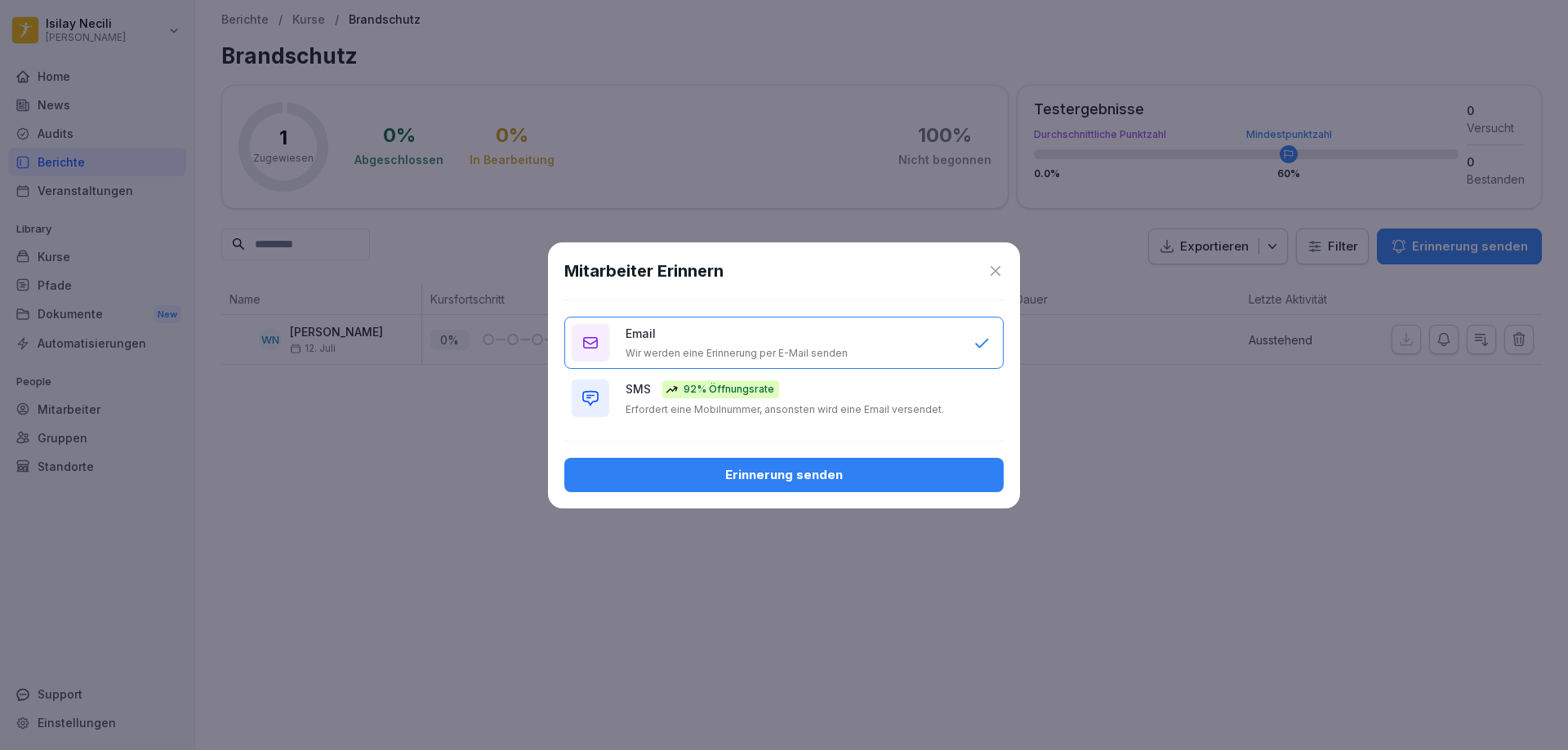
click at [940, 459] on button "Erinnerung senden" at bounding box center [783, 475] width 439 height 34
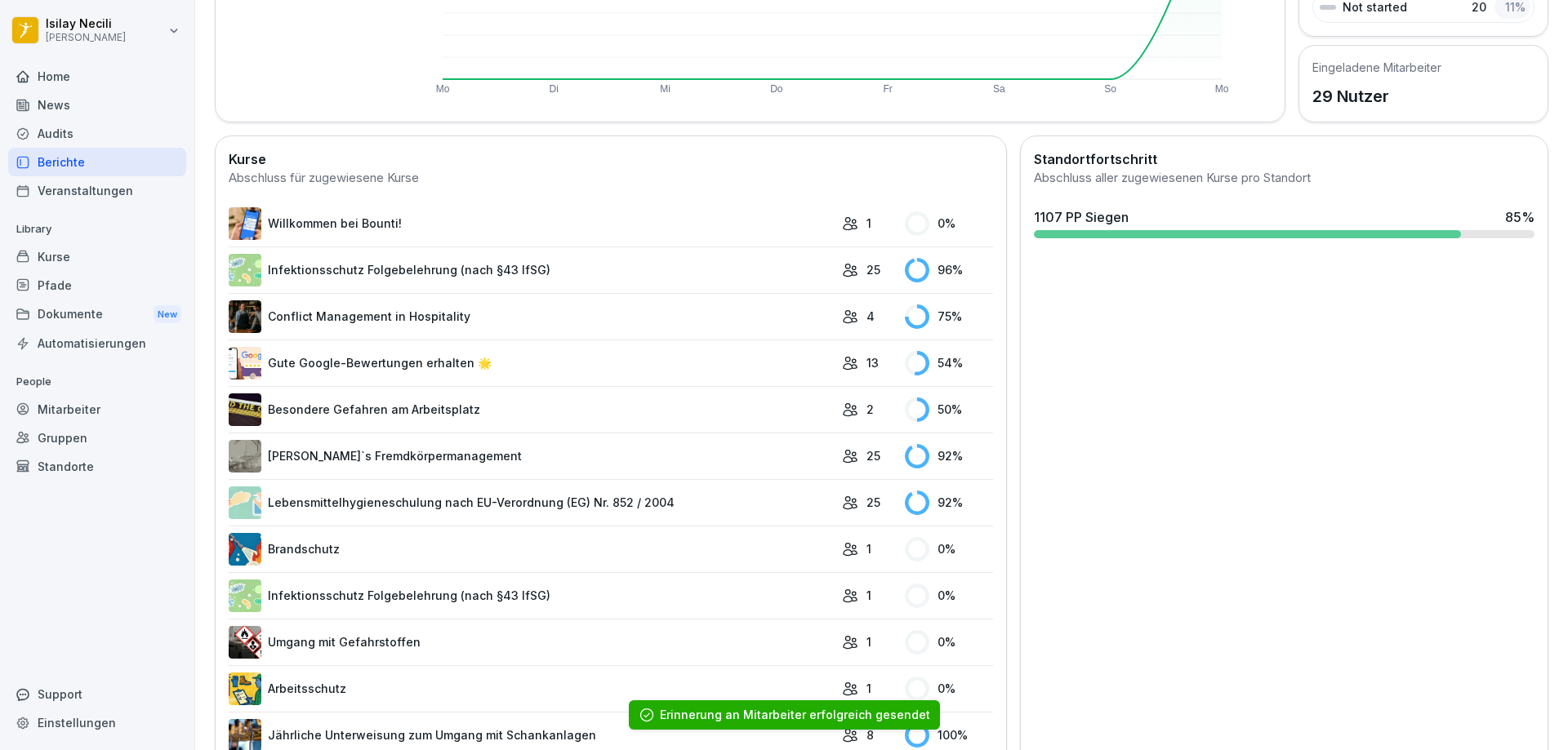
scroll to position [490, 0]
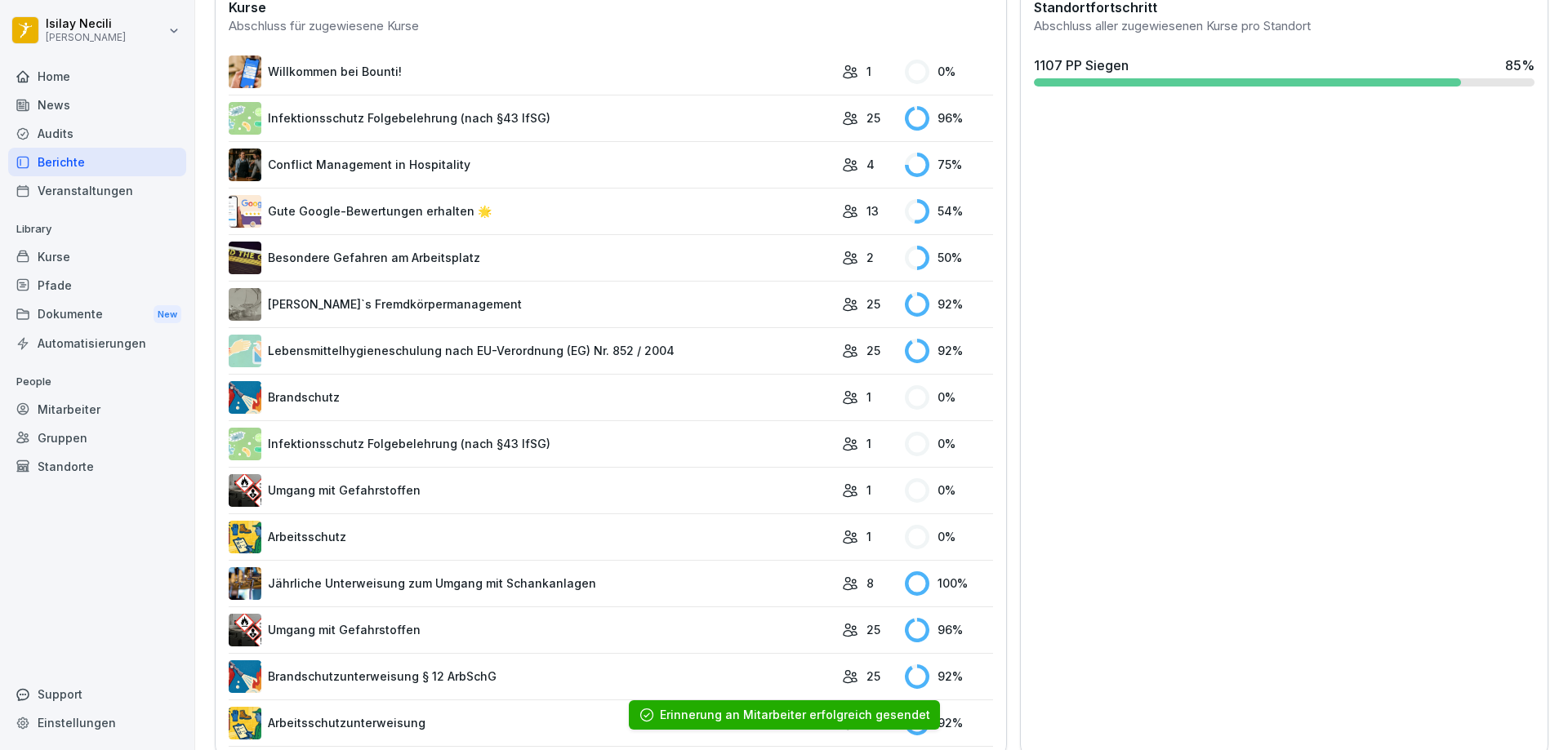
click at [435, 401] on link "Brandschutz" at bounding box center [530, 397] width 605 height 33
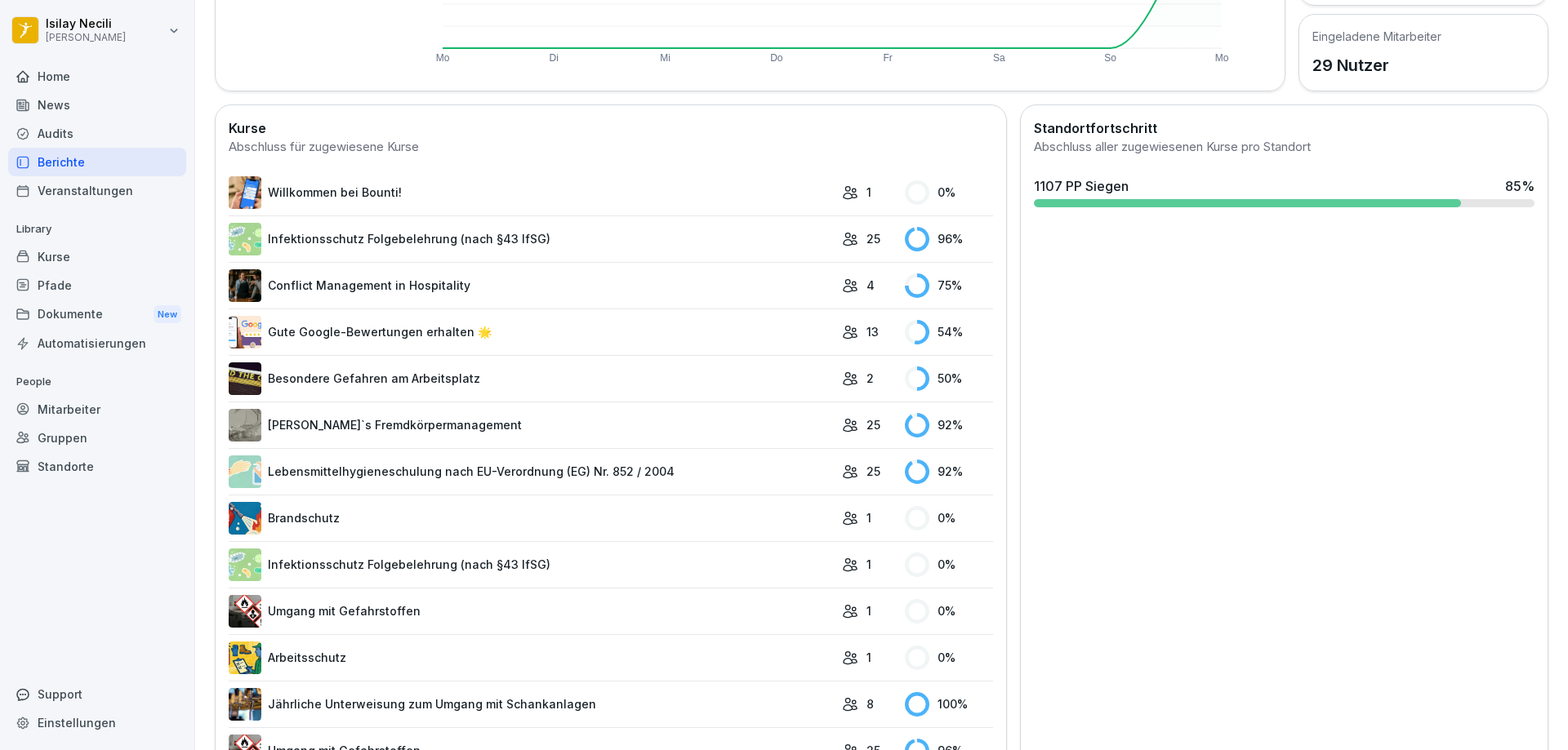
scroll to position [490, 0]
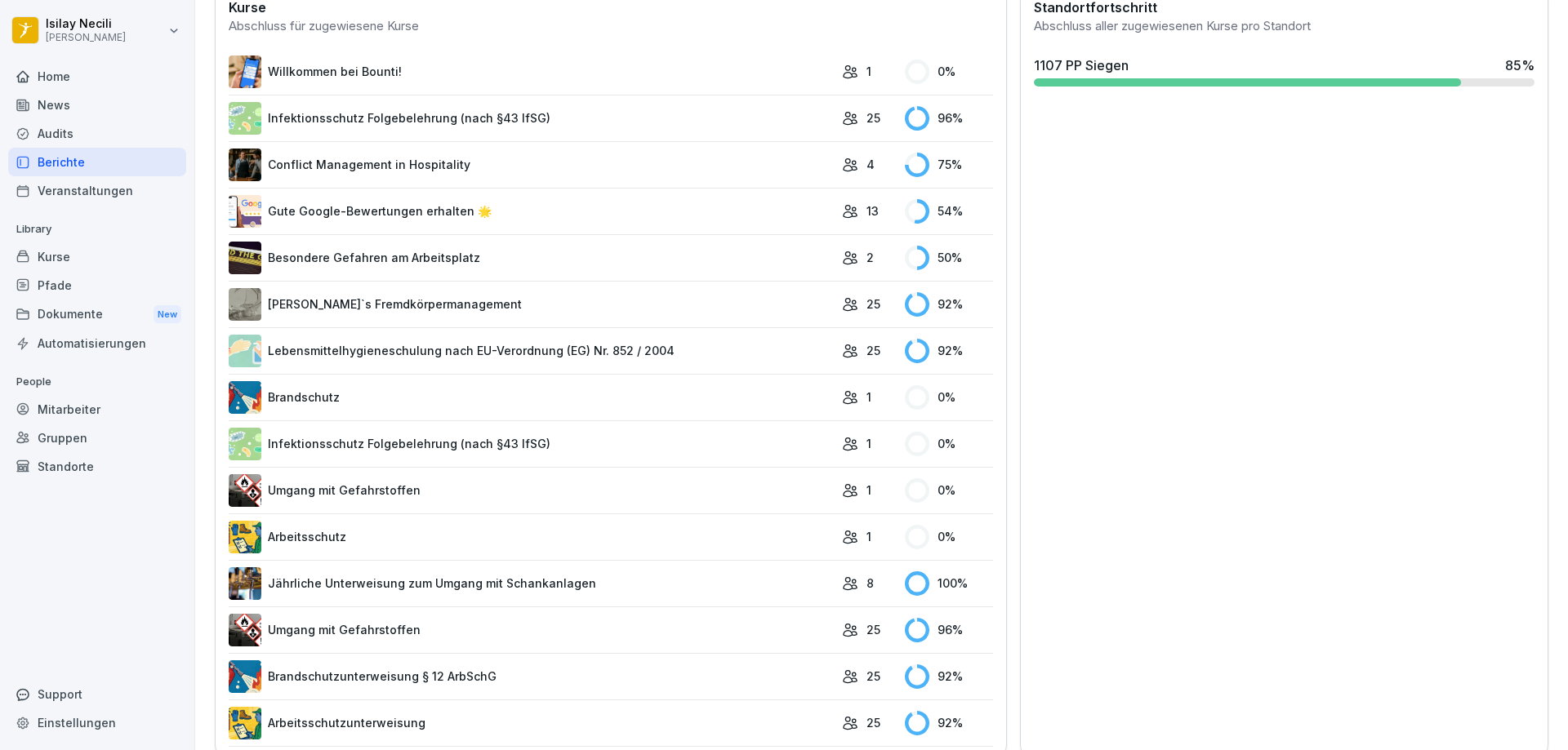
click at [421, 445] on link "Infektionsschutz Folgebelehrung (nach §43 IfSG)" at bounding box center [530, 443] width 605 height 33
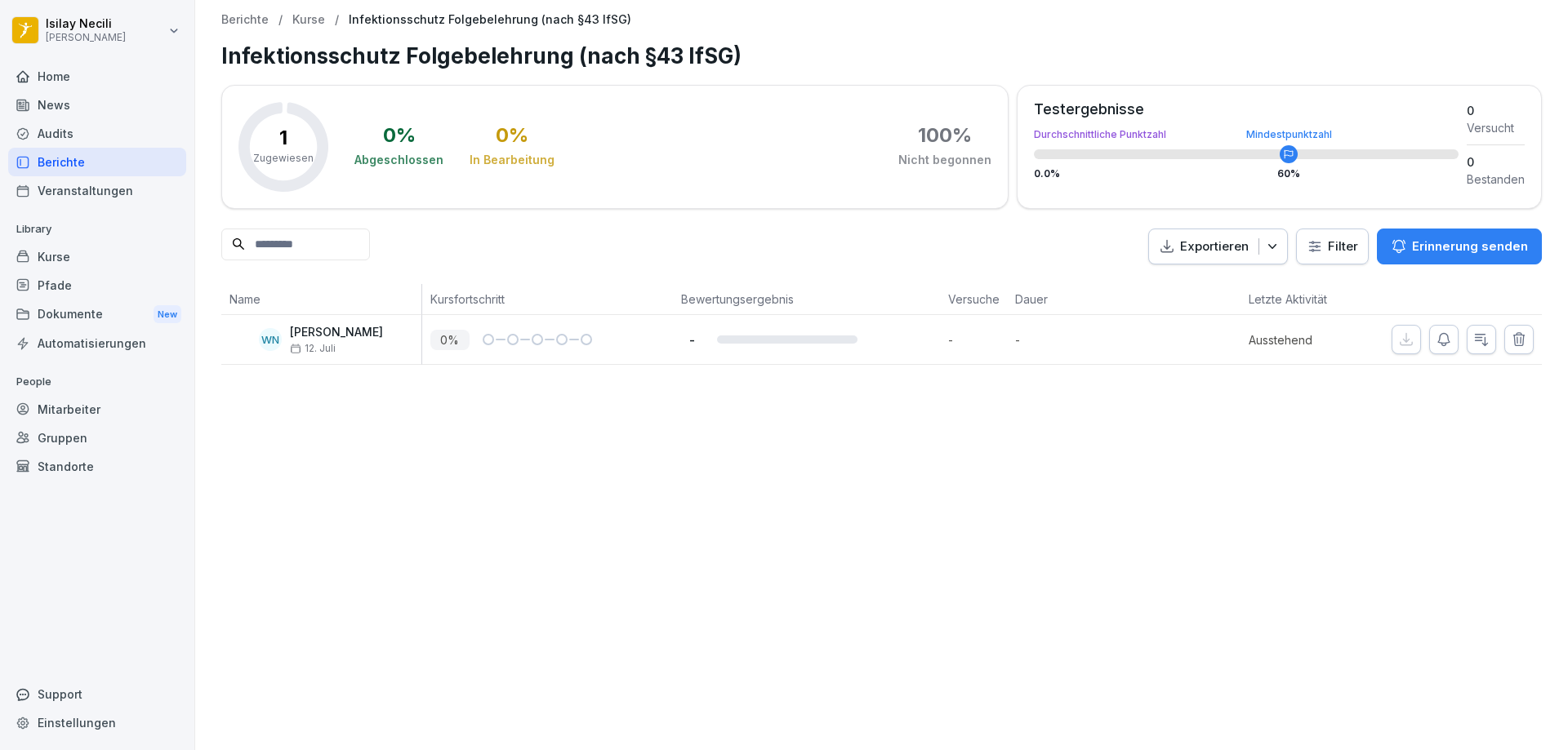
click at [1464, 241] on p "Erinnerung senden" at bounding box center [1469, 247] width 116 height 18
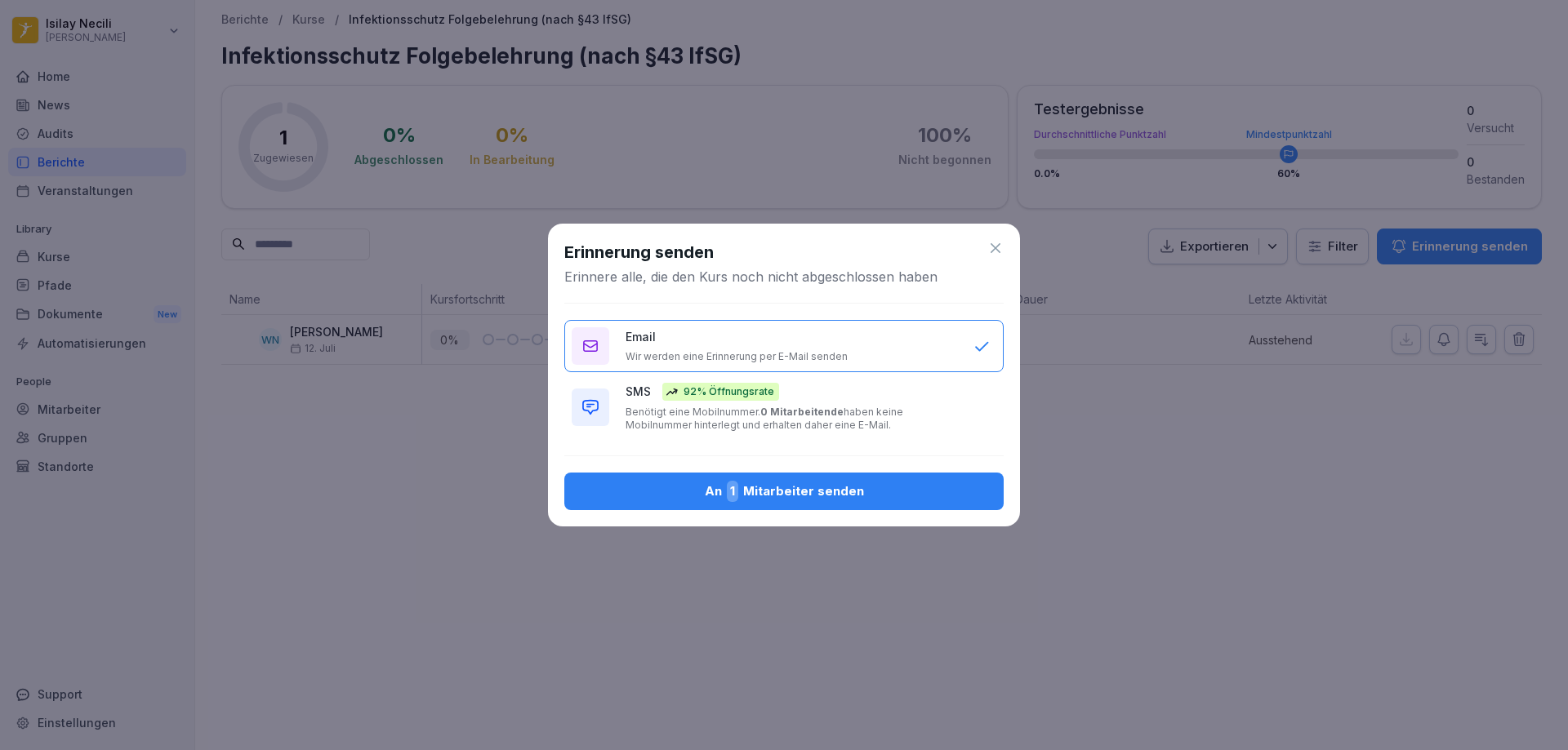
click at [773, 495] on div "An 1 Mitarbeiter senden" at bounding box center [783, 491] width 413 height 21
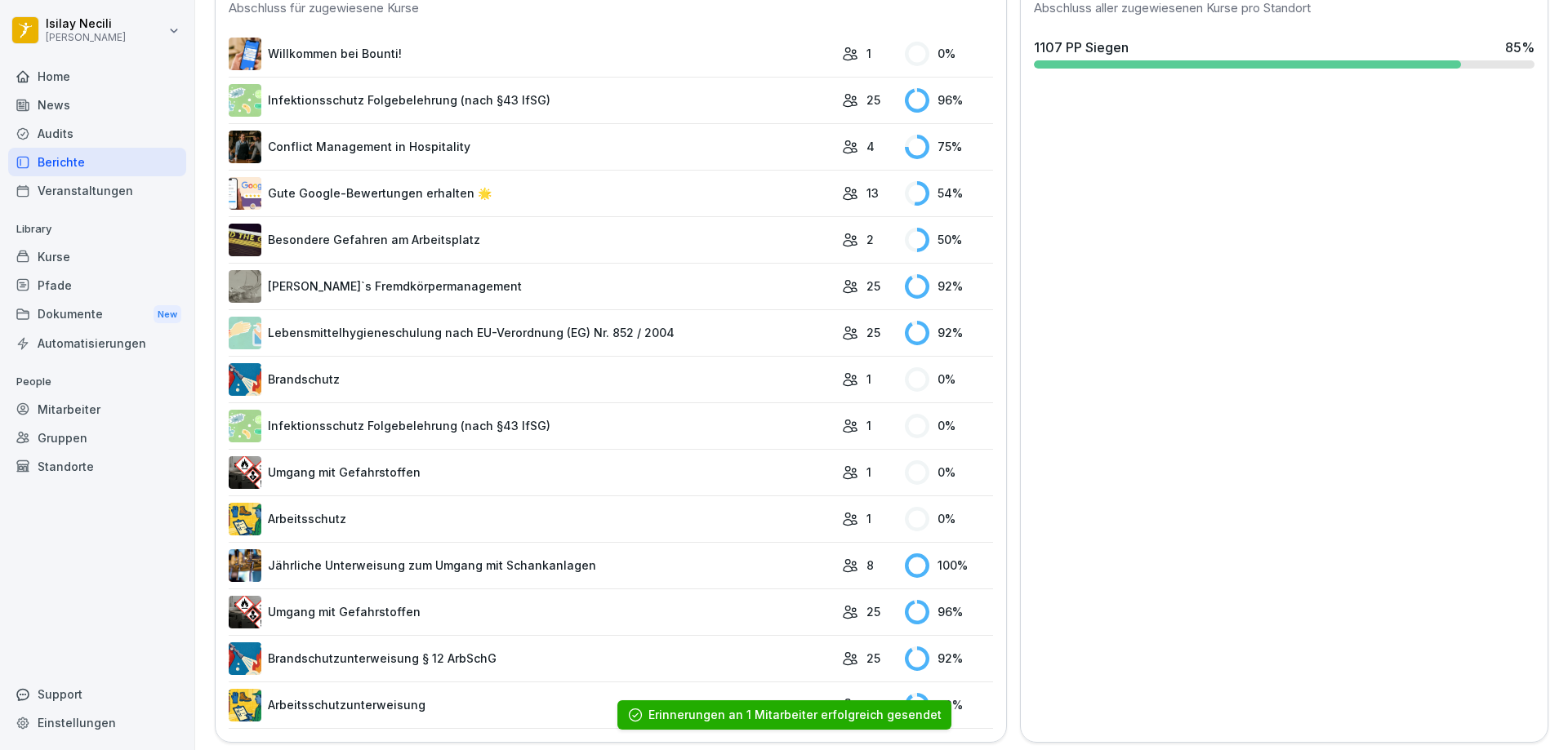
scroll to position [526, 0]
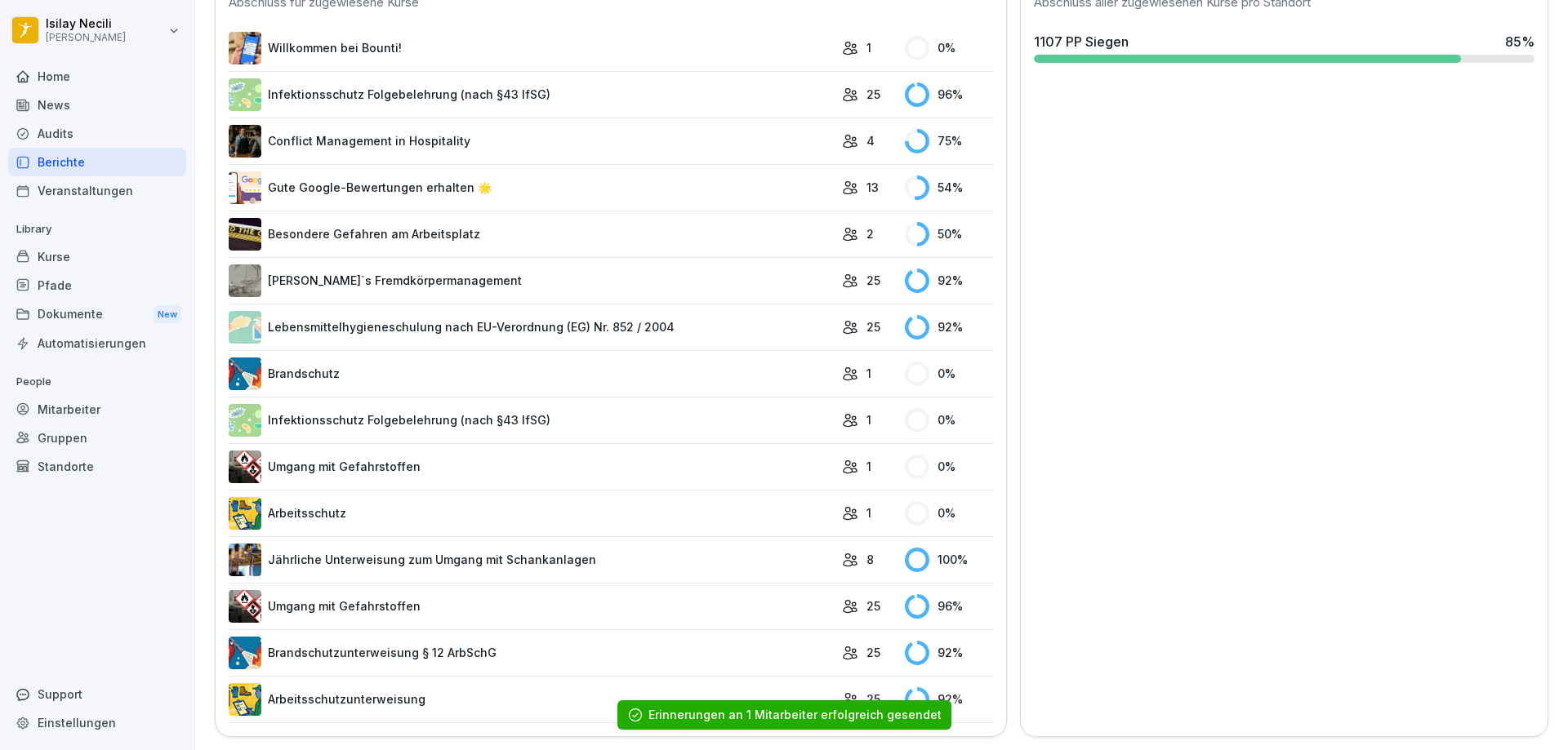
click at [498, 519] on td "Arbeitsschutz" at bounding box center [530, 513] width 605 height 47
click at [712, 507] on link "Arbeitsschutz" at bounding box center [530, 513] width 605 height 33
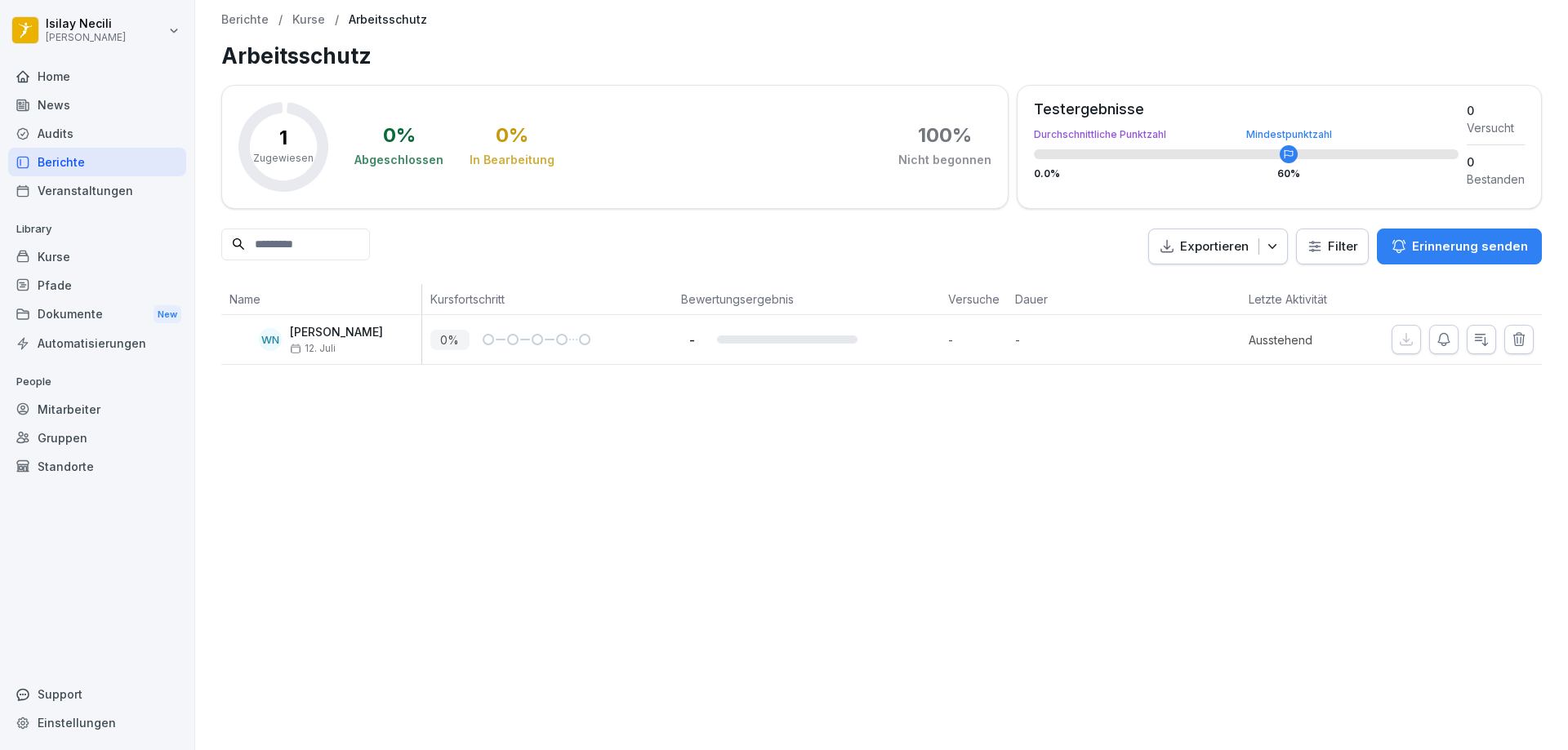
click at [1495, 242] on p "Erinnerung senden" at bounding box center [1469, 247] width 116 height 18
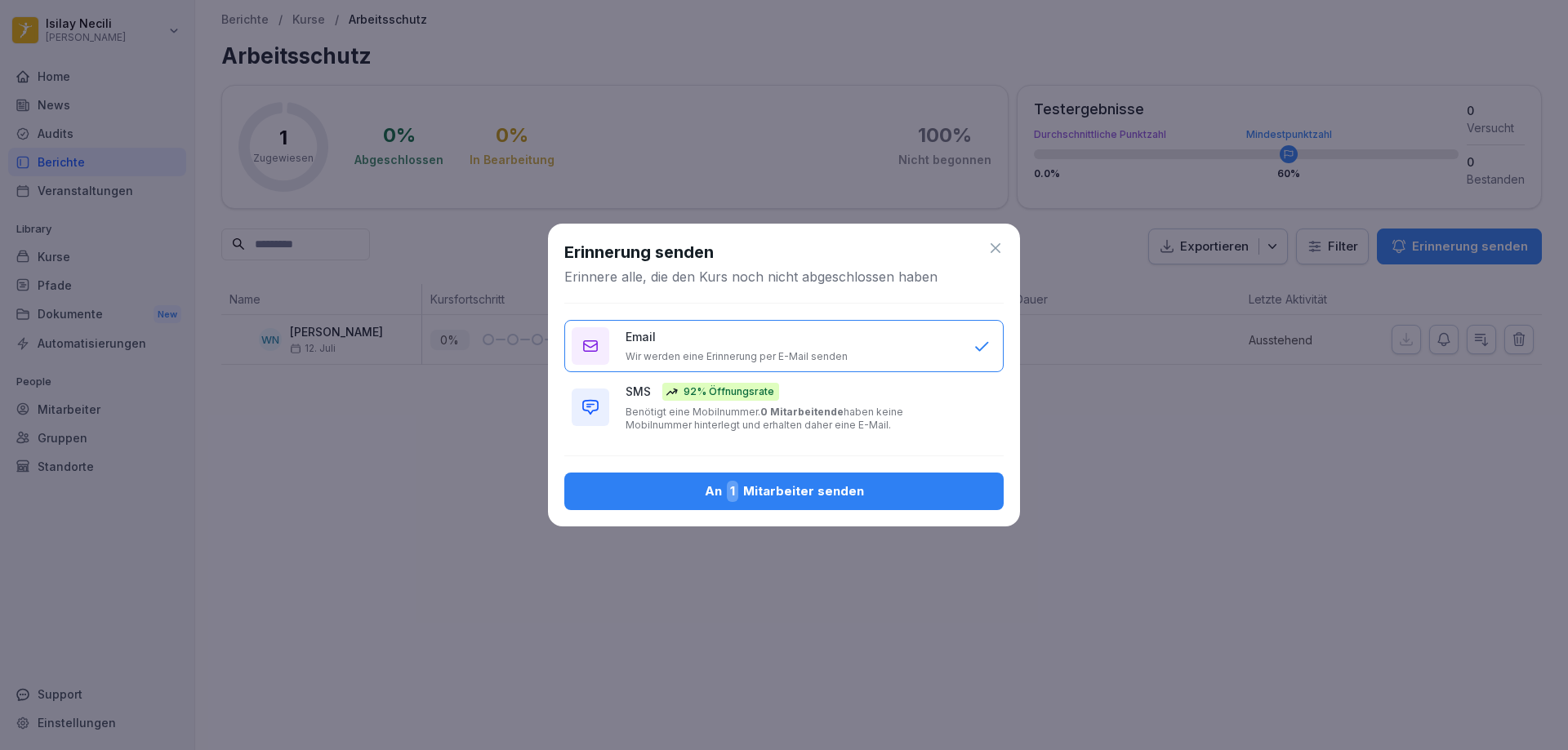
click at [831, 498] on div "An 1 Mitarbeiter senden" at bounding box center [783, 491] width 413 height 21
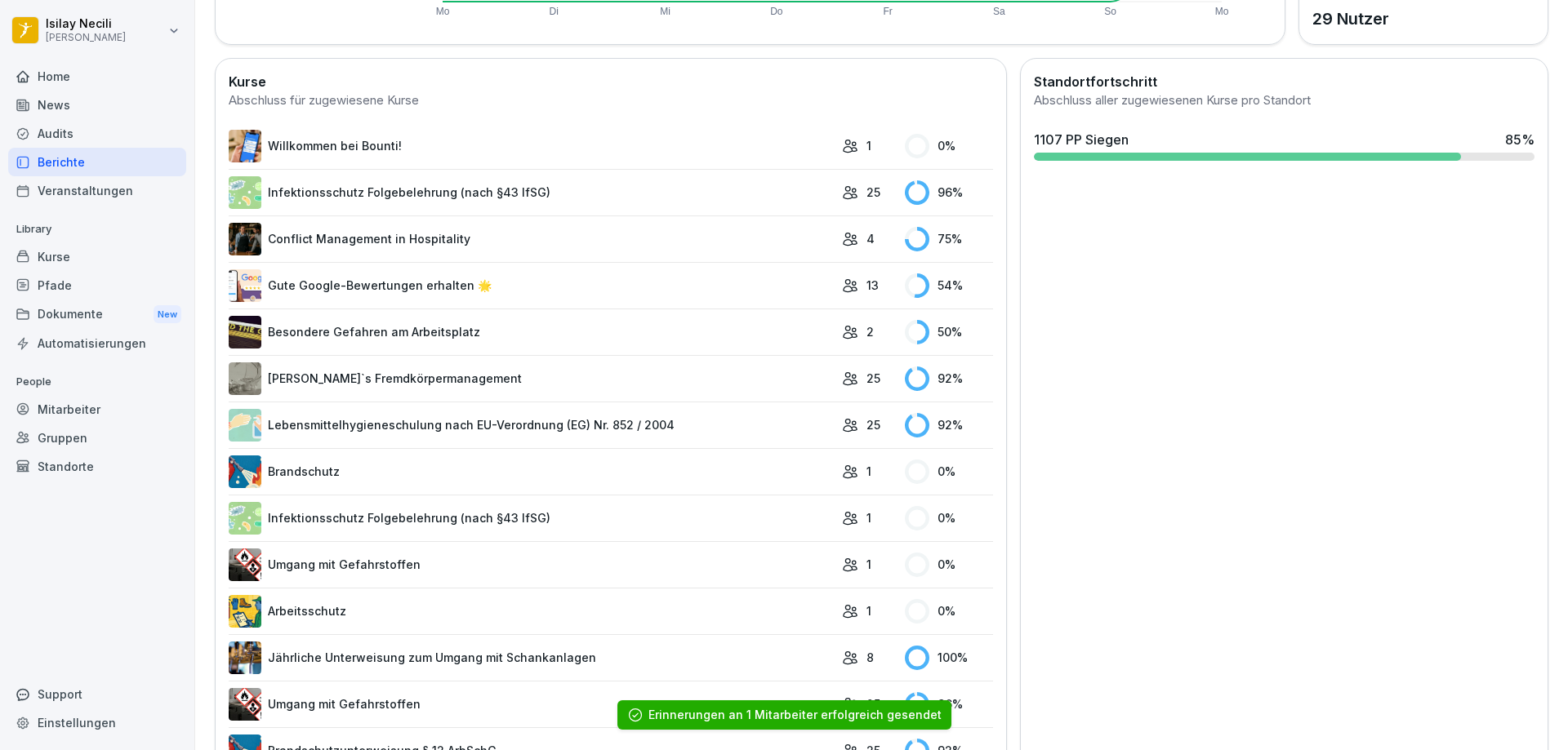
scroll to position [526, 0]
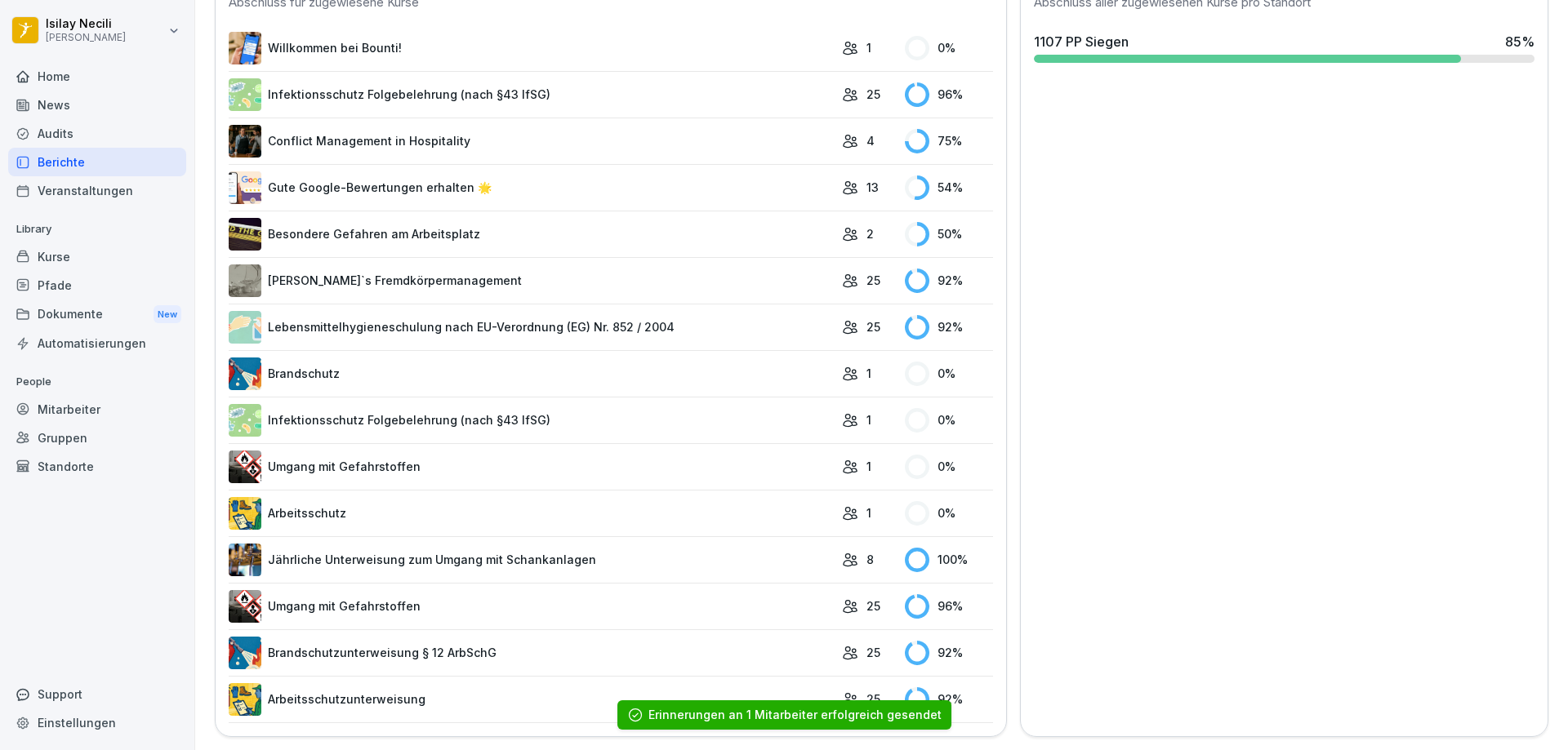
click at [937, 455] on div "0 %" at bounding box center [948, 467] width 89 height 25
click at [496, 458] on link "Umgang mit Gefahrstoffen" at bounding box center [530, 466] width 605 height 33
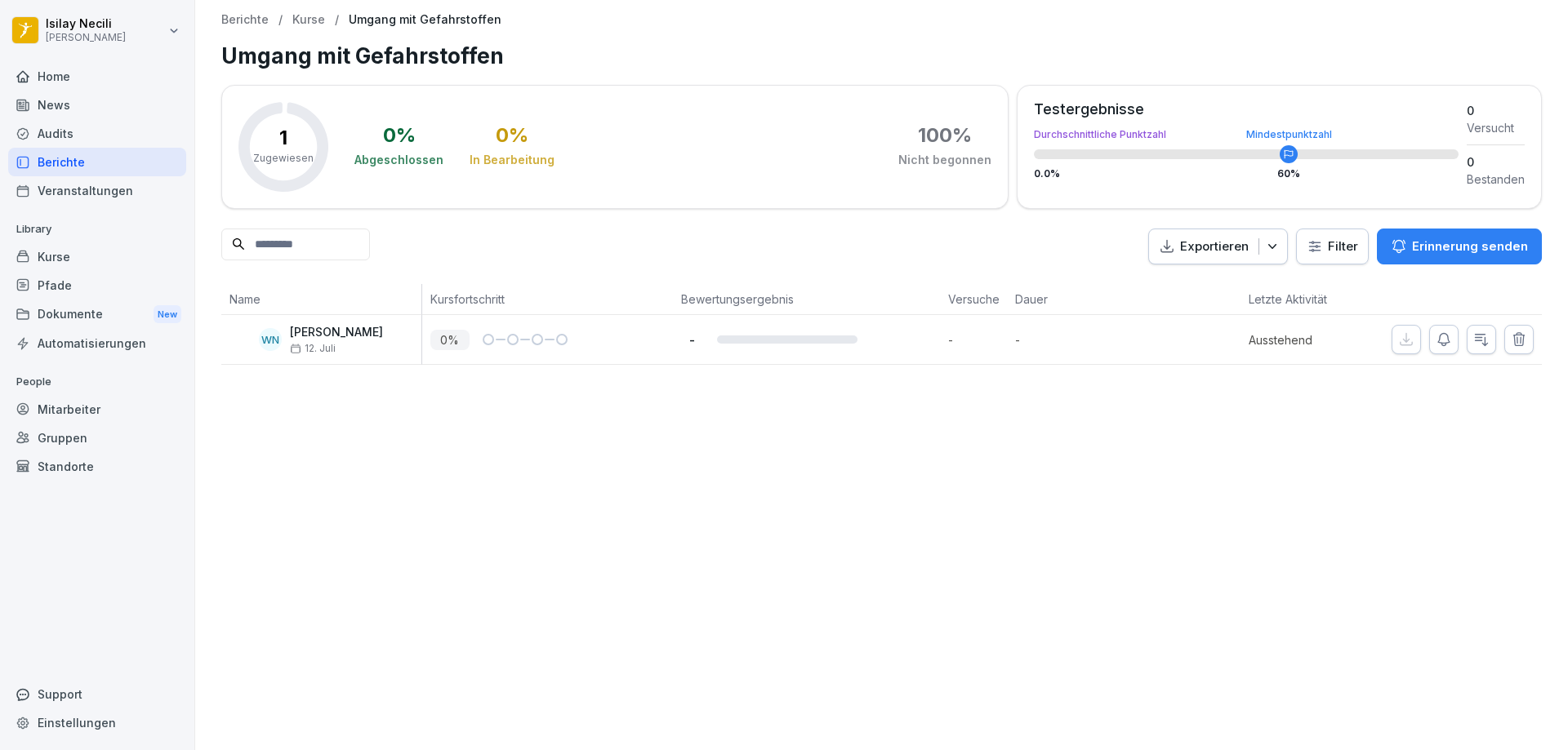
click at [1466, 250] on p "Erinnerung senden" at bounding box center [1469, 247] width 116 height 18
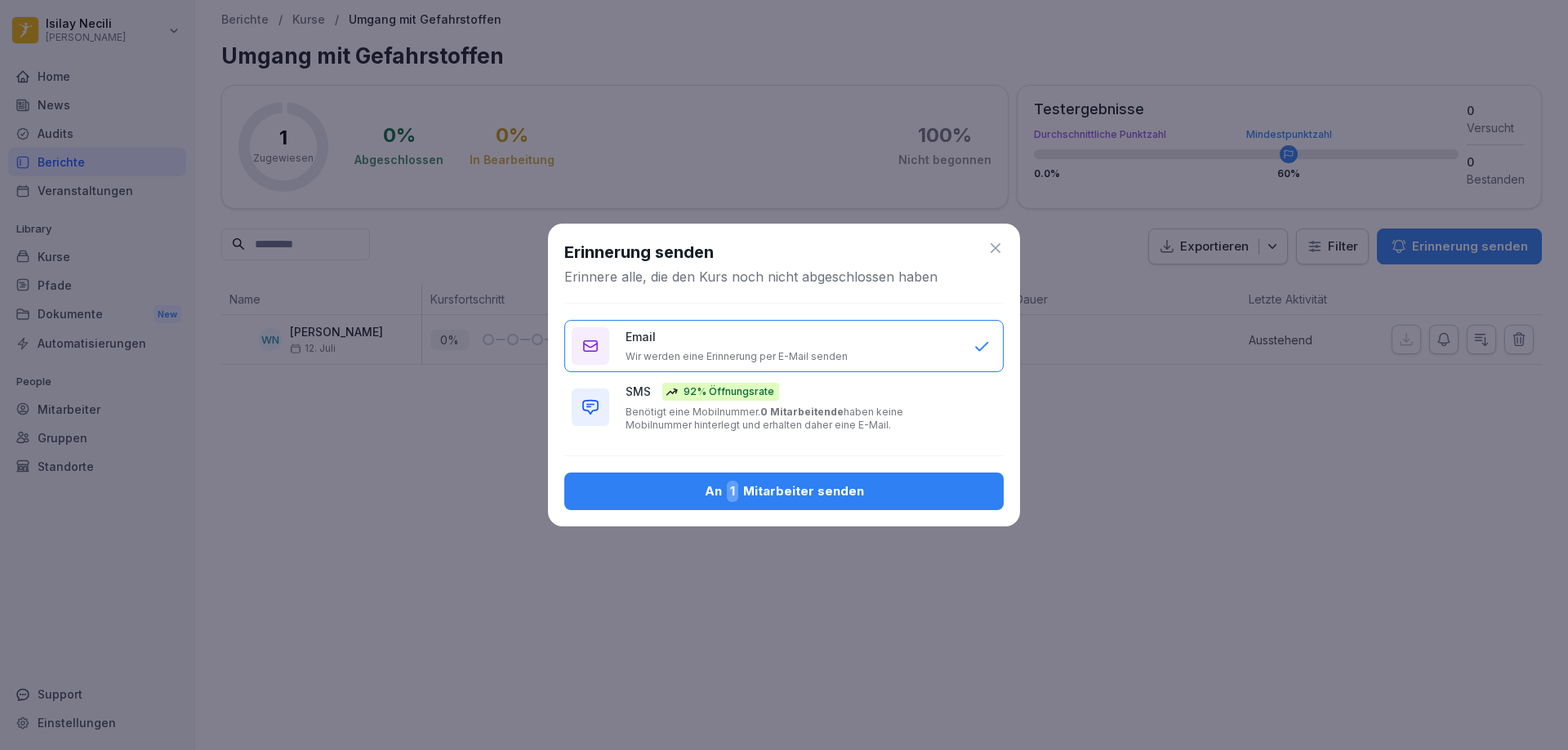
click at [843, 499] on div "An 1 Mitarbeiter senden" at bounding box center [783, 491] width 413 height 21
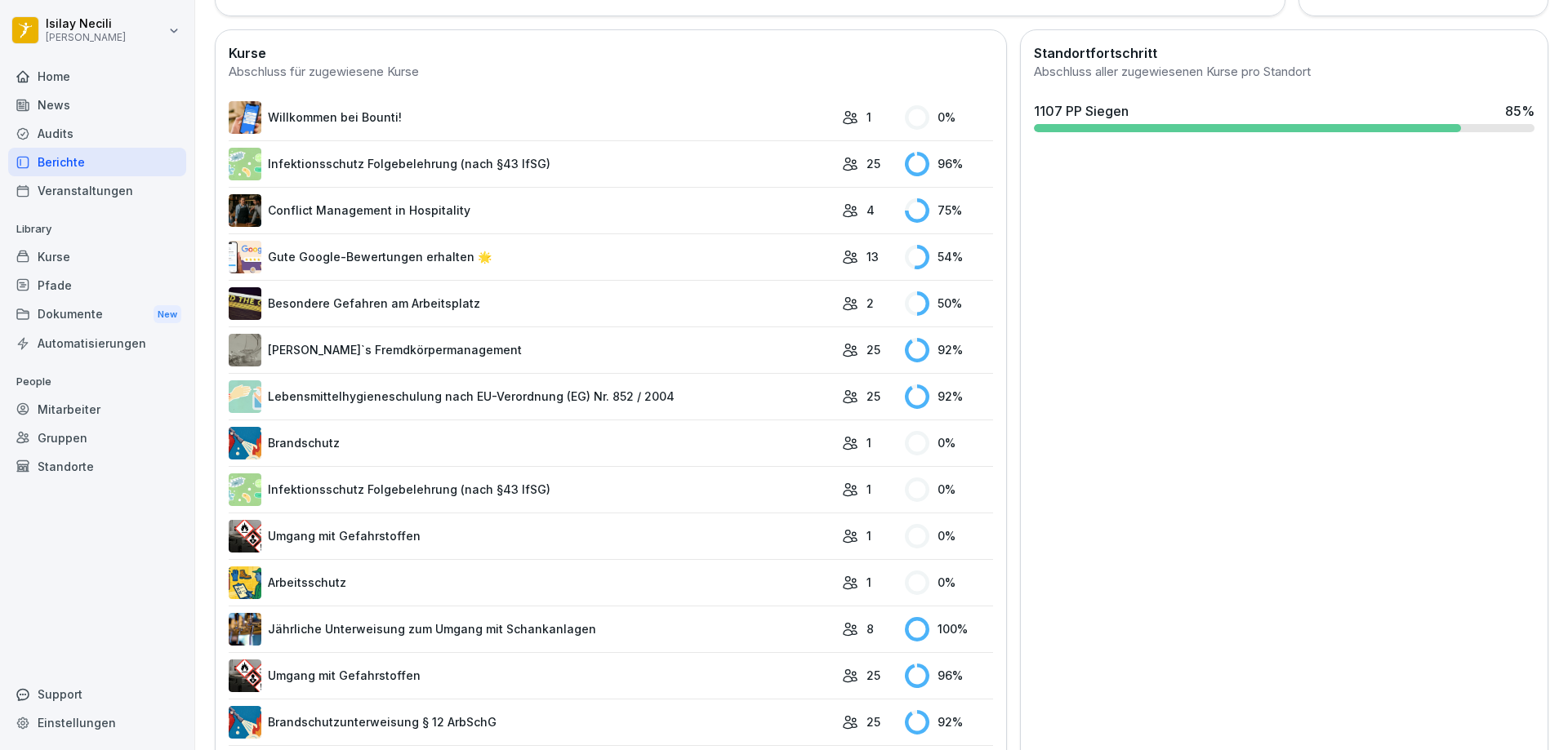
scroll to position [118, 0]
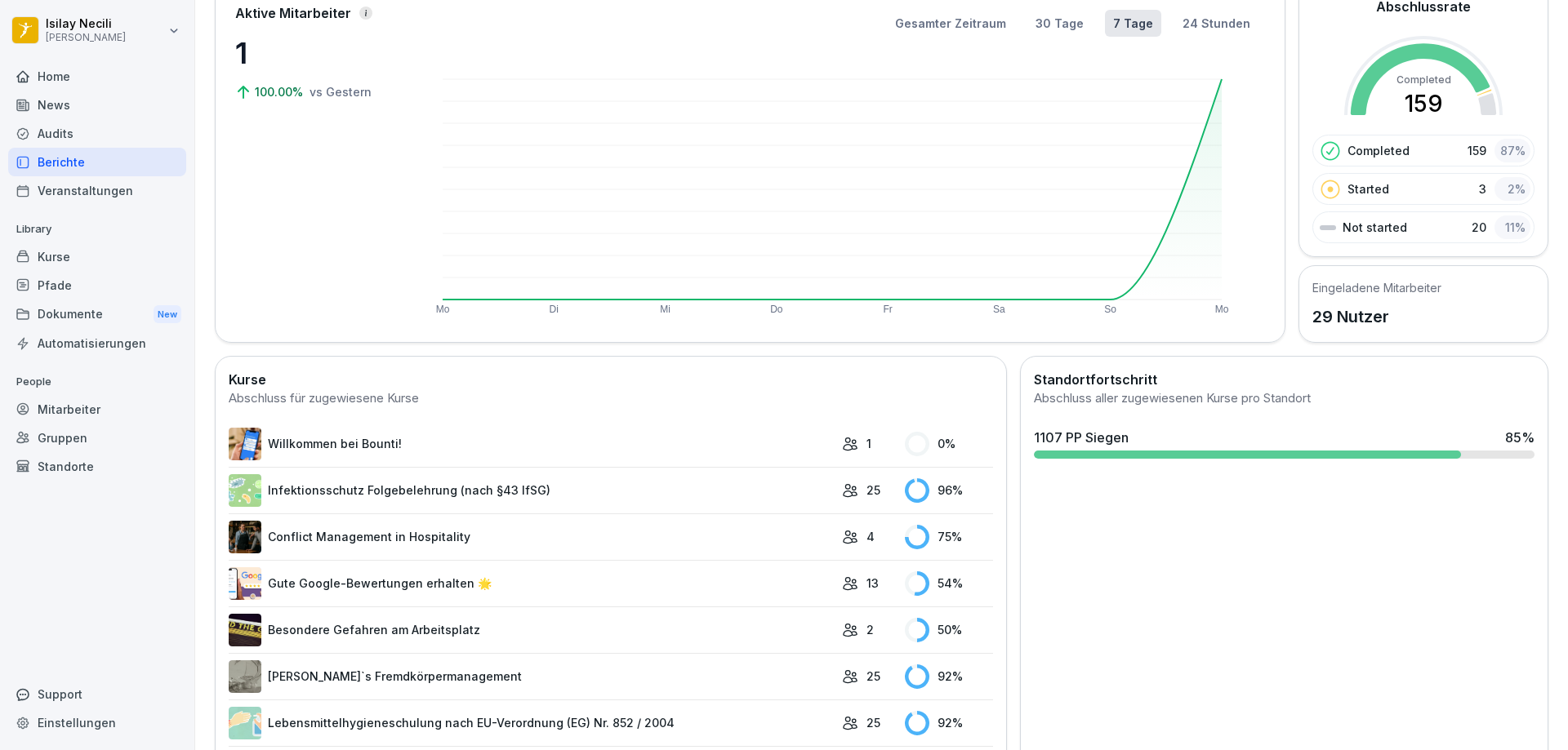
scroll to position [109, 0]
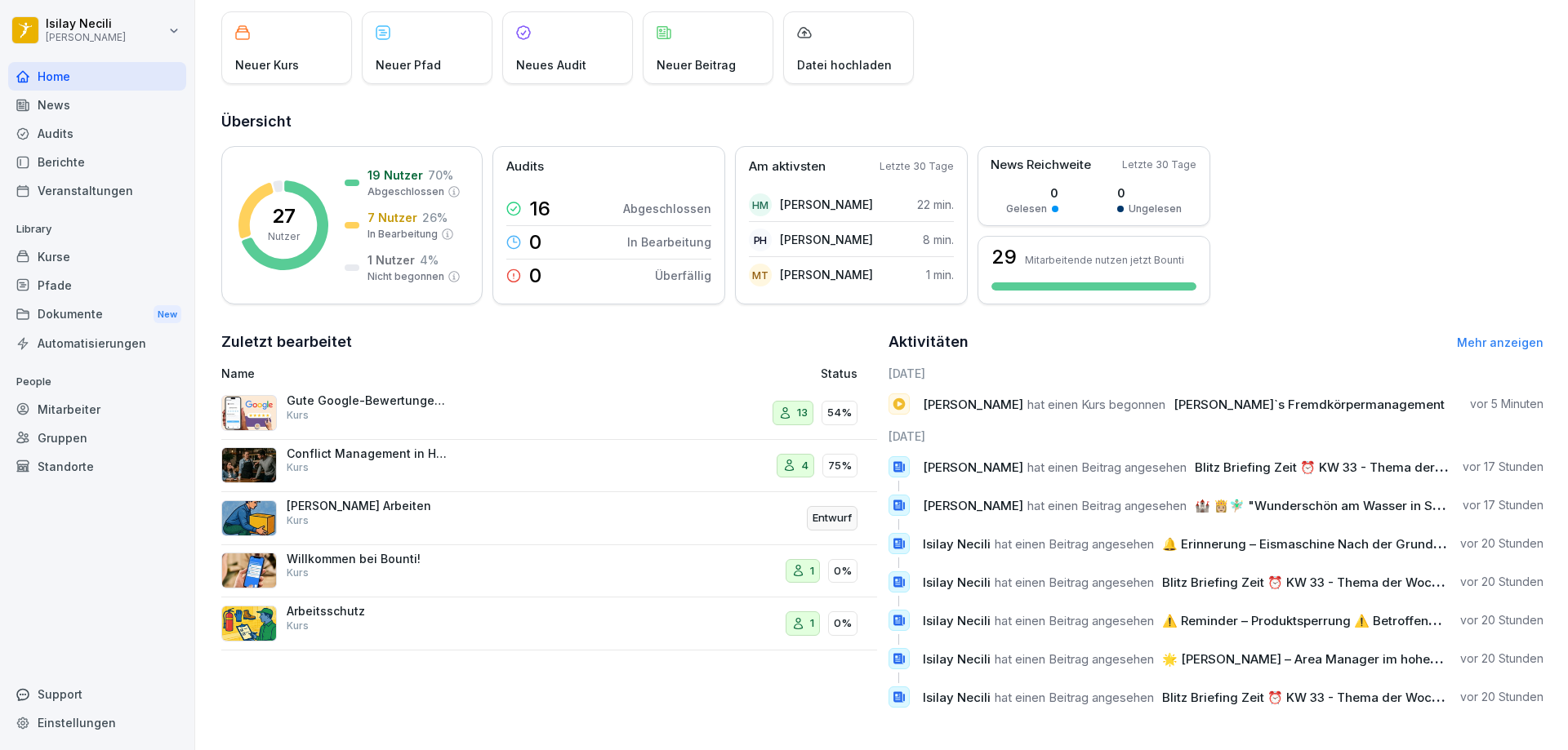
click at [763, 451] on div "4 75%" at bounding box center [754, 465] width 206 height 39
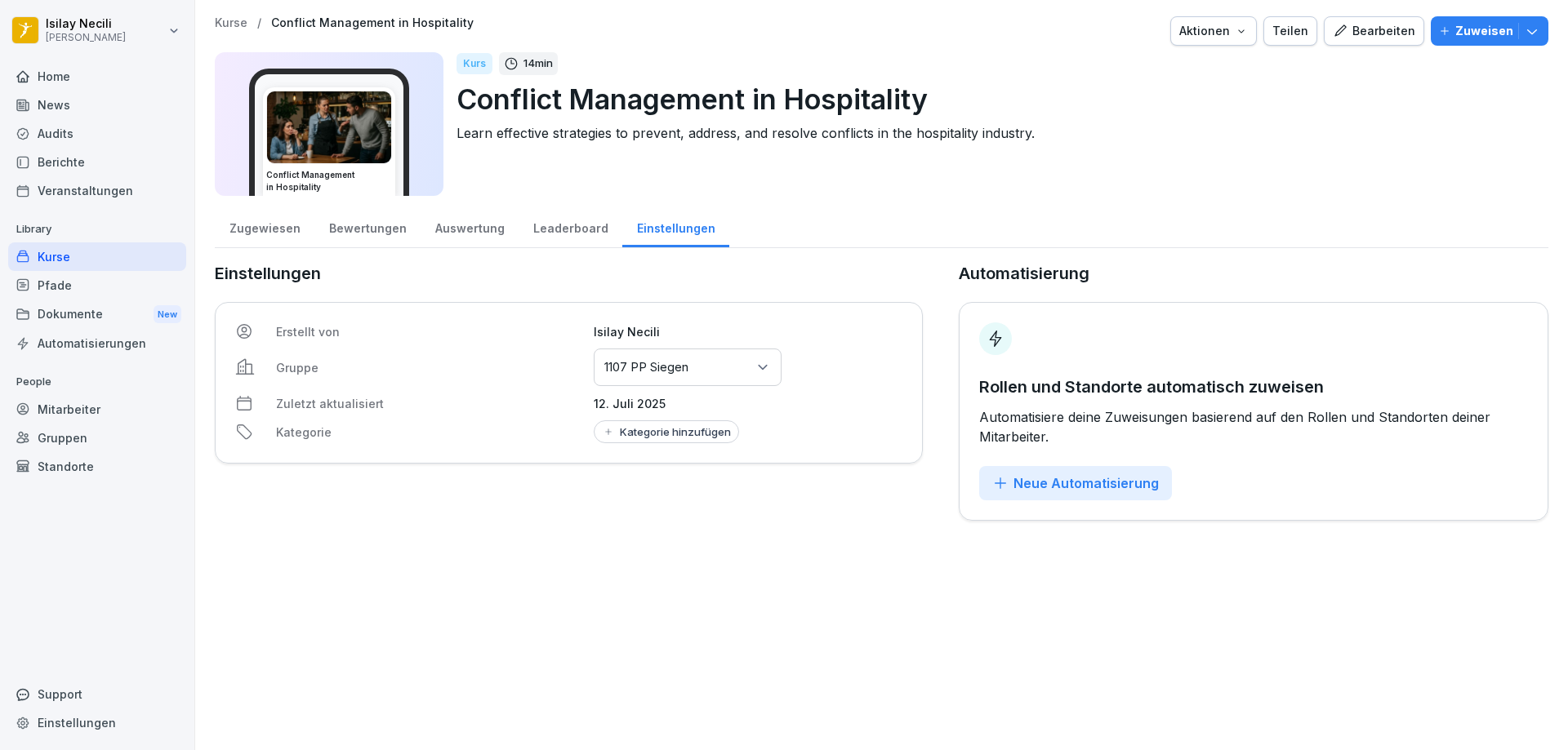
click at [338, 229] on div "Bewertungen" at bounding box center [368, 227] width 107 height 42
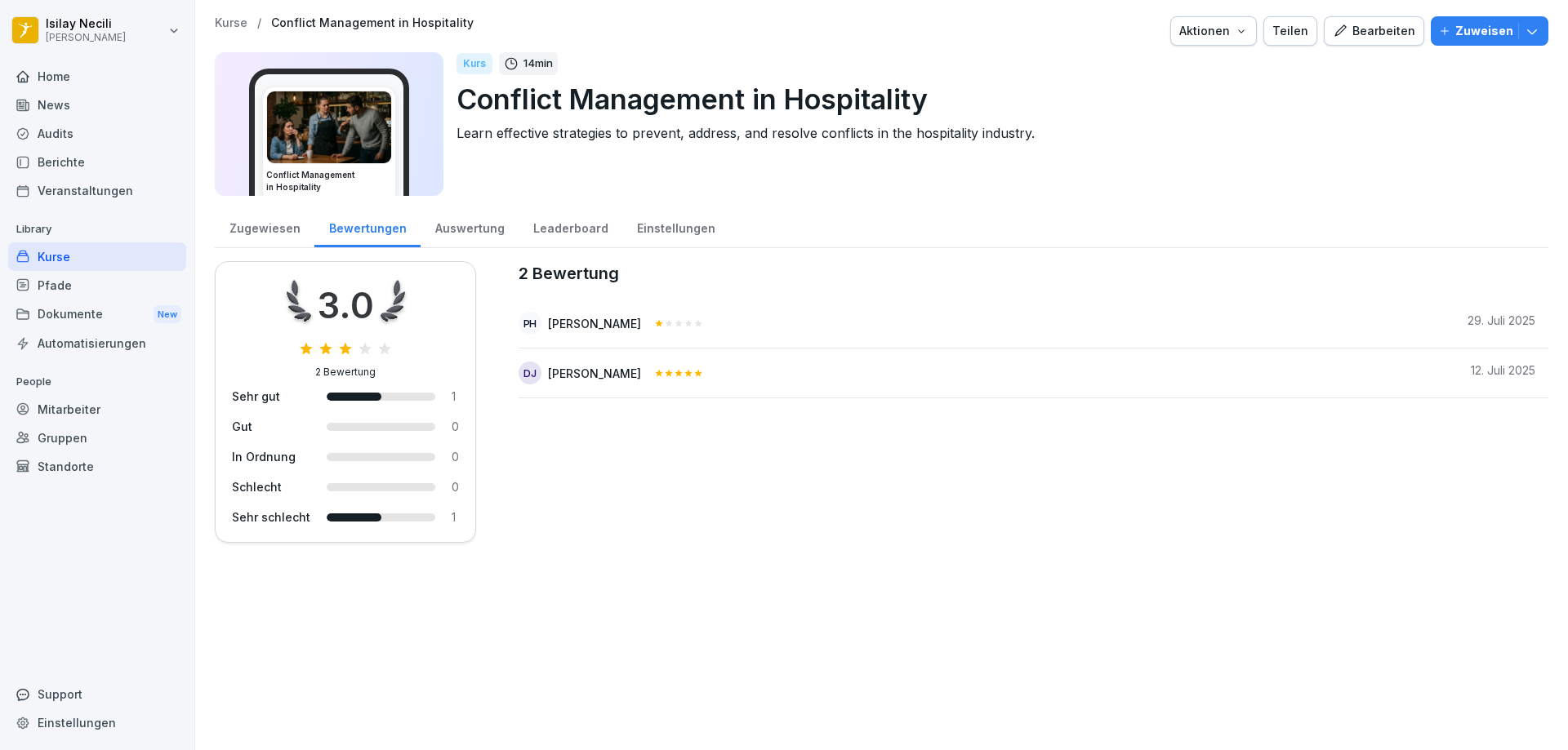
click at [577, 322] on div "[PERSON_NAME]" at bounding box center [594, 323] width 93 height 17
click at [284, 232] on div "Zugewiesen" at bounding box center [265, 227] width 100 height 42
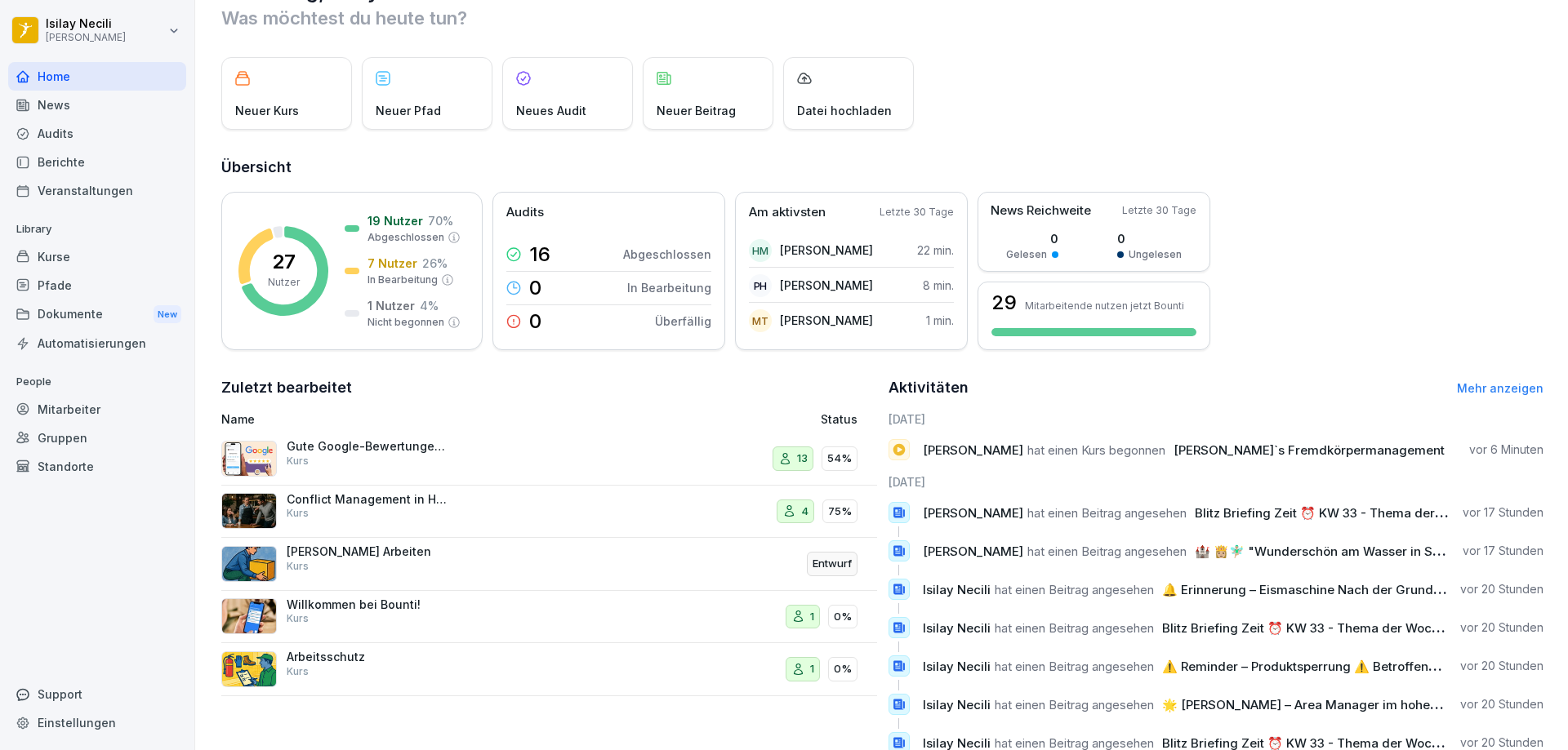
scroll to position [109, 0]
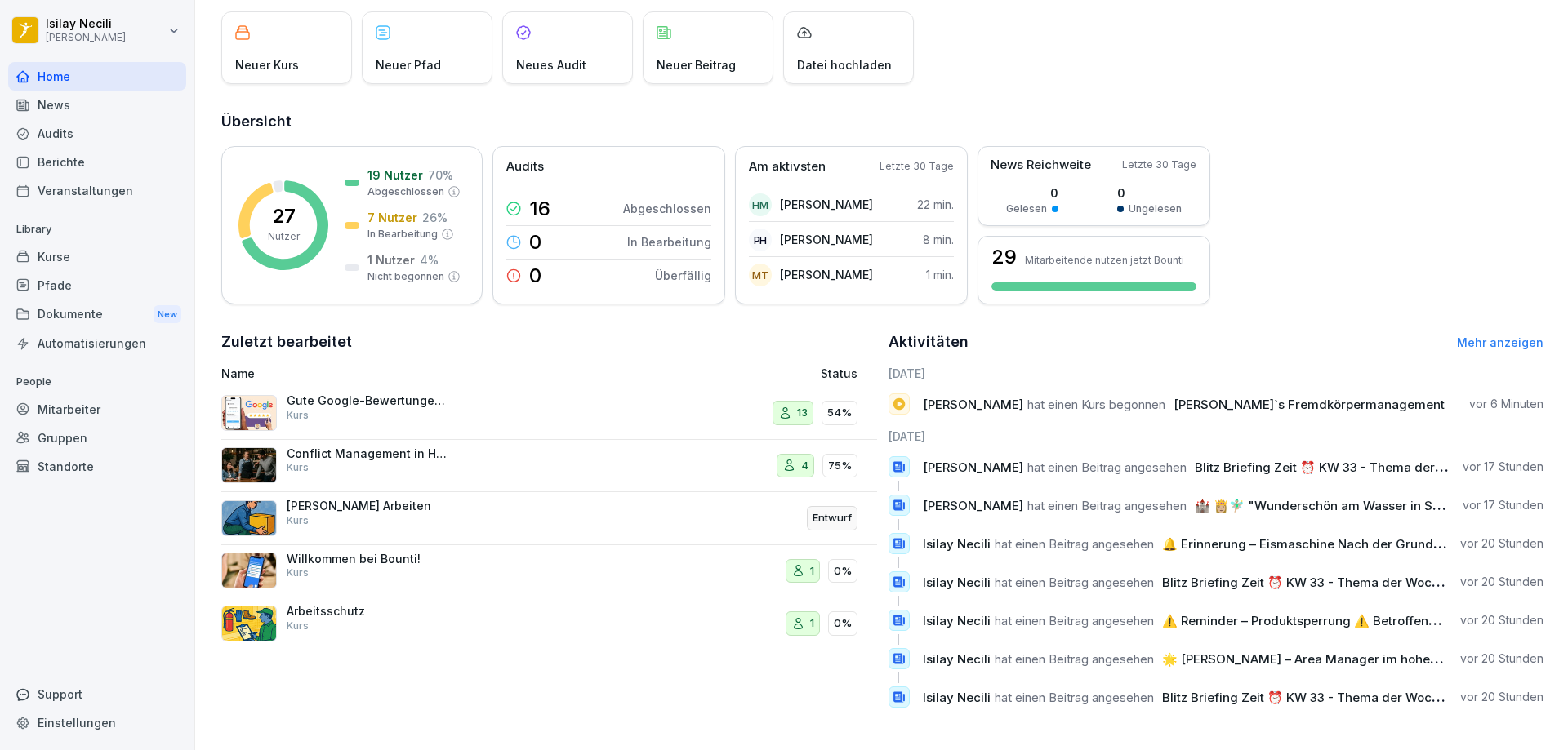
click at [263, 565] on img at bounding box center [249, 571] width 56 height 36
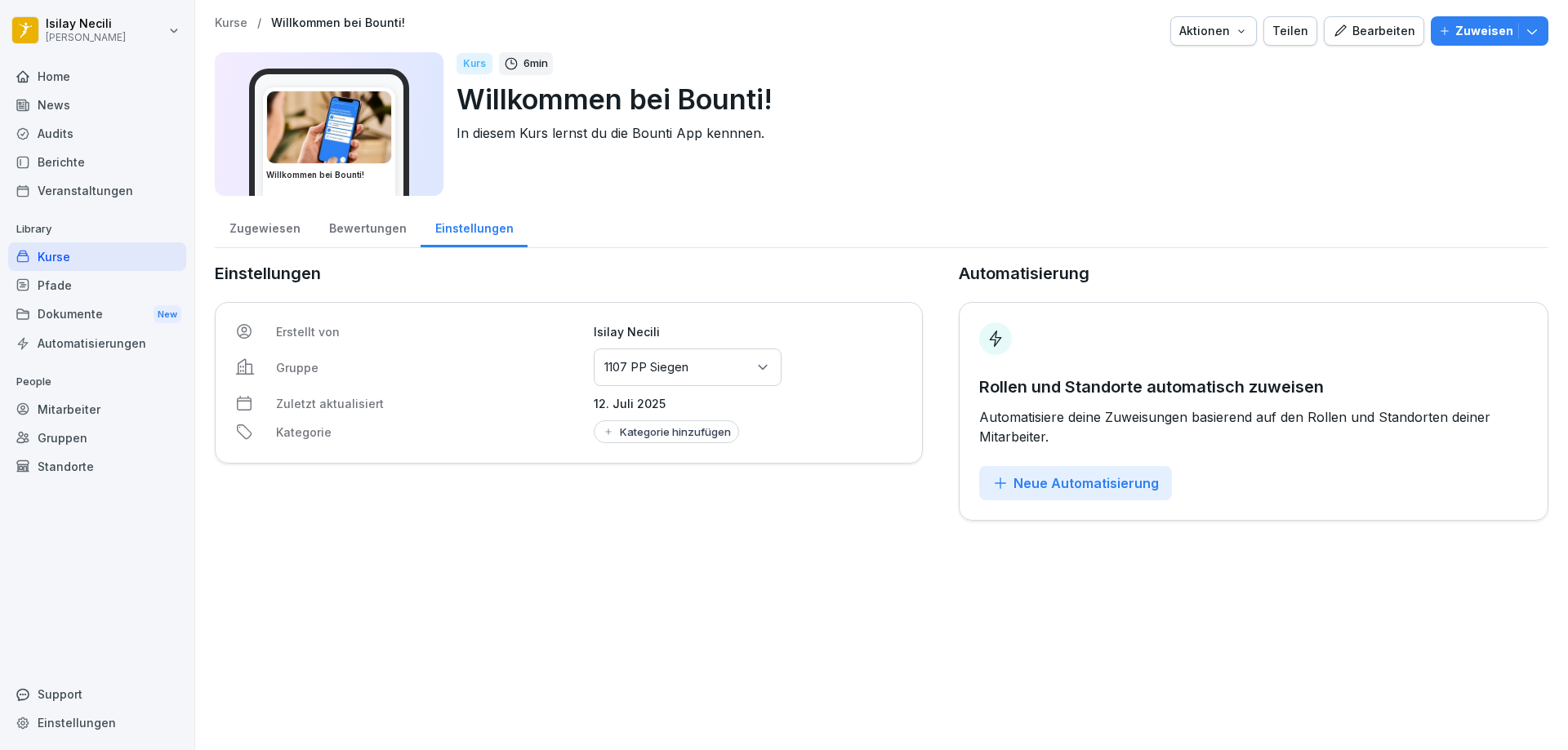
click at [265, 562] on div "Kurse / Willkommen bei Bounti! Aktionen Teilen Bearbeiten Zuweisen Willkommen b…" at bounding box center [882, 375] width 1373 height 750
click at [251, 229] on div "Zugewiesen" at bounding box center [265, 227] width 100 height 42
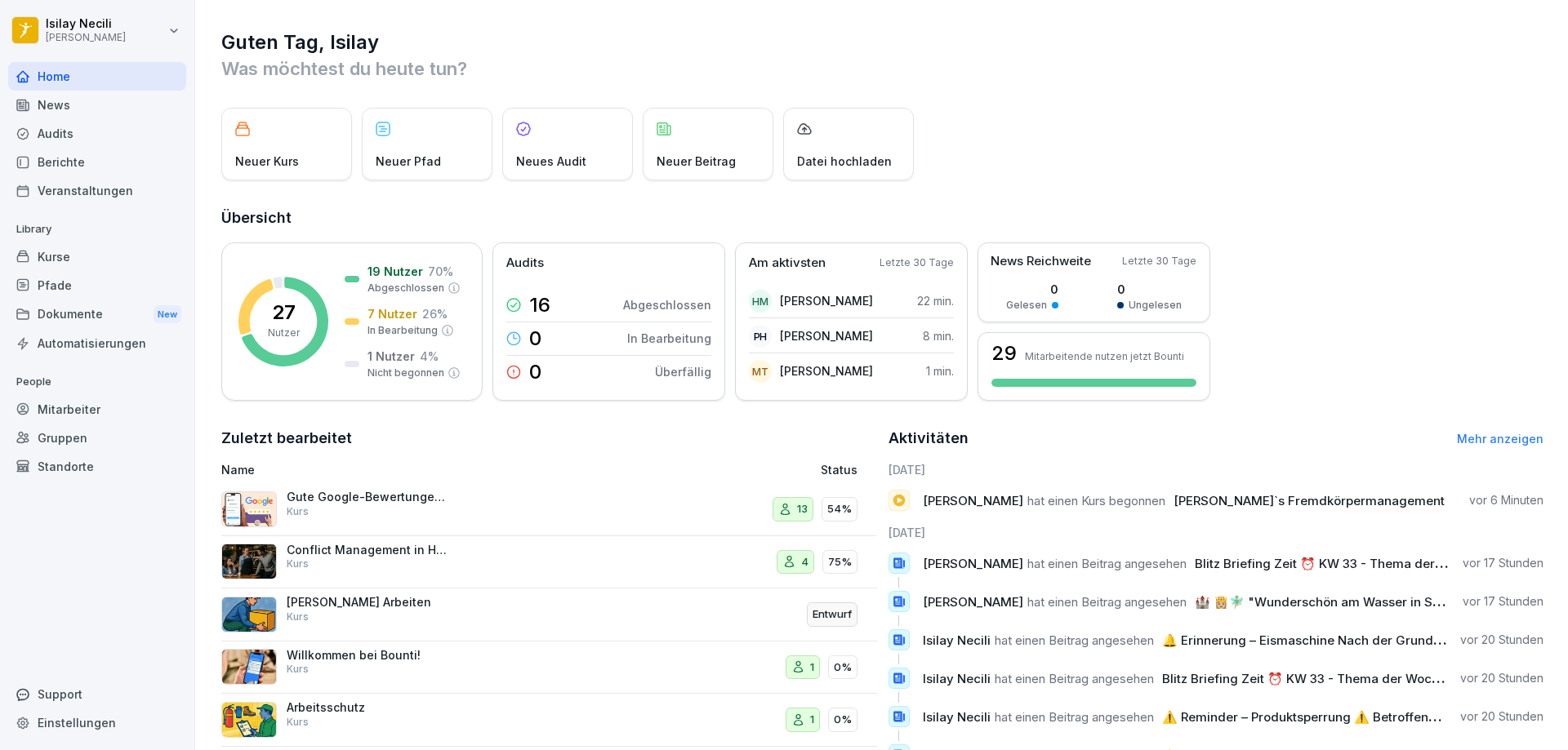
scroll to position [109, 0]
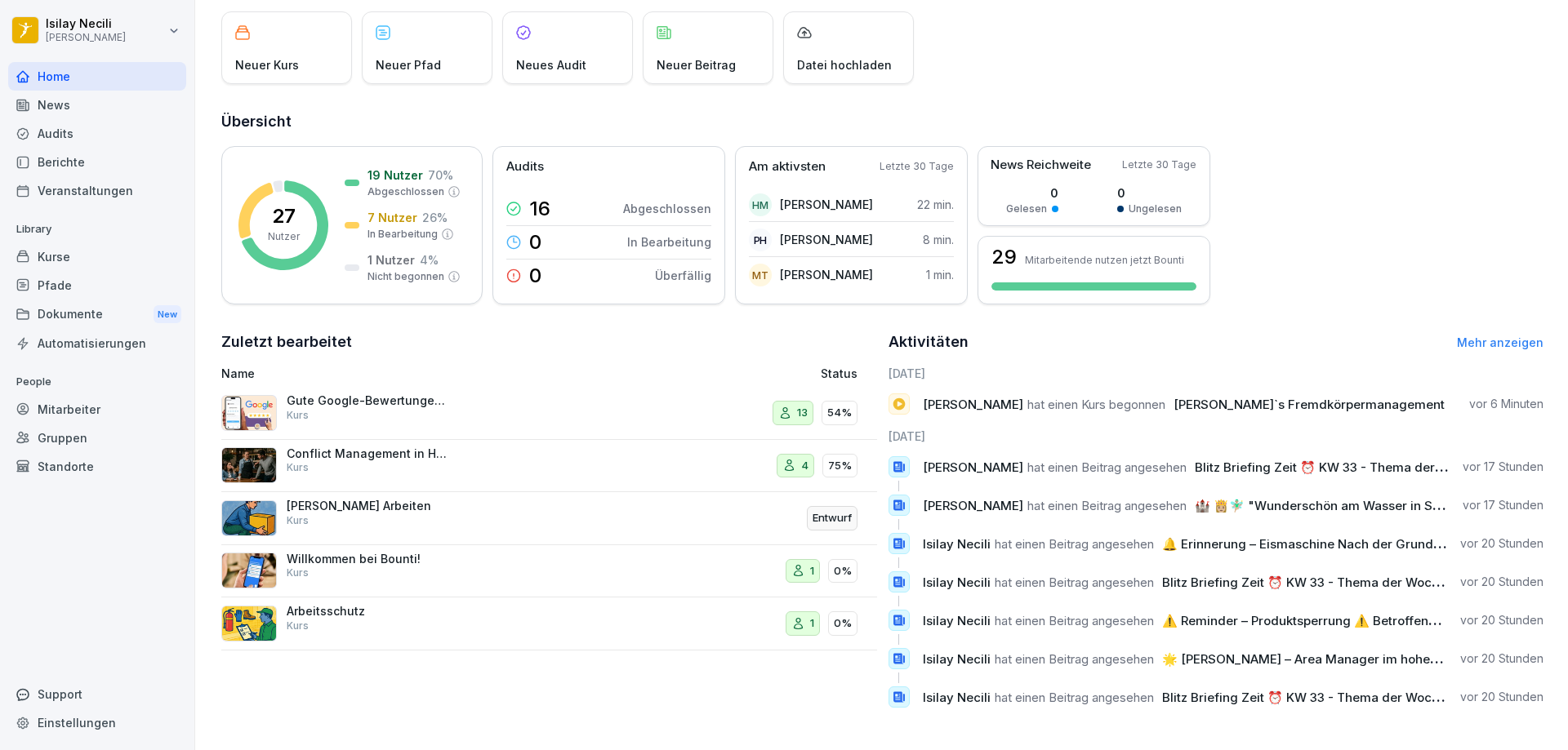
click at [364, 499] on p "[PERSON_NAME] Arbeiten" at bounding box center [369, 506] width 163 height 15
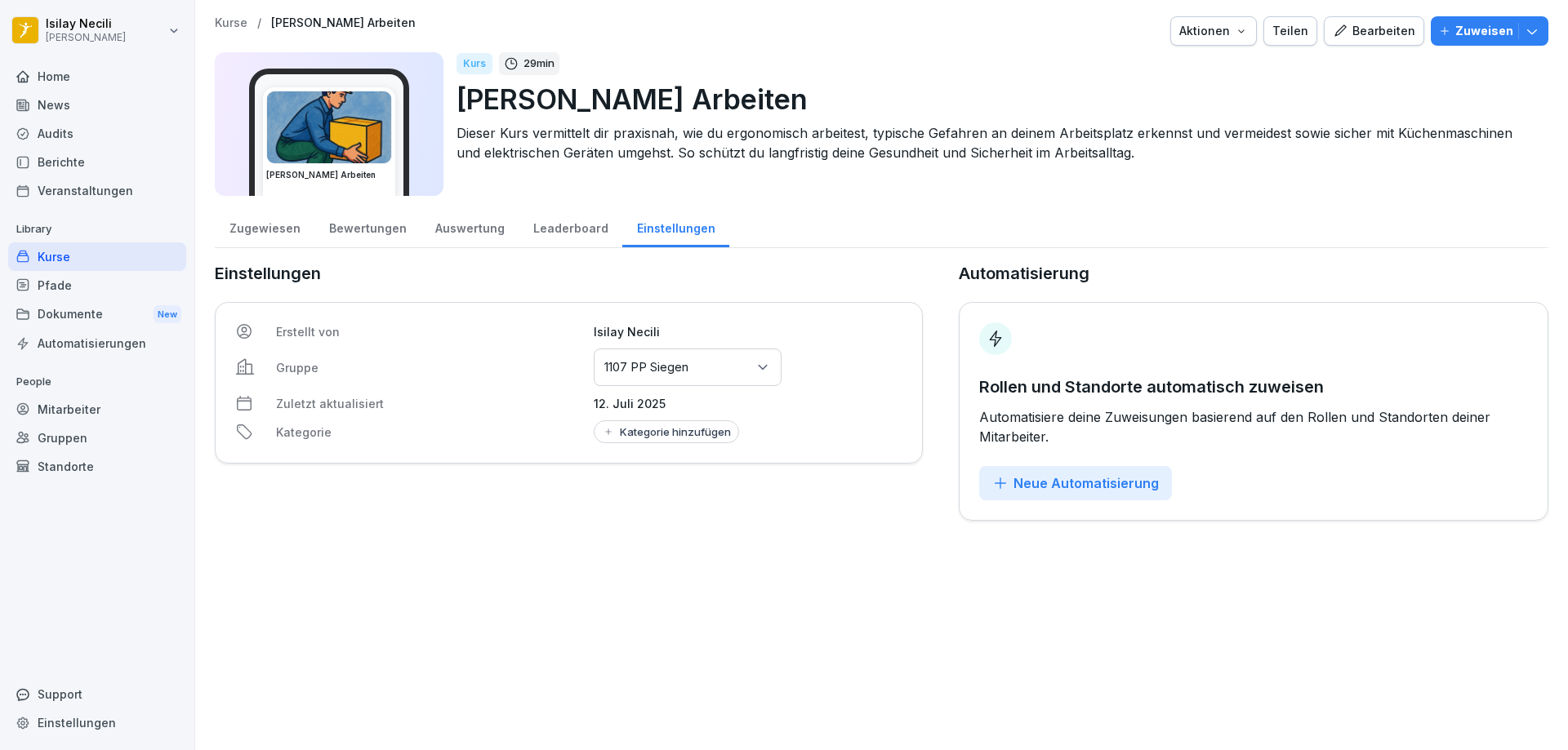
click at [347, 219] on div "Bewertungen" at bounding box center [368, 227] width 107 height 42
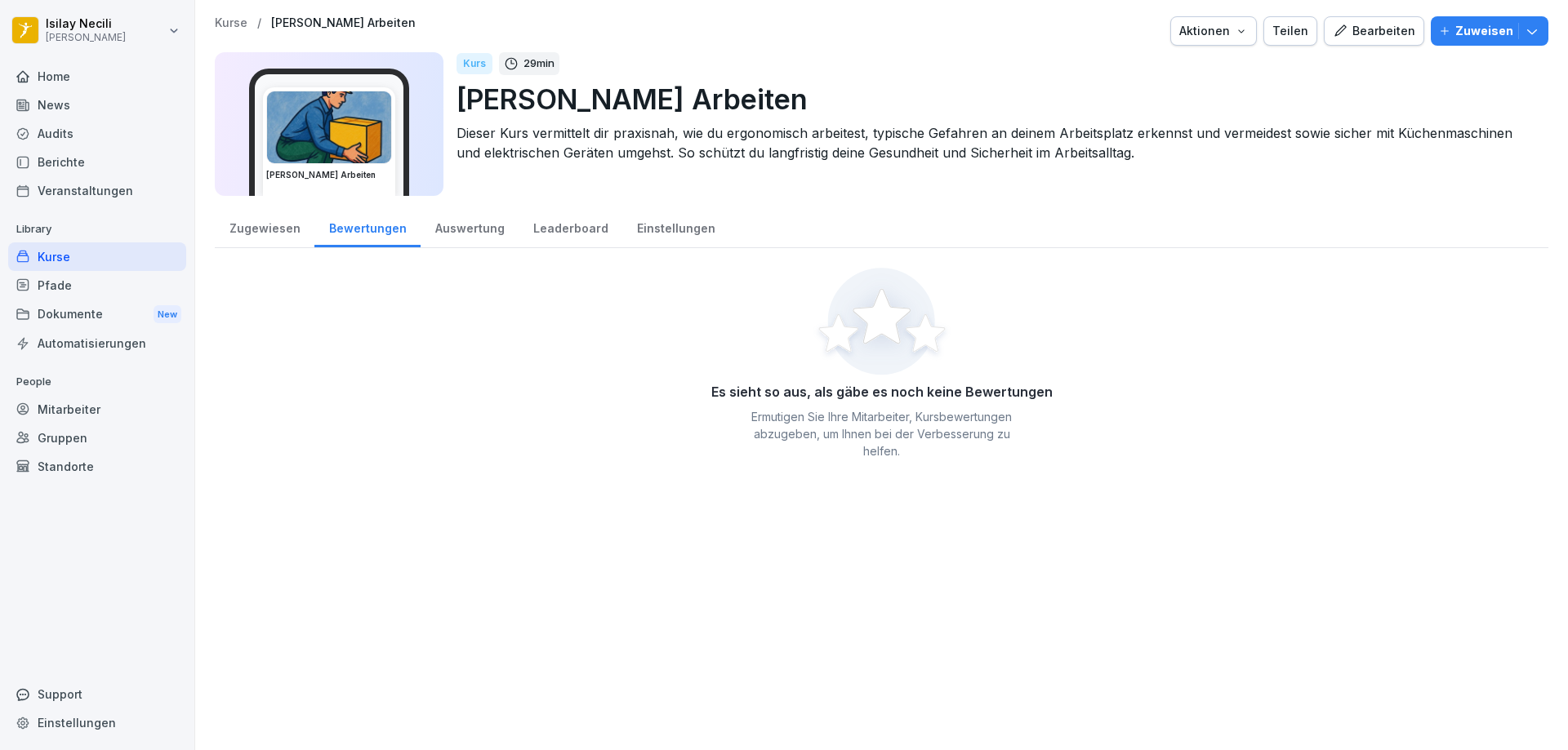
click at [274, 224] on div "Zugewiesen" at bounding box center [265, 227] width 100 height 42
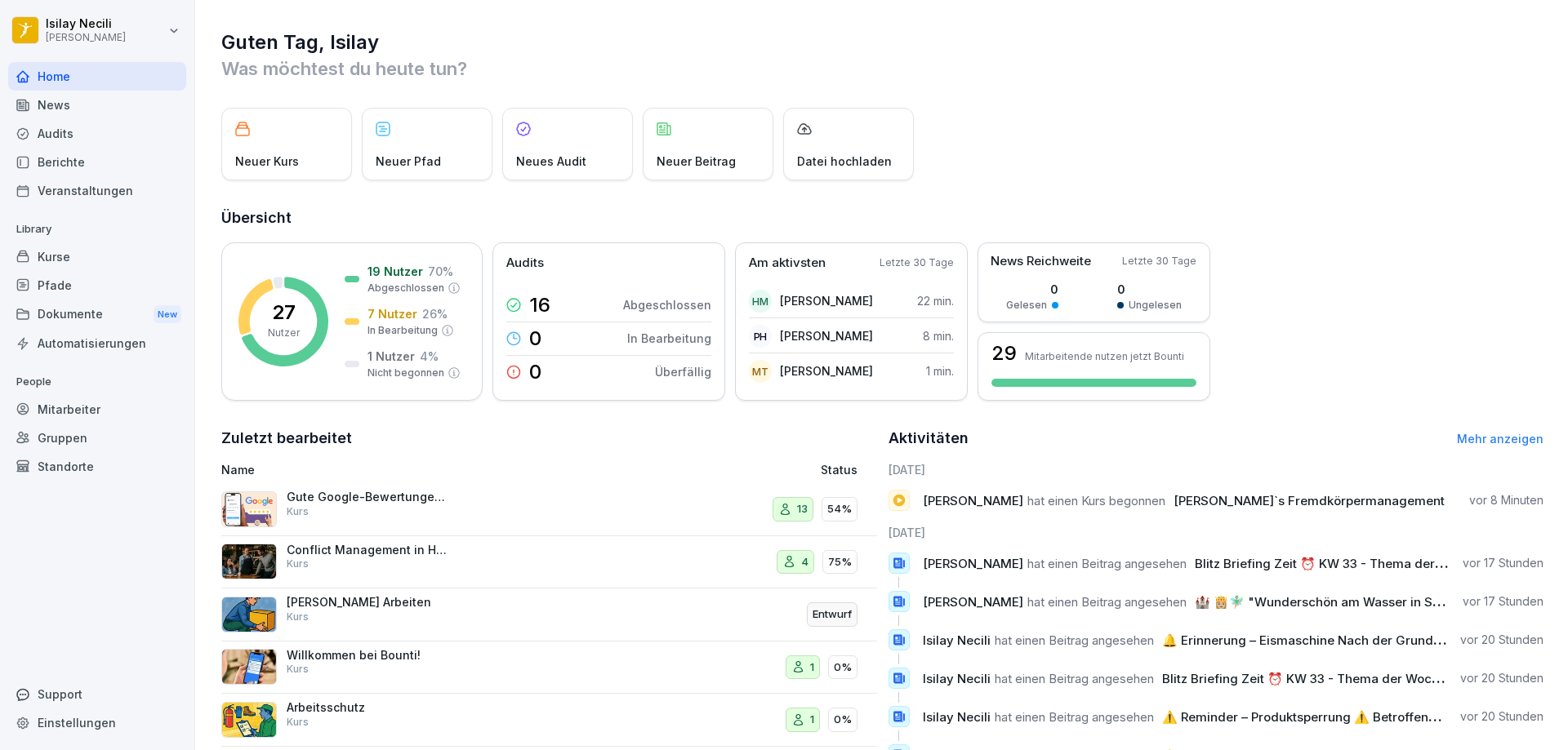
click at [446, 539] on div "Conflict Management in Hospitality Kurs 4 75%" at bounding box center [549, 563] width 655 height 53
click at [1500, 443] on link "Mehr anzeigen" at bounding box center [1499, 439] width 87 height 14
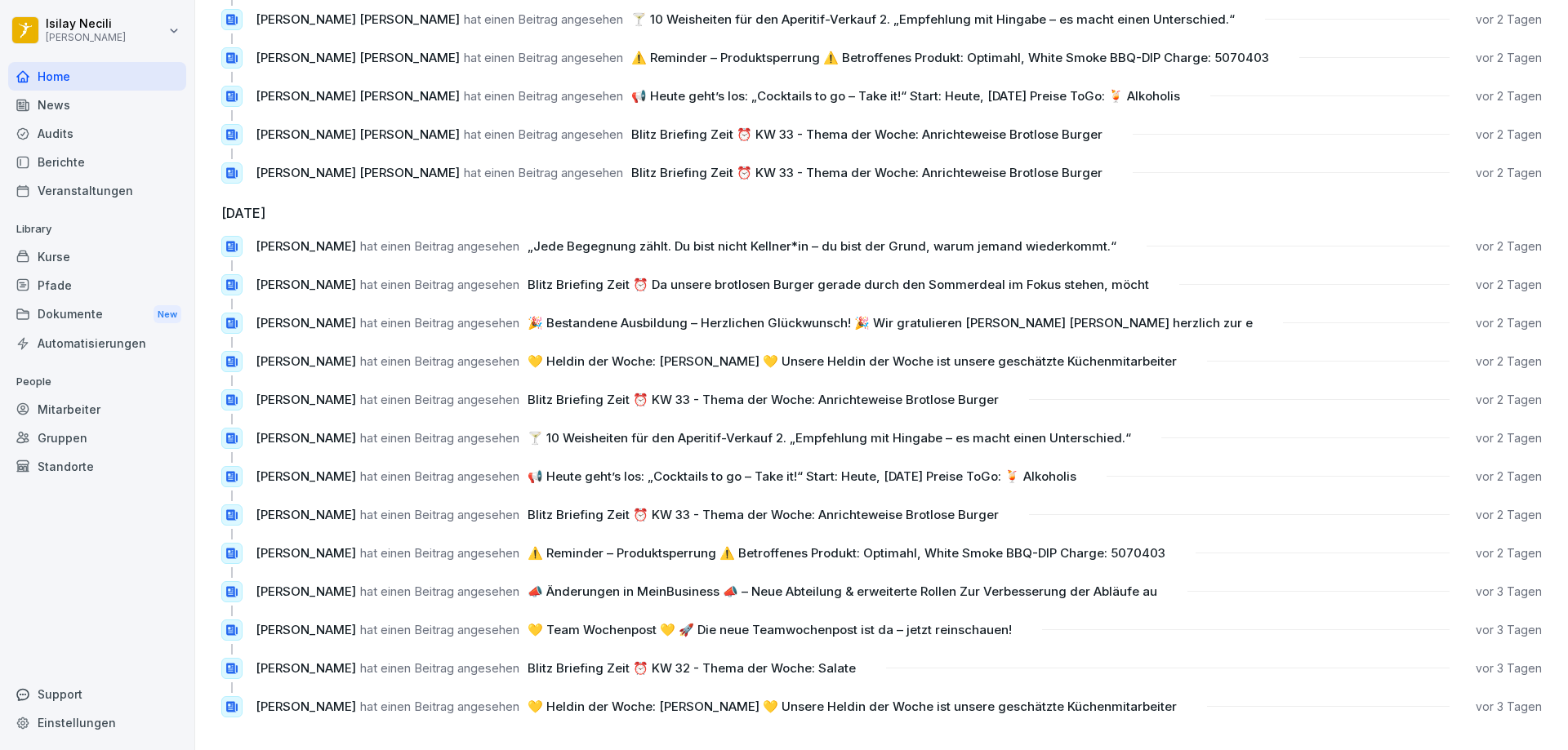
scroll to position [1348, 0]
